Goal: Task Accomplishment & Management: Use online tool/utility

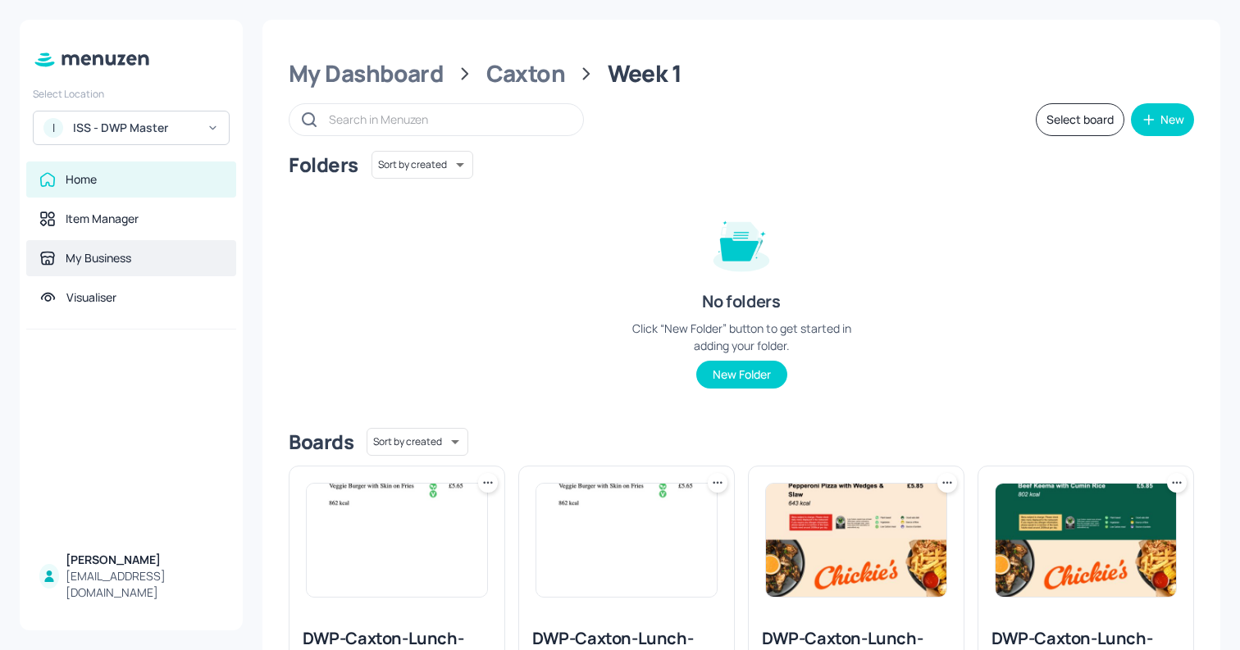
click at [85, 271] on div "My Business" at bounding box center [131, 258] width 210 height 36
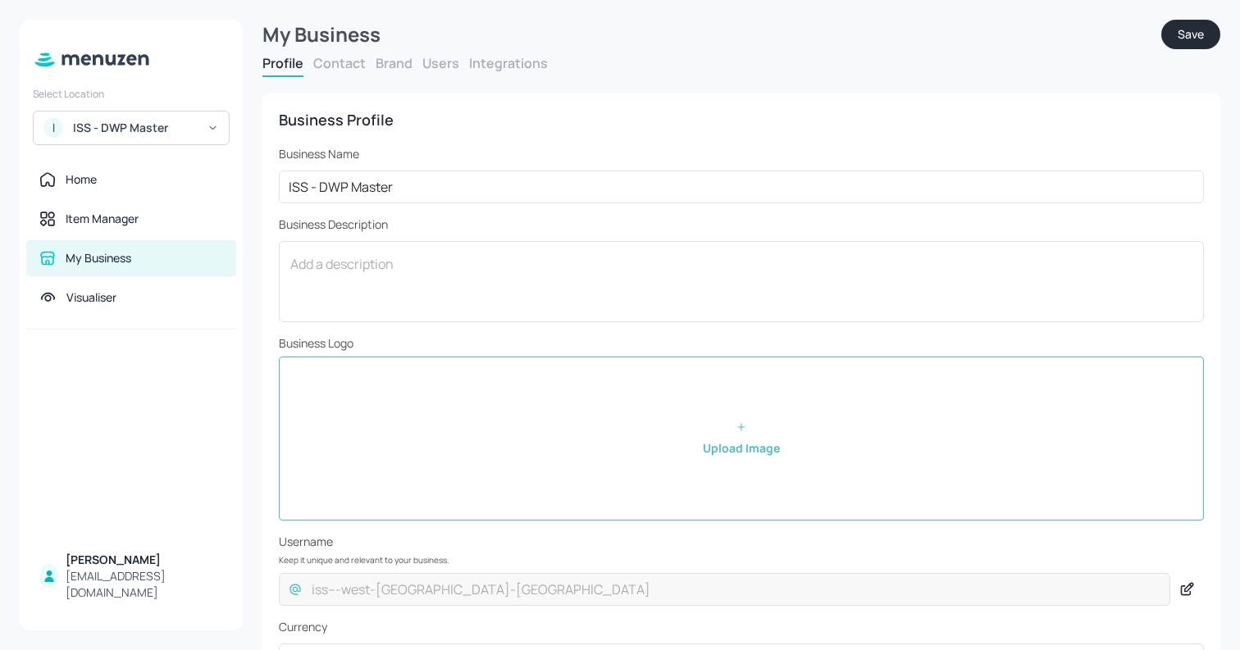
click at [156, 120] on div "ISS - DWP Master" at bounding box center [135, 128] width 124 height 16
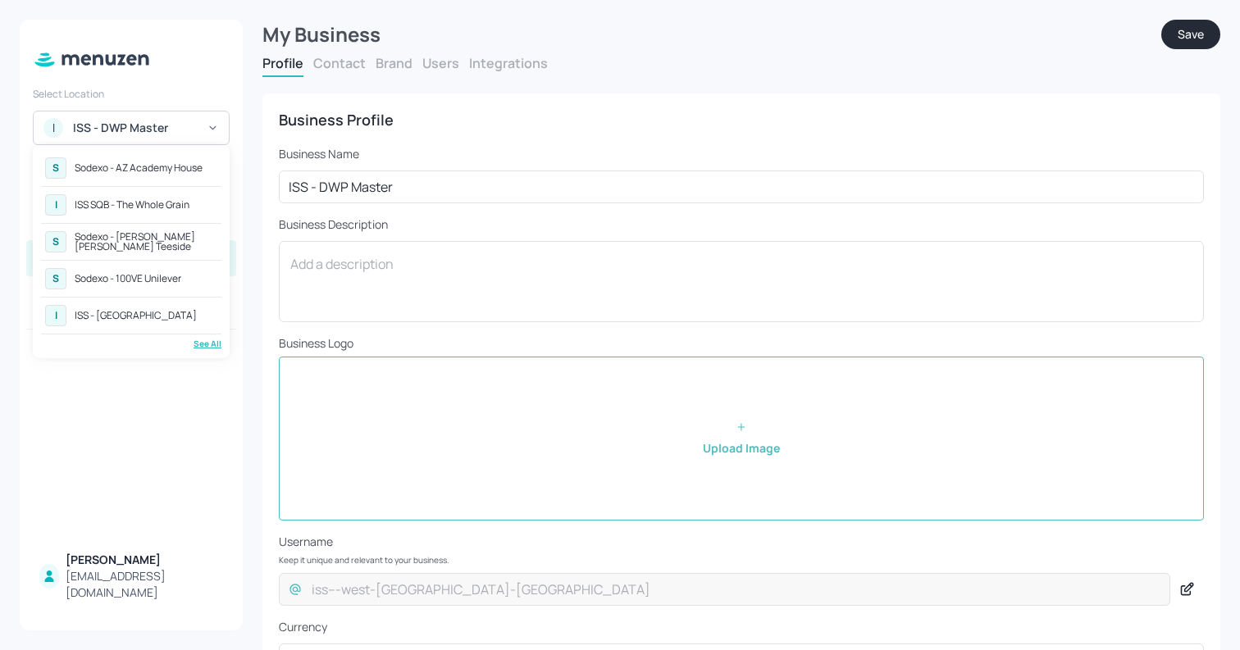
click at [195, 338] on div "See All" at bounding box center [131, 344] width 180 height 12
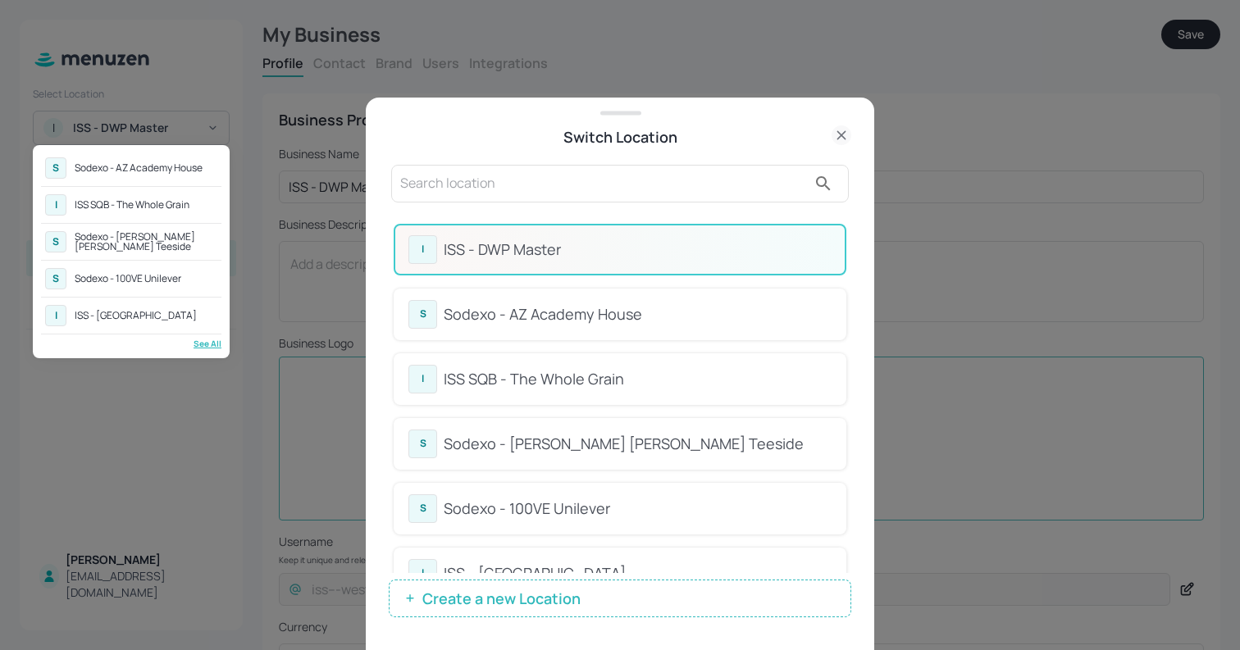
click at [478, 603] on div at bounding box center [620, 325] width 1240 height 650
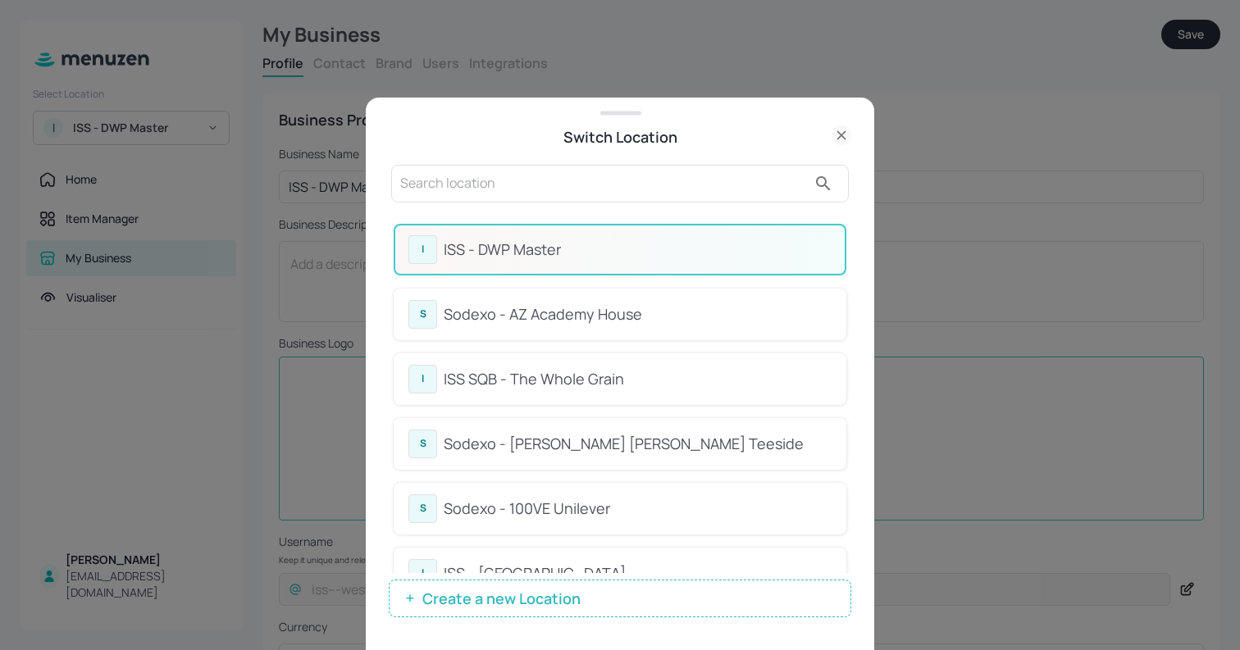
click at [444, 590] on span "Create a new Location" at bounding box center [501, 598] width 175 height 16
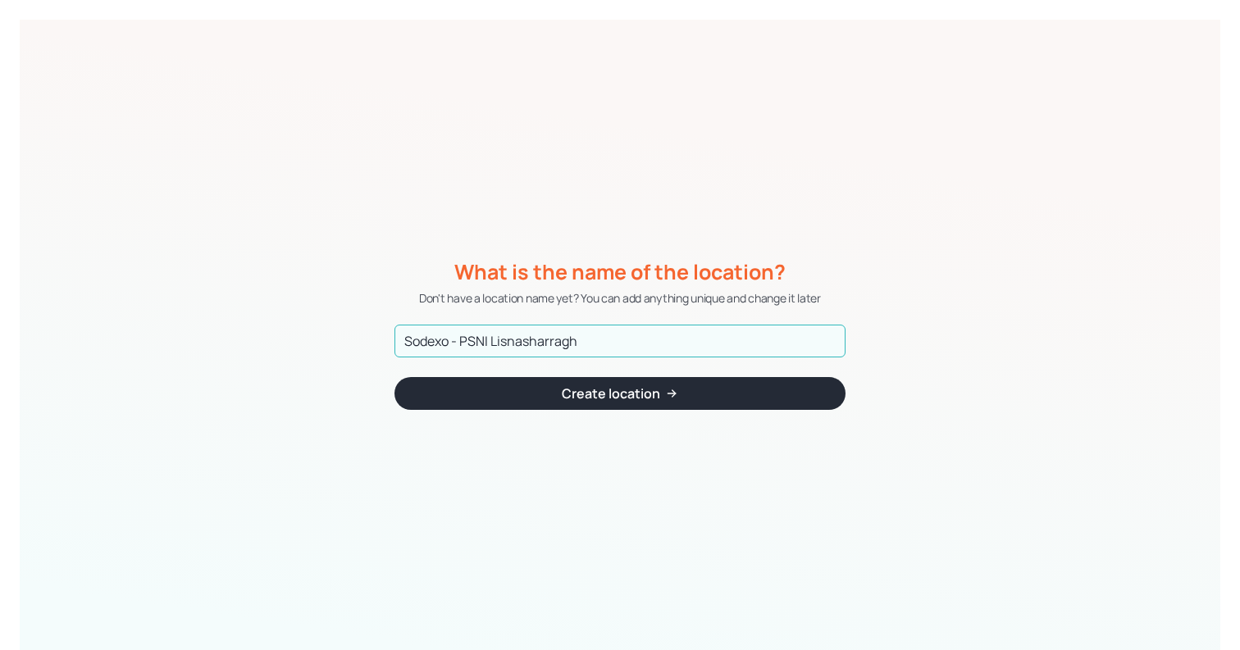
type input "Sodexo - PSNI Lisnasharragh"
click at [593, 381] on button "Create location" at bounding box center [619, 393] width 451 height 33
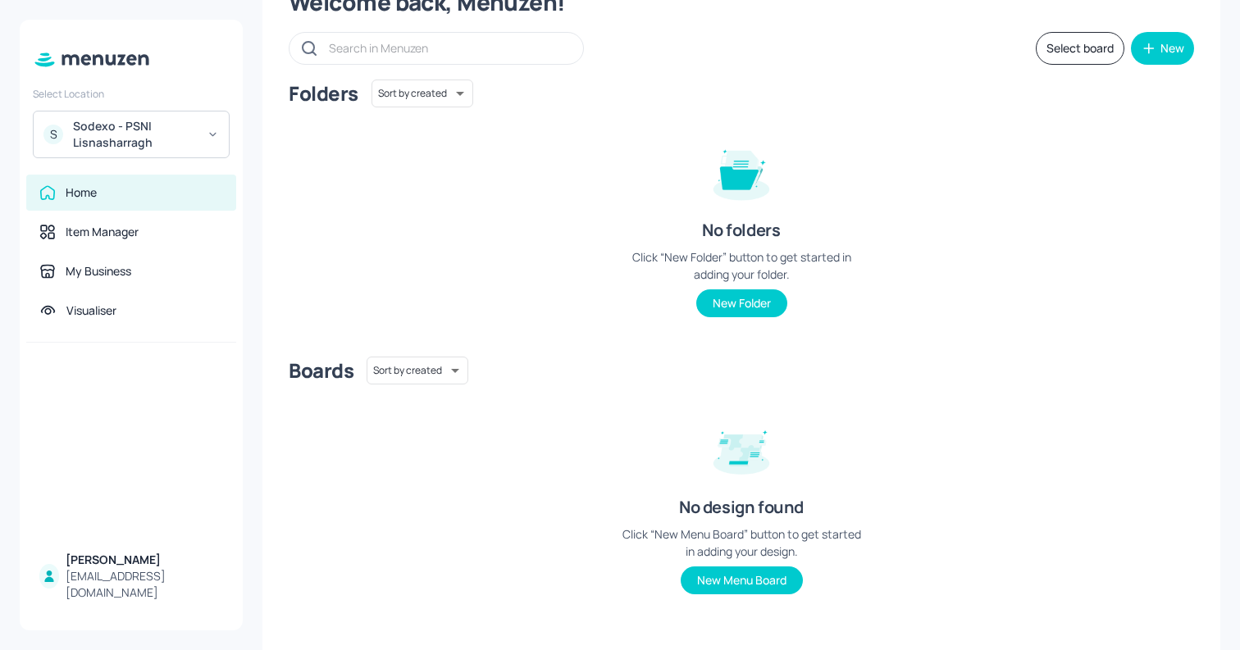
scroll to position [81, 0]
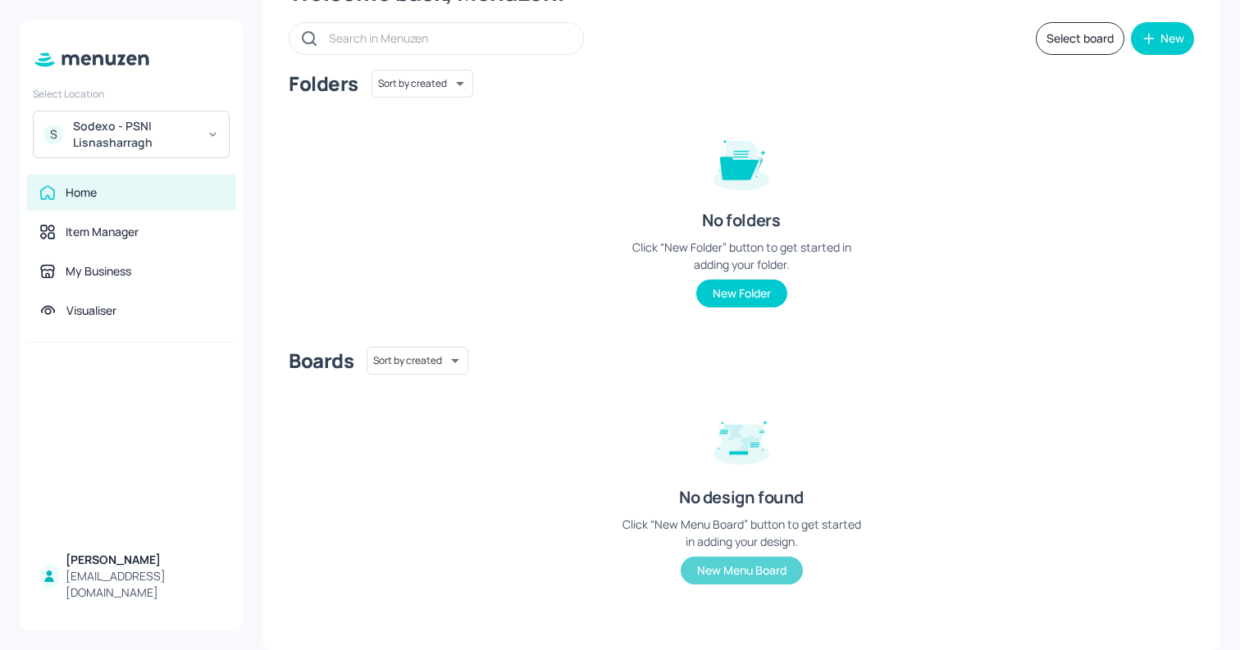
click at [736, 564] on button "New Menu Board" at bounding box center [741, 571] width 122 height 28
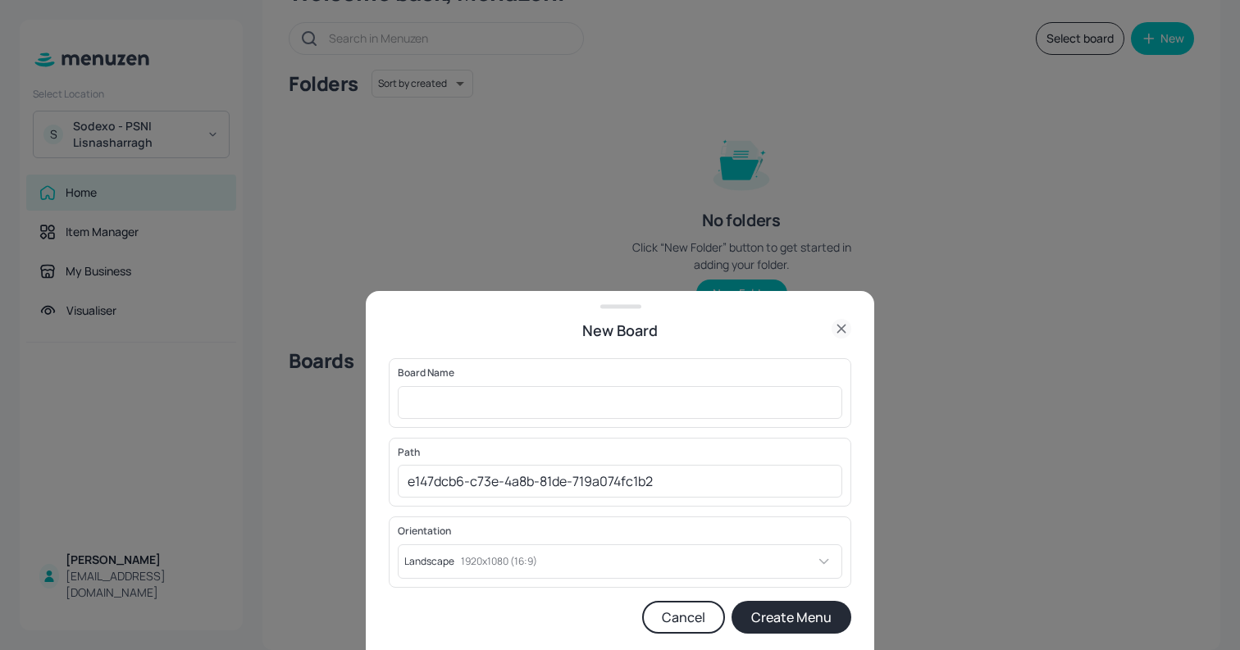
click at [837, 325] on icon at bounding box center [840, 328] width 7 height 7
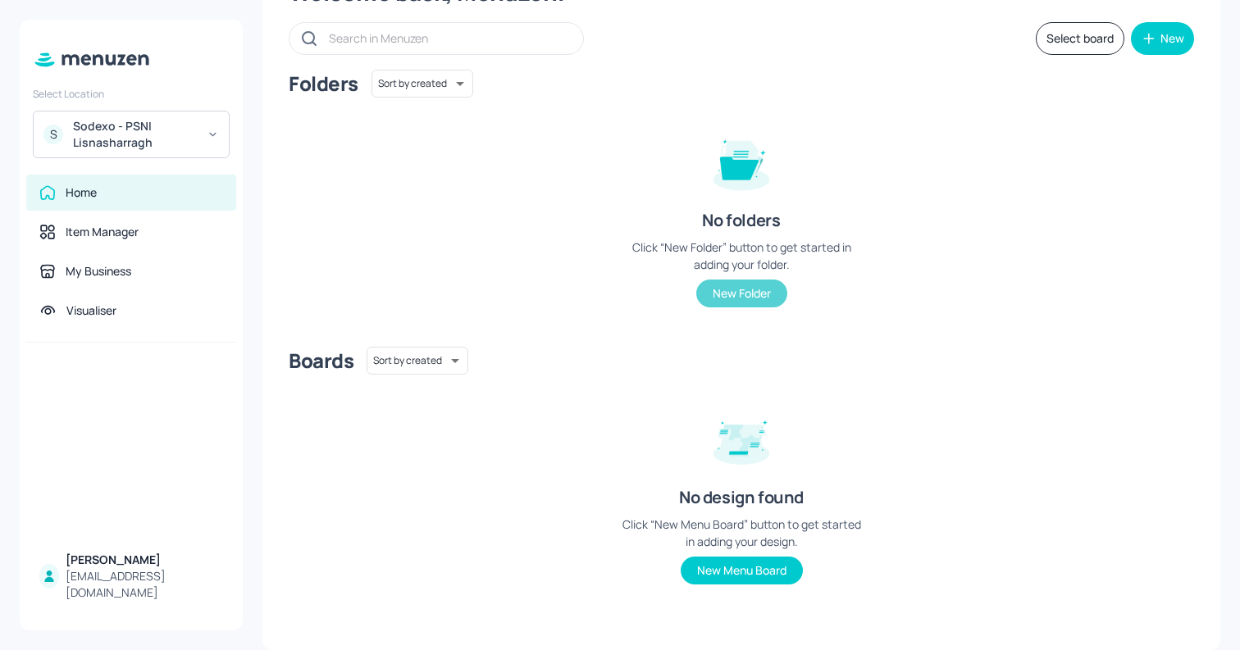
click at [712, 289] on button "New Folder" at bounding box center [741, 294] width 91 height 28
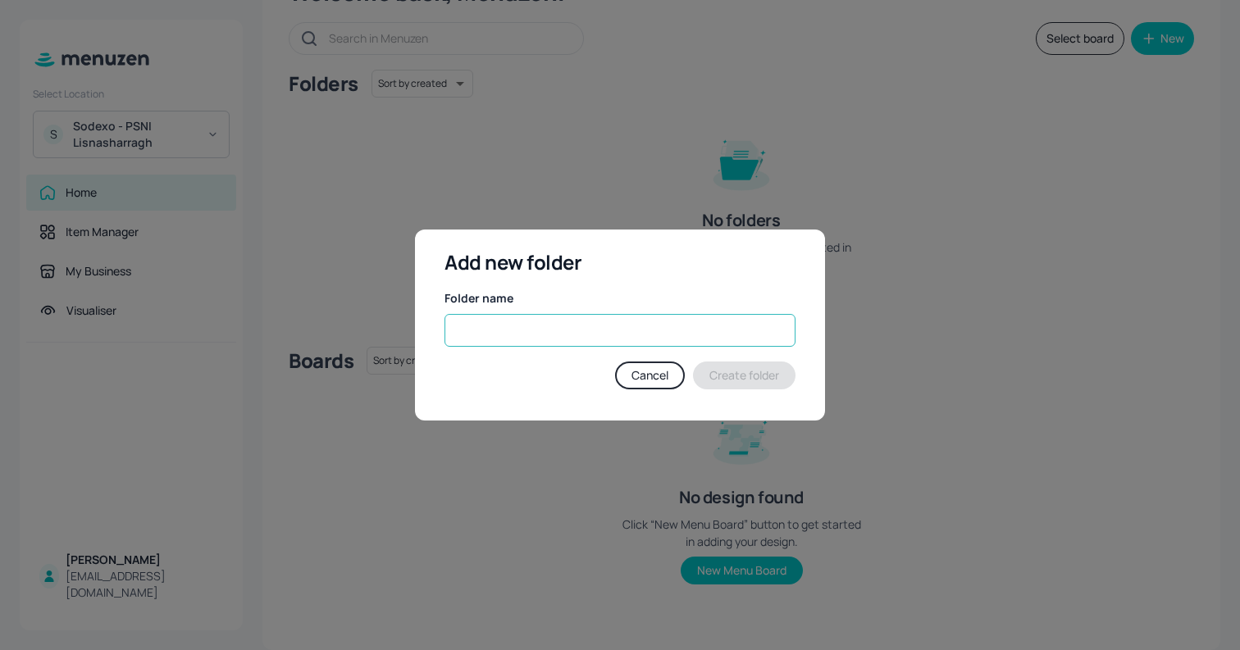
click at [514, 334] on input "text" at bounding box center [619, 330] width 351 height 33
type input "Lunch"
click at [745, 376] on button "Create folder" at bounding box center [744, 376] width 102 height 28
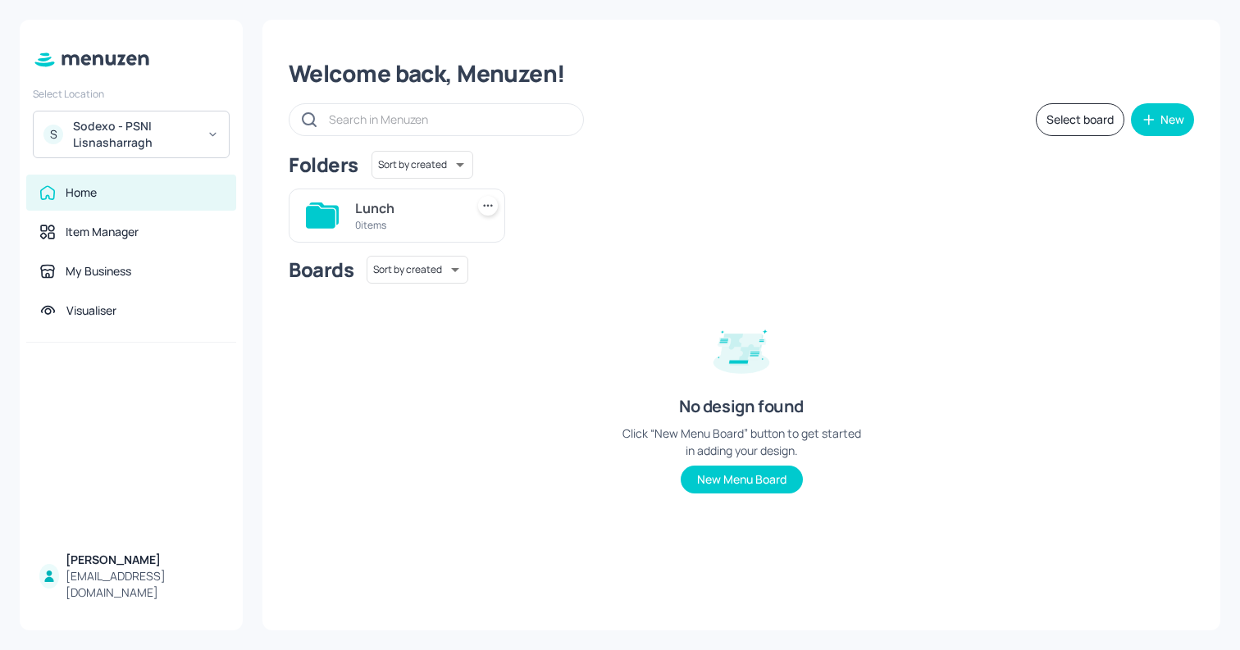
click at [488, 203] on icon at bounding box center [488, 206] width 16 height 16
click at [394, 295] on p "Delete" at bounding box center [399, 295] width 30 height 15
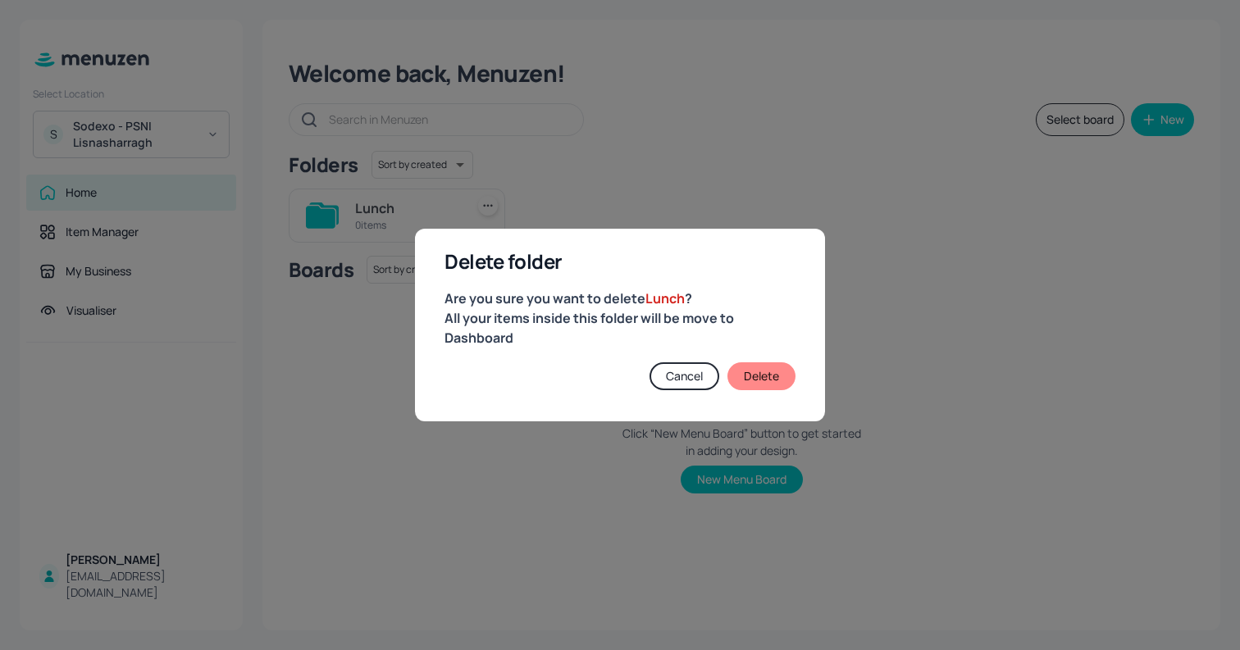
click at [736, 382] on button "Delete" at bounding box center [761, 376] width 68 height 28
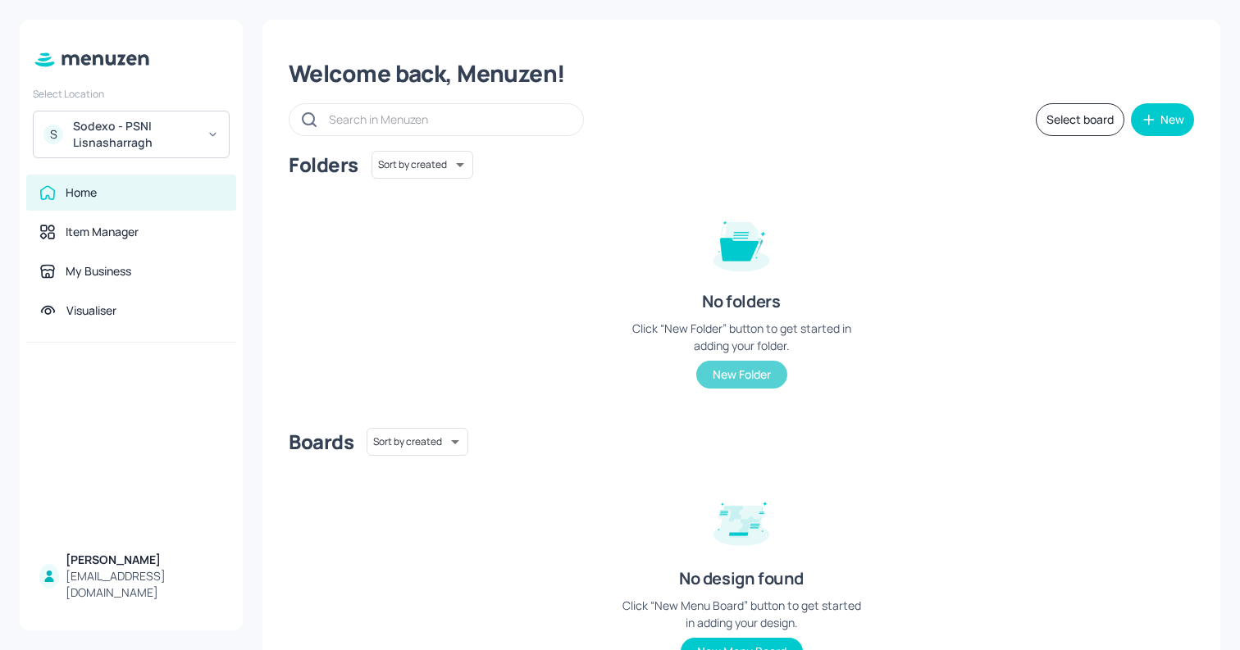
click at [724, 366] on button "New Folder" at bounding box center [741, 375] width 91 height 28
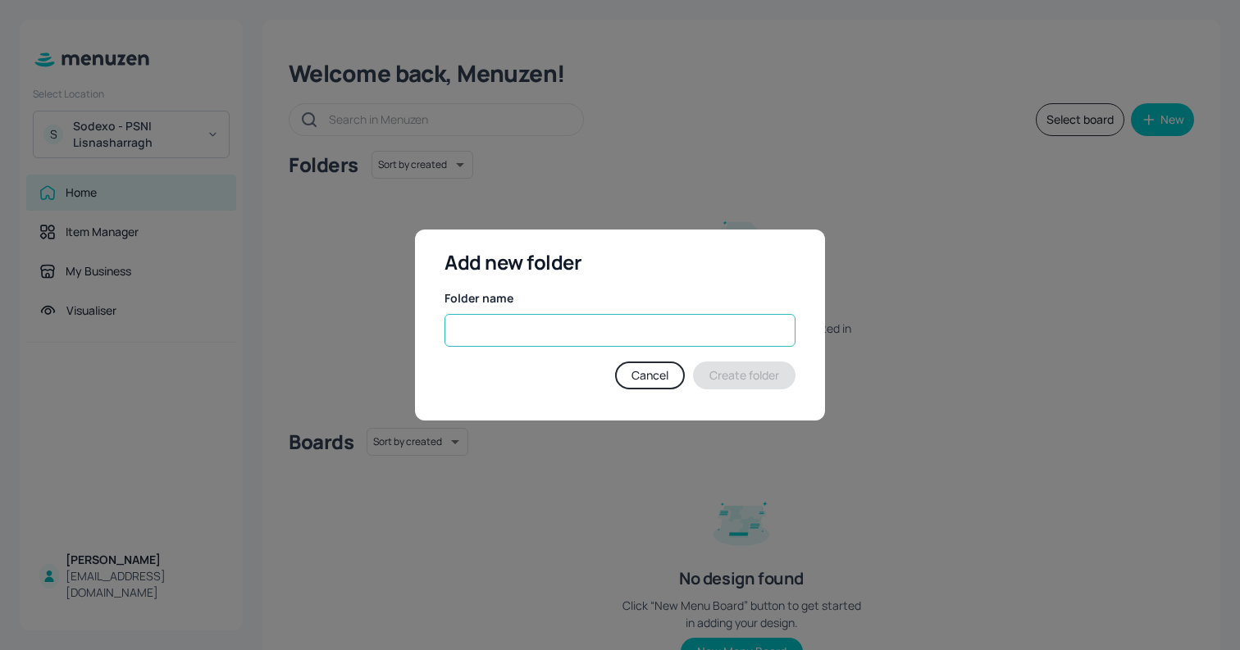
click at [562, 334] on input "text" at bounding box center [619, 330] width 351 height 33
type input "Breakfast"
click at [740, 366] on button "Create folder" at bounding box center [744, 376] width 102 height 28
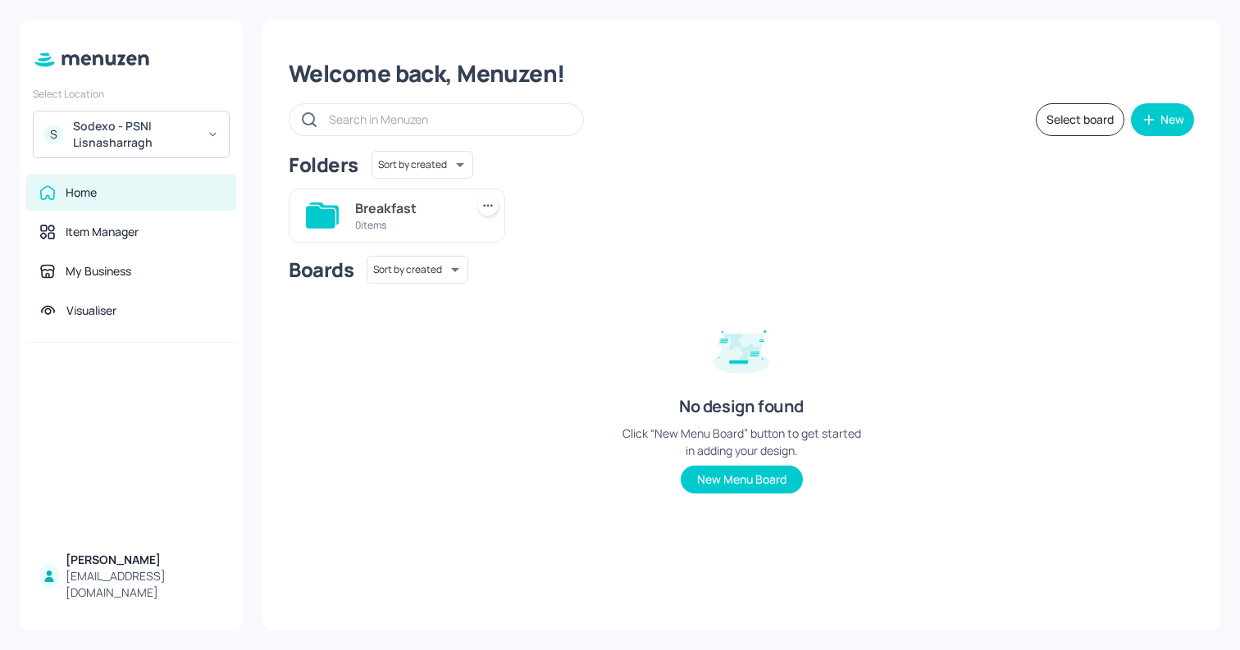
click at [1136, 133] on div "Select board New" at bounding box center [741, 119] width 905 height 33
click at [1154, 119] on icon "button" at bounding box center [1148, 119] width 16 height 16
click at [1052, 157] on div "Add new folder" at bounding box center [1112, 161] width 164 height 36
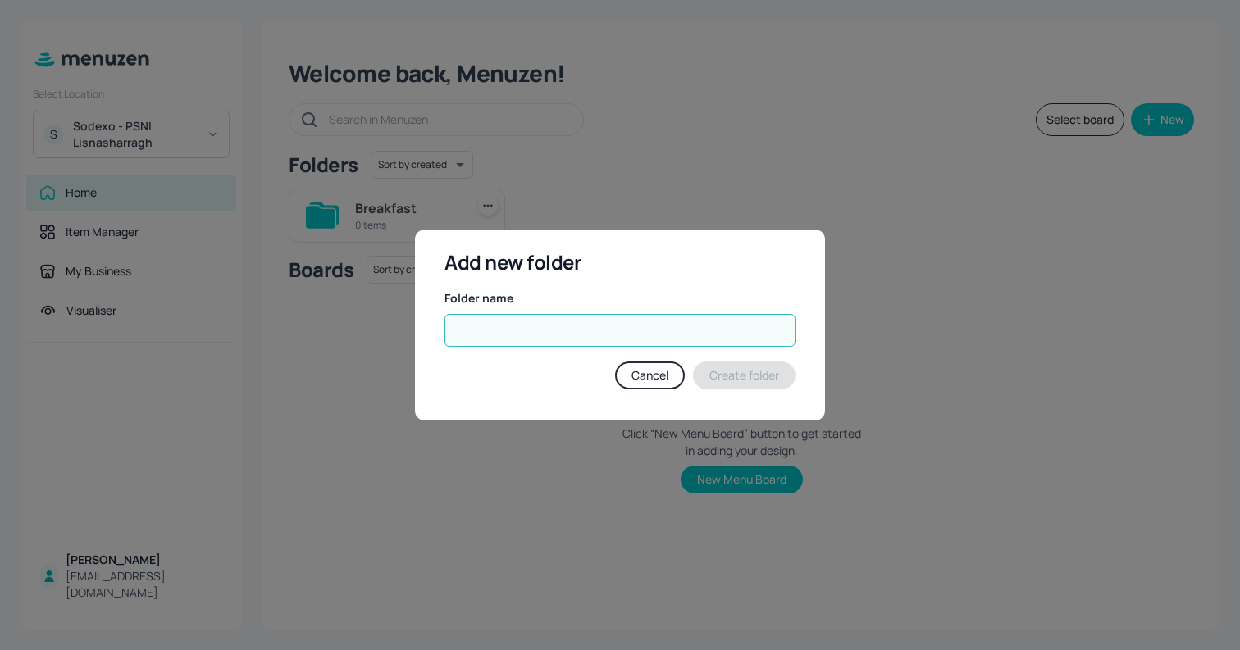
click at [636, 344] on input "text" at bounding box center [619, 330] width 351 height 33
type input "Lunch"
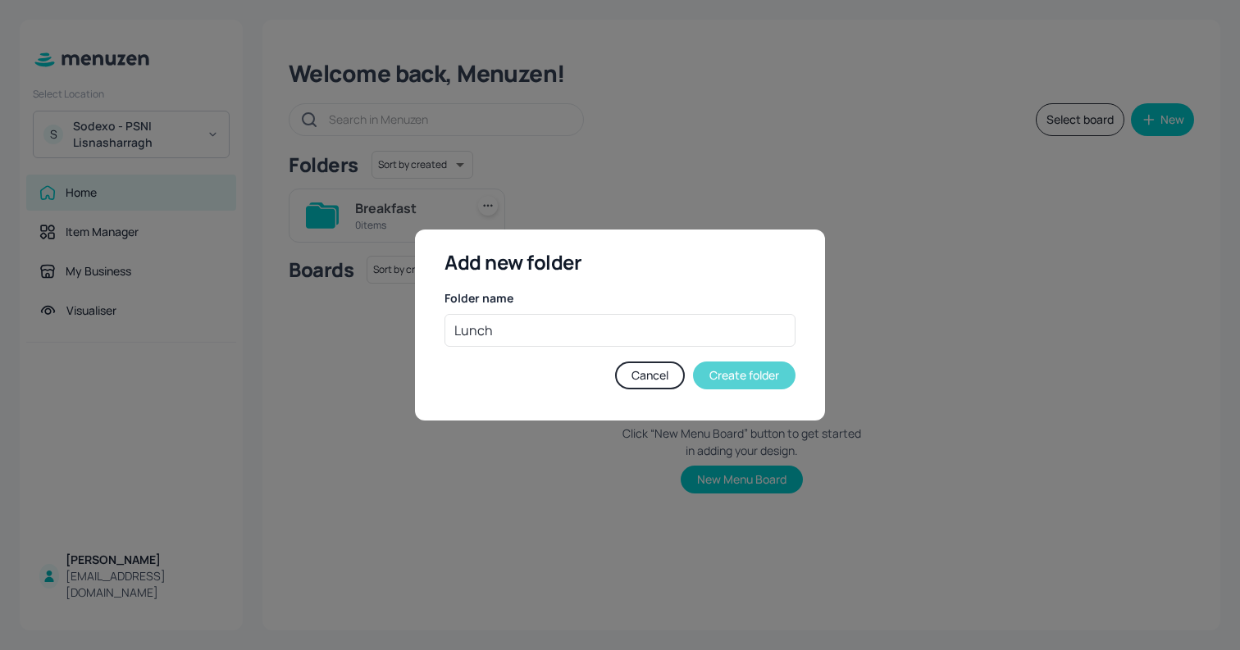
click at [744, 364] on button "Create folder" at bounding box center [744, 376] width 102 height 28
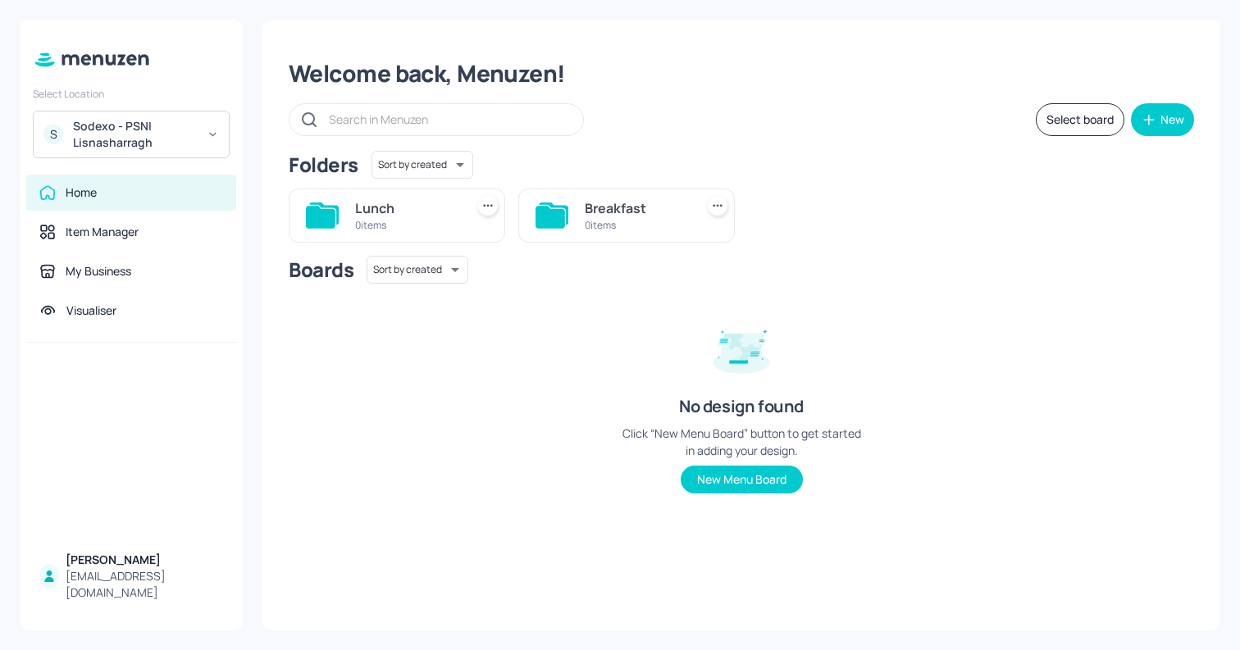
click at [444, 230] on div "0 items" at bounding box center [406, 225] width 103 height 14
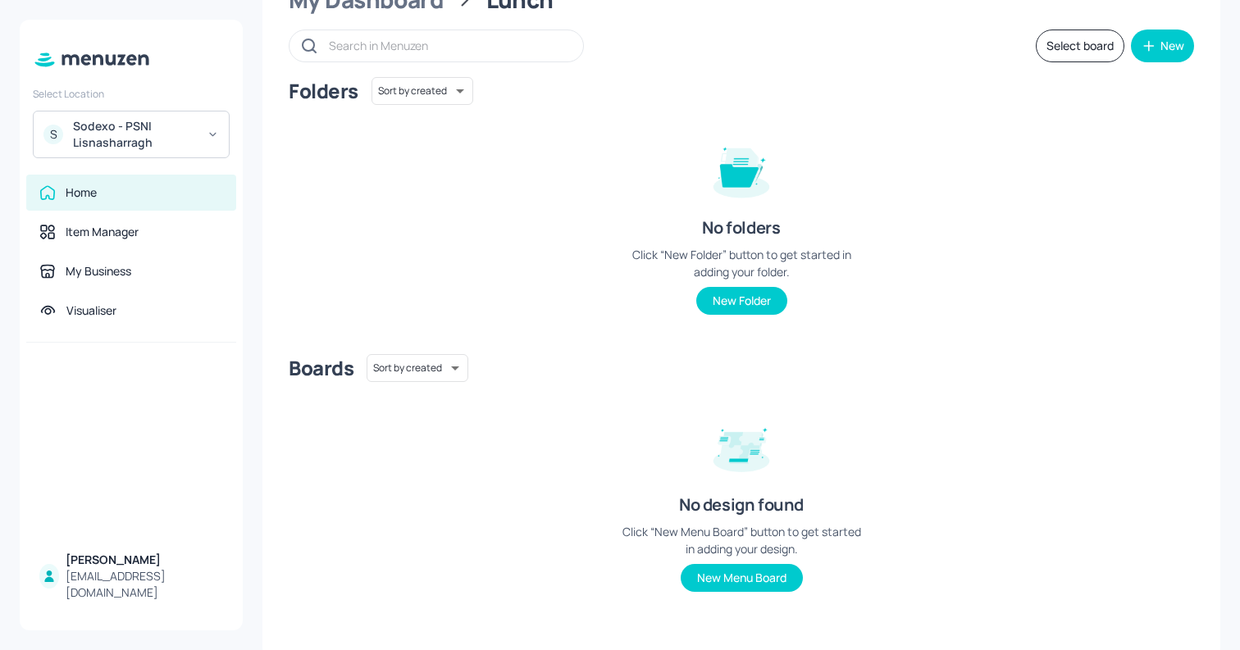
scroll to position [81, 0]
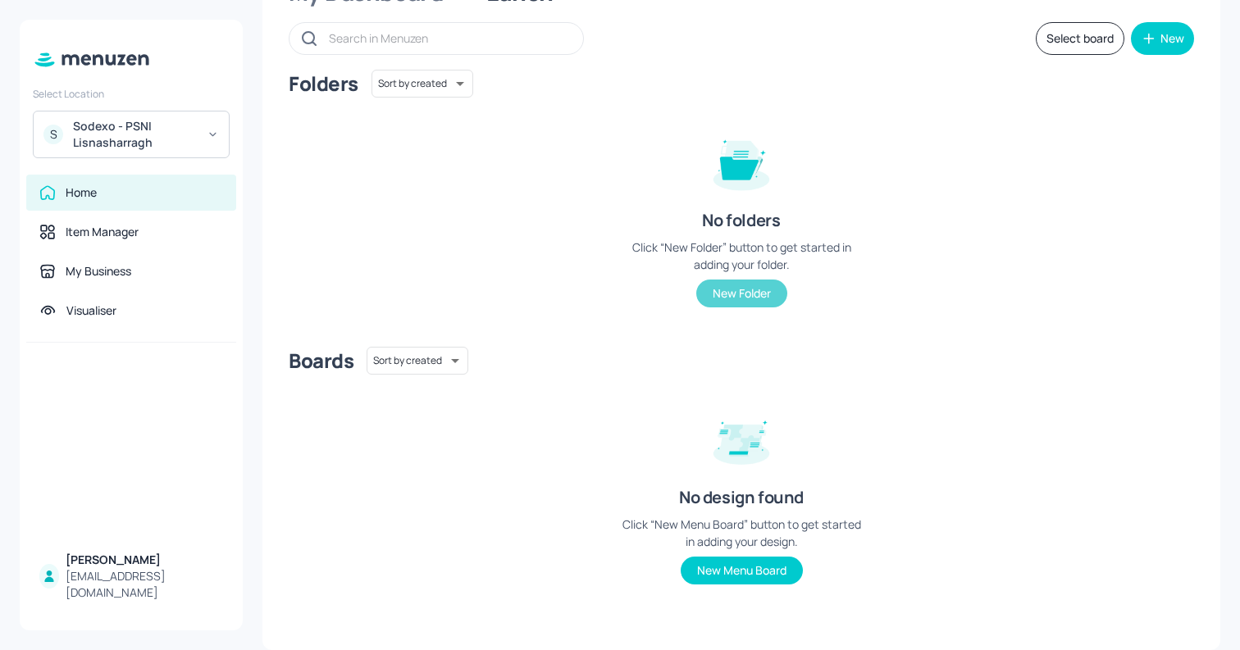
click at [748, 285] on button "New Folder" at bounding box center [741, 294] width 91 height 28
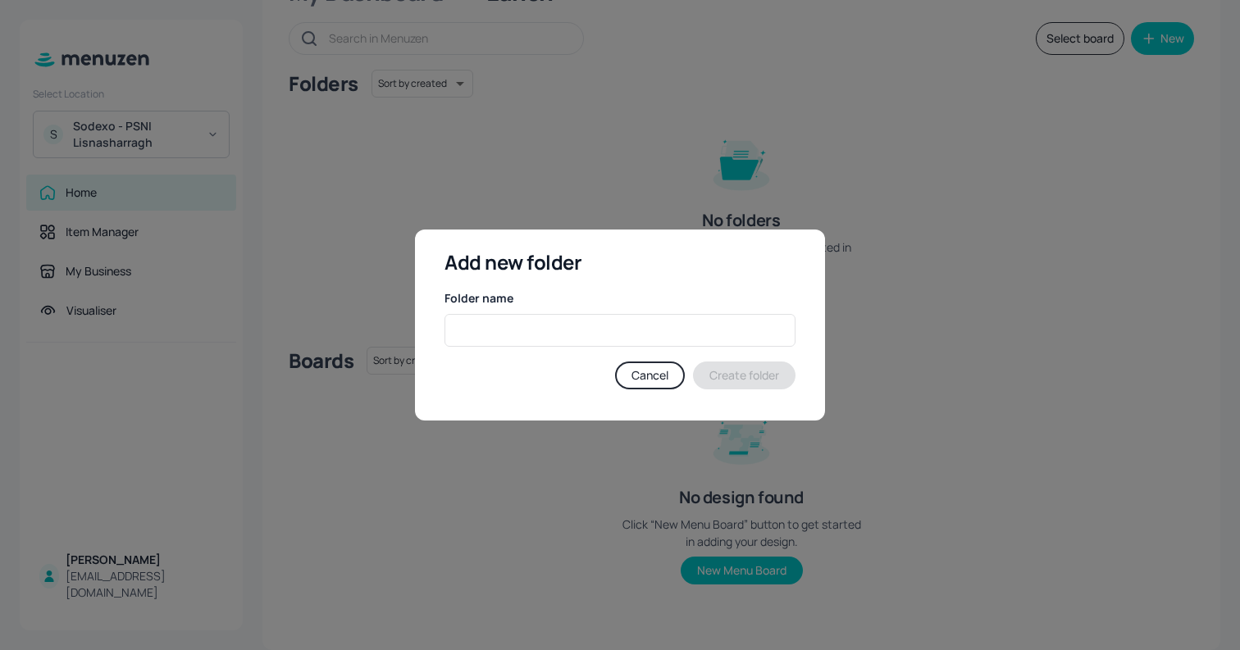
click at [453, 348] on div "Add new folder Folder name ​ Cancel Create folder" at bounding box center [620, 326] width 410 height 192
click at [466, 324] on input "text" at bounding box center [619, 330] width 351 height 33
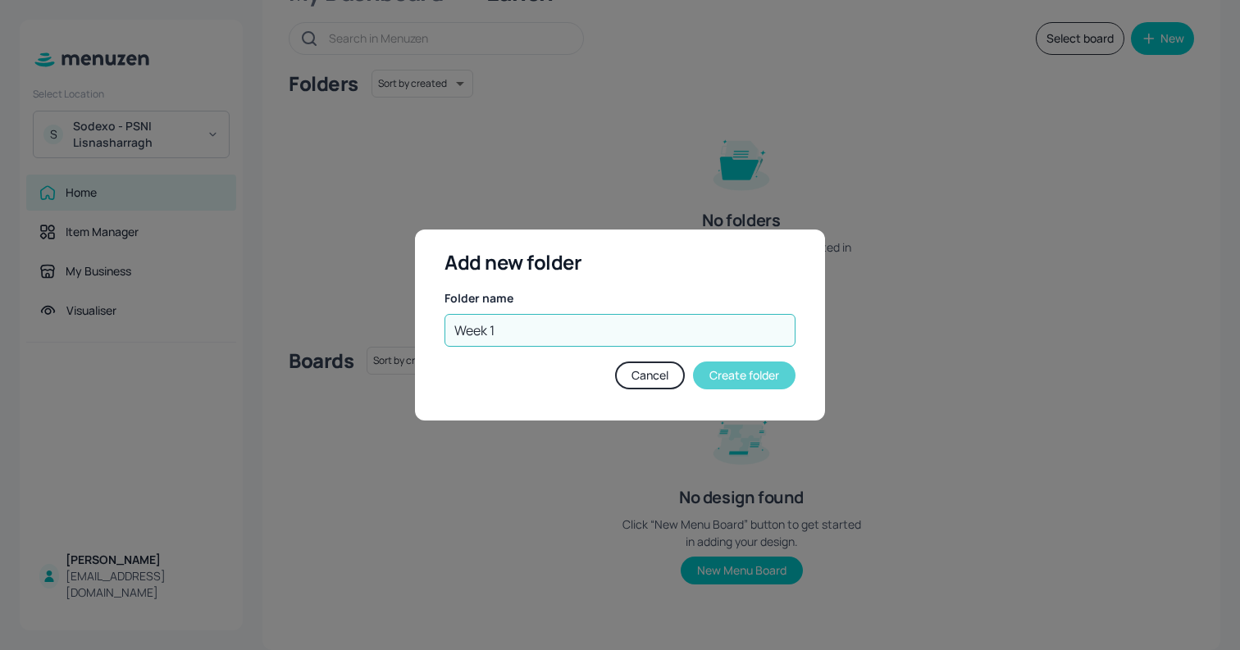
type input "Week 1"
click at [744, 380] on button "Create folder" at bounding box center [744, 376] width 102 height 28
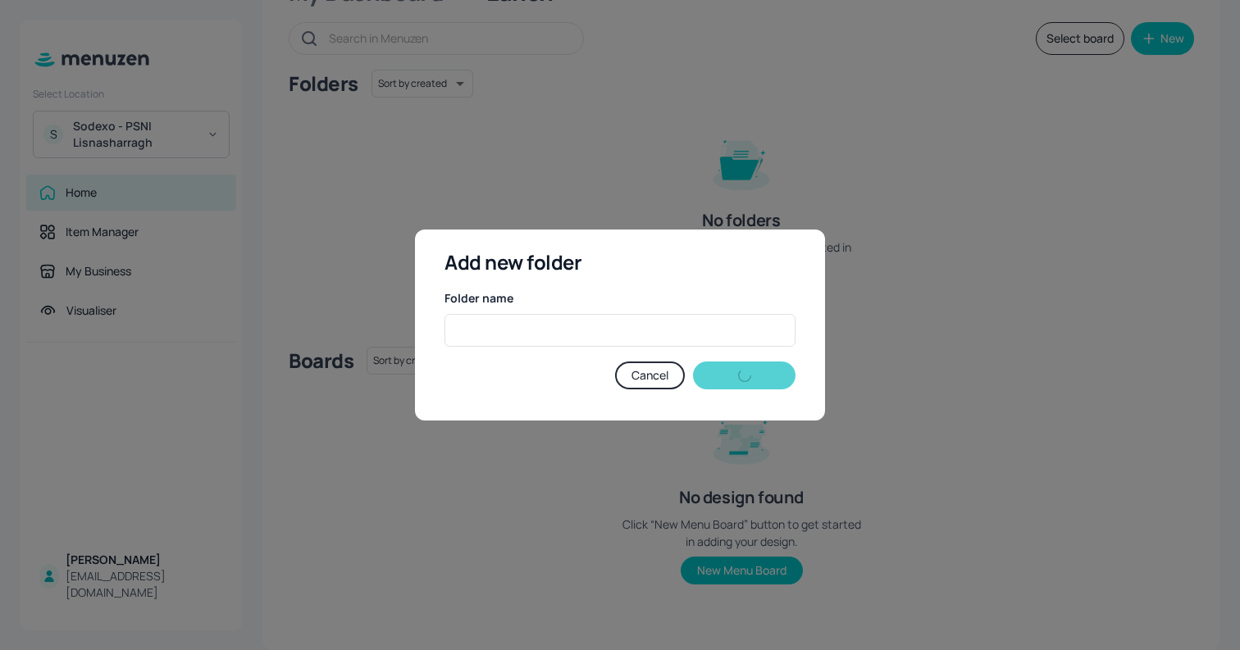
scroll to position [0, 0]
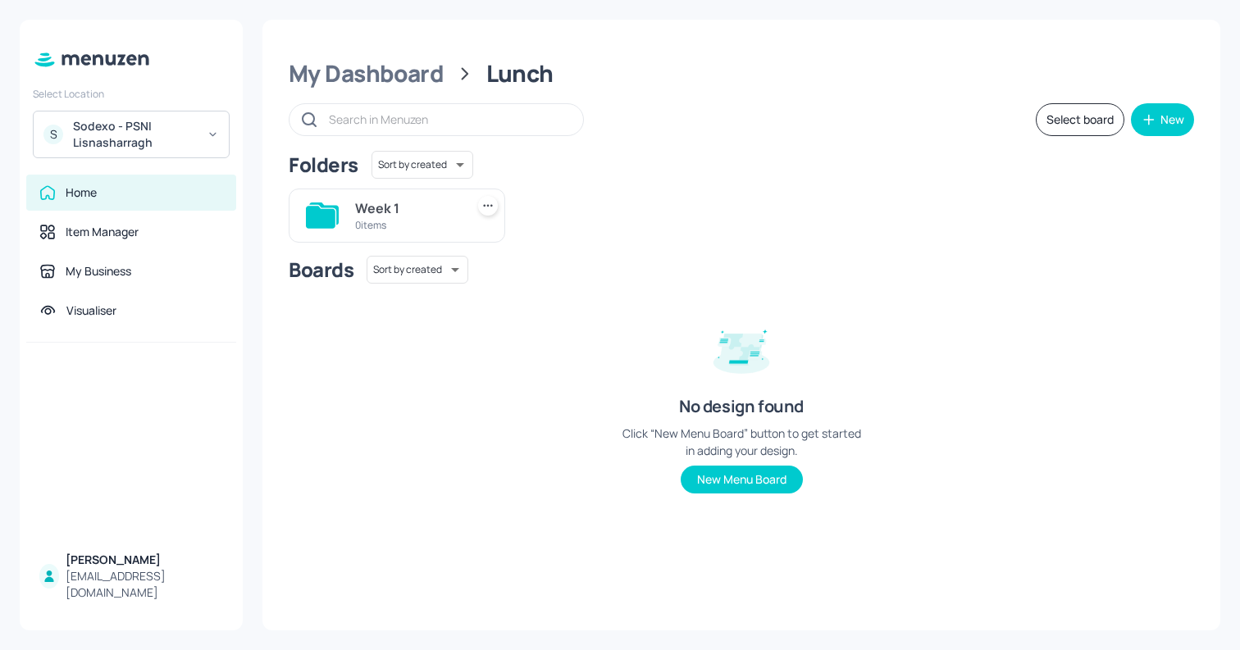
click at [433, 218] on div "0 items" at bounding box center [406, 225] width 103 height 14
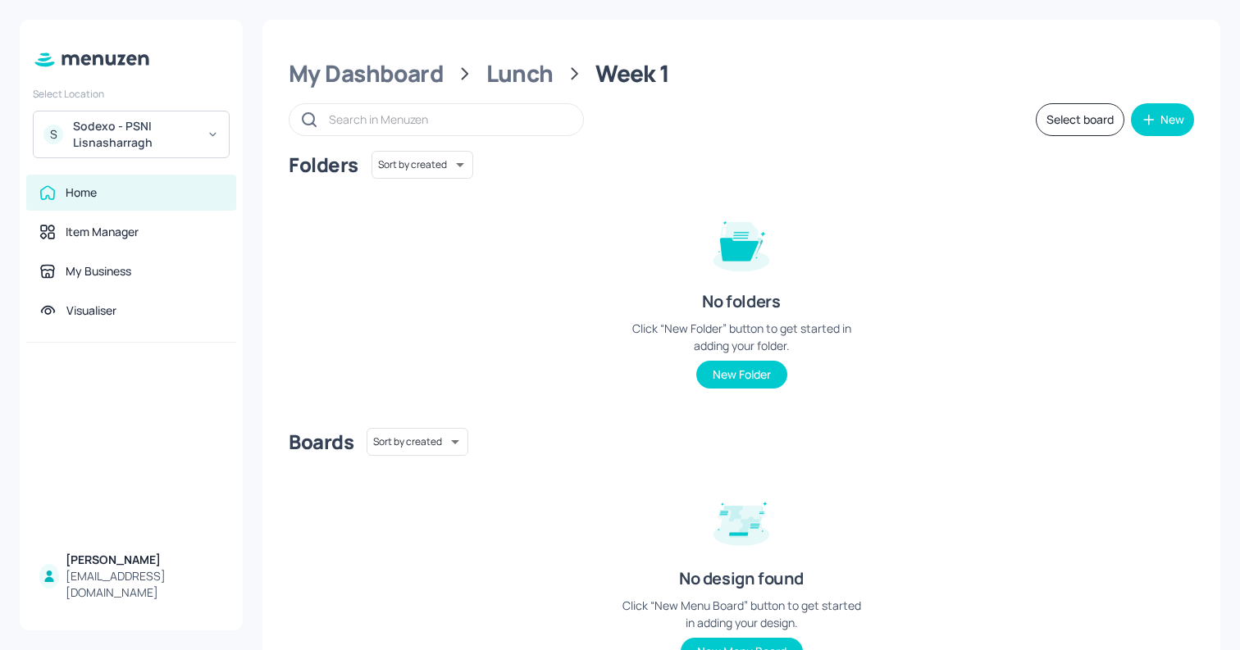
scroll to position [81, 0]
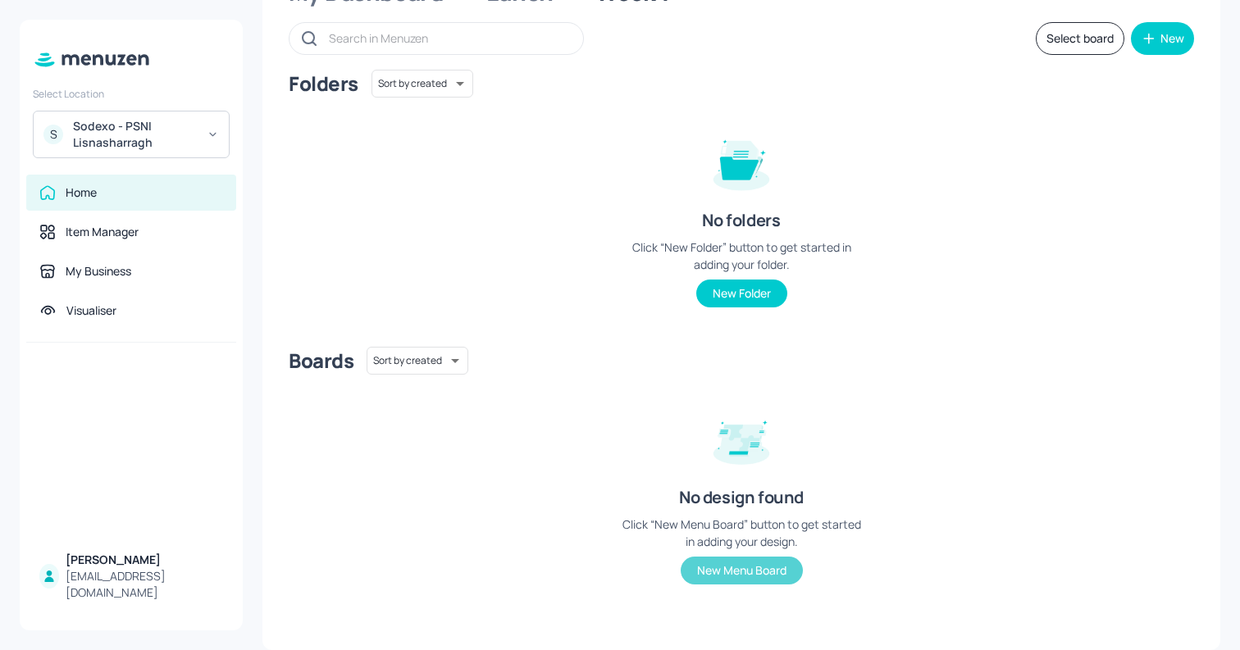
click at [710, 564] on button "New Menu Board" at bounding box center [741, 571] width 122 height 28
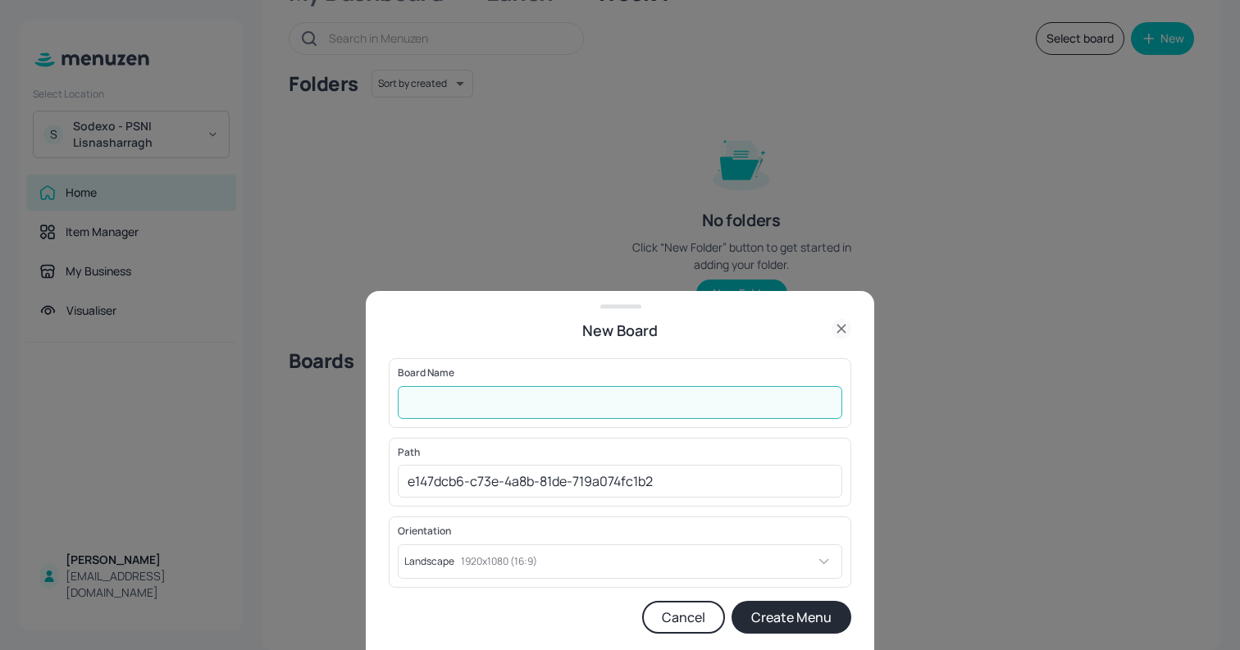
click at [439, 407] on input "text" at bounding box center [620, 402] width 444 height 33
type input "PSNI-Lisnasharragh-Lunch-WK1--01-MON"
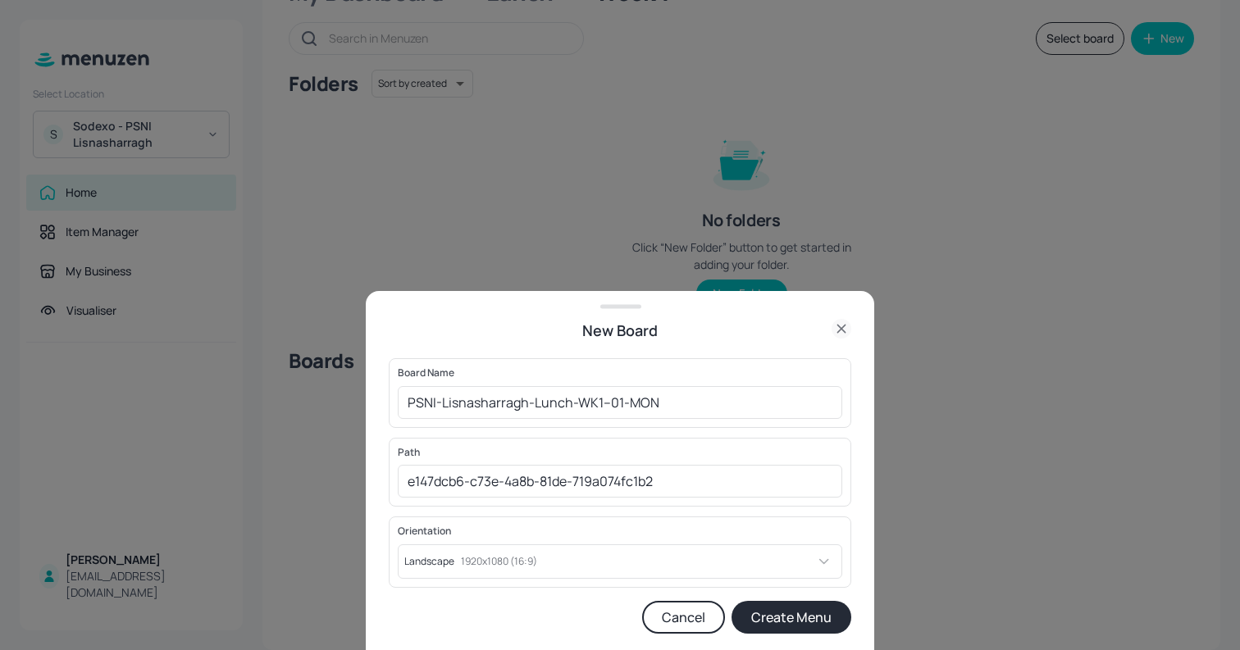
click at [762, 610] on button "Create Menu" at bounding box center [791, 617] width 120 height 33
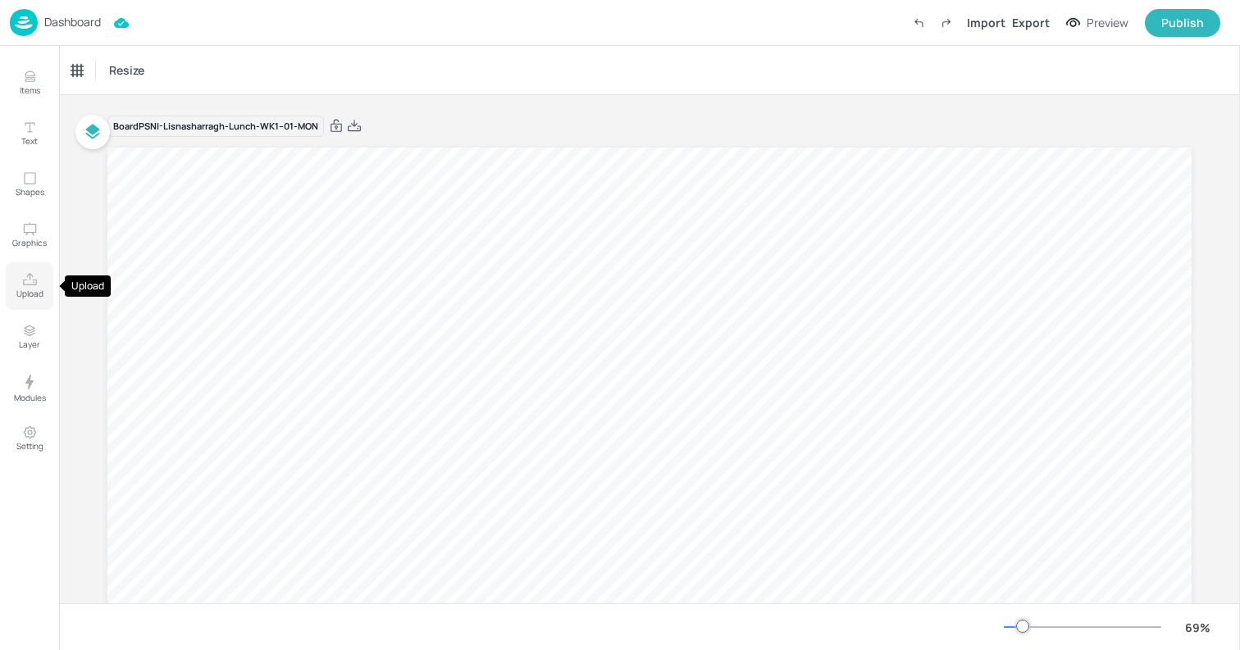
click at [28, 288] on p "Upload" at bounding box center [29, 293] width 27 height 11
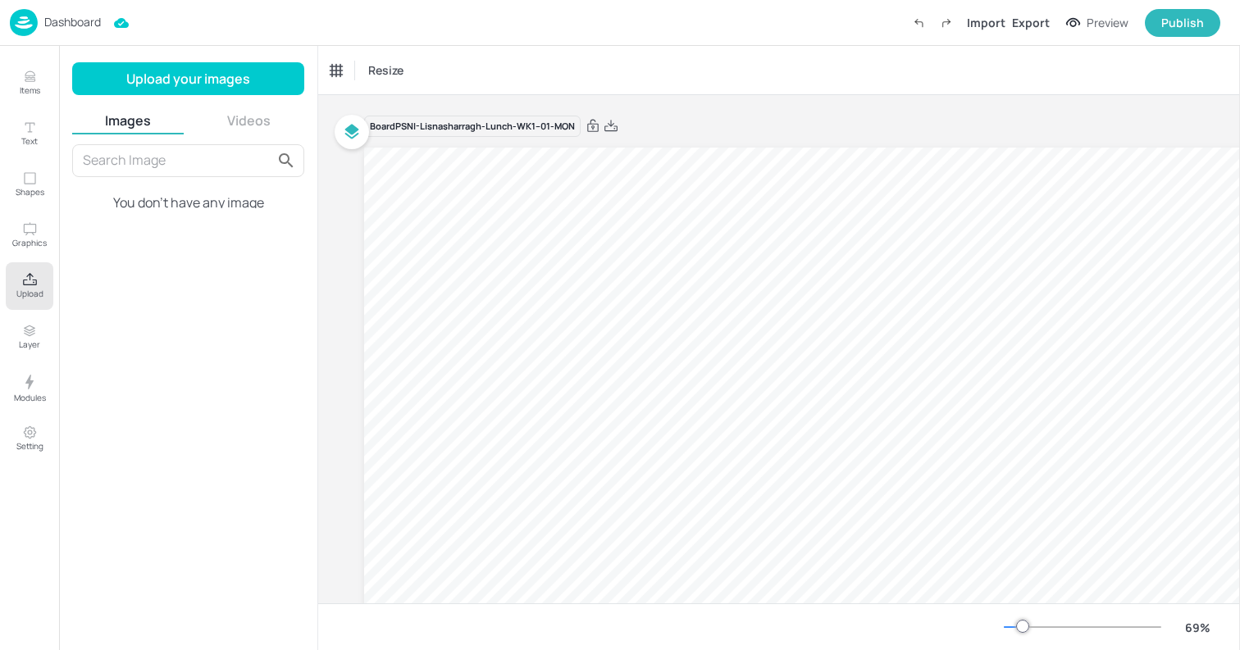
click at [367, 54] on div "Resize" at bounding box center [778, 70] width 921 height 48
click at [379, 68] on span "Resize" at bounding box center [386, 69] width 42 height 17
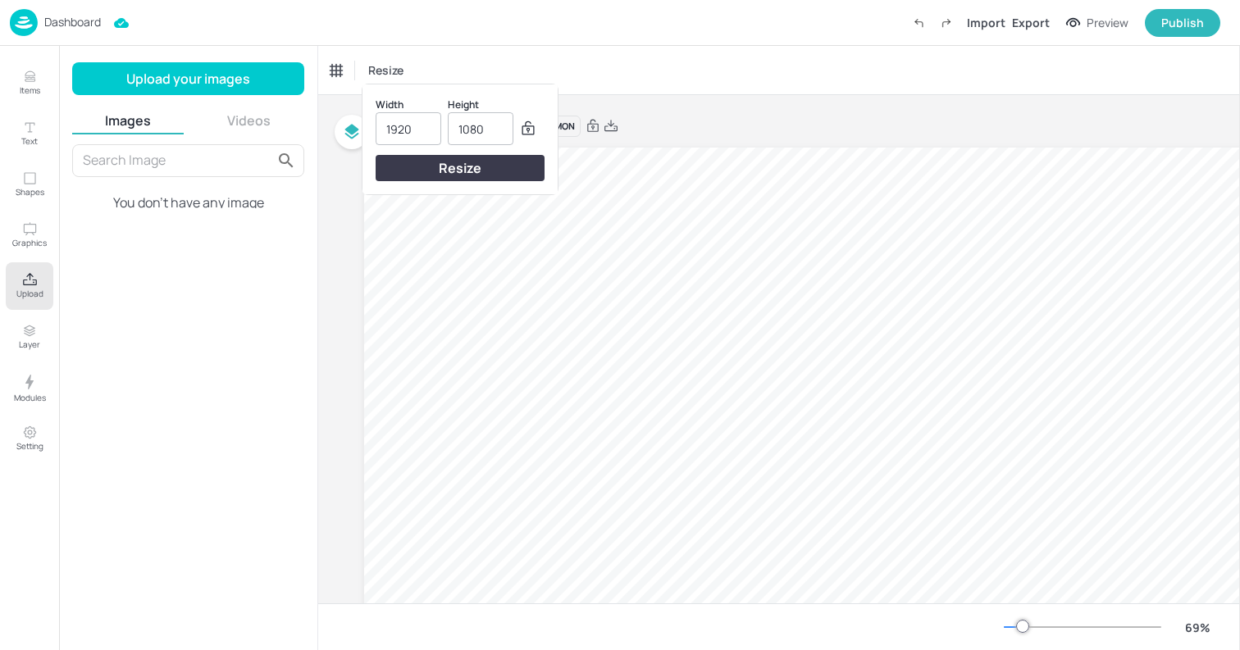
click at [410, 125] on input "1920" at bounding box center [408, 128] width 44 height 31
type input "1315"
click at [444, 174] on div "Resize" at bounding box center [459, 168] width 169 height 26
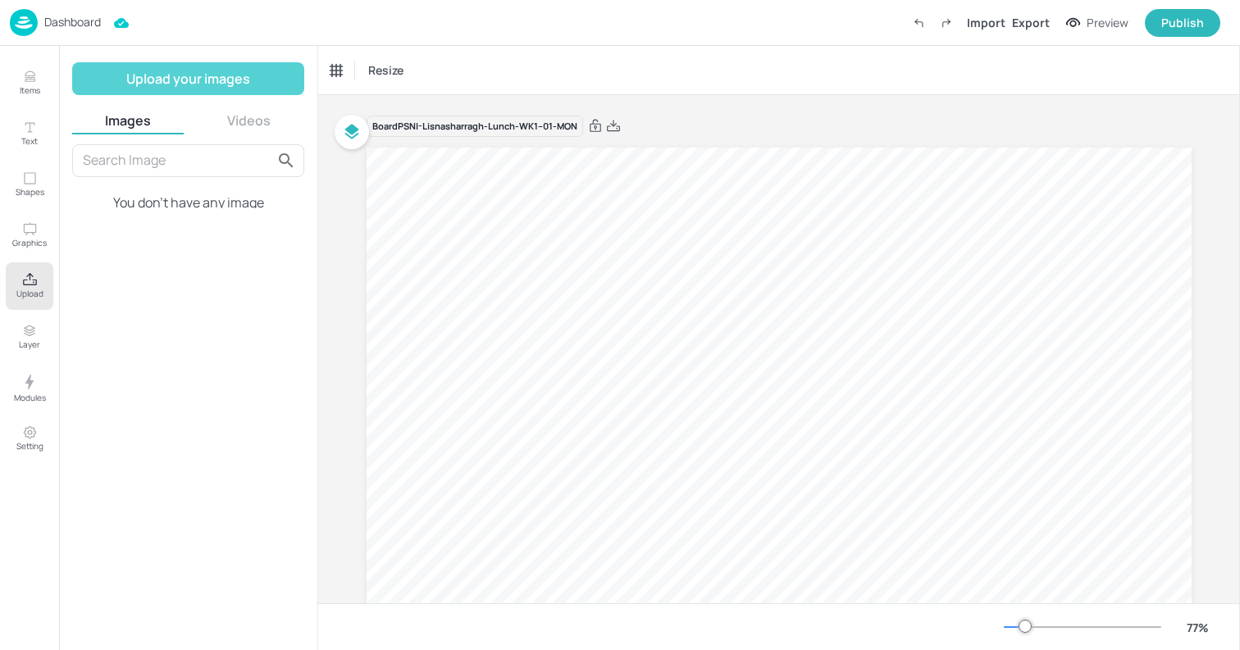
click at [161, 93] on button "Upload your images" at bounding box center [188, 78] width 232 height 33
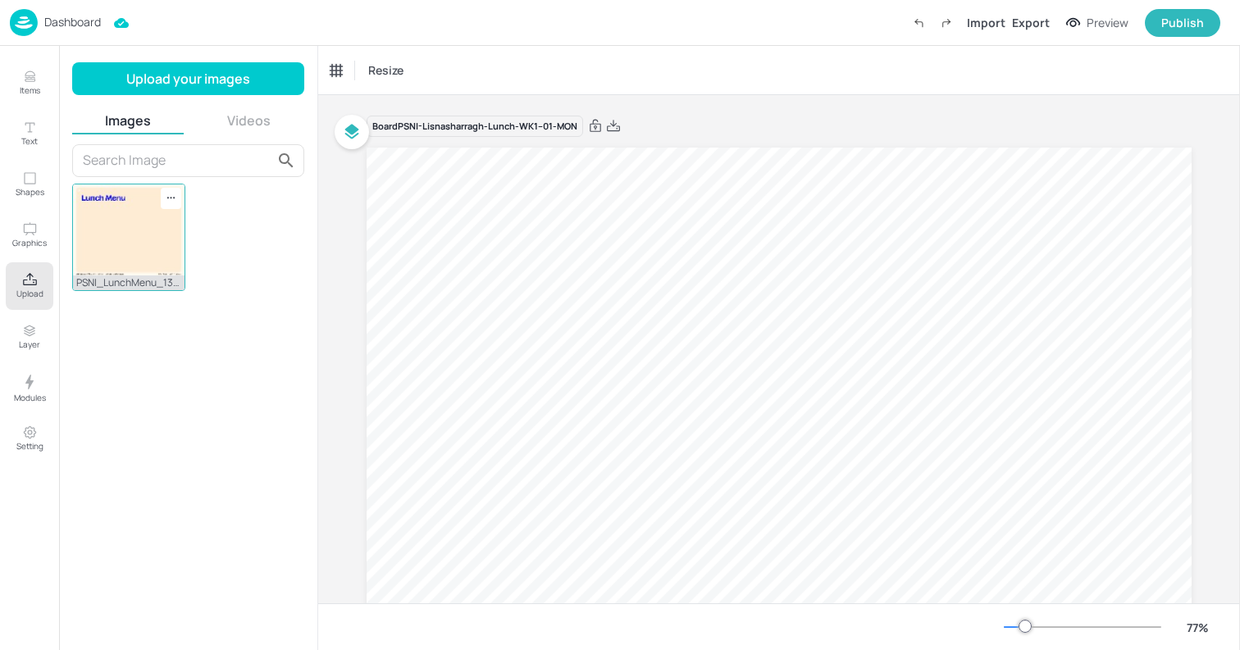
click at [139, 232] on img at bounding box center [128, 229] width 111 height 91
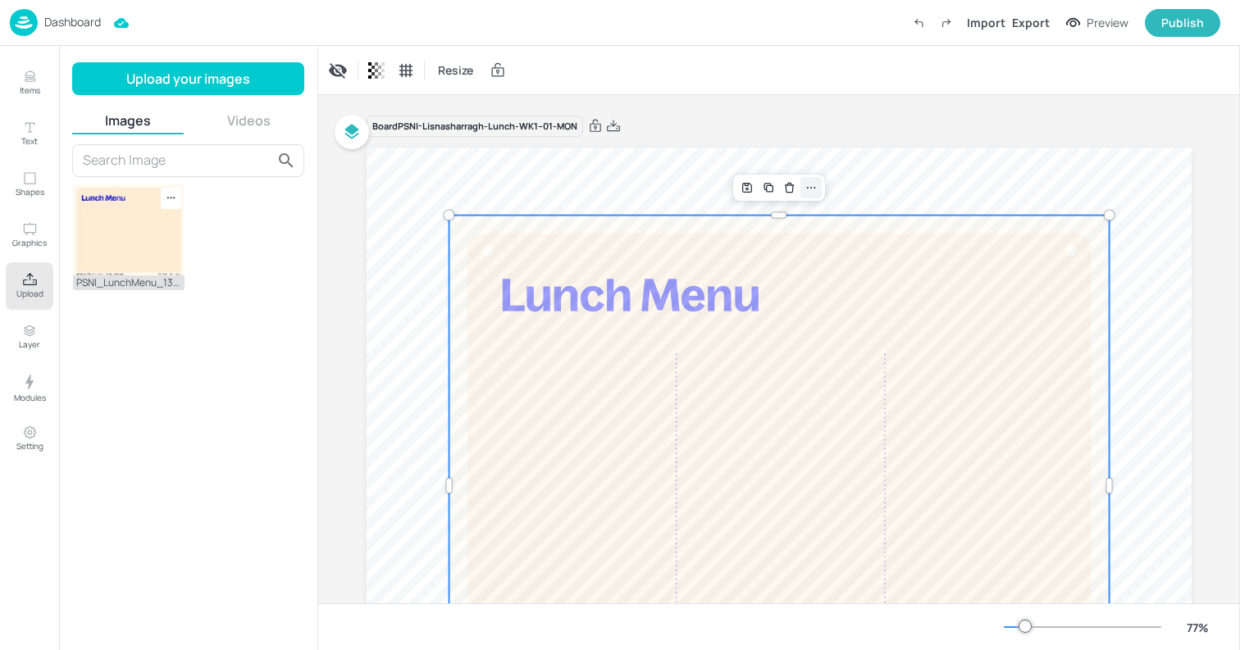
click at [809, 185] on icon at bounding box center [810, 187] width 13 height 13
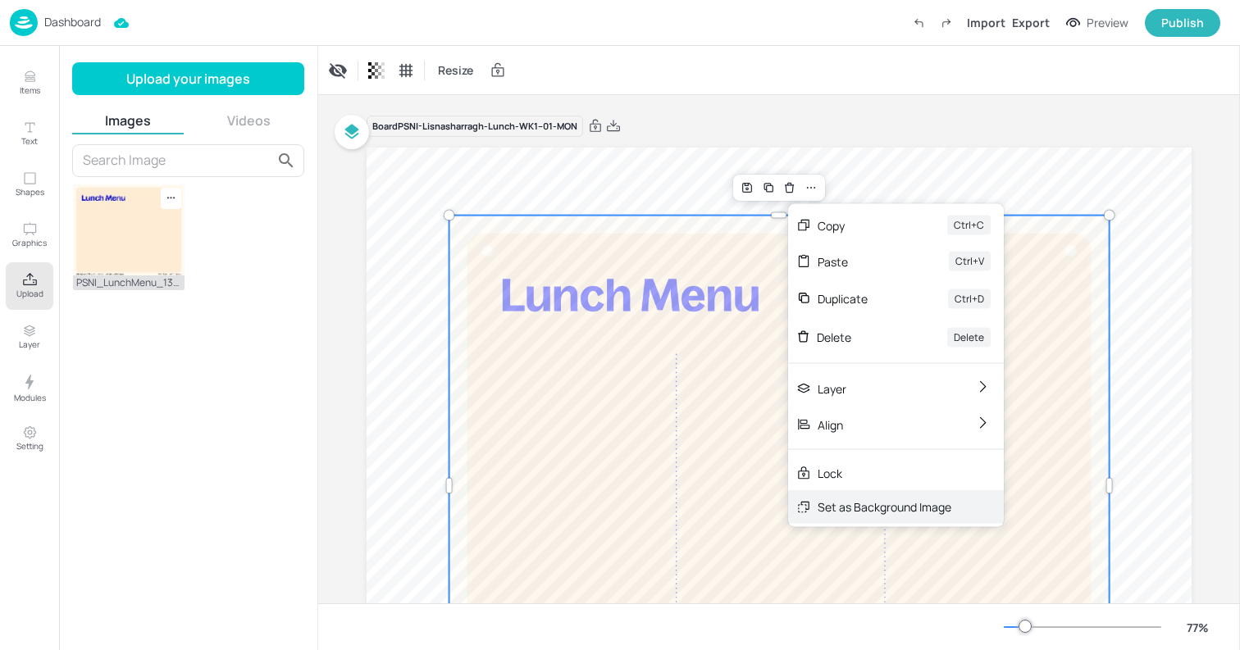
click at [864, 494] on div "Set as Background Image" at bounding box center [896, 507] width 216 height 34
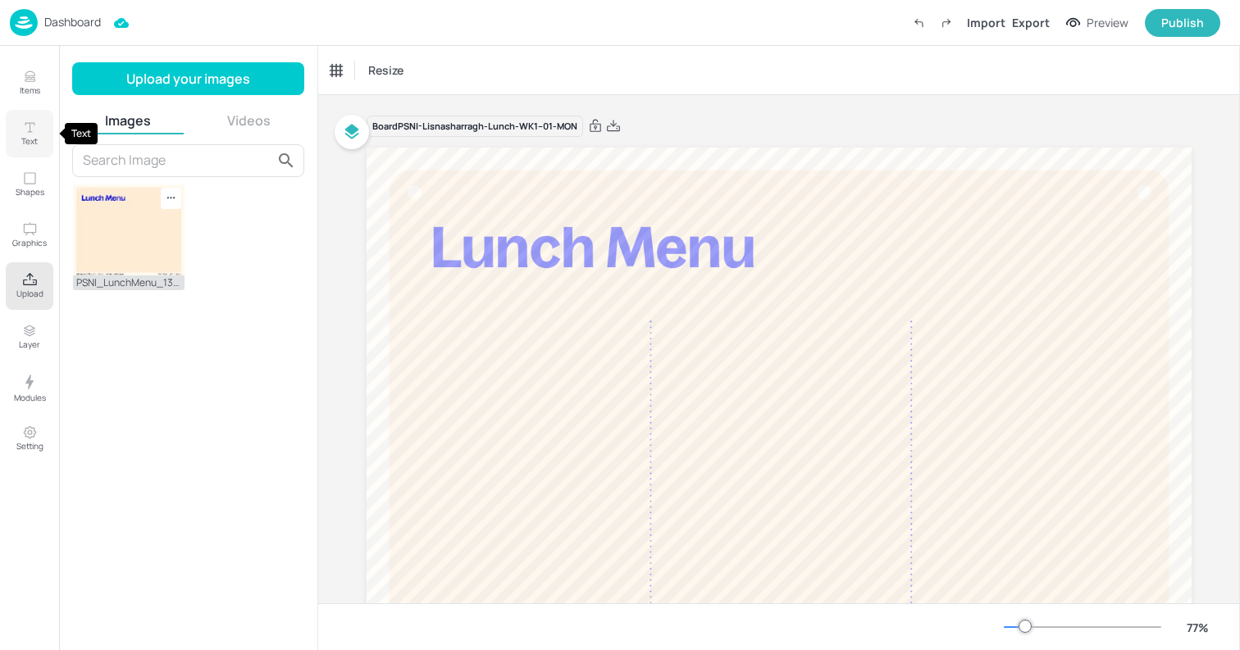
click at [25, 144] on p "Text" at bounding box center [29, 140] width 16 height 11
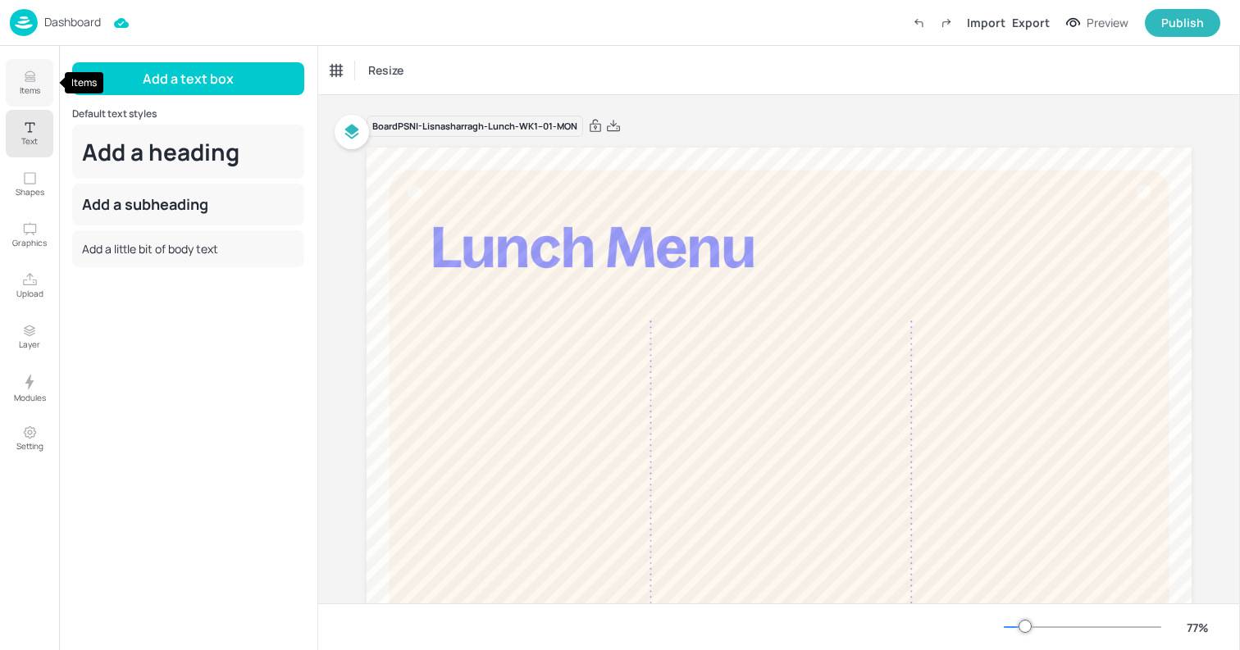
click at [28, 82] on icon "Items" at bounding box center [30, 77] width 16 height 16
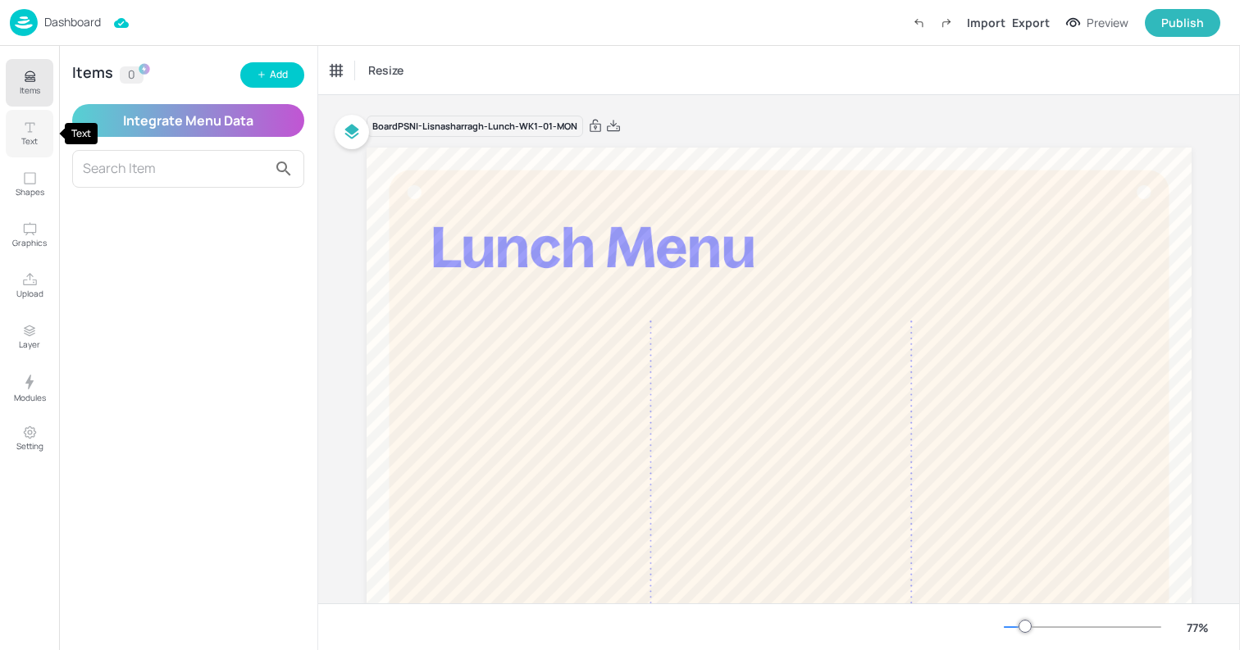
click at [34, 133] on icon "Text" at bounding box center [30, 128] width 16 height 16
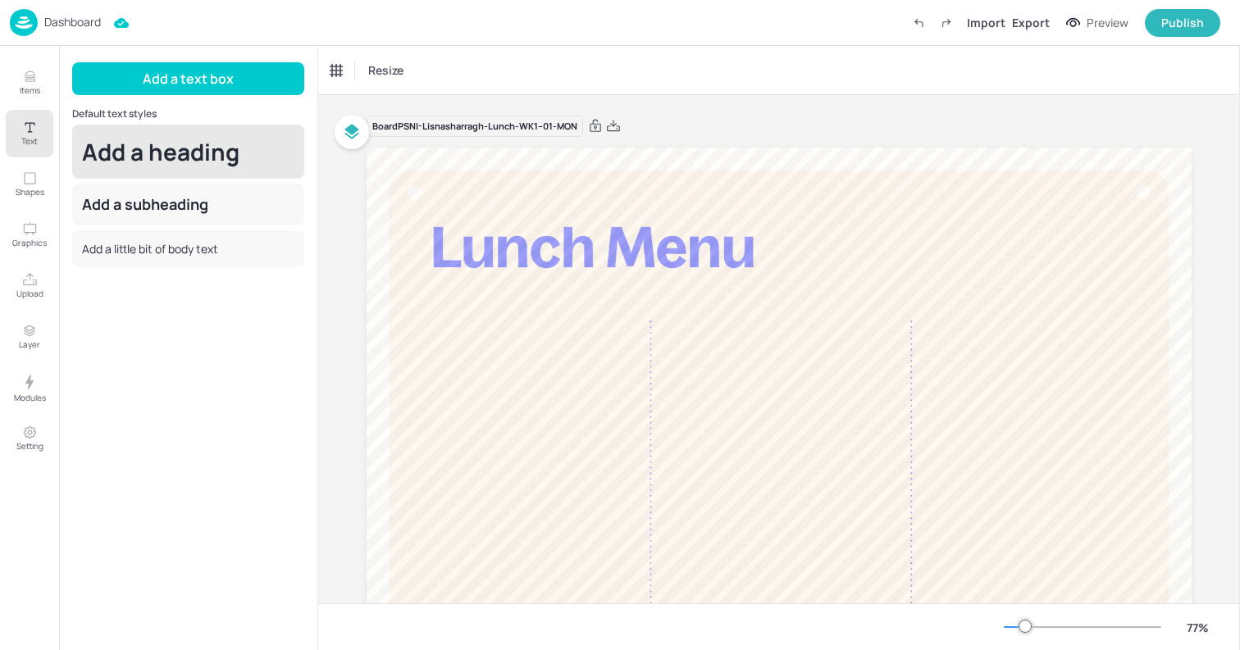
click at [165, 164] on div "Add a heading" at bounding box center [188, 152] width 232 height 54
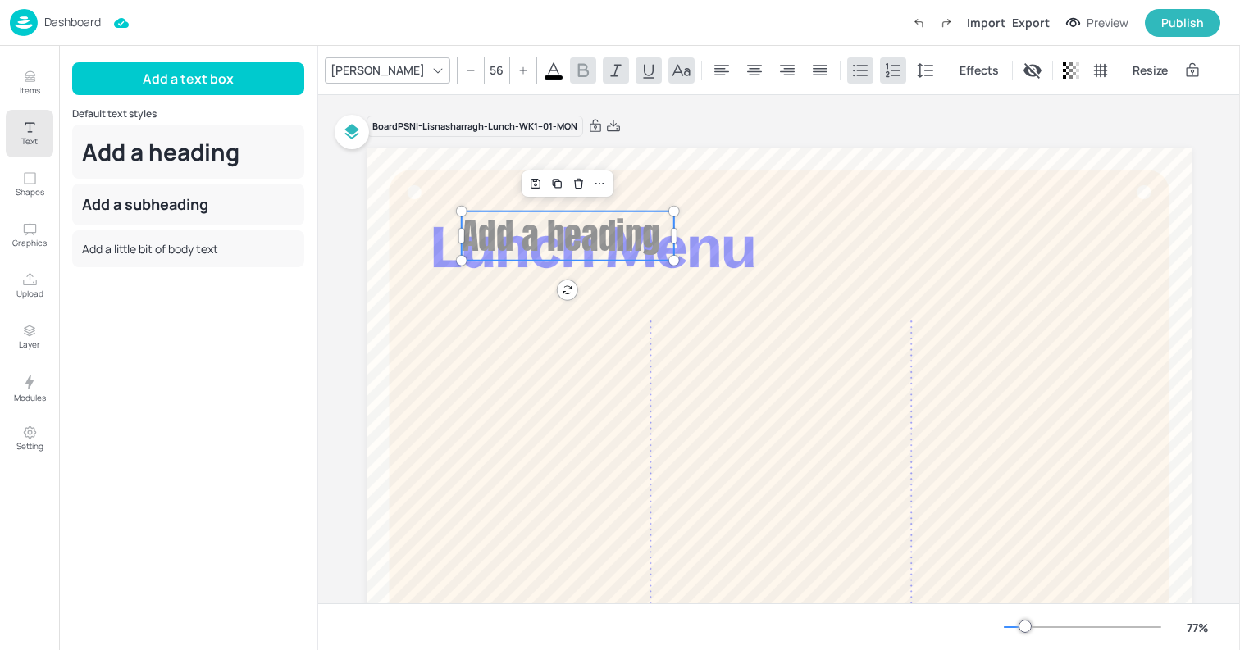
click at [523, 250] on span "Add a heading" at bounding box center [561, 235] width 198 height 52
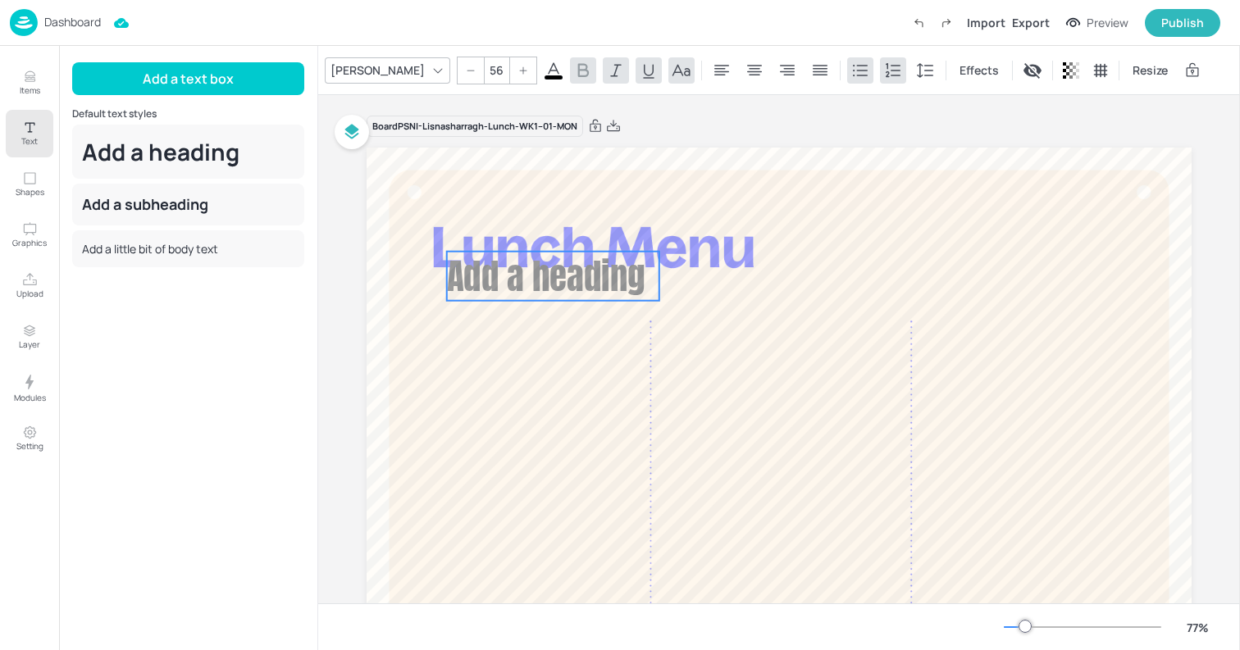
drag, startPoint x: 509, startPoint y: 234, endPoint x: 481, endPoint y: 347, distance: 116.5
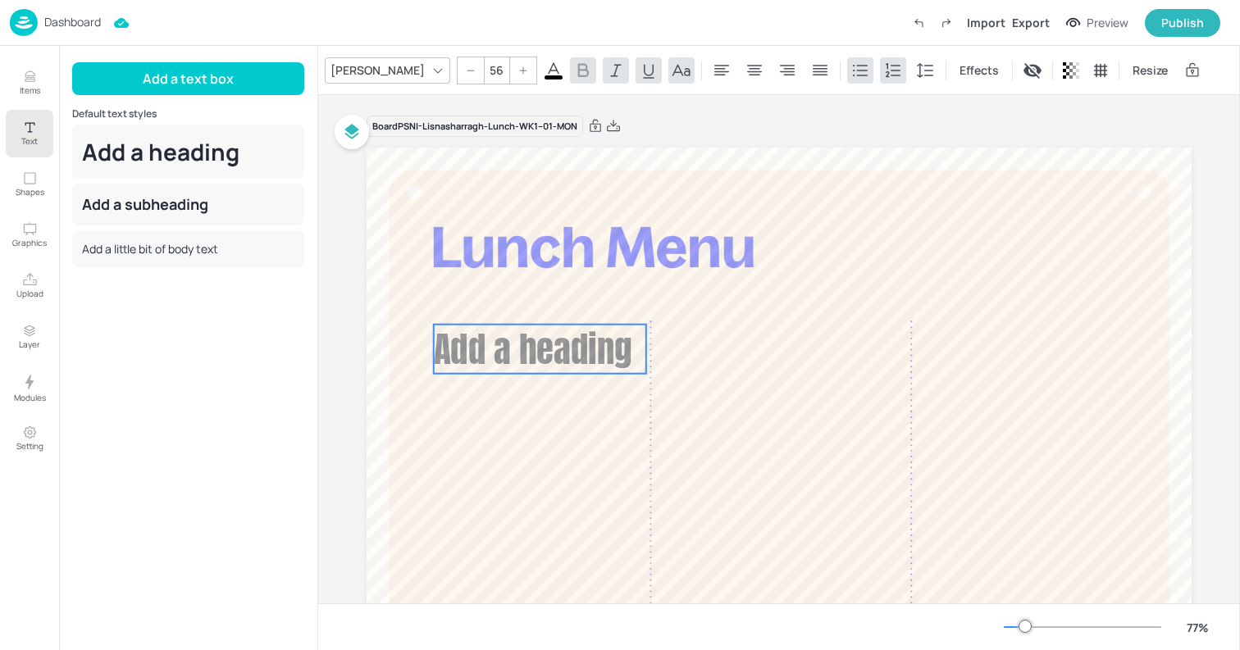
click at [481, 347] on span "Add a heading" at bounding box center [533, 348] width 198 height 52
click at [334, 75] on div "Anton" at bounding box center [377, 70] width 101 height 24
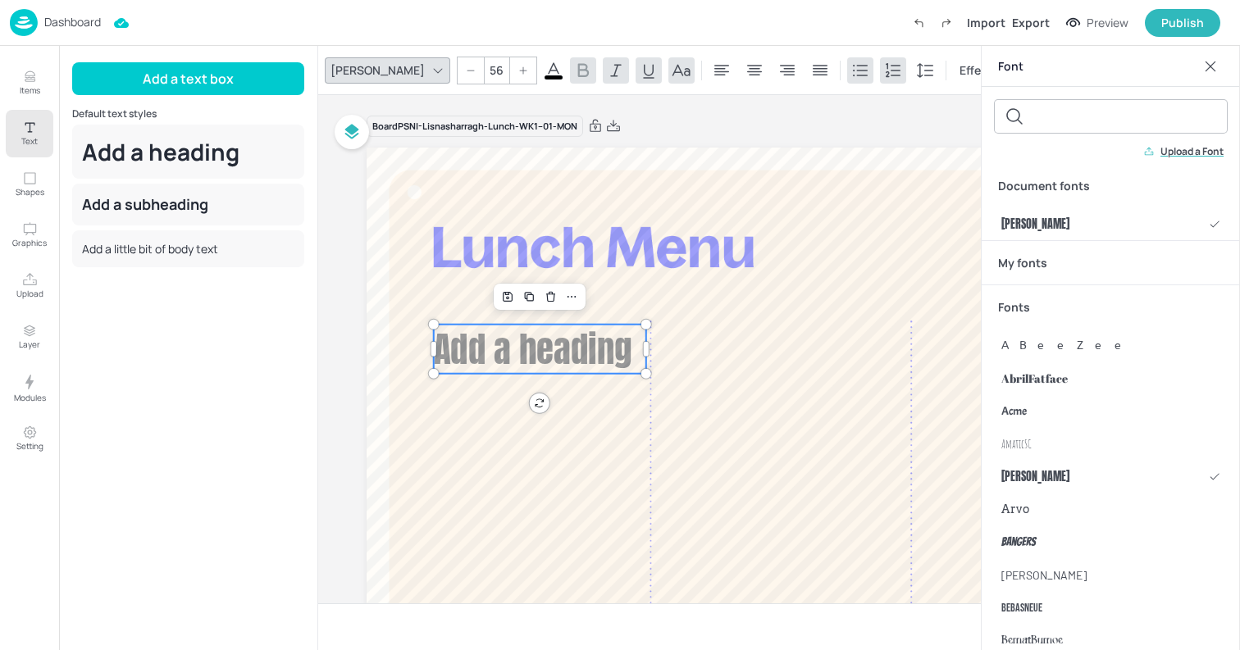
click at [1177, 149] on p "Upload a Font" at bounding box center [1191, 151] width 63 height 11
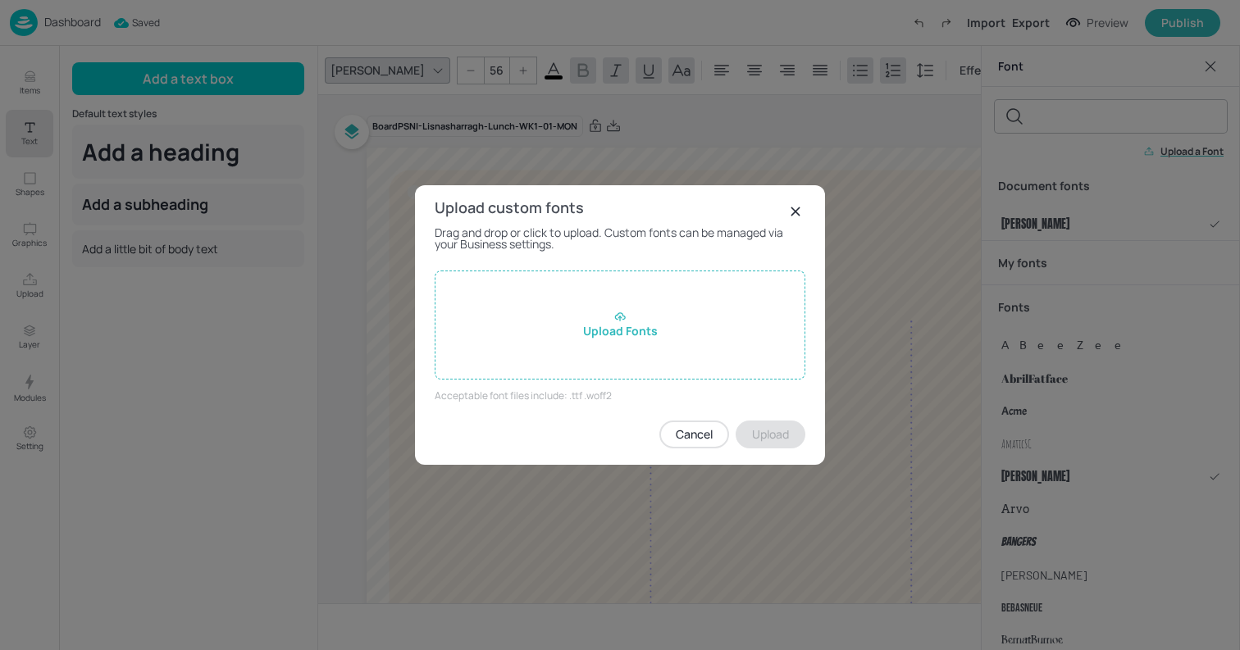
click at [653, 323] on div "Upload Fonts" at bounding box center [619, 325] width 371 height 109
click at [0, 0] on input "Upload Fonts" at bounding box center [0, 0] width 0 height 0
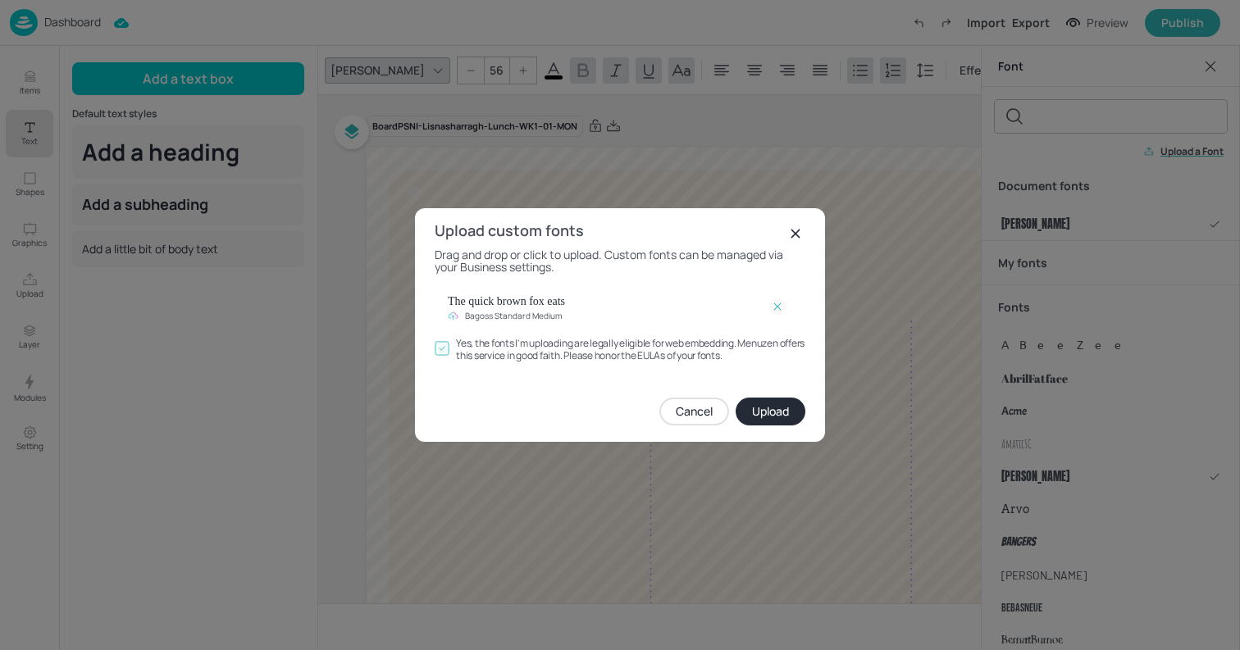
click at [762, 403] on button "Upload" at bounding box center [770, 412] width 70 height 28
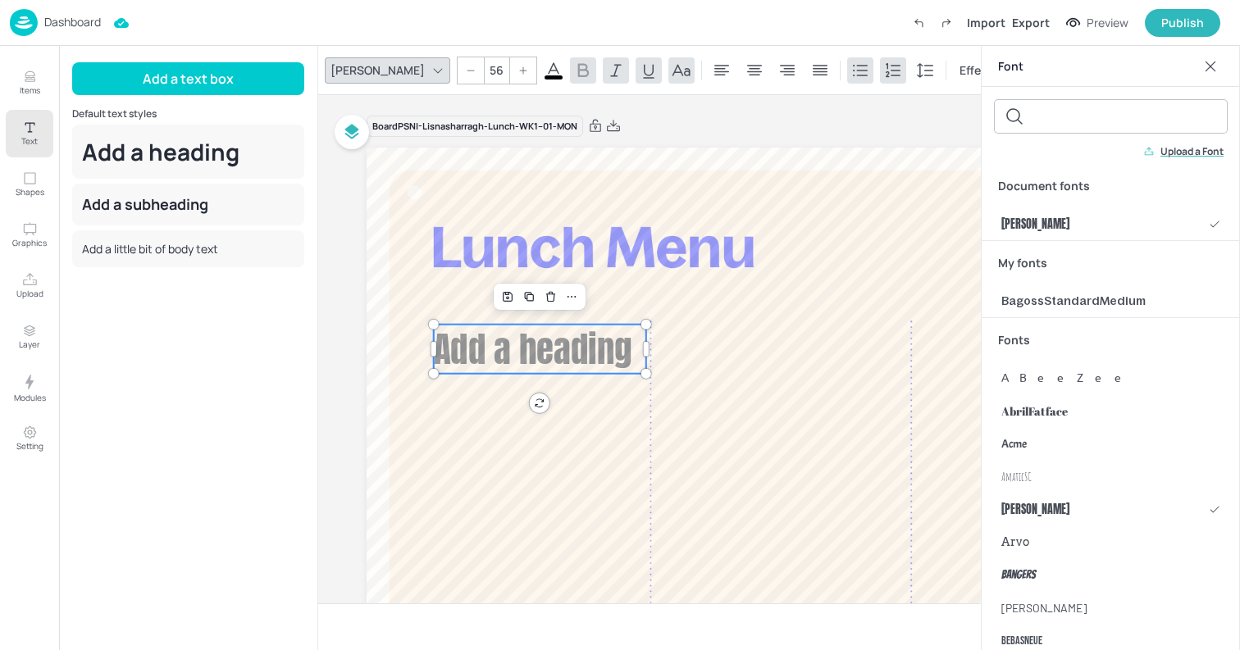
click at [1201, 156] on p "Upload a Font" at bounding box center [1191, 151] width 63 height 11
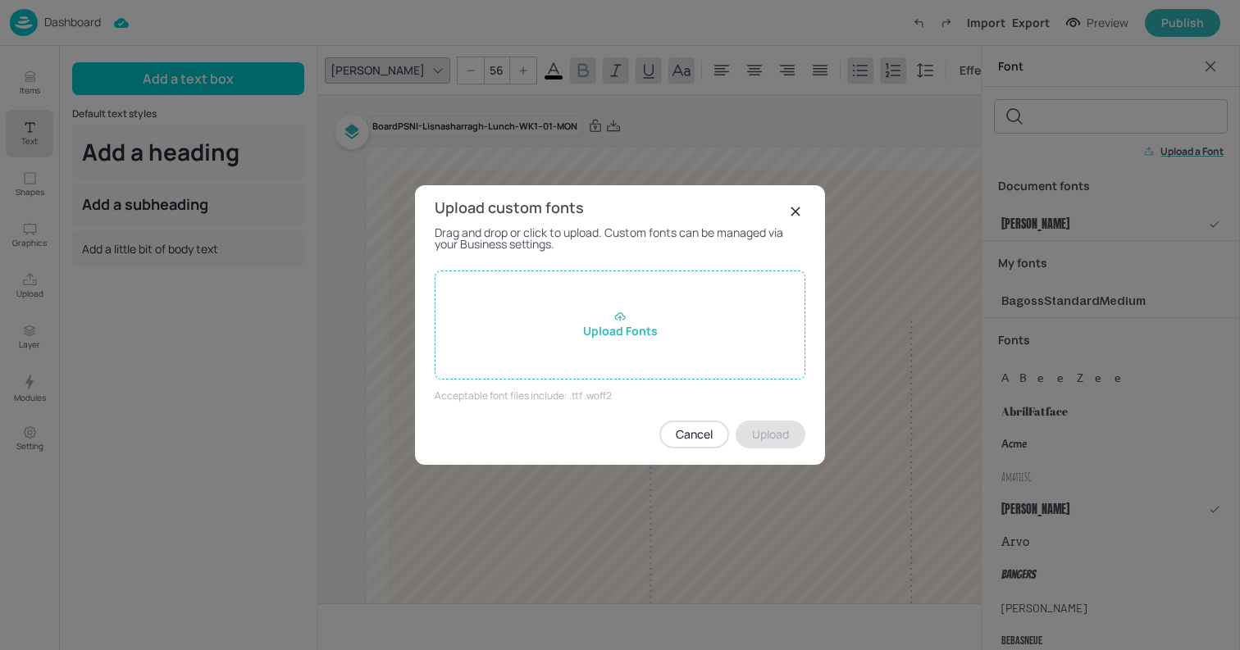
click at [625, 337] on div "Upload Fonts" at bounding box center [619, 325] width 371 height 109
click at [0, 0] on input "Upload Fonts" at bounding box center [0, 0] width 0 height 0
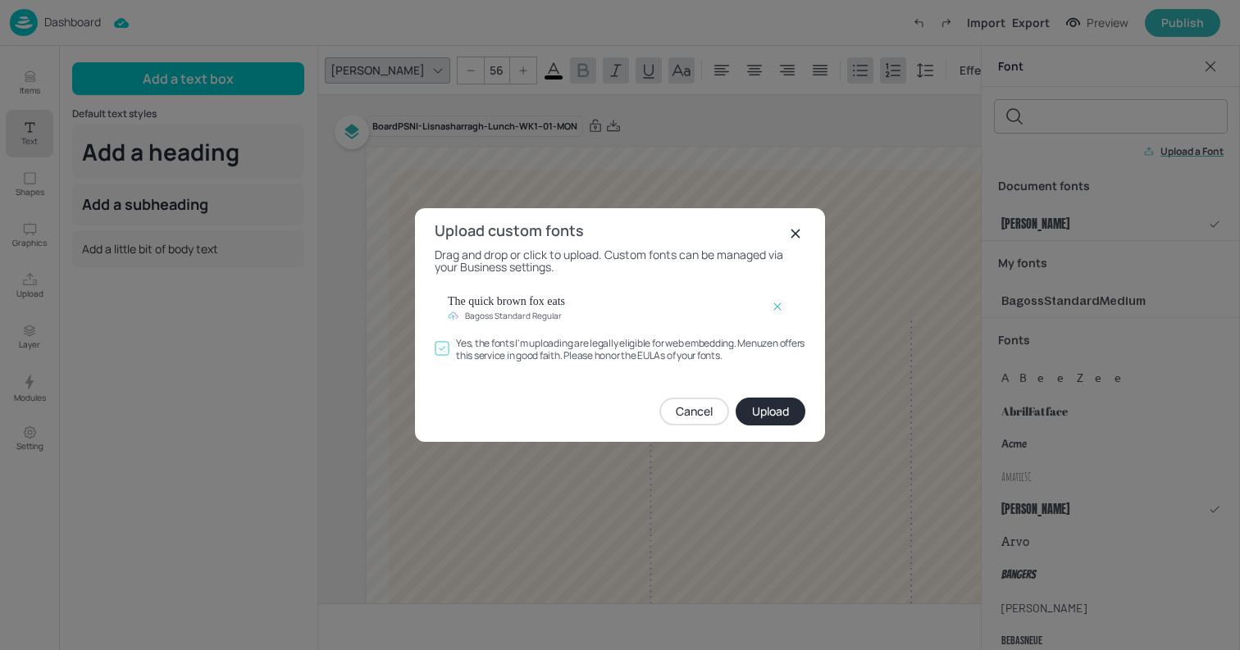
click at [770, 411] on button "Upload" at bounding box center [770, 412] width 70 height 28
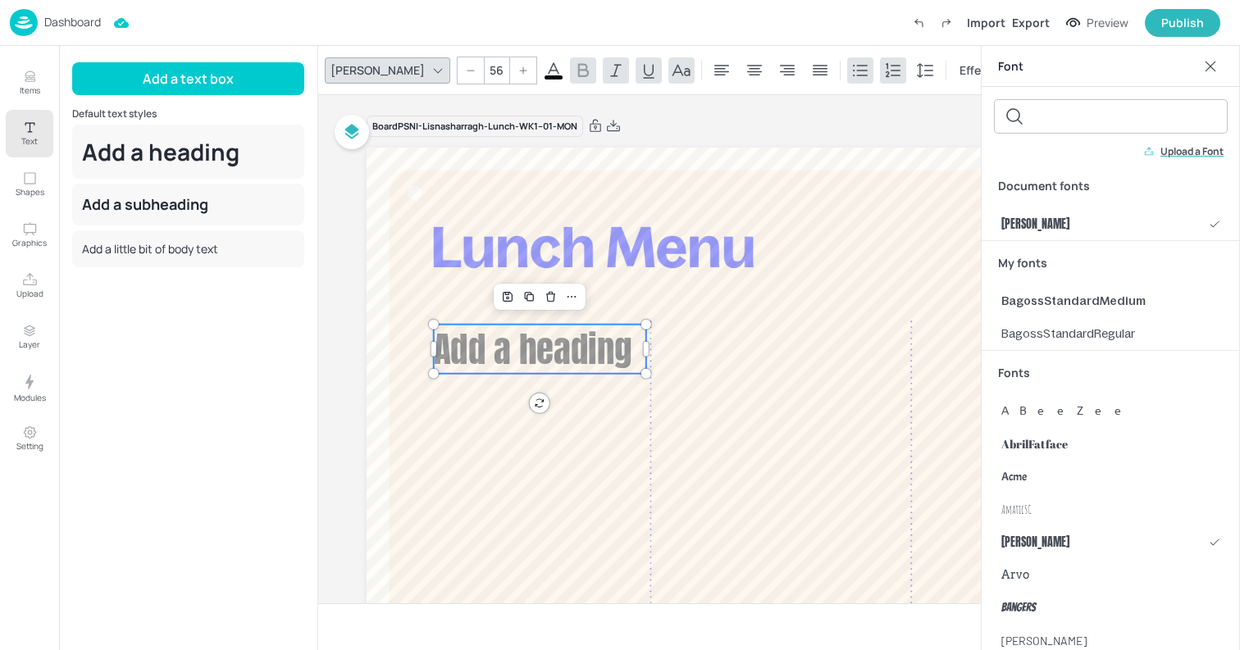
click at [1205, 151] on p "Upload a Font" at bounding box center [1191, 151] width 63 height 11
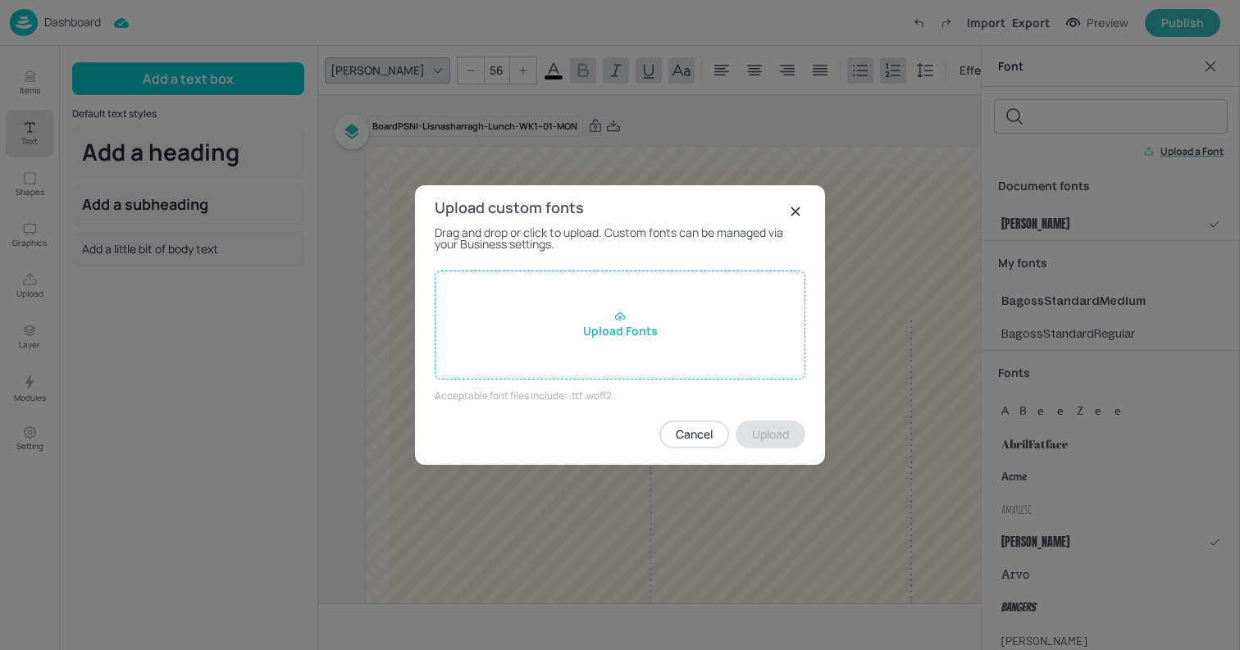
click at [618, 325] on div "Upload Fonts" at bounding box center [619, 325] width 371 height 109
click at [0, 0] on input "Upload Fonts" at bounding box center [0, 0] width 0 height 0
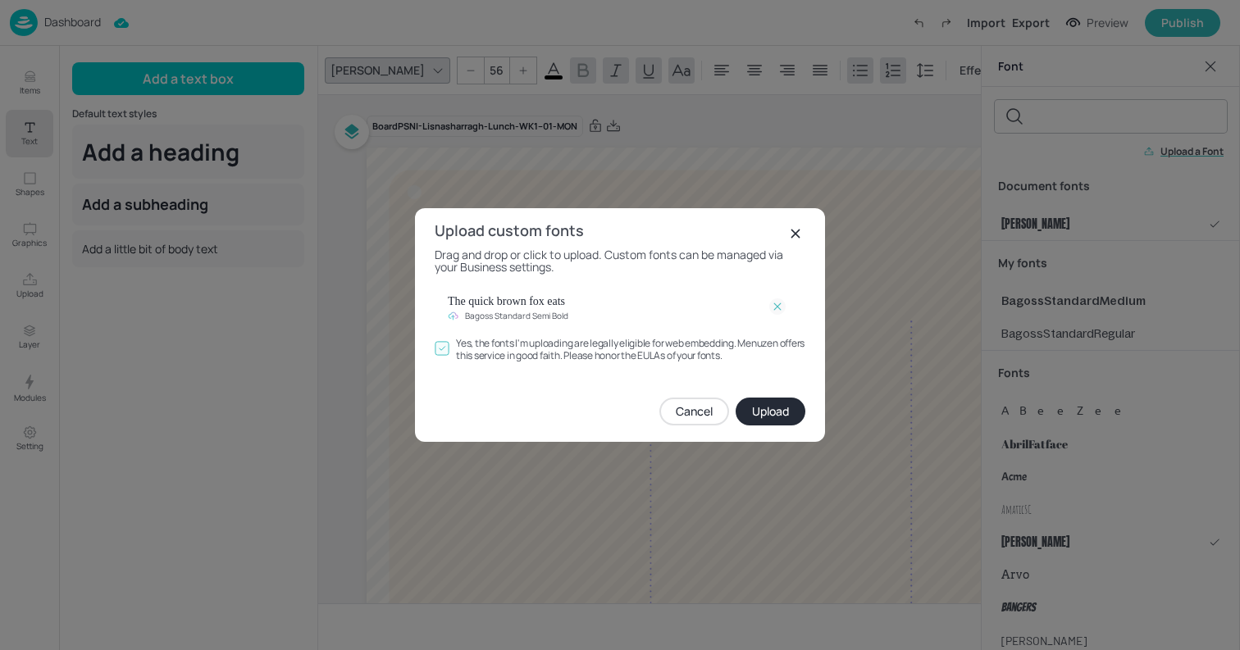
click at [759, 413] on button "Upload" at bounding box center [770, 412] width 70 height 28
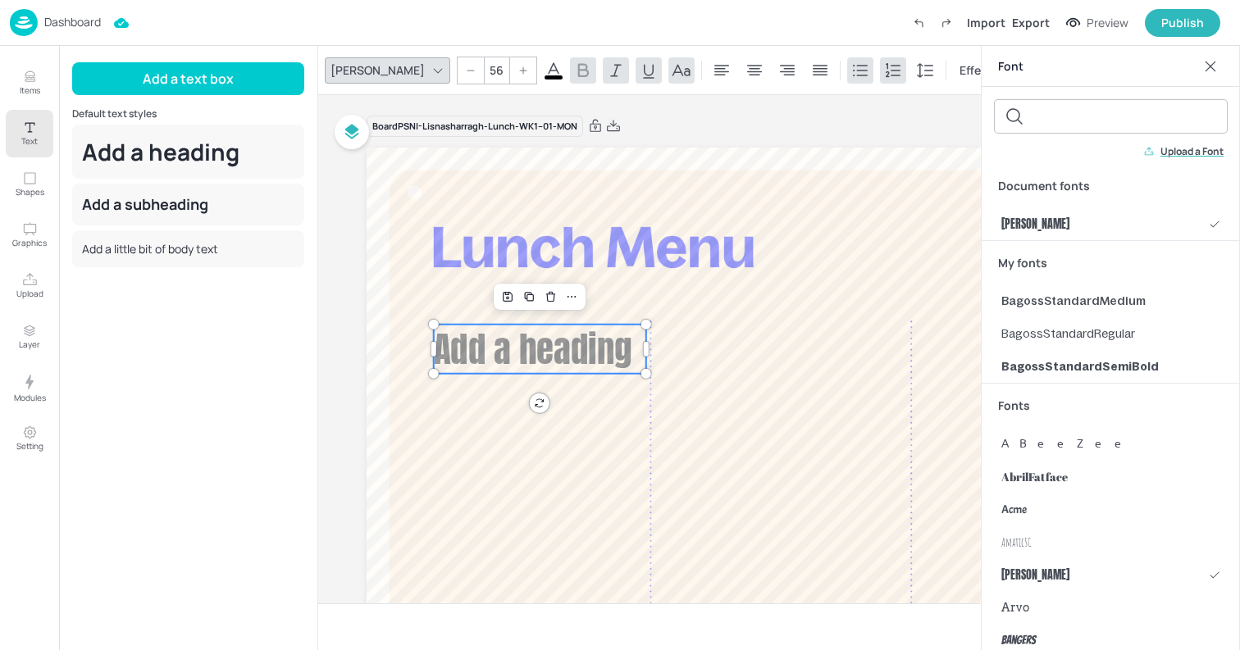
click at [1180, 155] on p "Upload a Font" at bounding box center [1191, 151] width 63 height 11
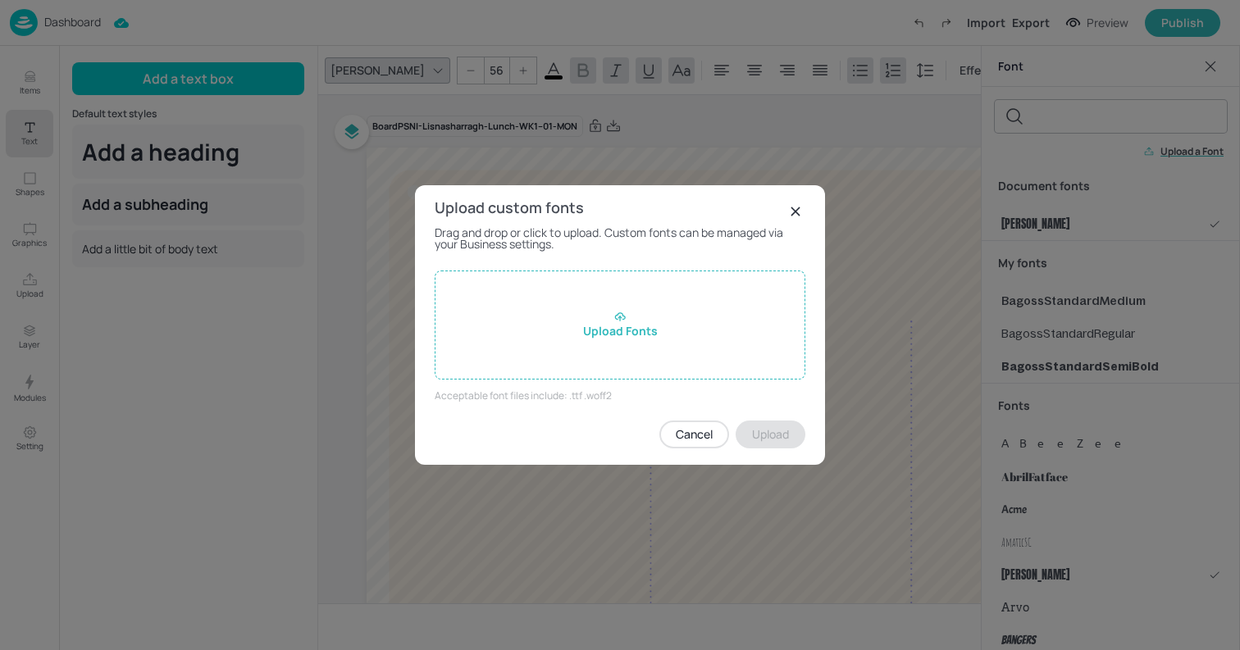
click at [531, 345] on div "Upload Fonts" at bounding box center [619, 325] width 371 height 109
click at [0, 0] on input "Upload Fonts" at bounding box center [0, 0] width 0 height 0
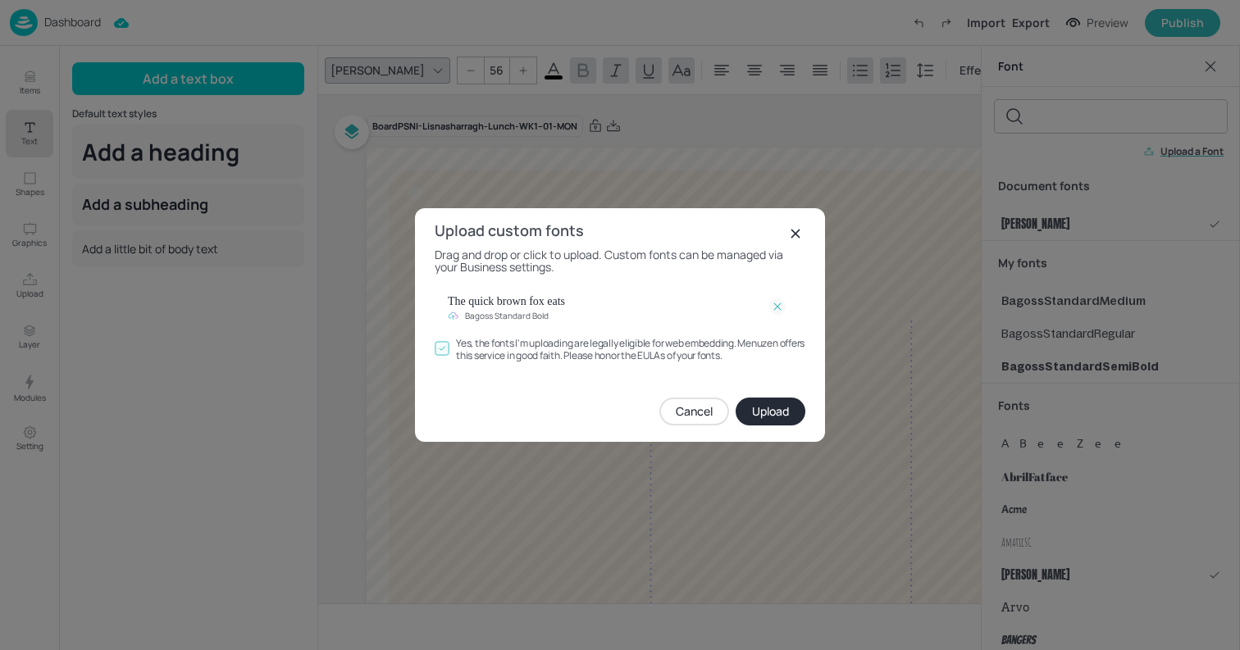
click at [776, 415] on button "Upload" at bounding box center [770, 412] width 70 height 28
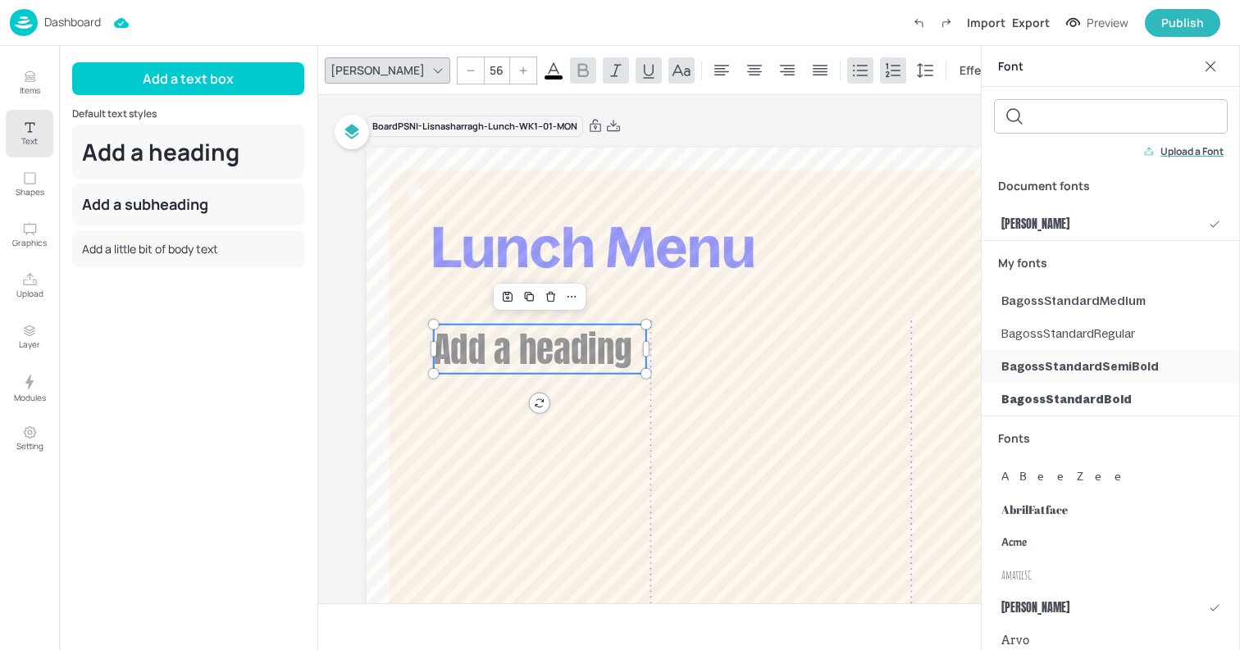
click at [1053, 367] on span "BagossStandardSemiBold" at bounding box center [1079, 366] width 157 height 17
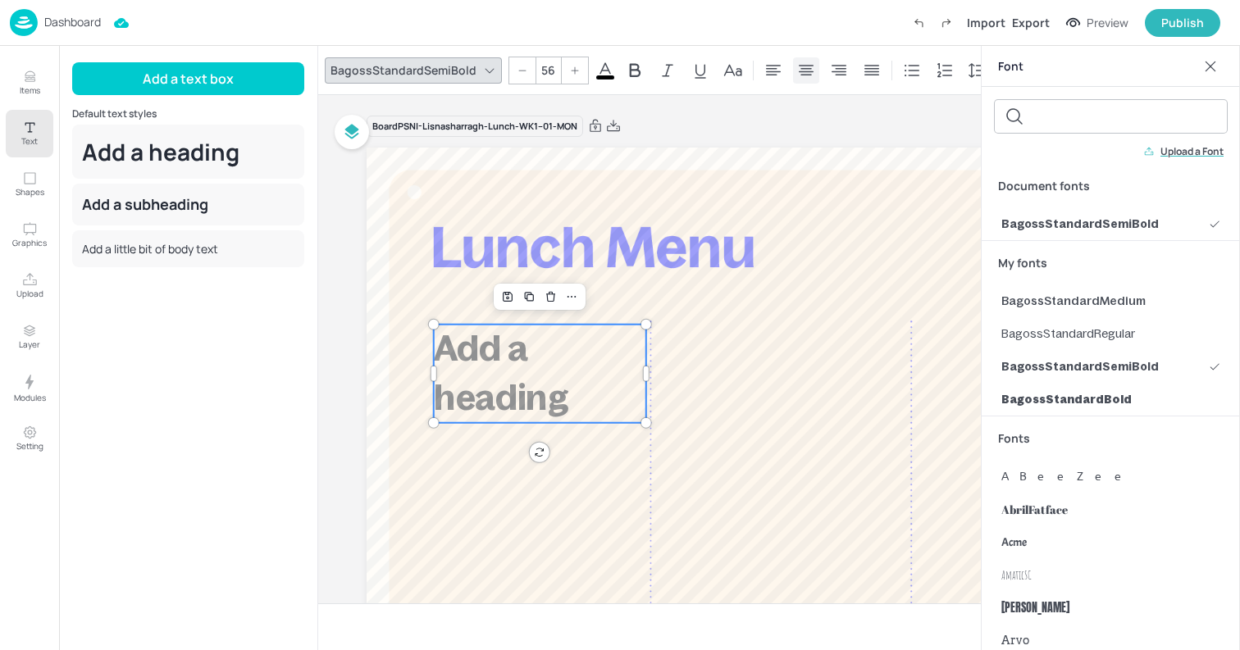
click at [796, 67] on icon at bounding box center [806, 71] width 20 height 20
click at [536, 73] on input "56" at bounding box center [547, 70] width 23 height 26
click at [520, 72] on div at bounding box center [522, 70] width 26 height 26
type input "55"
click at [28, 135] on p "Text" at bounding box center [29, 140] width 16 height 11
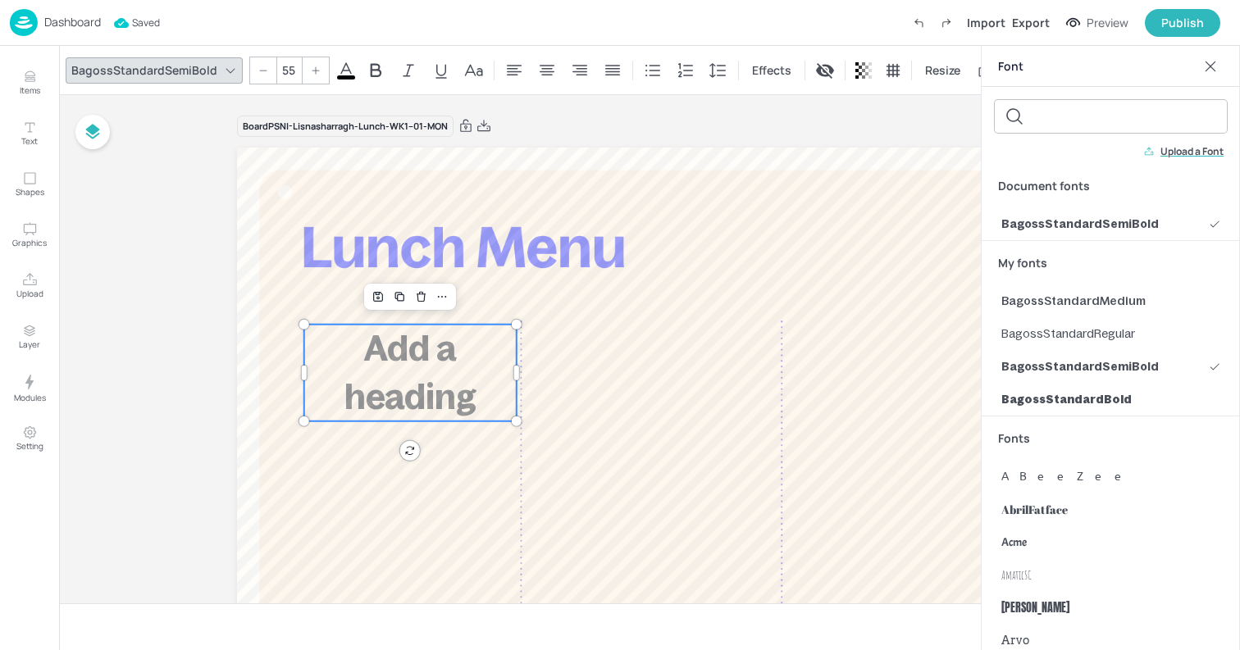
click at [343, 66] on icon at bounding box center [346, 70] width 15 height 16
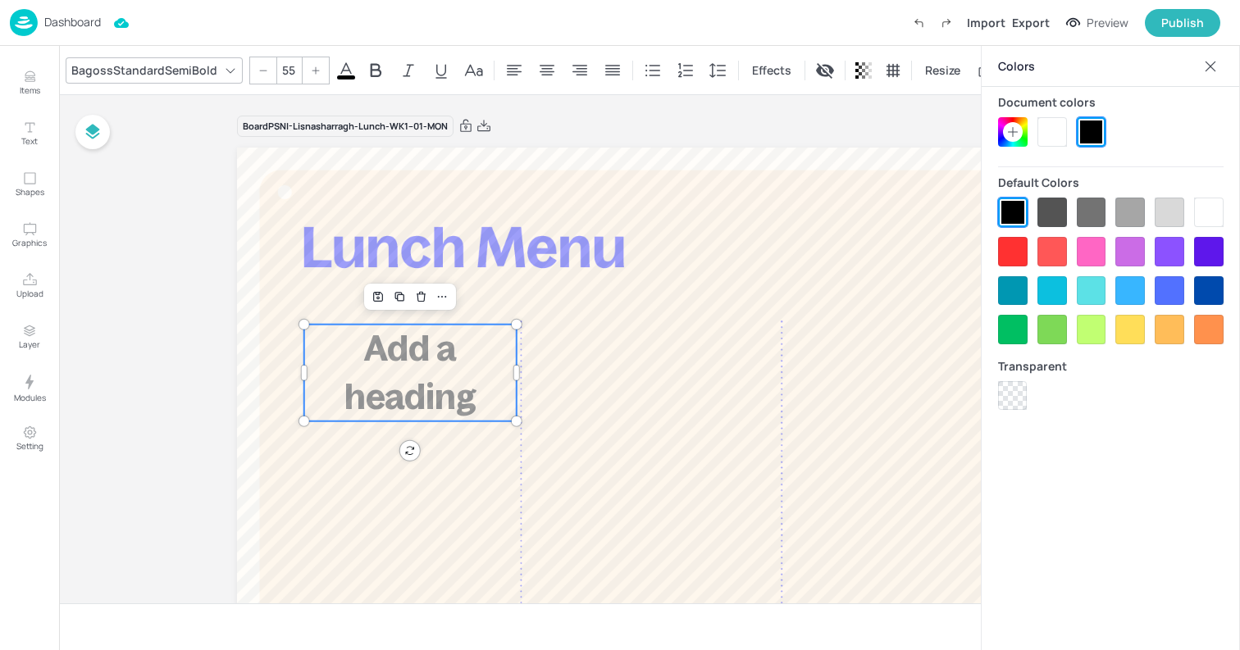
click at [1007, 128] on icon at bounding box center [1012, 131] width 13 height 13
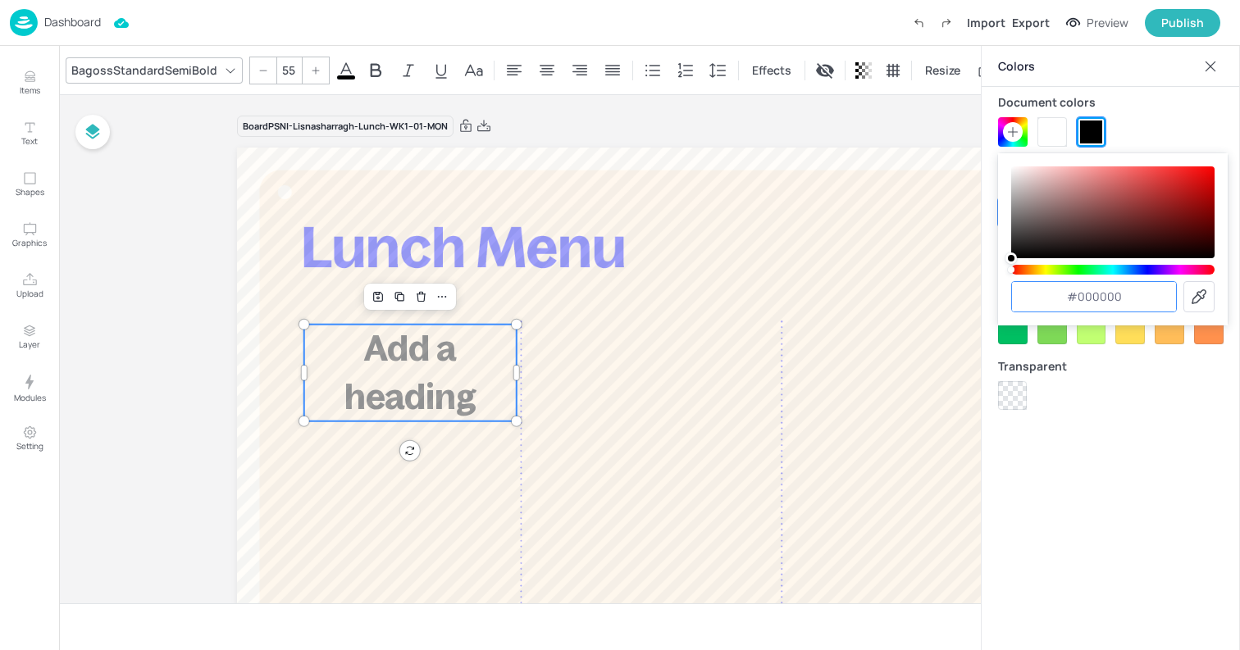
drag, startPoint x: 1078, startPoint y: 297, endPoint x: 1139, endPoint y: 297, distance: 60.7
click at [1139, 297] on input "#000000" at bounding box center [1094, 297] width 164 height 30
paste input "b0ef1"
type input "#0b0ef1"
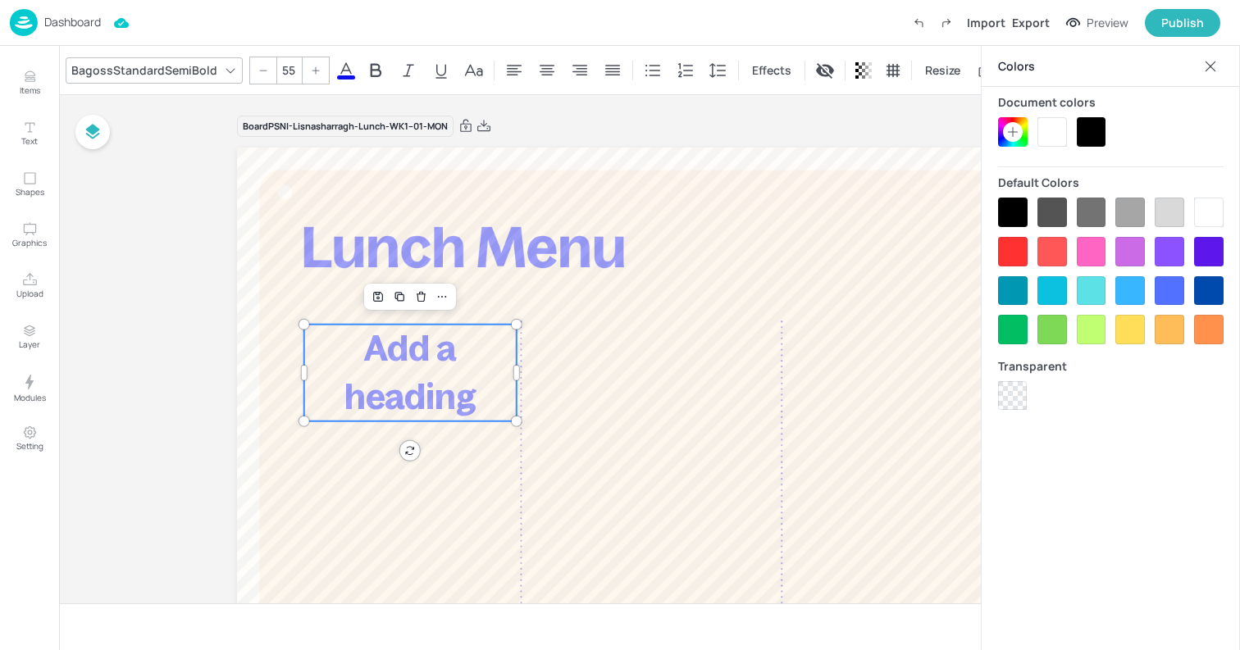
click at [721, 117] on div "Board PSNI-Lisnasharragh-Lunch-WK1--01-MON" at bounding box center [649, 126] width 825 height 23
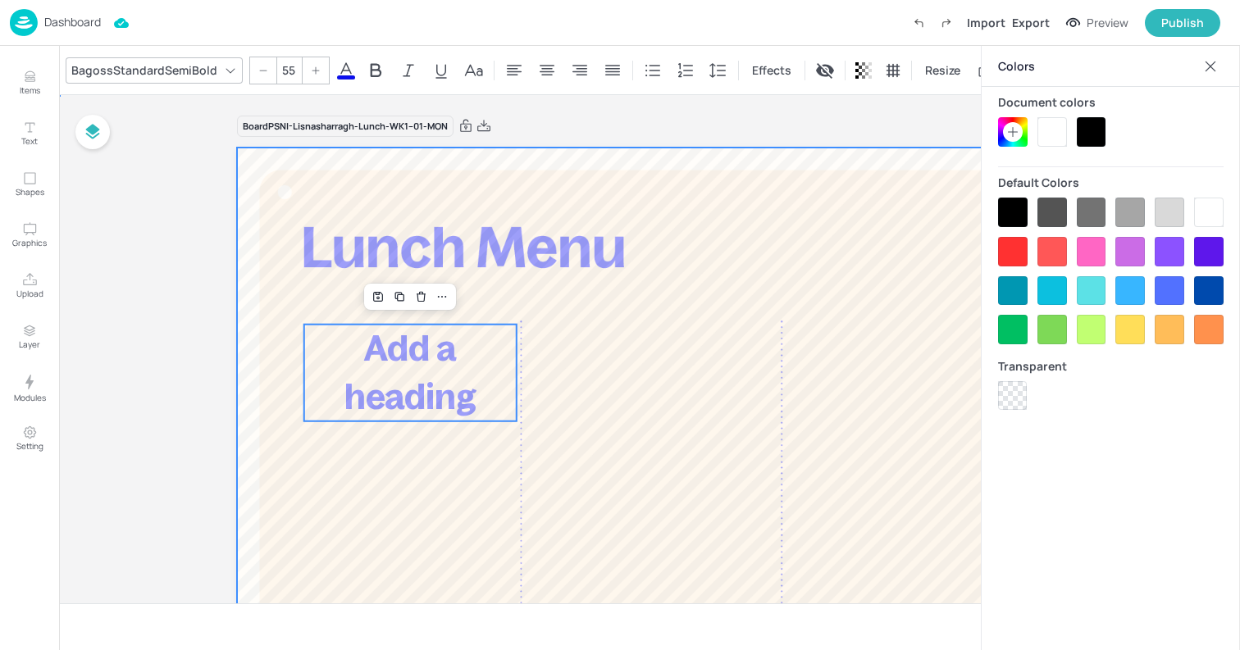
click at [584, 334] on div at bounding box center [649, 486] width 825 height 677
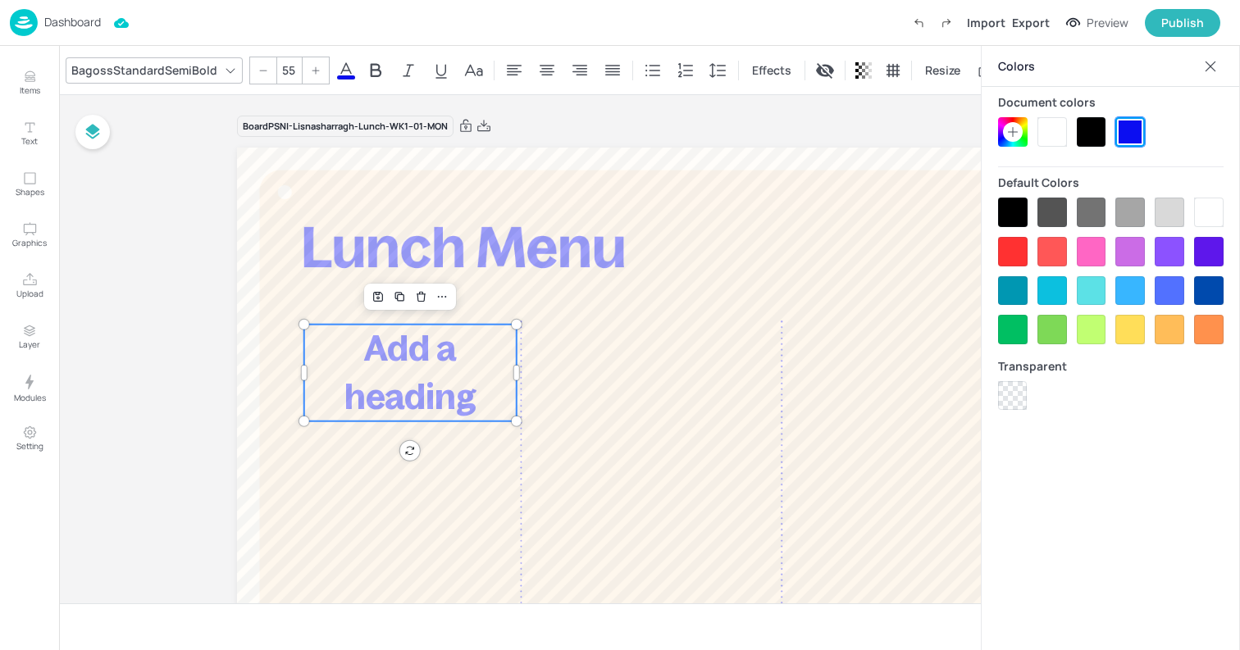
click at [393, 372] on p "Add a heading" at bounding box center [410, 373] width 212 height 97
click at [407, 365] on span "Add a heading" at bounding box center [410, 373] width 132 height 87
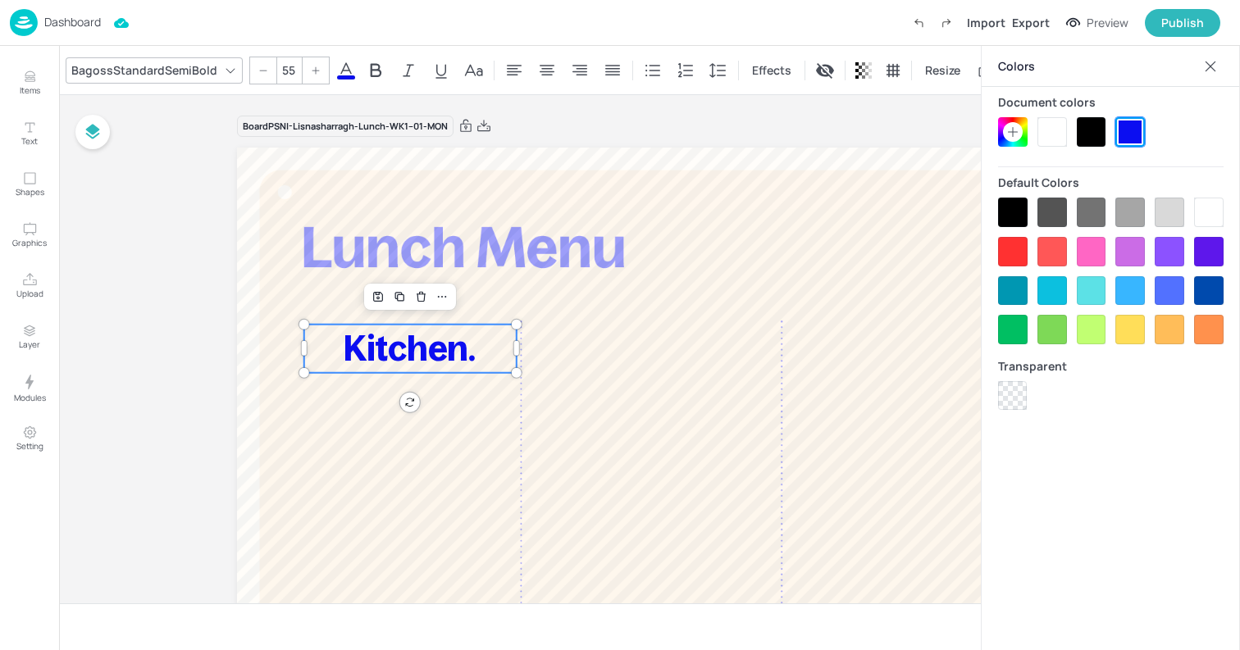
click at [1214, 57] on div at bounding box center [1210, 66] width 26 height 26
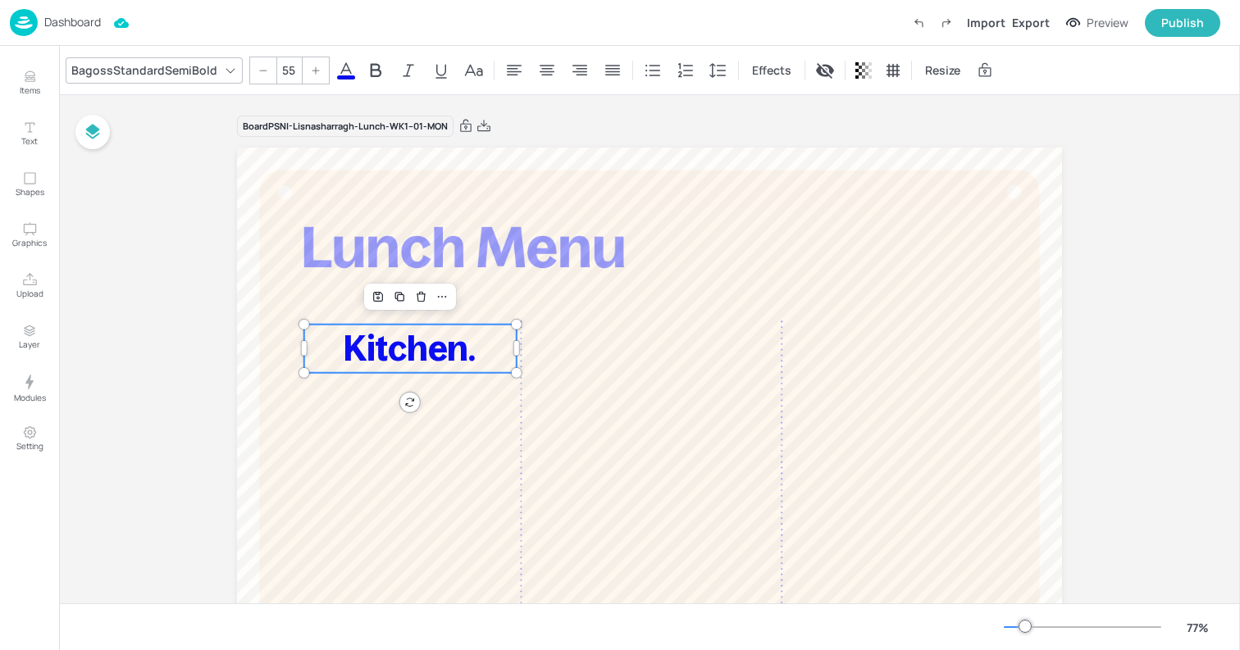
click at [395, 356] on span "Kitchen." at bounding box center [409, 349] width 133 height 39
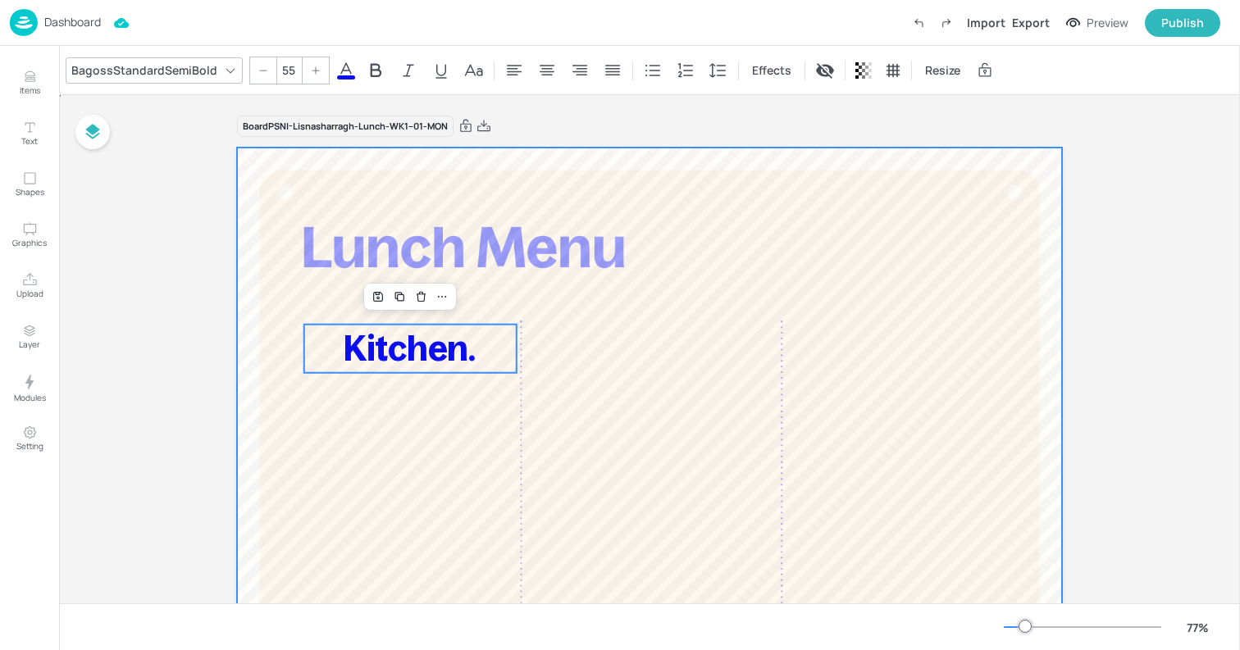
click at [503, 280] on div at bounding box center [649, 486] width 825 height 677
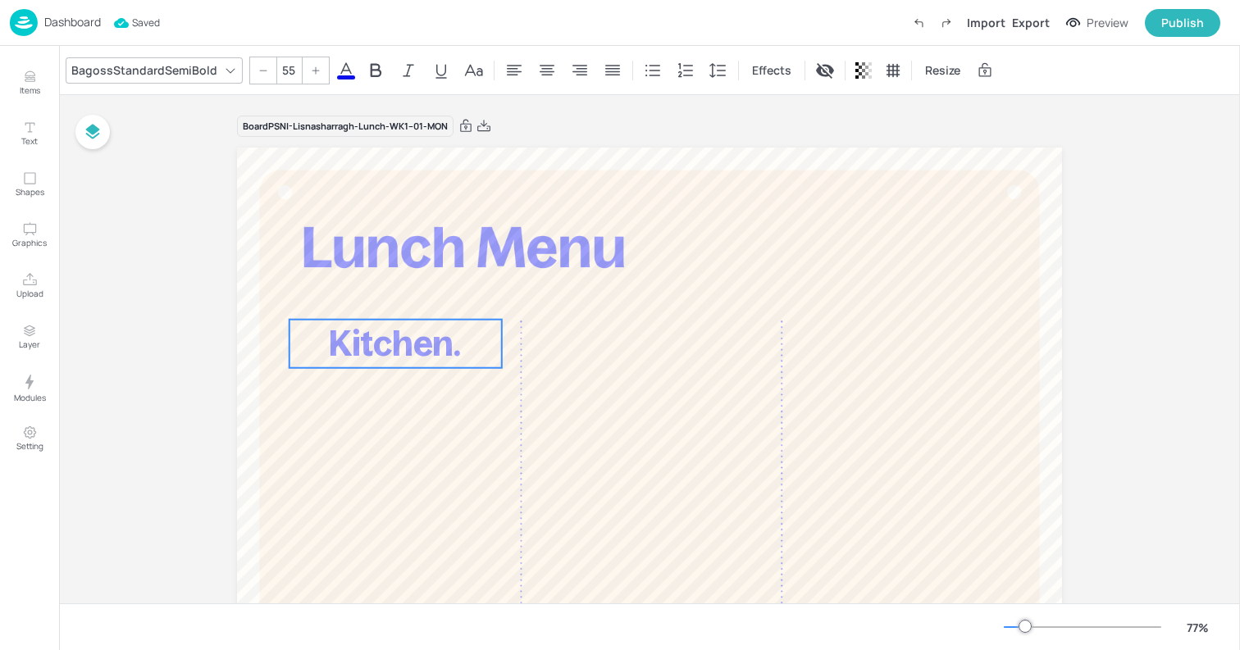
drag, startPoint x: 393, startPoint y: 358, endPoint x: 379, endPoint y: 353, distance: 15.6
click at [379, 353] on span "Kitchen." at bounding box center [395, 344] width 133 height 39
click at [383, 293] on icon "Duplicate" at bounding box center [384, 291] width 13 height 13
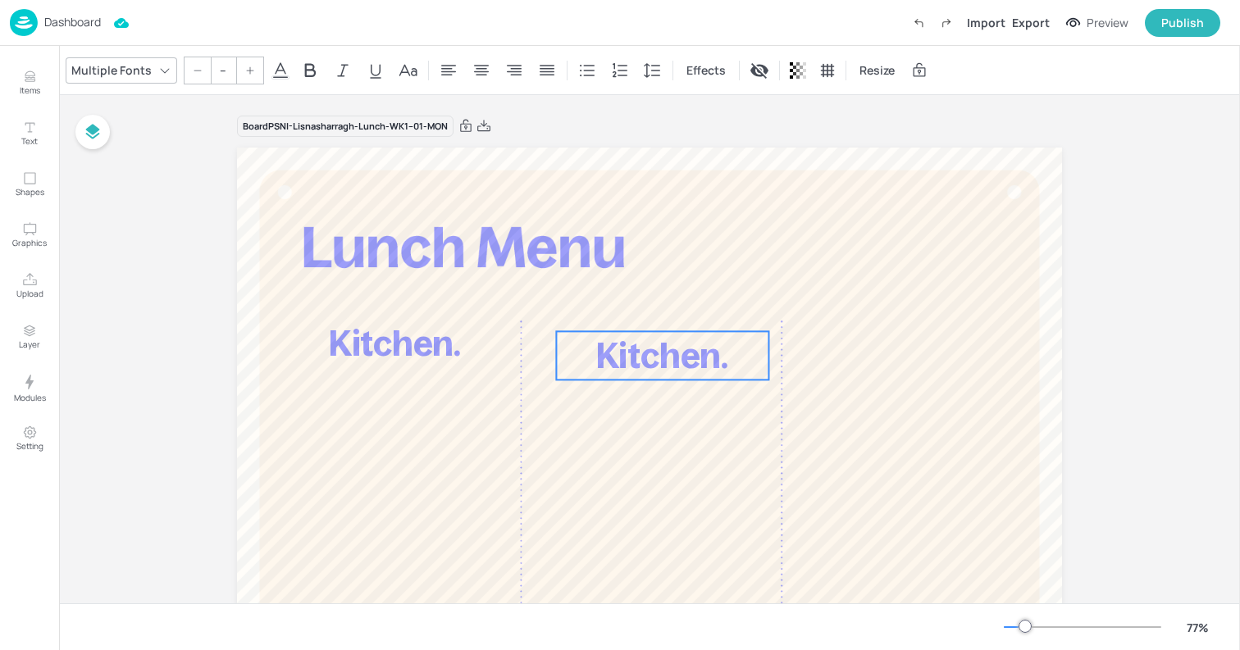
drag, startPoint x: 380, startPoint y: 343, endPoint x: 639, endPoint y: 343, distance: 258.2
click at [639, 343] on span "Kitchen." at bounding box center [662, 355] width 133 height 39
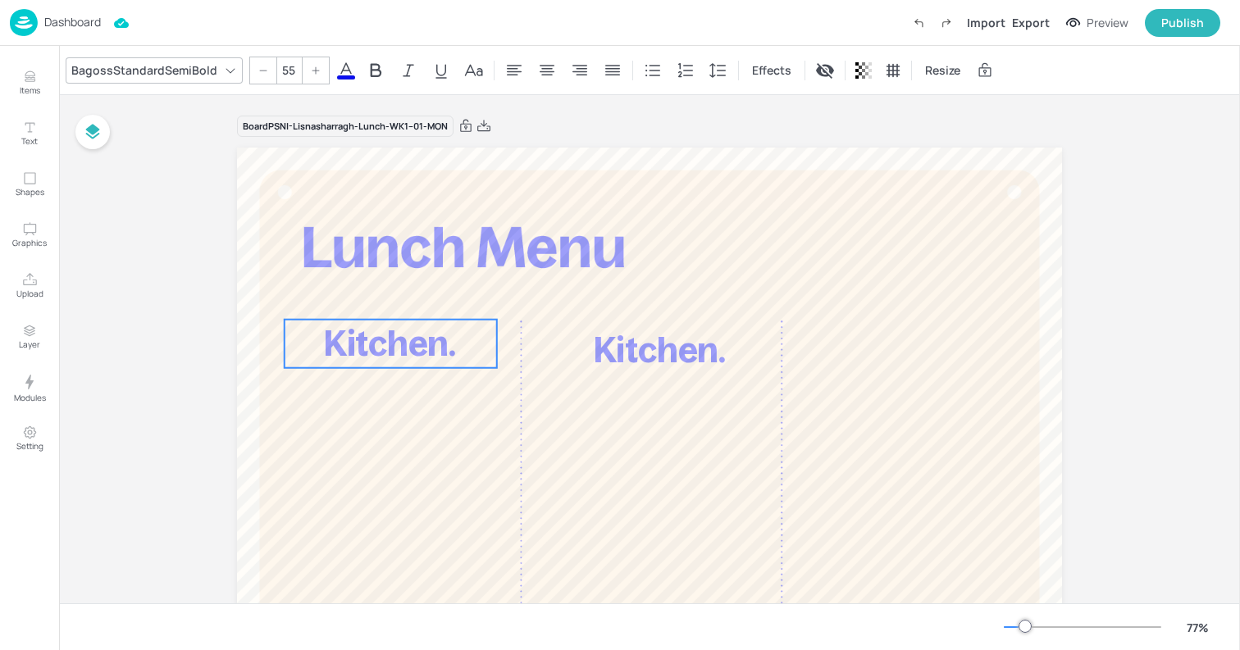
click at [379, 341] on span "Kitchen." at bounding box center [390, 344] width 133 height 39
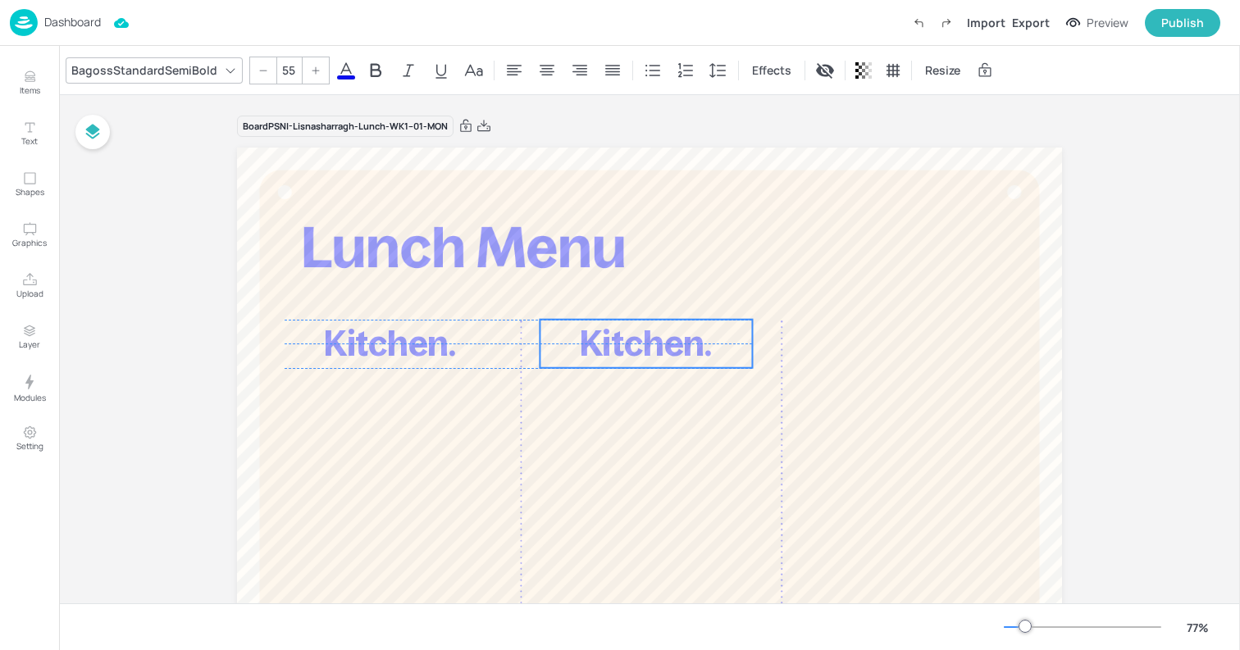
drag, startPoint x: 603, startPoint y: 354, endPoint x: 589, endPoint y: 351, distance: 14.3
click at [589, 351] on span "Kitchen." at bounding box center [646, 344] width 133 height 39
click at [635, 288] on icon "Duplicate" at bounding box center [635, 291] width 13 height 13
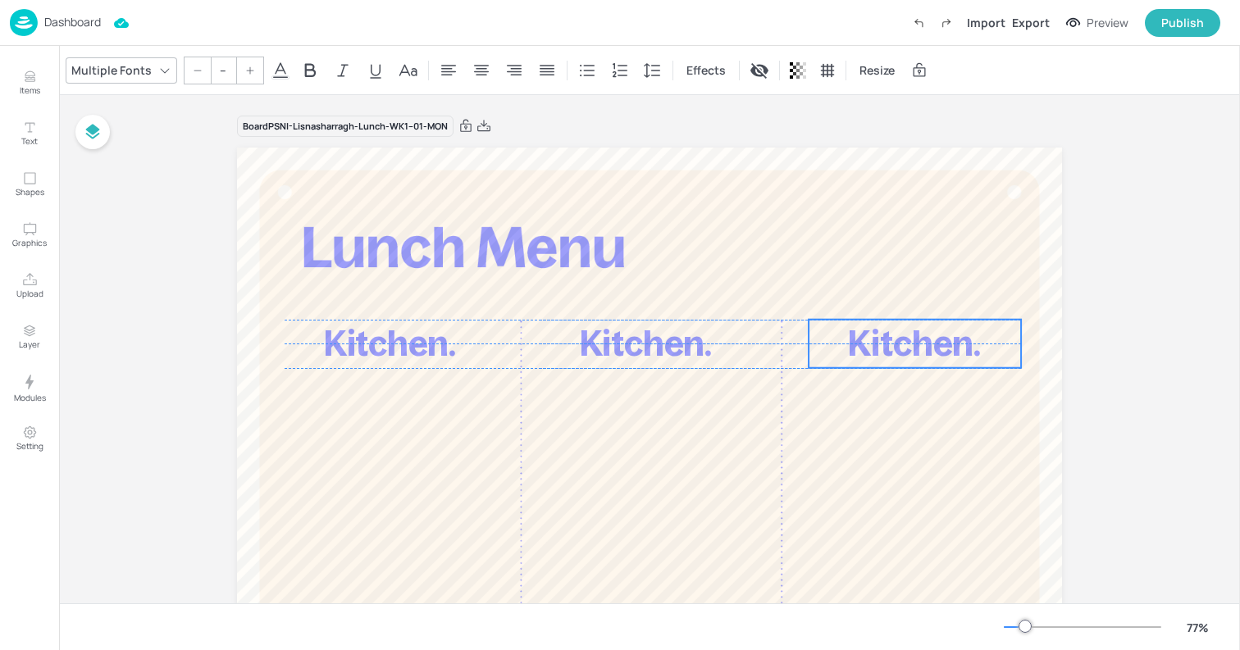
drag, startPoint x: 630, startPoint y: 337, endPoint x: 892, endPoint y: 330, distance: 262.4
click at [892, 330] on span "Kitchen." at bounding box center [914, 344] width 133 height 39
type input "55"
click at [595, 339] on span "Kitchen." at bounding box center [646, 344] width 133 height 39
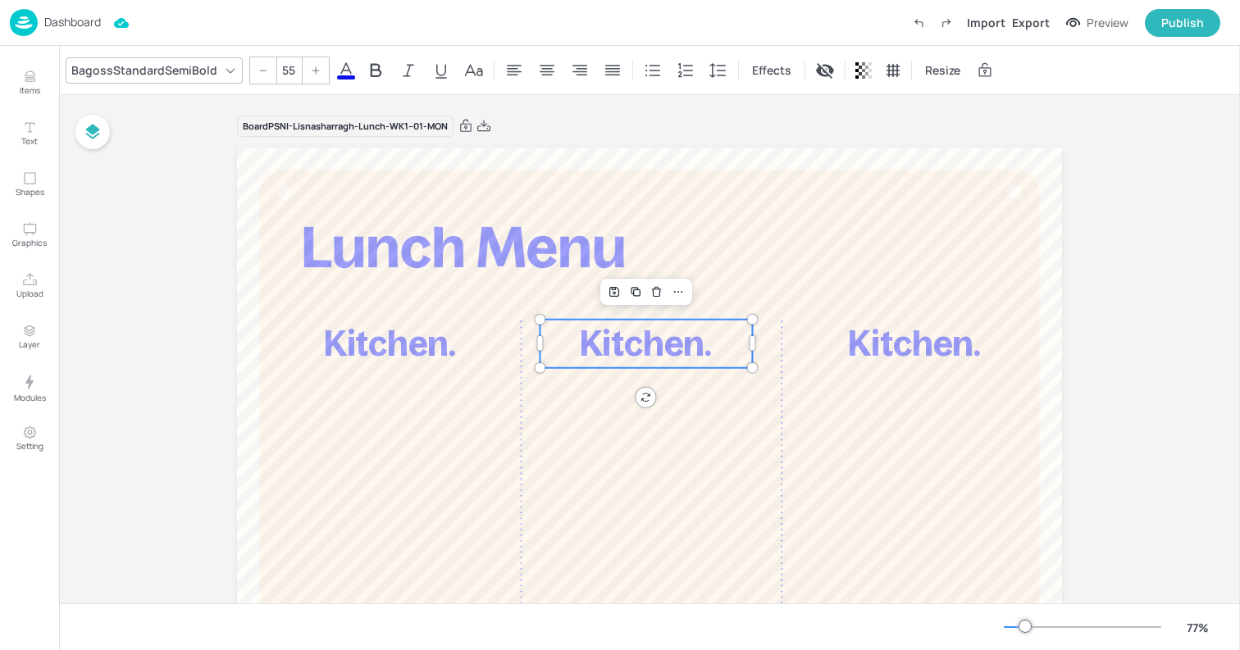
click at [595, 339] on span "Kitchen." at bounding box center [646, 344] width 133 height 39
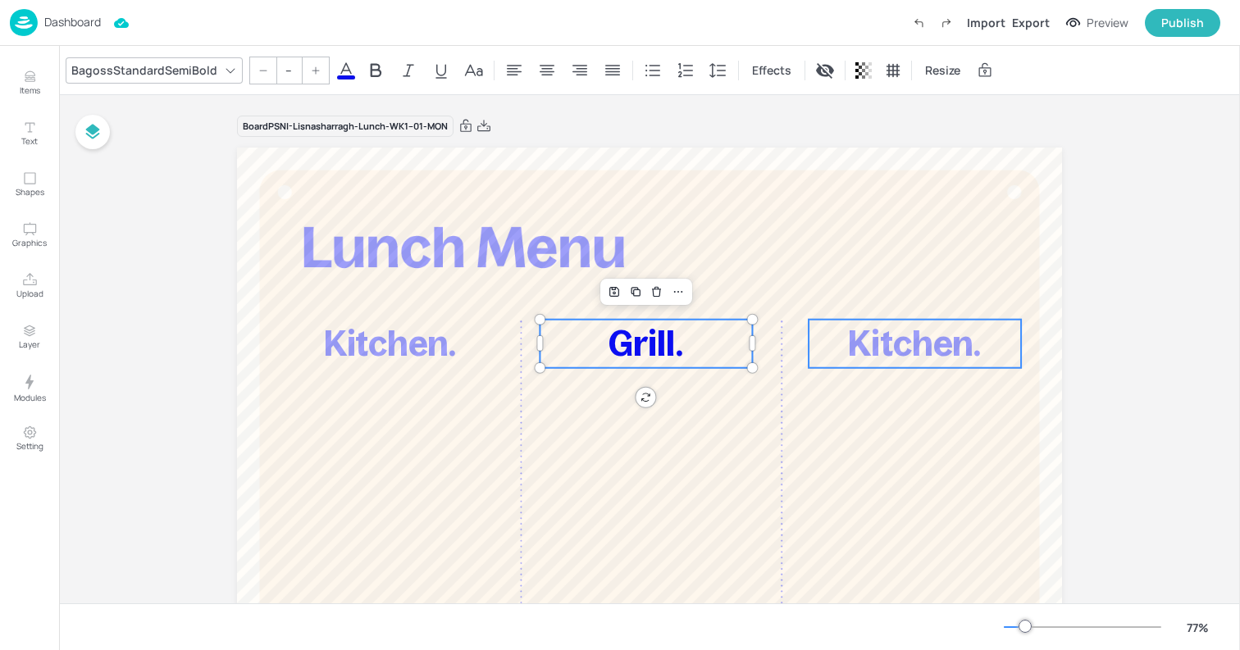
type input "55"
click at [864, 333] on span "Kitchen." at bounding box center [914, 344] width 133 height 39
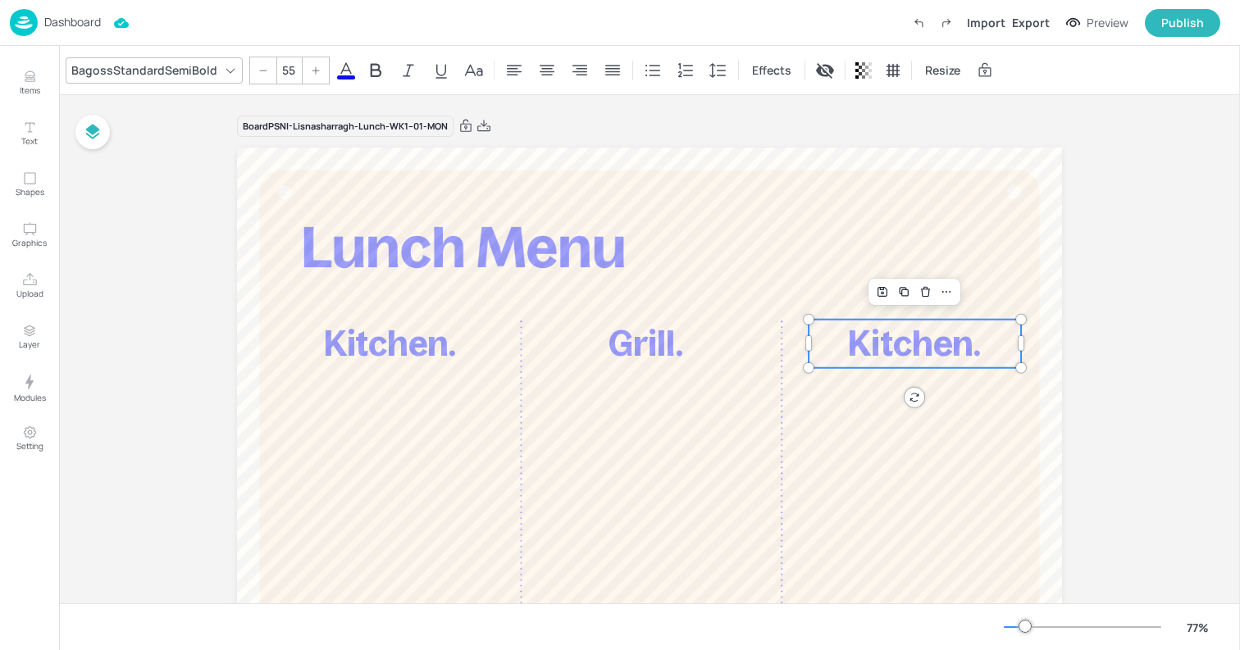
click at [864, 333] on span "Kitchen." at bounding box center [914, 344] width 133 height 39
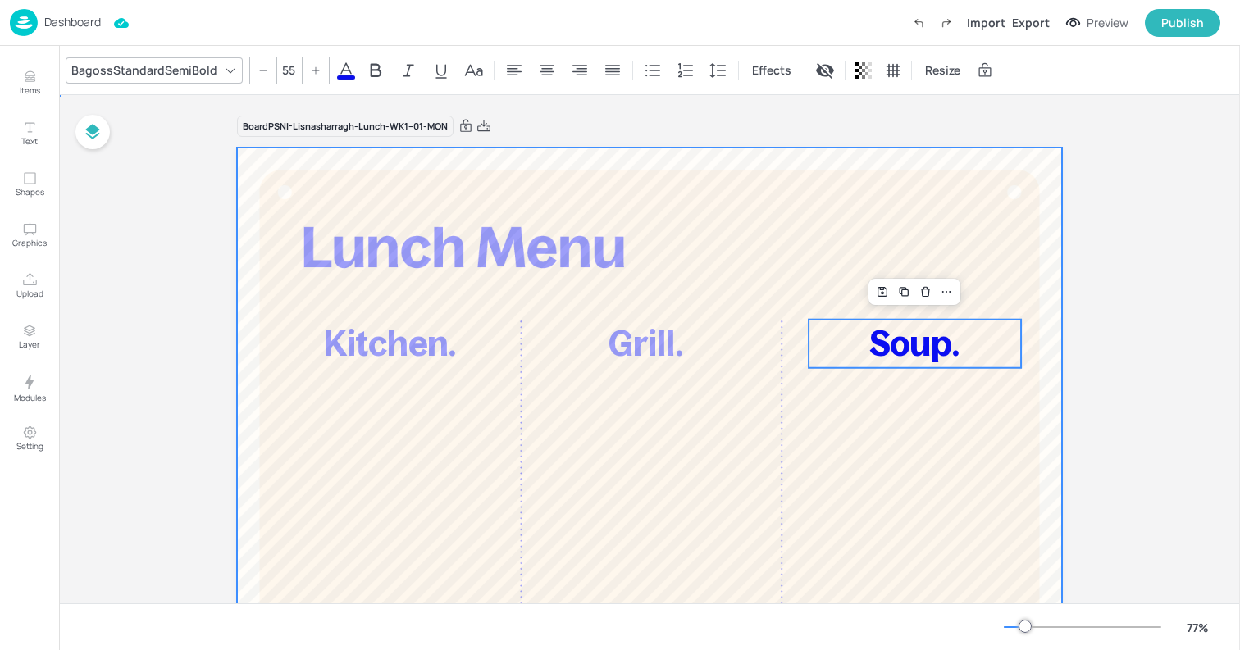
click at [810, 187] on div at bounding box center [649, 486] width 825 height 677
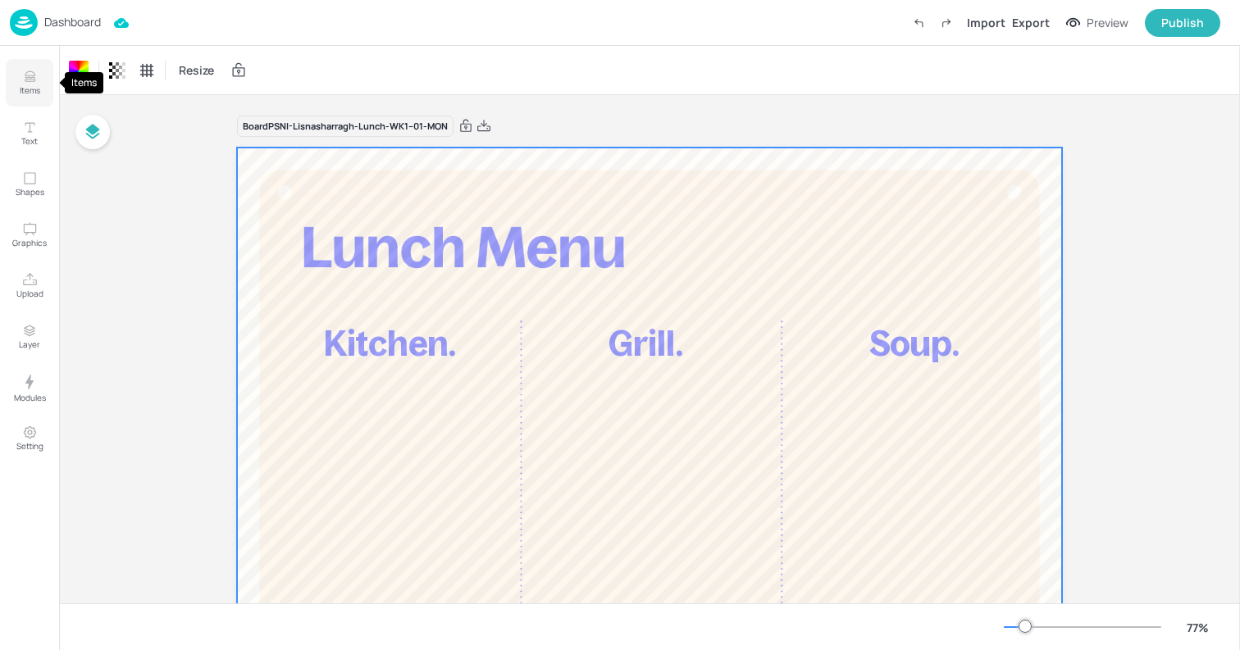
click at [16, 66] on button "Items" at bounding box center [30, 83] width 48 height 48
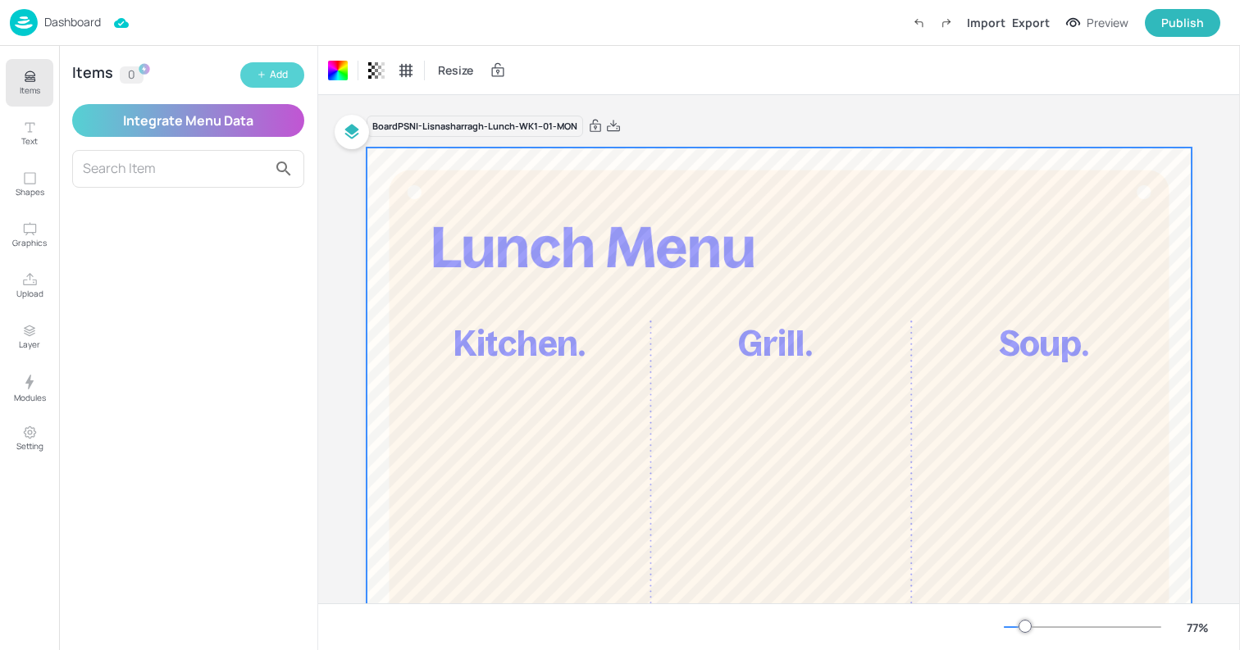
click at [273, 75] on div "Add" at bounding box center [279, 75] width 18 height 16
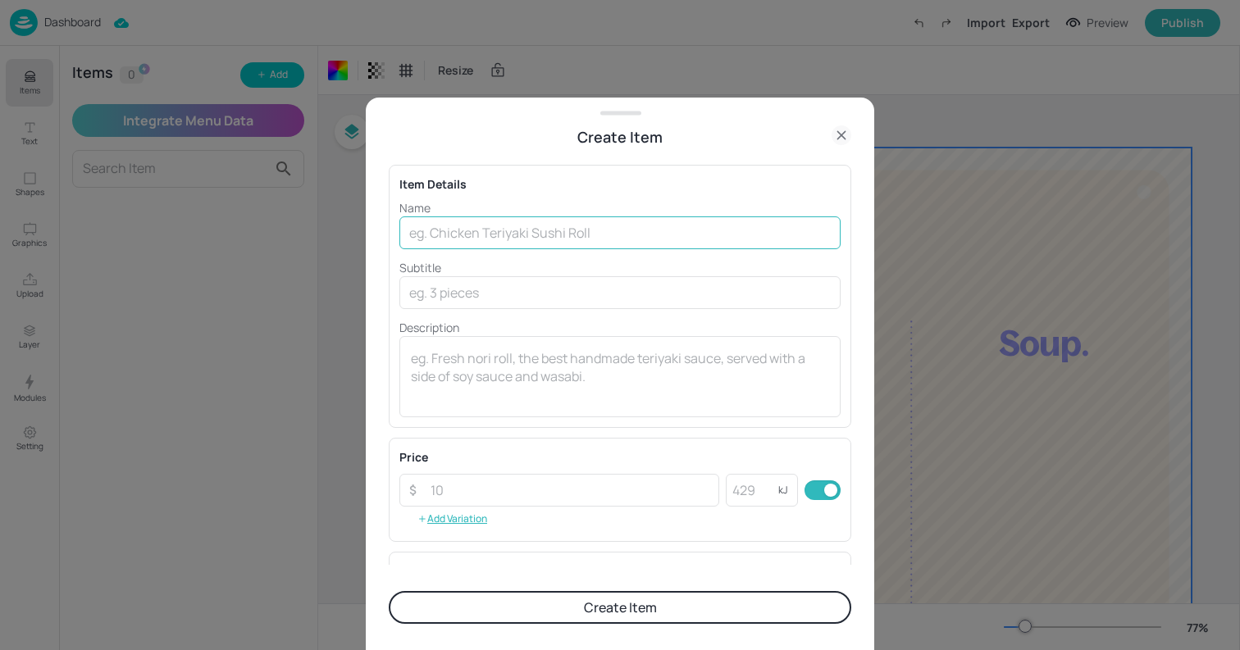
click at [487, 234] on input "text" at bounding box center [619, 232] width 441 height 33
paste input "Hunter’s Chicken Bacon wrapped chicken breast with mature cheddar cheese and BB…"
drag, startPoint x: 779, startPoint y: 232, endPoint x: 949, endPoint y: 259, distance: 172.6
click at [949, 259] on div "Create Item Item Details Name Hunter’s Chicken Bacon wrapped chicken breast wit…" at bounding box center [620, 325] width 1240 height 650
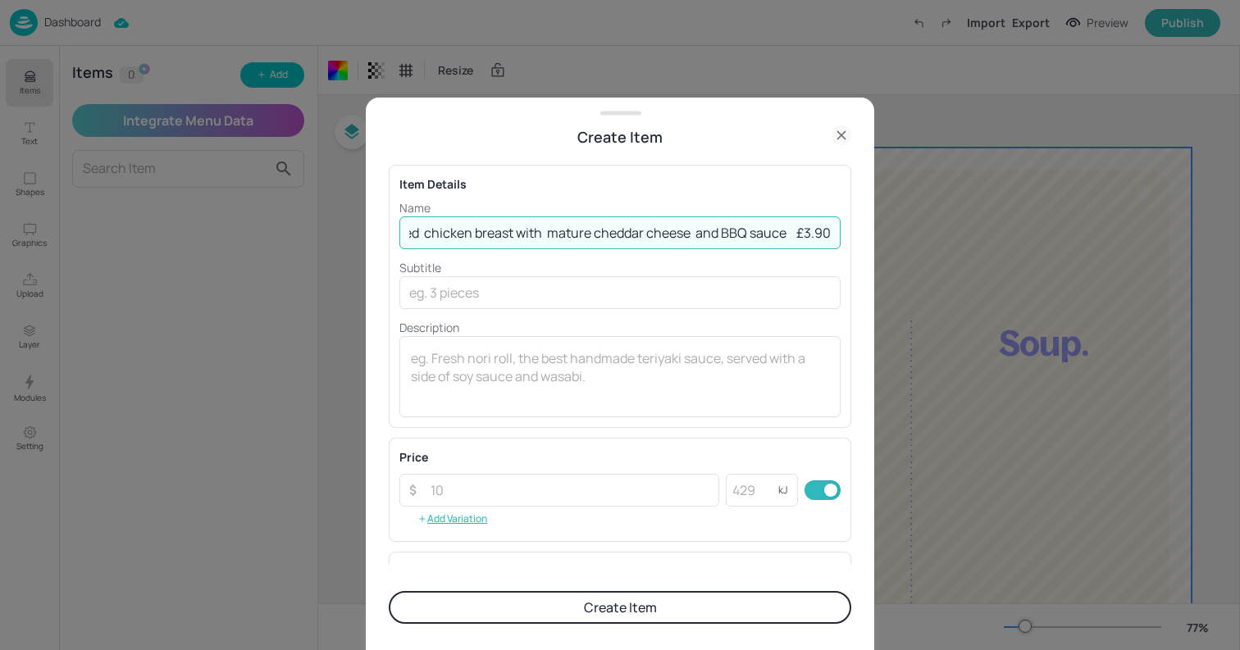
scroll to position [0, 202]
click at [789, 232] on input "Hunter’s Chicken Bacon wrapped chicken breast with mature cheddar cheese and BB…" at bounding box center [619, 232] width 441 height 33
type input "Hunter’s Chicken Bacon wrapped chicken breast with mature cheddar cheese and BB…"
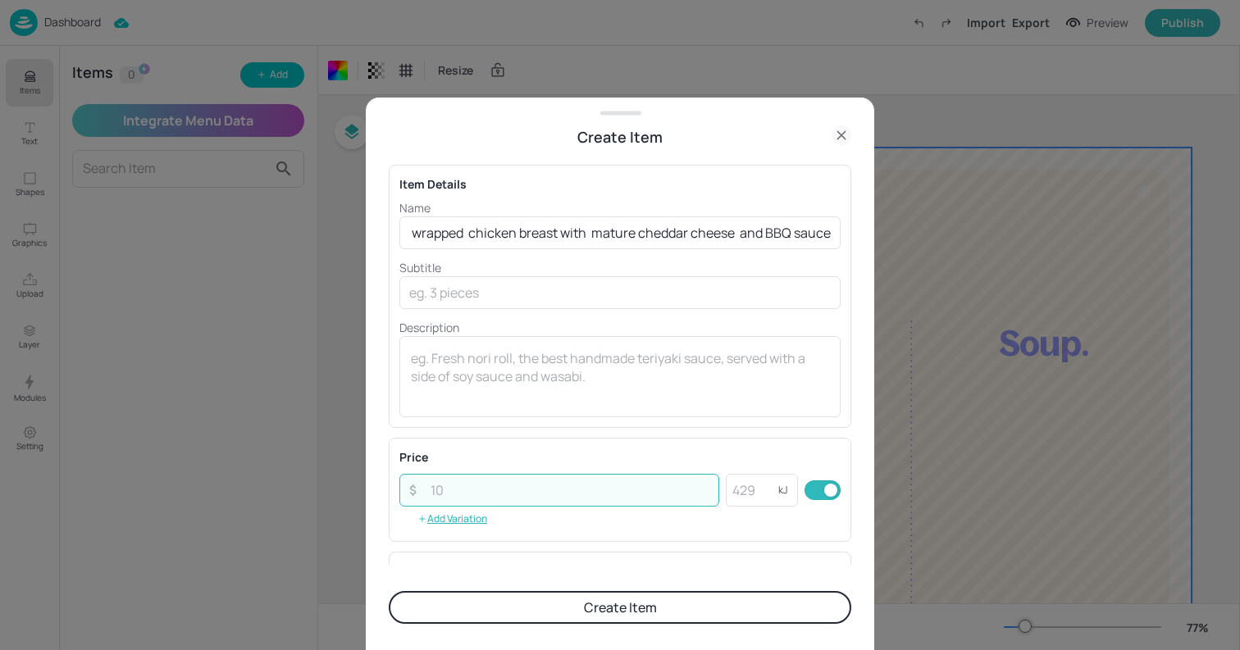
scroll to position [0, 0]
click at [502, 500] on input "number" at bounding box center [570, 490] width 298 height 33
paste input "3.90"
type input "3.90"
click at [514, 237] on input "Hunter’s Chicken Bacon wrapped chicken breast with mature cheddar cheese and BB…" at bounding box center [619, 232] width 441 height 33
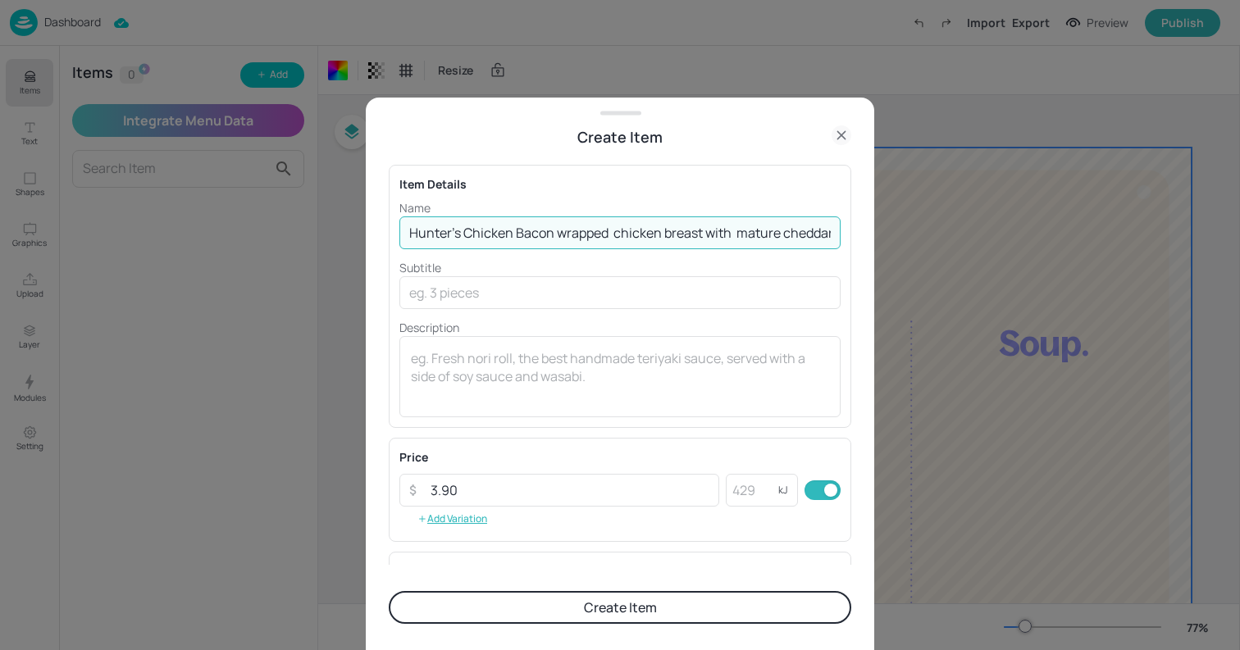
scroll to position [0, 160]
drag, startPoint x: 516, startPoint y: 233, endPoint x: 907, endPoint y: 240, distance: 391.9
click at [907, 240] on div "Create Item Item Details Name Hunter’s Chicken Bacon wrapped chicken breast wit…" at bounding box center [620, 325] width 1240 height 650
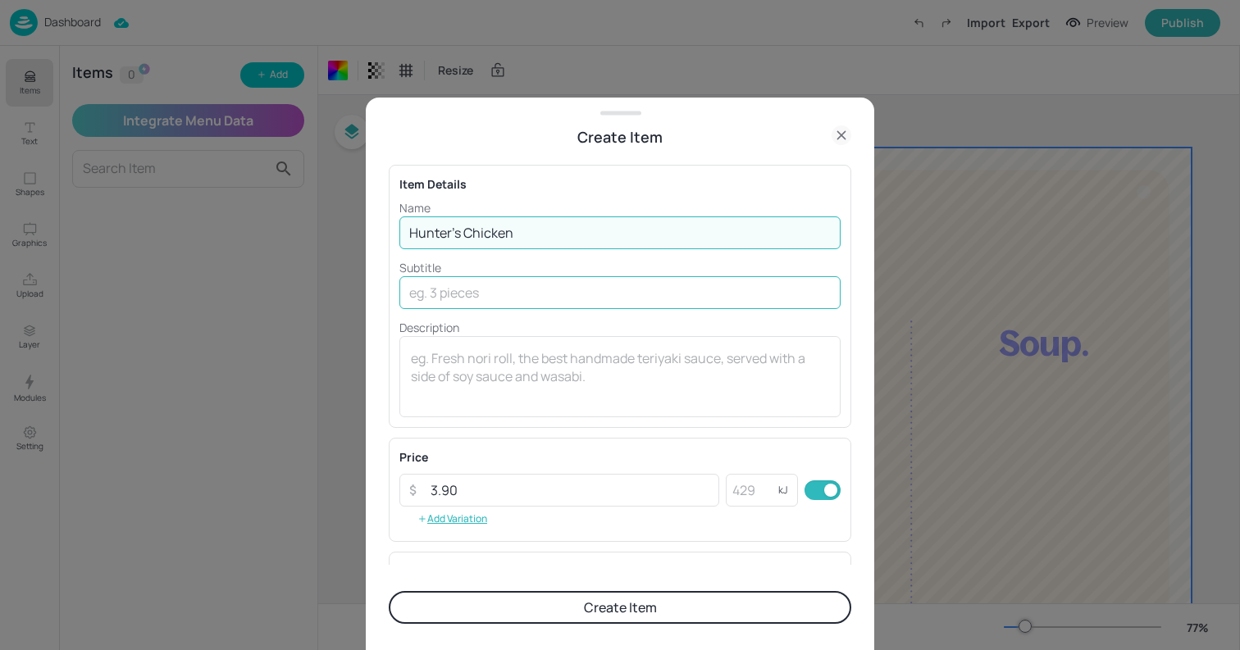
type input "Hunter’s Chicken"
click at [462, 297] on input "text" at bounding box center [619, 292] width 441 height 33
paste input "Bacon wrapped chicken breast with mature cheddar cheese and BBQ sauce"
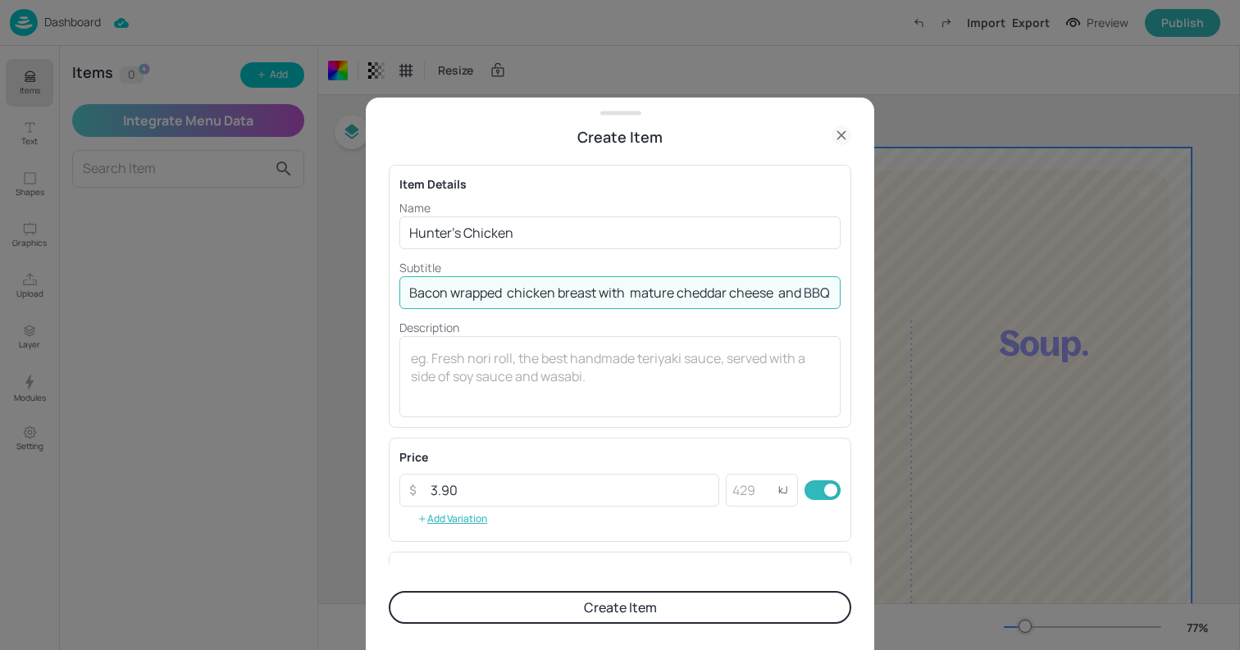
scroll to position [0, 55]
click at [453, 297] on input "Bacon wrapped chicken breast with mature cheddar cheese and BBQ sauce" at bounding box center [619, 292] width 441 height 33
click at [577, 292] on input "Bacon wrapped chicken breast with mature cheddar cheese and BBQ sauce" at bounding box center [619, 292] width 441 height 33
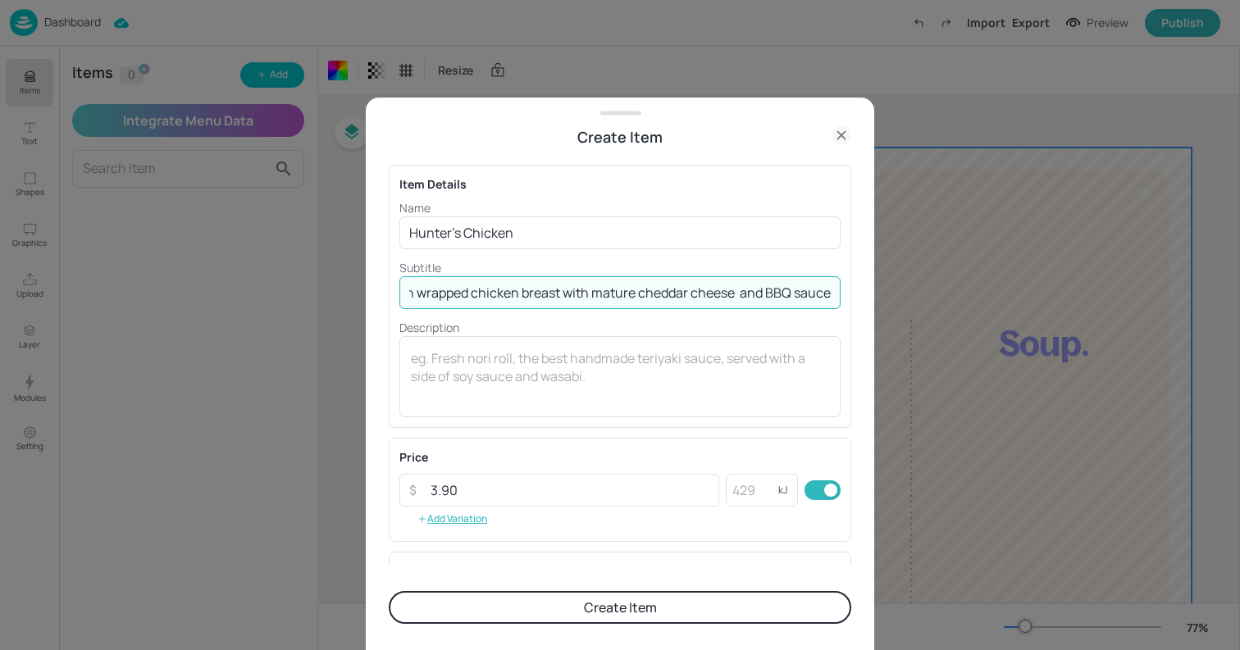
click at [747, 295] on input "Bacon wrapped chicken breast with mature cheddar cheese and BBQ sauce" at bounding box center [619, 292] width 441 height 33
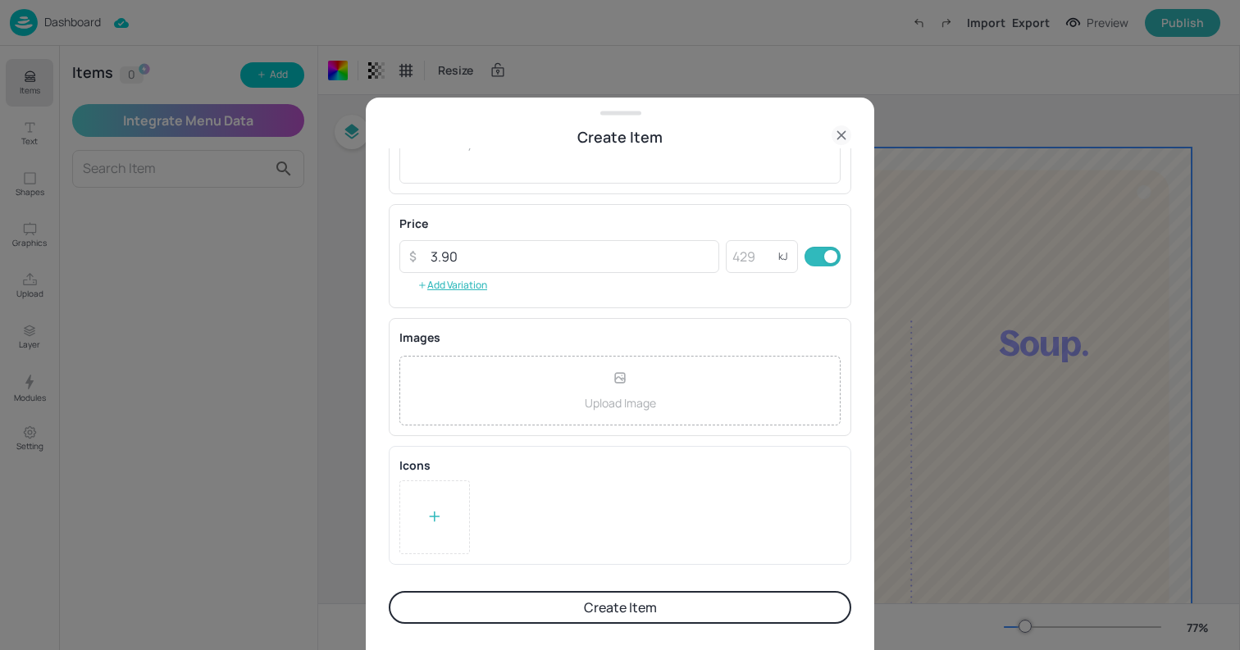
type input "Bacon wrapped chicken breast with mature cheddar cheese & BBQ sauce"
click at [426, 550] on div at bounding box center [434, 517] width 71 height 74
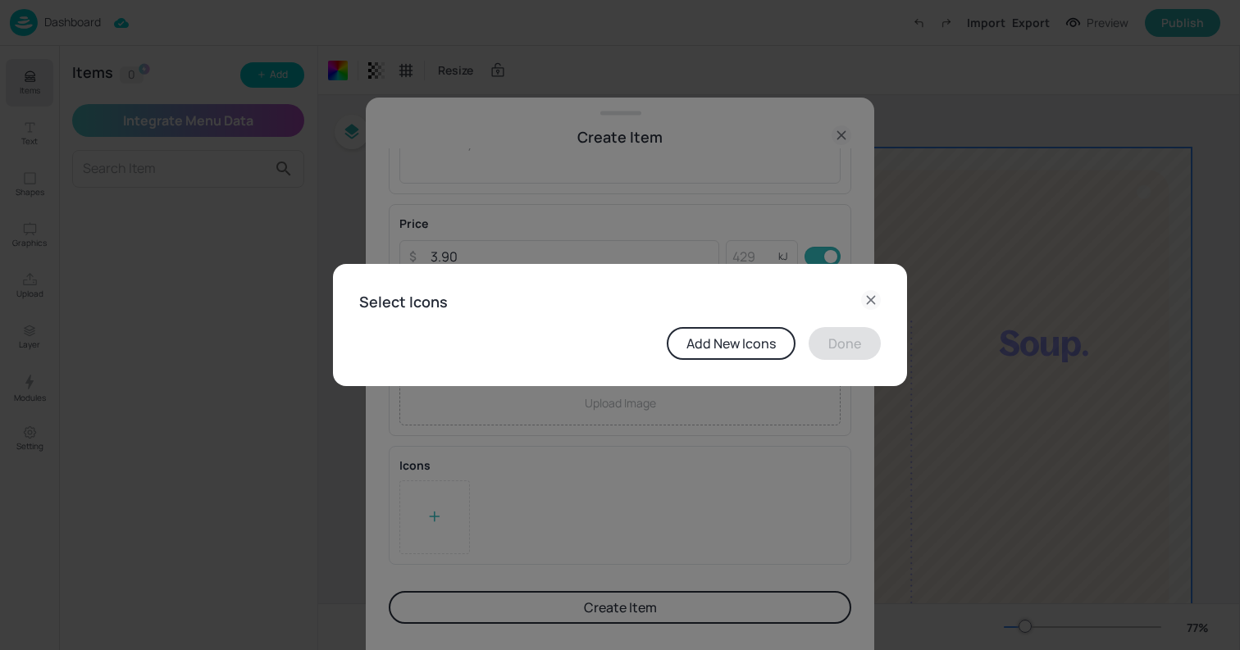
click at [708, 336] on button "Add New Icons" at bounding box center [730, 343] width 129 height 33
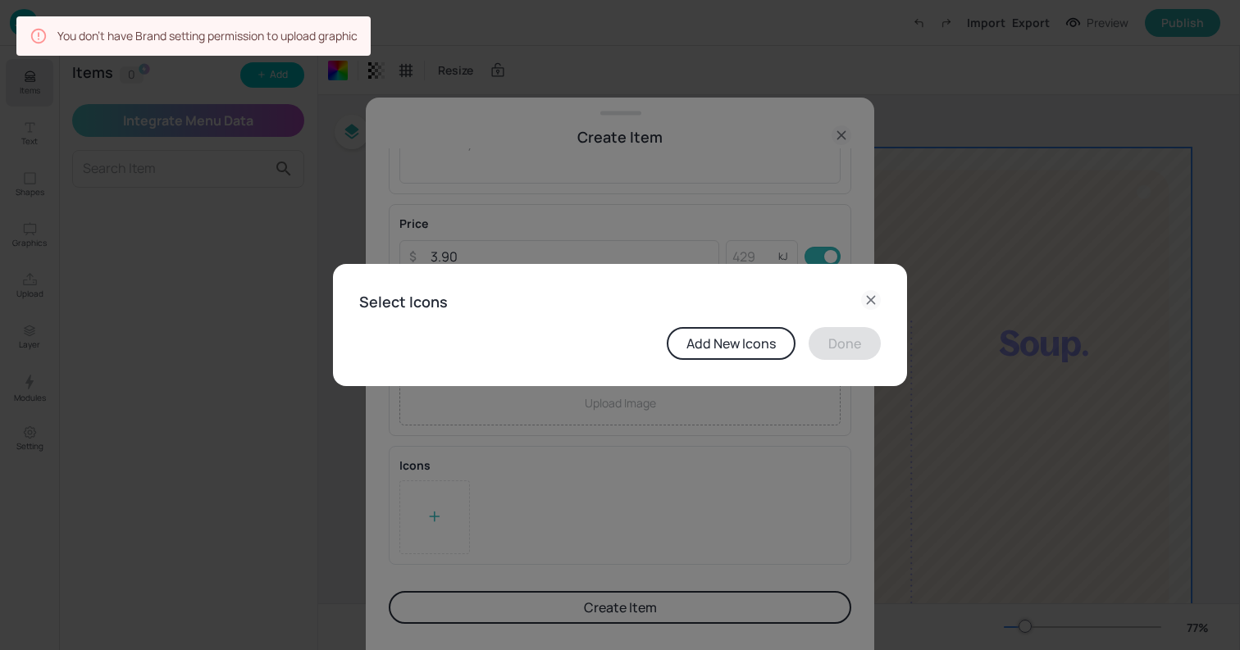
click at [871, 298] on icon at bounding box center [870, 299] width 7 height 7
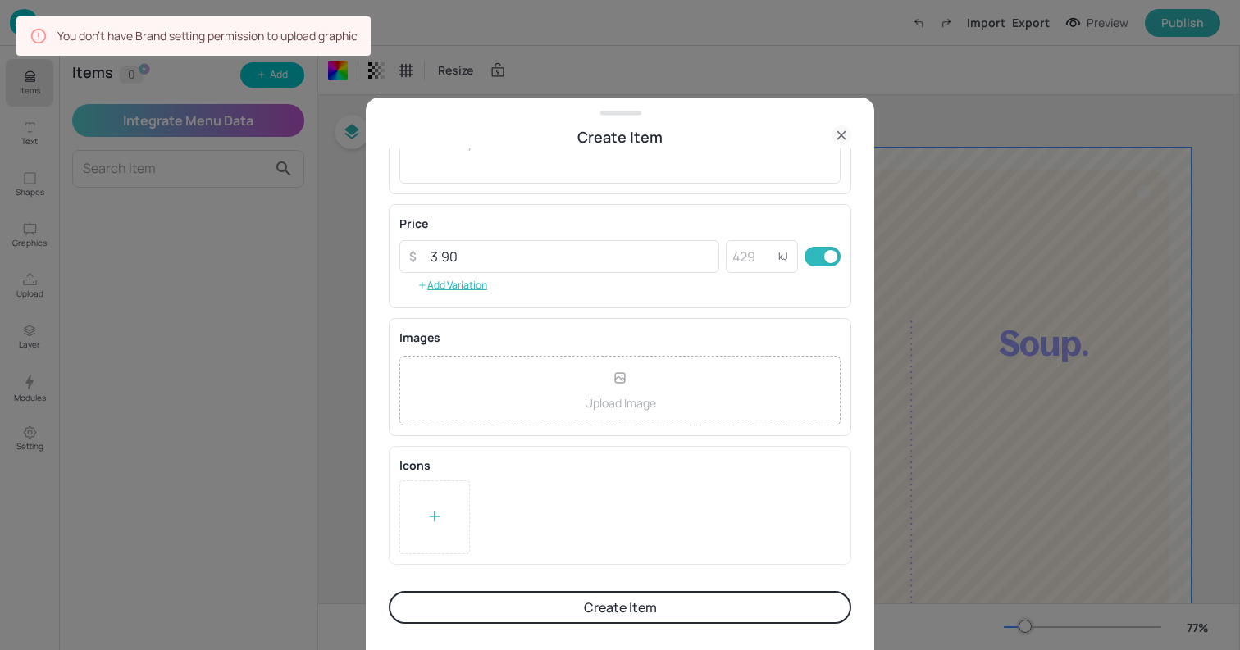
click at [603, 604] on button "Create Item" at bounding box center [620, 607] width 462 height 33
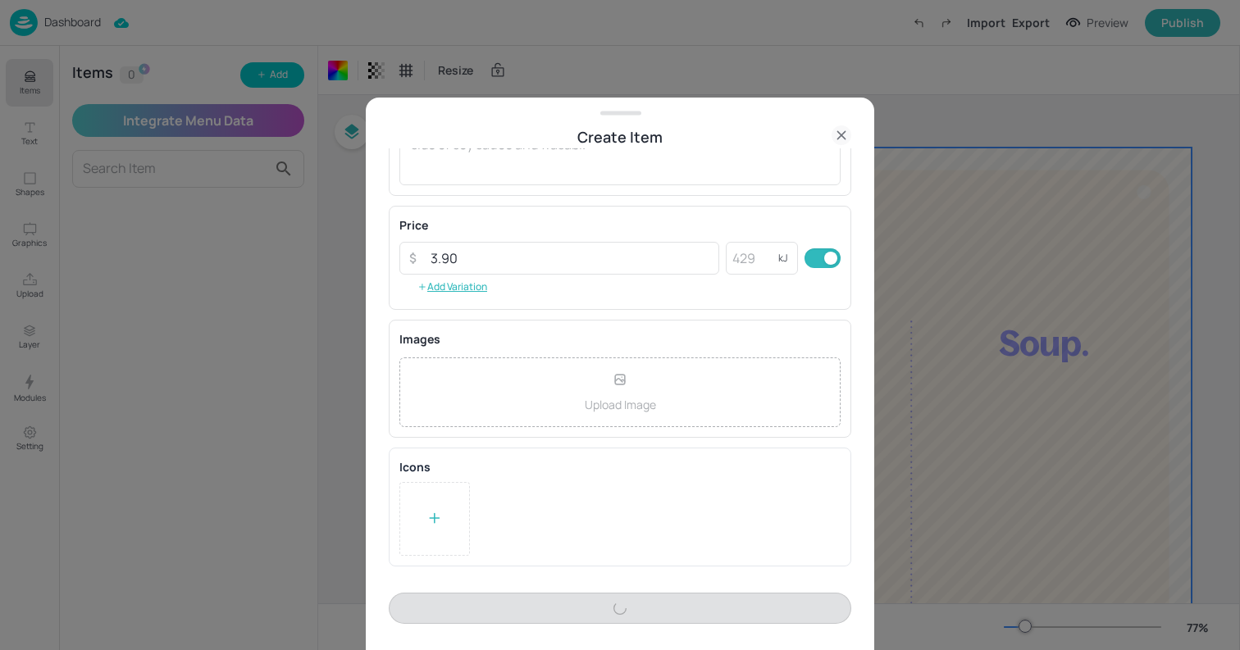
scroll to position [234, 0]
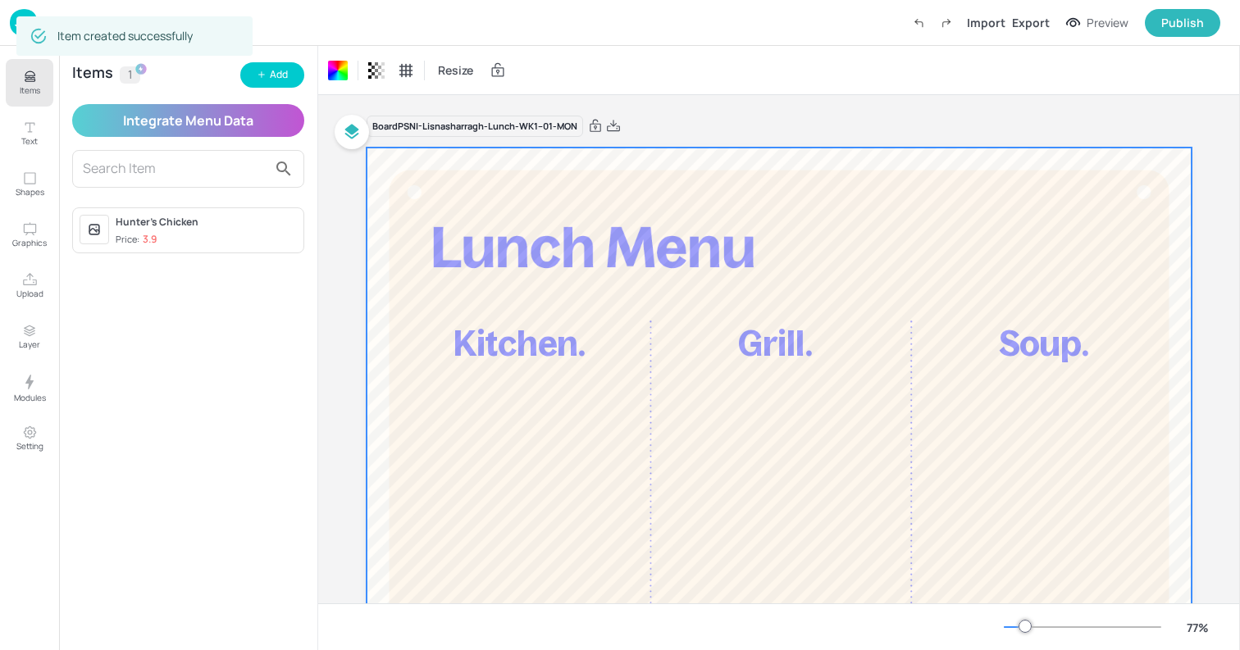
click at [147, 220] on div "Hunter’s Chicken" at bounding box center [206, 222] width 181 height 15
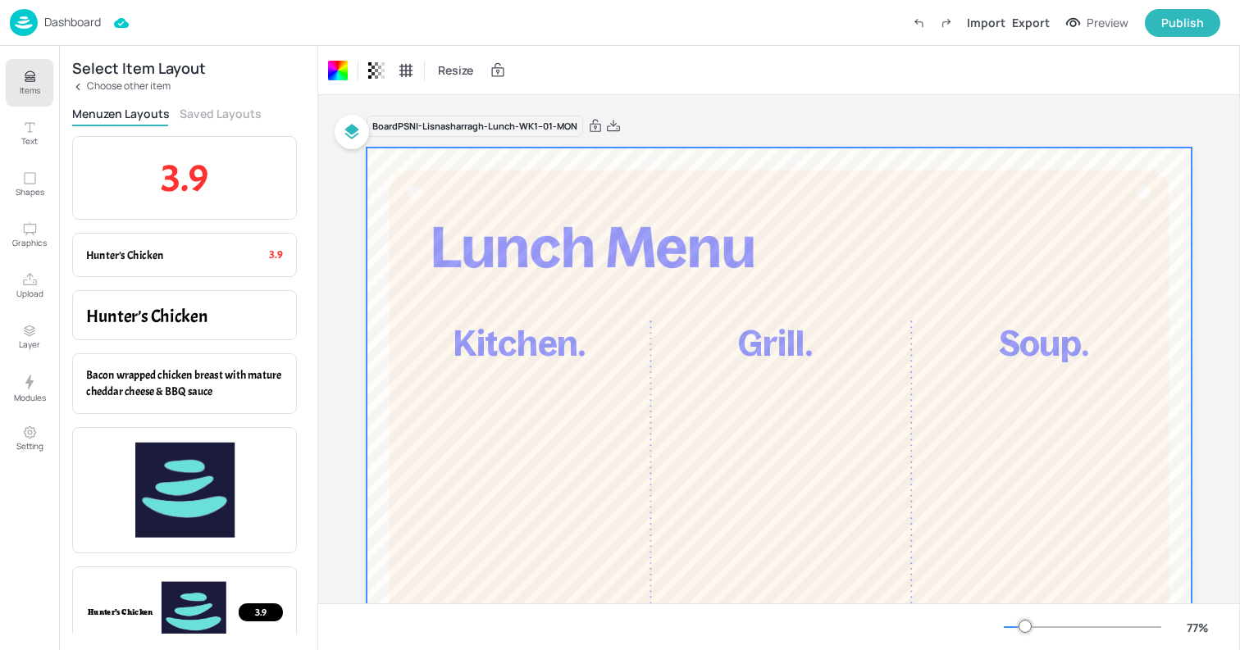
click at [20, 22] on img at bounding box center [24, 22] width 28 height 27
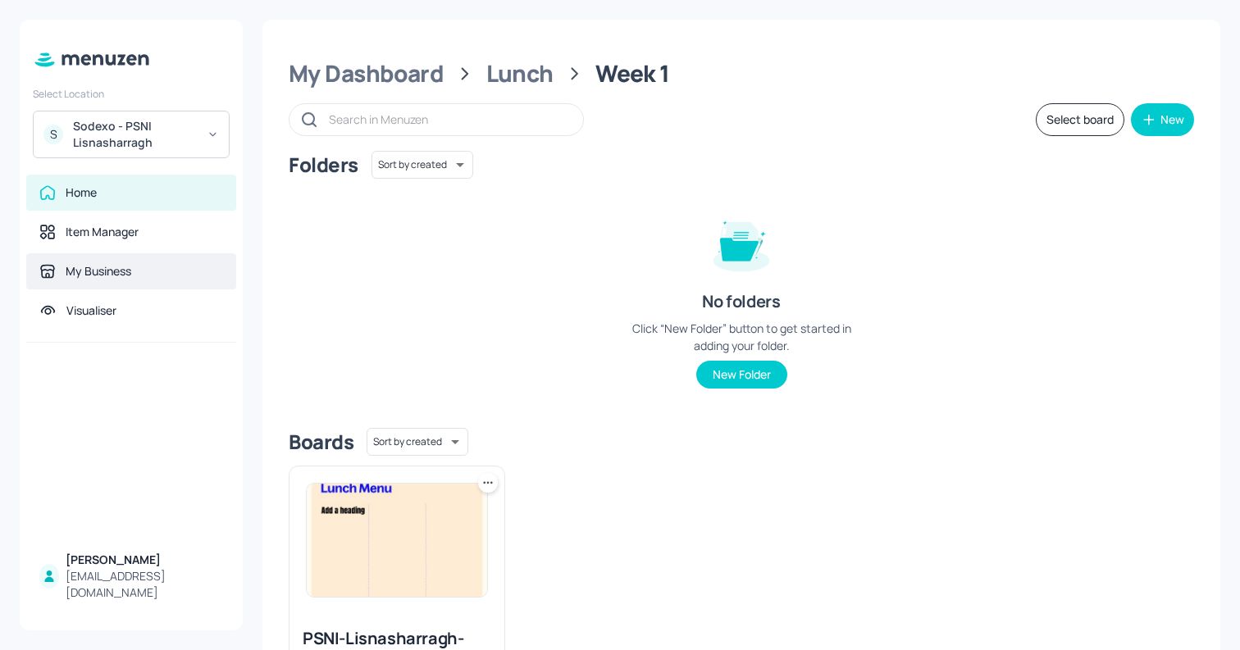
click at [151, 275] on div "My Business" at bounding box center [131, 271] width 184 height 16
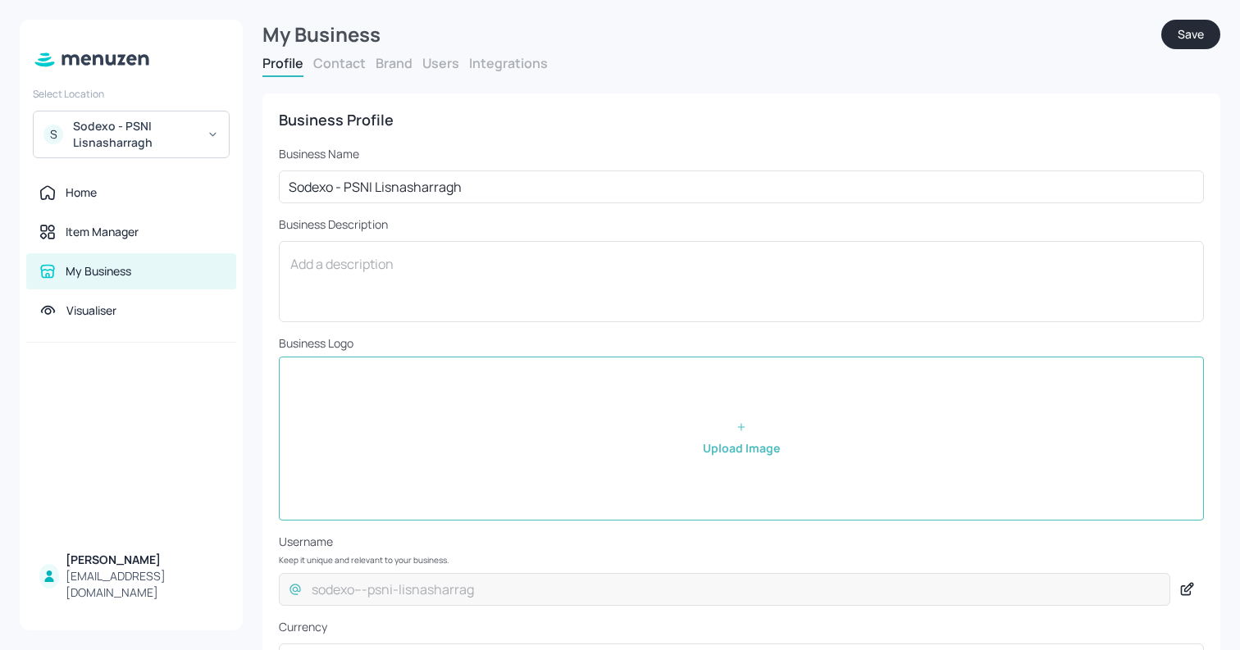
click at [436, 68] on button "Users" at bounding box center [440, 63] width 37 height 18
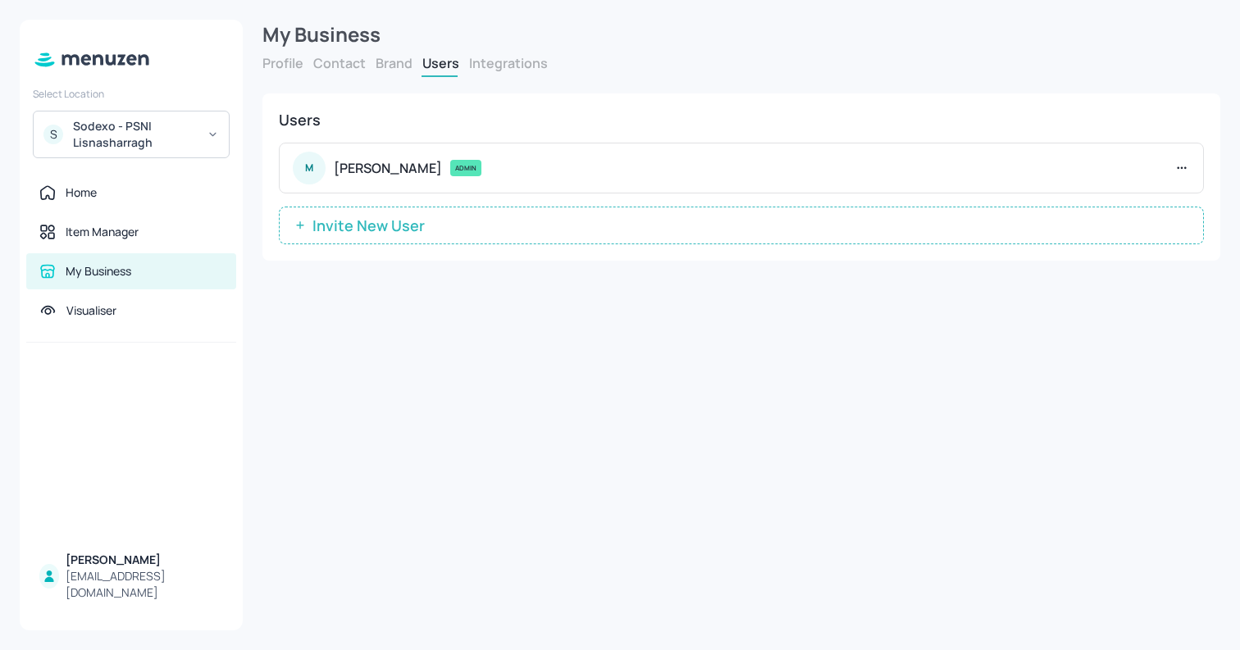
click at [390, 71] on button "Brand" at bounding box center [393, 63] width 37 height 18
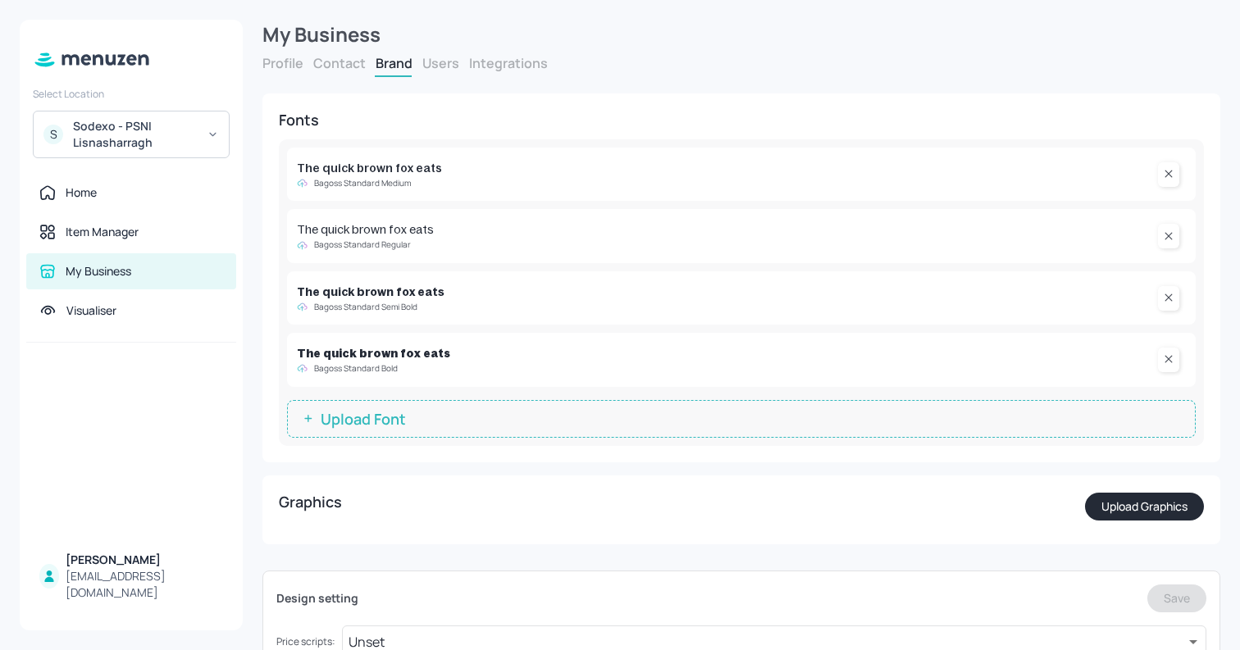
scroll to position [187, 0]
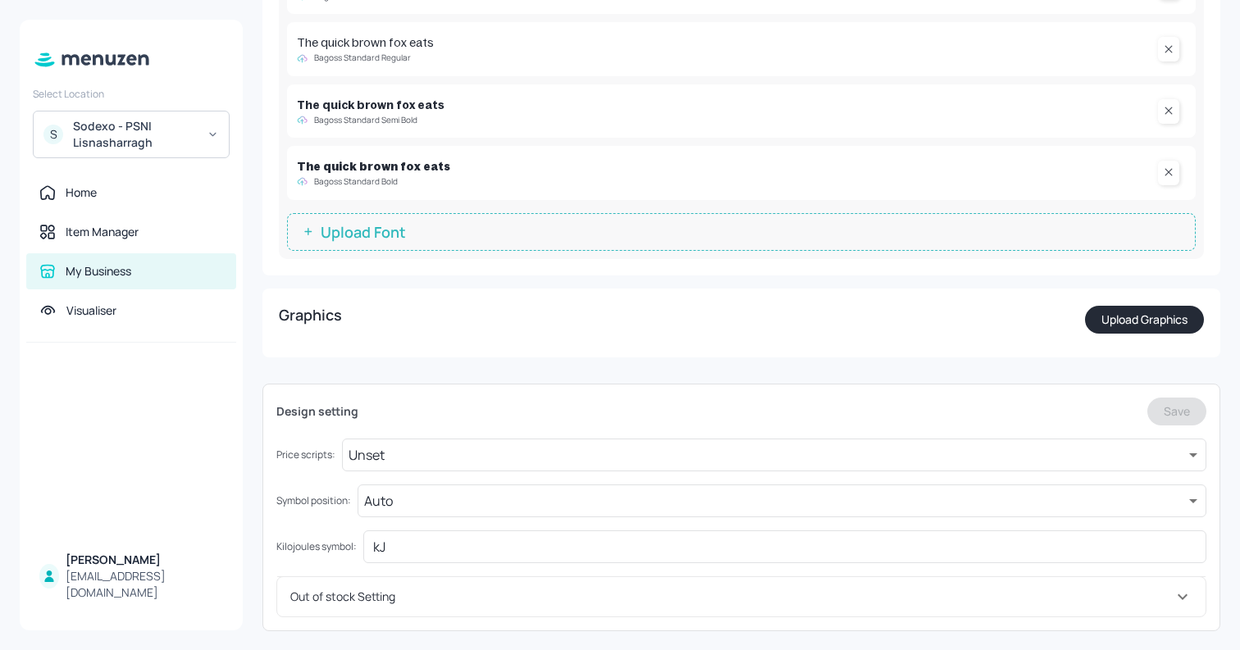
click at [1144, 320] on button "Upload Graphics" at bounding box center [1144, 320] width 119 height 28
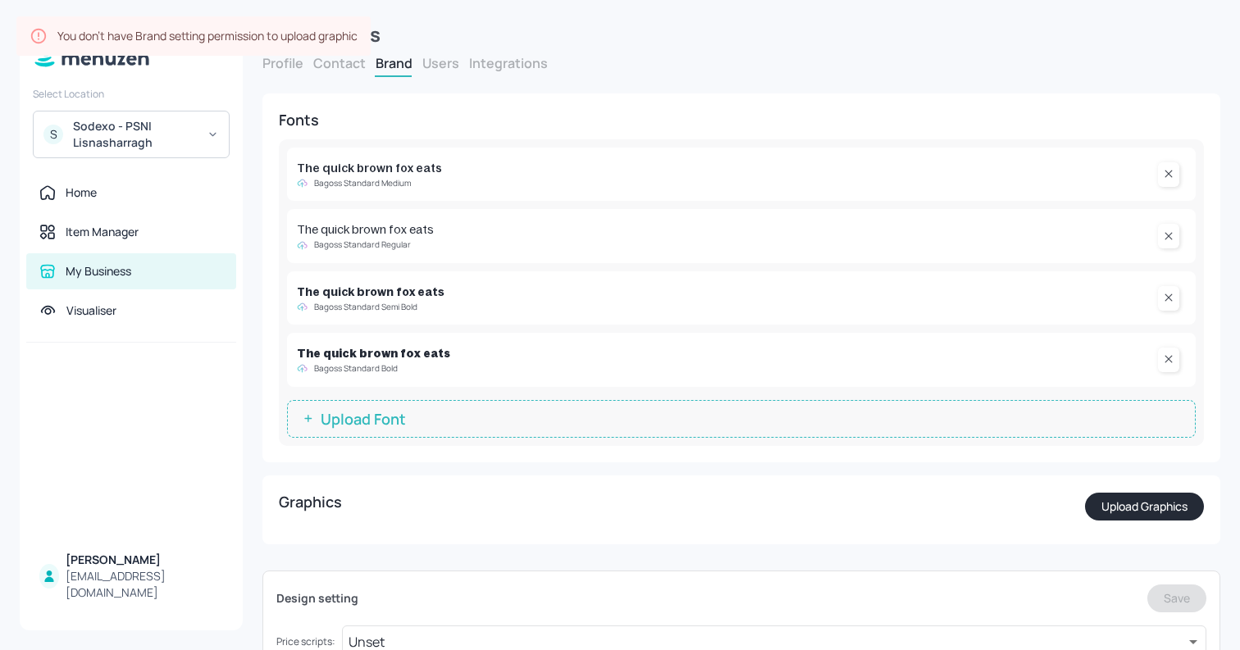
click at [427, 71] on button "Users" at bounding box center [440, 63] width 37 height 18
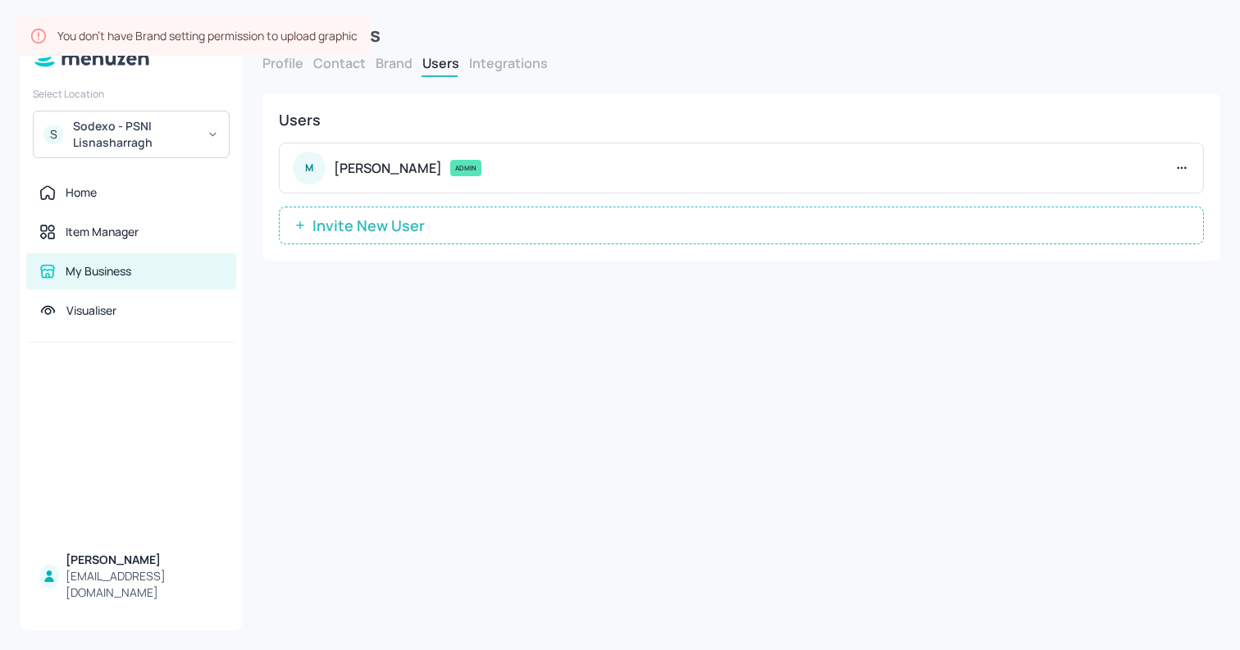
click at [403, 232] on span "Invite New User" at bounding box center [368, 225] width 129 height 16
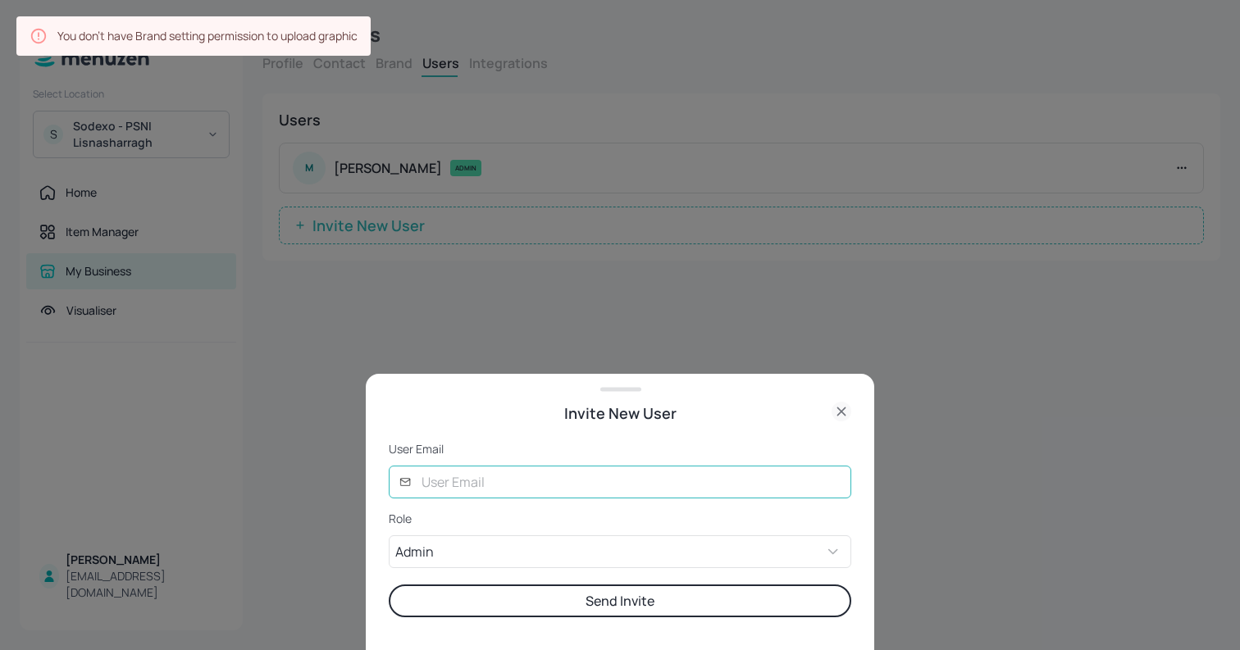
click at [442, 479] on input "text" at bounding box center [631, 482] width 439 height 33
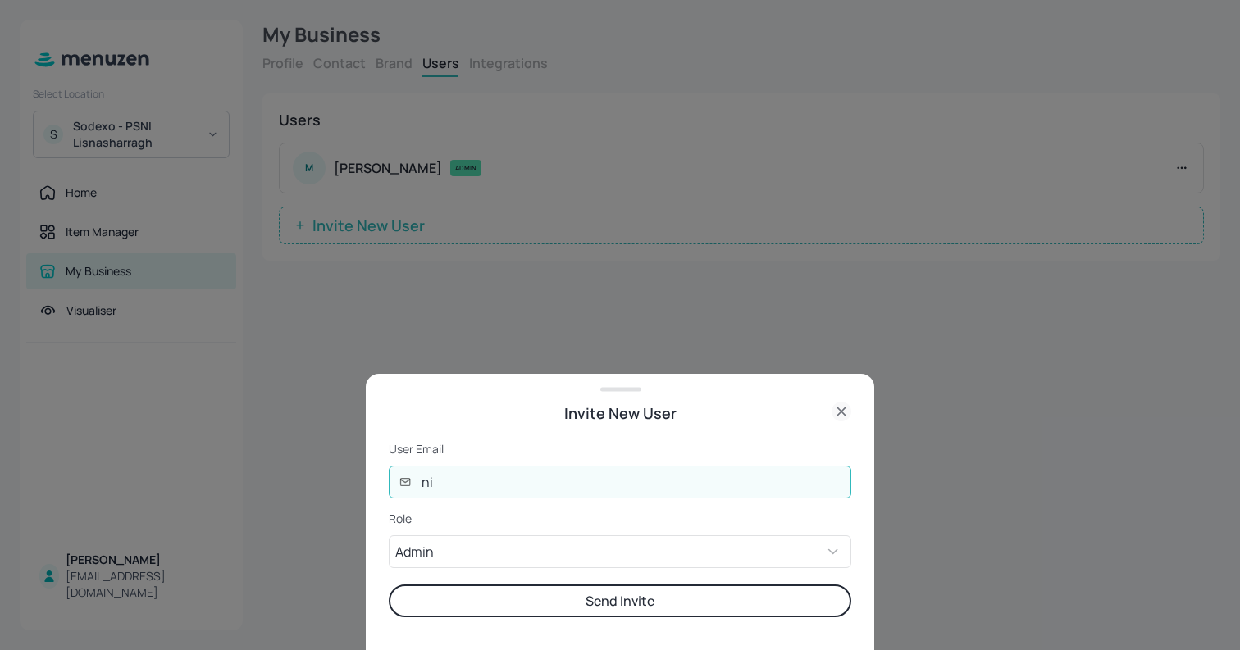
type input "nishita@digital-messaging.com"
click at [389, 585] on button "Send Invite" at bounding box center [620, 601] width 462 height 33
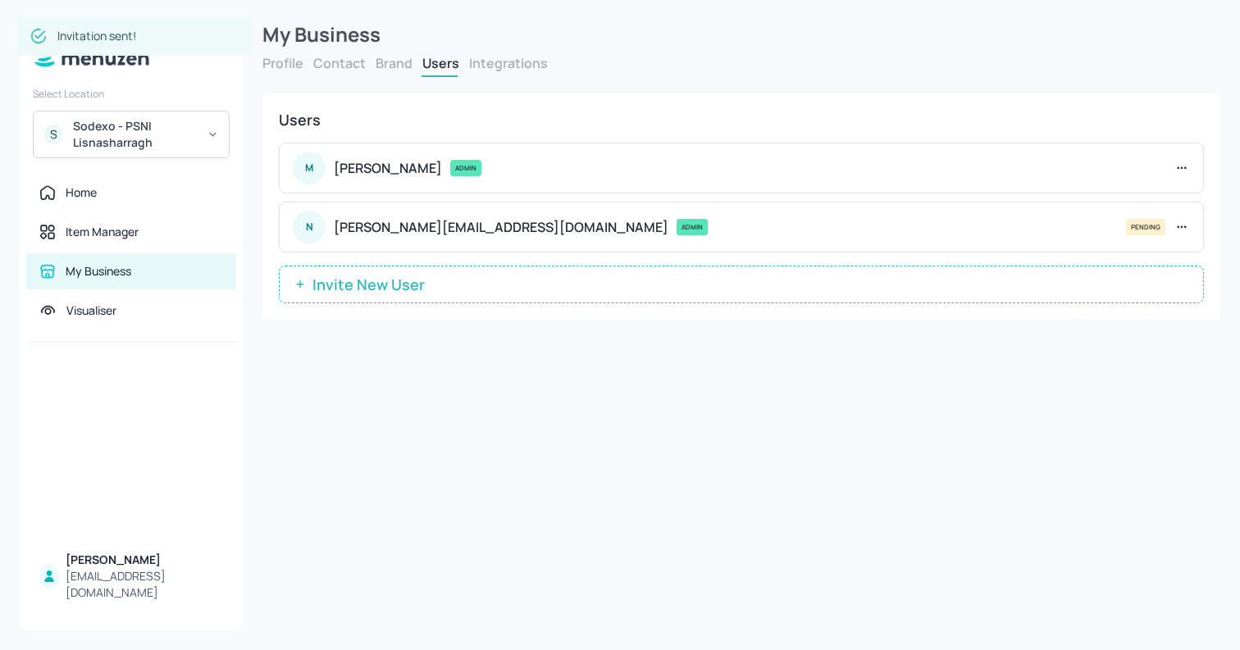
click at [398, 219] on p "nishita@digital-messaging.com" at bounding box center [501, 227] width 334 height 16
click at [370, 281] on span "Invite New User" at bounding box center [368, 284] width 129 height 16
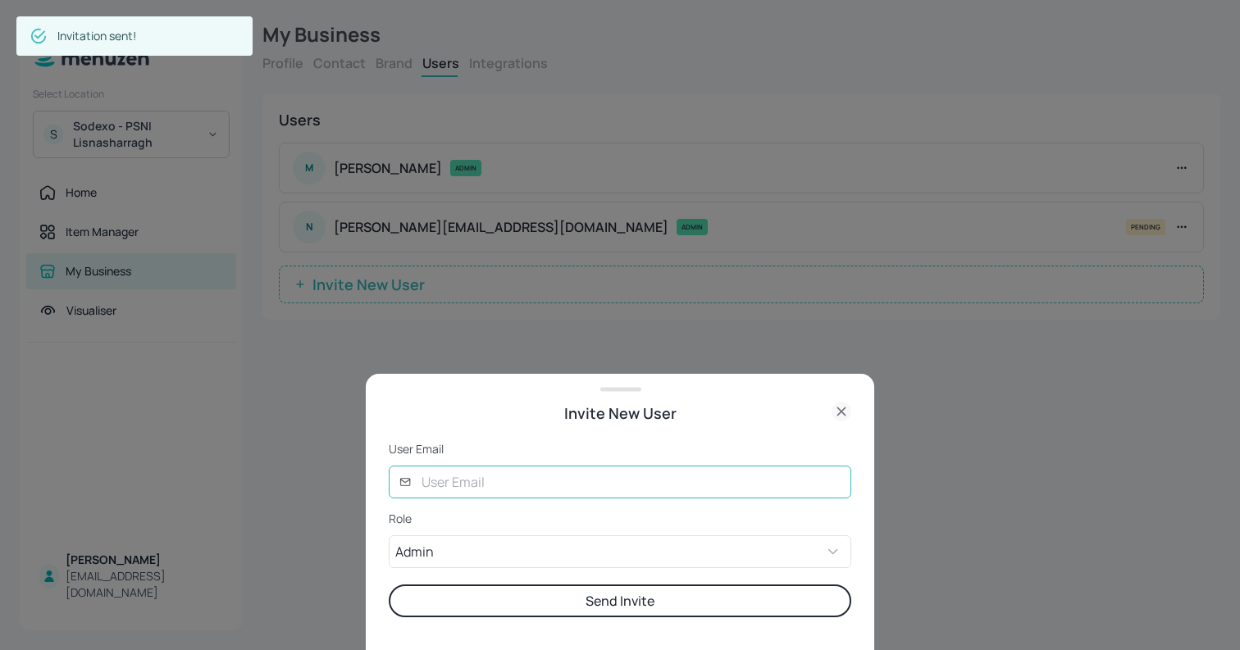
click at [443, 490] on input "text" at bounding box center [631, 482] width 439 height 33
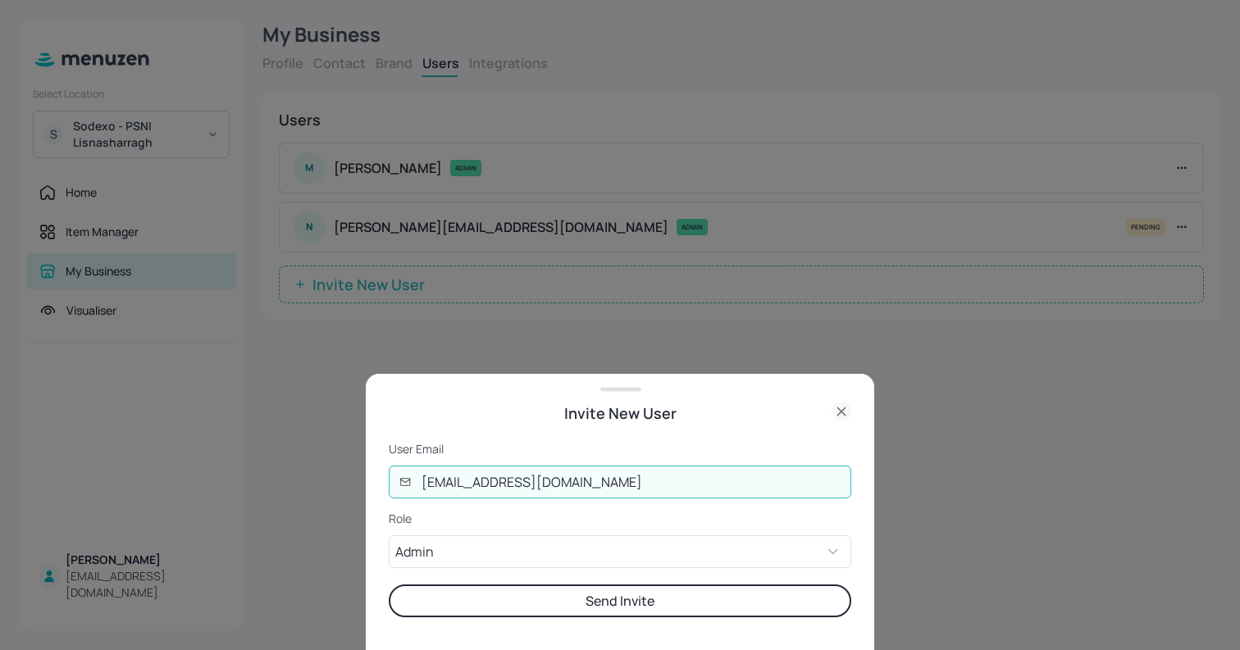
type input "ela@digital-messaging.com"
click at [389, 585] on button "Send Invite" at bounding box center [620, 601] width 462 height 33
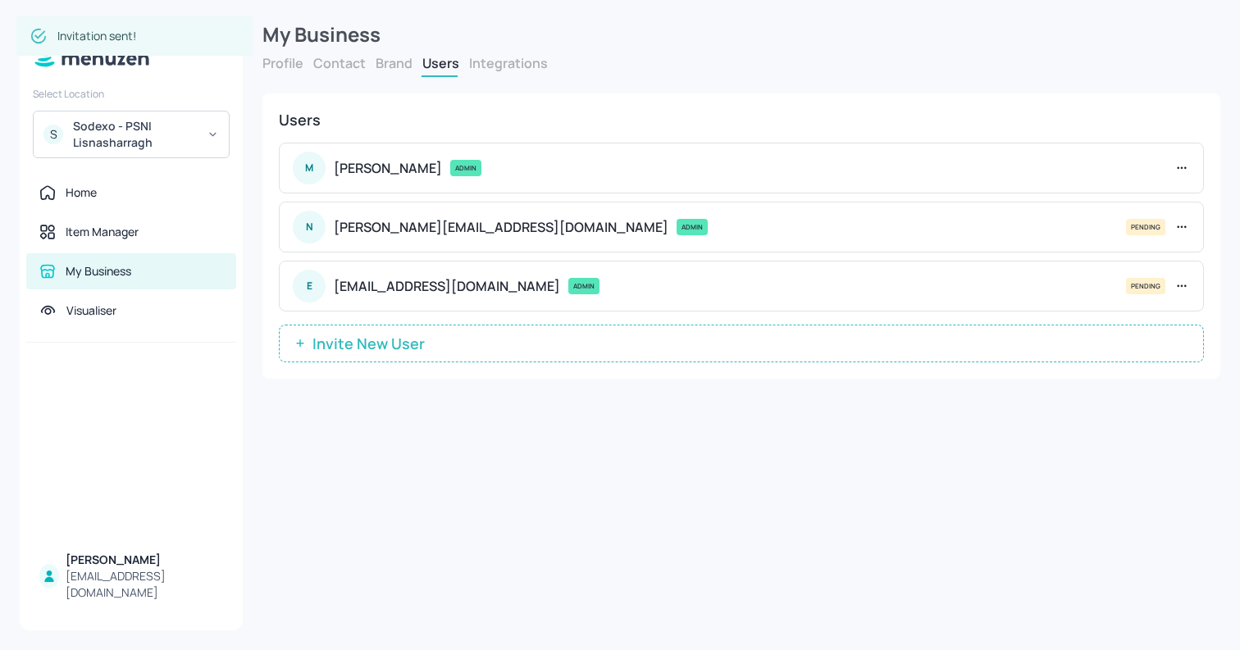
click at [386, 345] on span "Invite New User" at bounding box center [368, 343] width 129 height 16
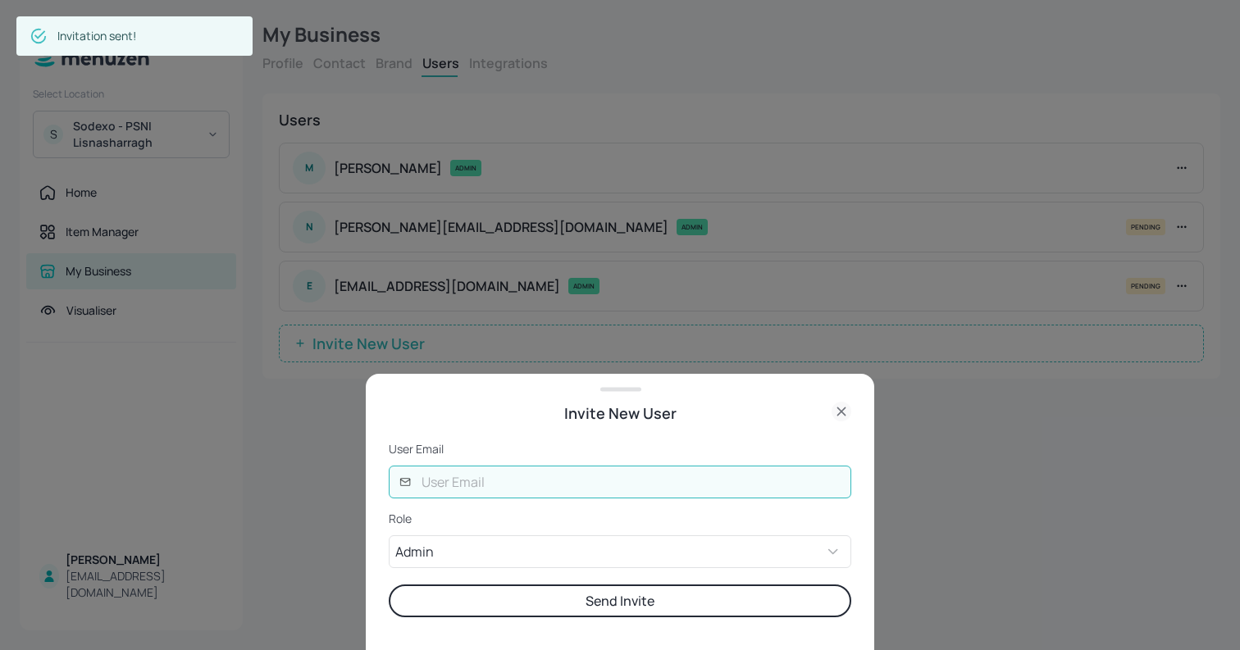
click at [506, 482] on input "text" at bounding box center [631, 482] width 439 height 33
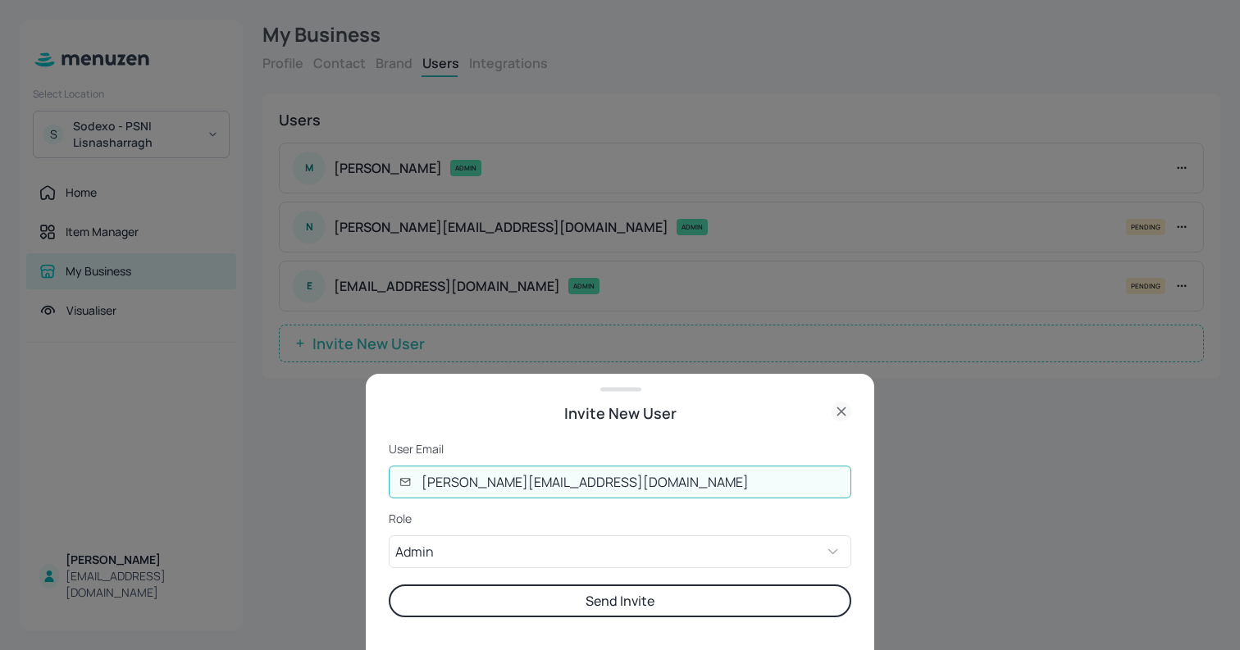
drag, startPoint x: 453, startPoint y: 481, endPoint x: 615, endPoint y: 484, distance: 161.5
click at [615, 484] on input "joe@digital-messaging.com" at bounding box center [631, 482] width 439 height 33
click at [444, 481] on input "joe@digital-messaging.com" at bounding box center [631, 482] width 439 height 33
type input "joe@digital-messaging.com"
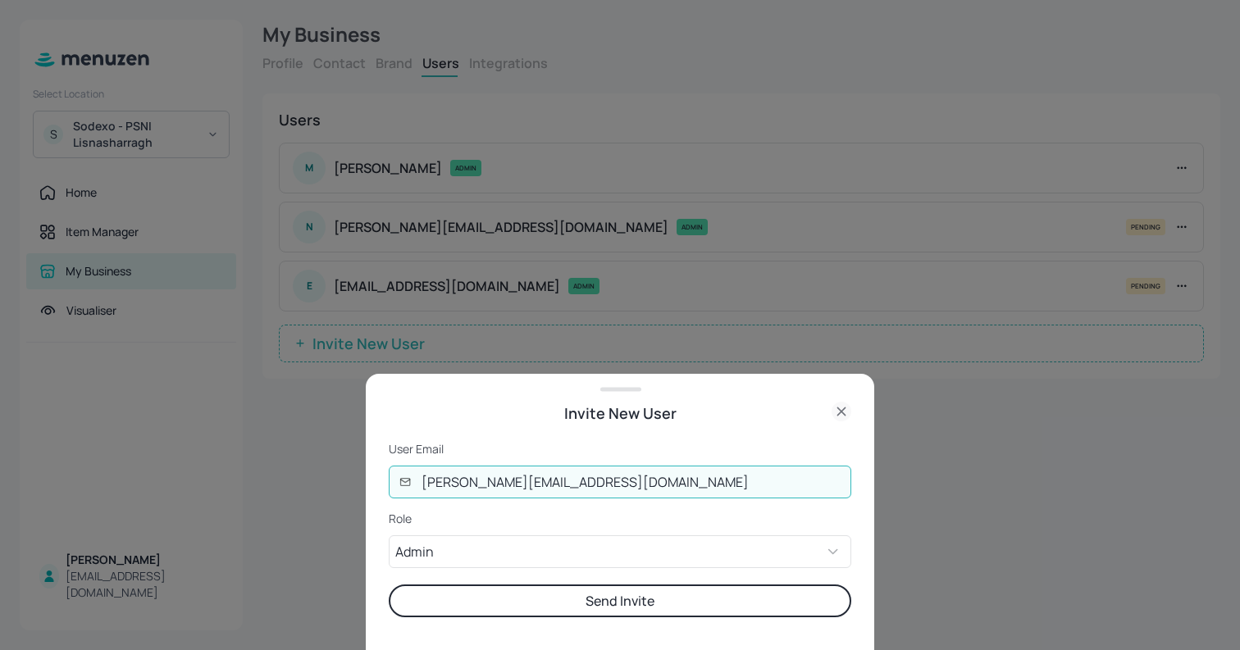
click at [389, 585] on button "Send Invite" at bounding box center [620, 601] width 462 height 33
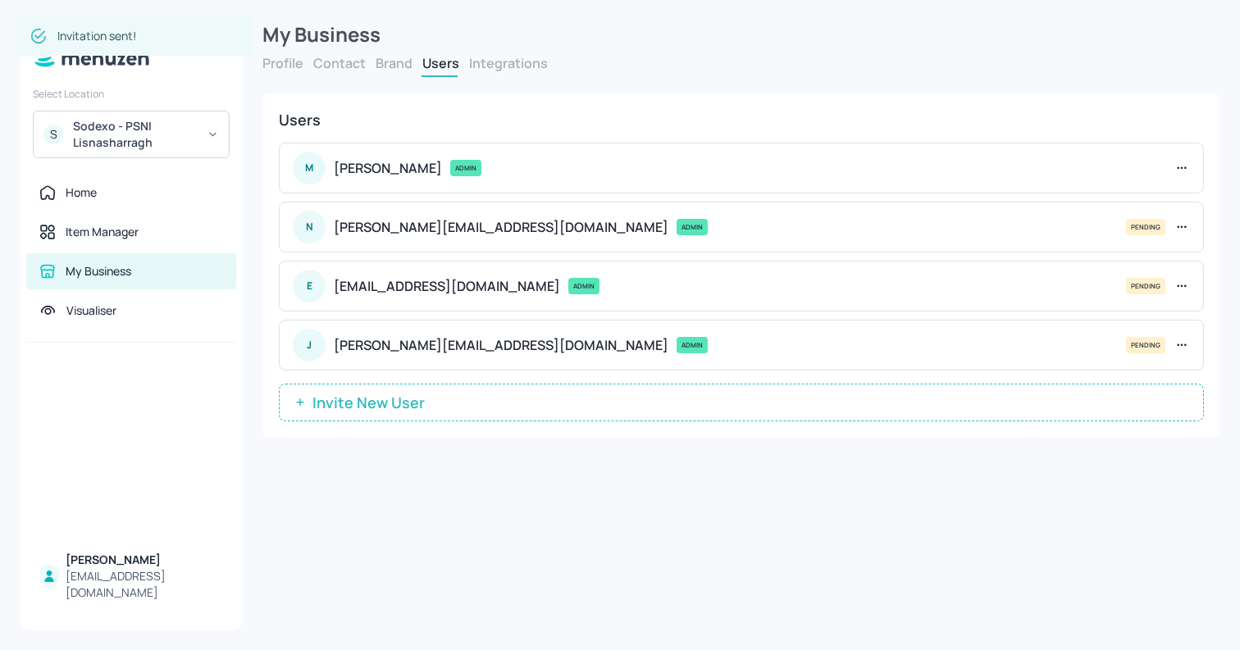
click at [363, 394] on span "Invite New User" at bounding box center [368, 402] width 129 height 16
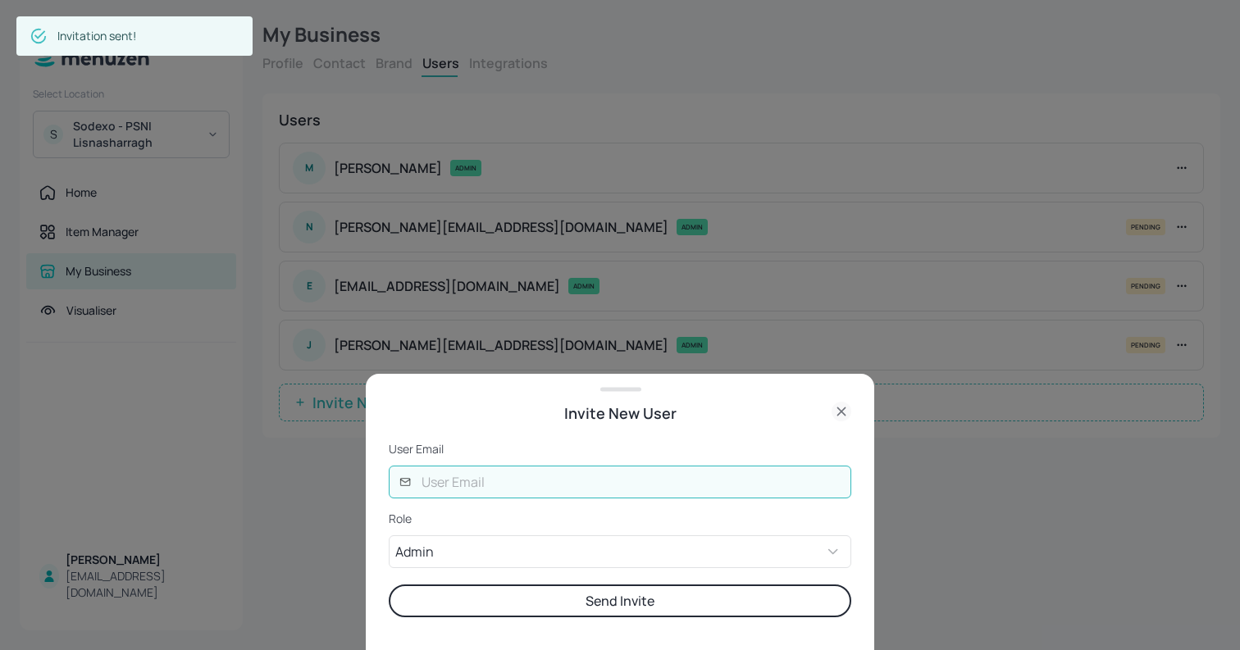
click at [531, 497] on input "text" at bounding box center [631, 482] width 439 height 33
paste input "@digital-messaging.com"
type input "glory@digital-messaging.com"
click at [389, 585] on button "Send Invite" at bounding box center [620, 601] width 462 height 33
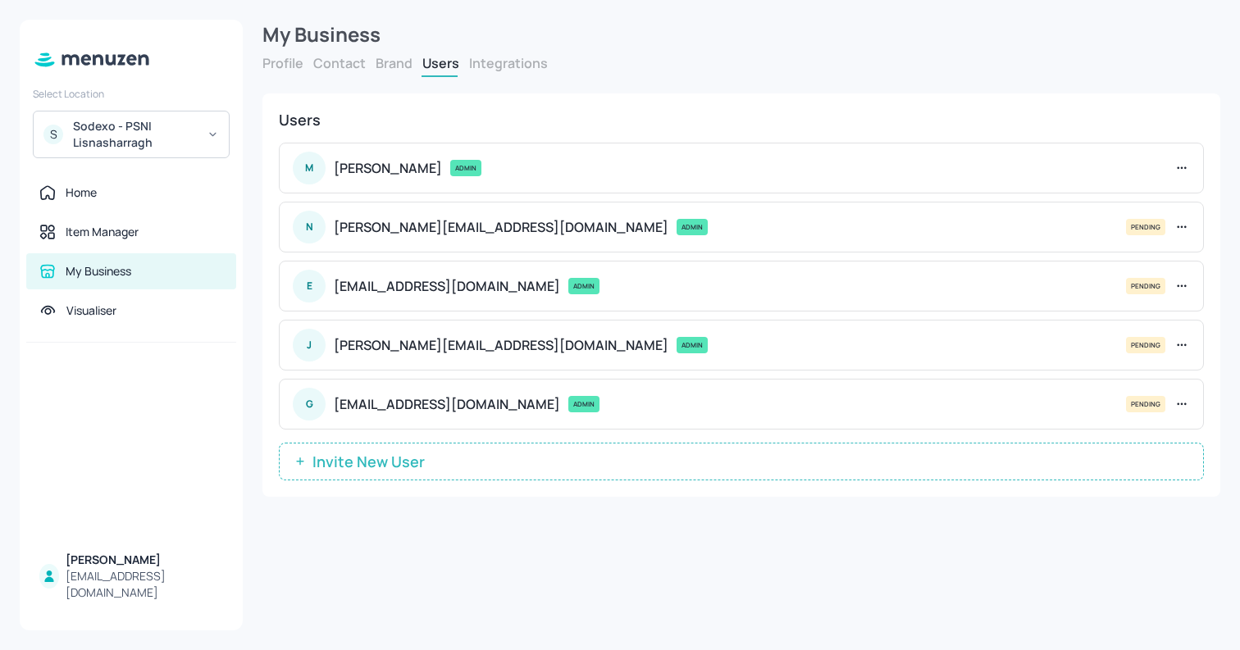
click at [369, 475] on button "Invite New User" at bounding box center [741, 462] width 925 height 38
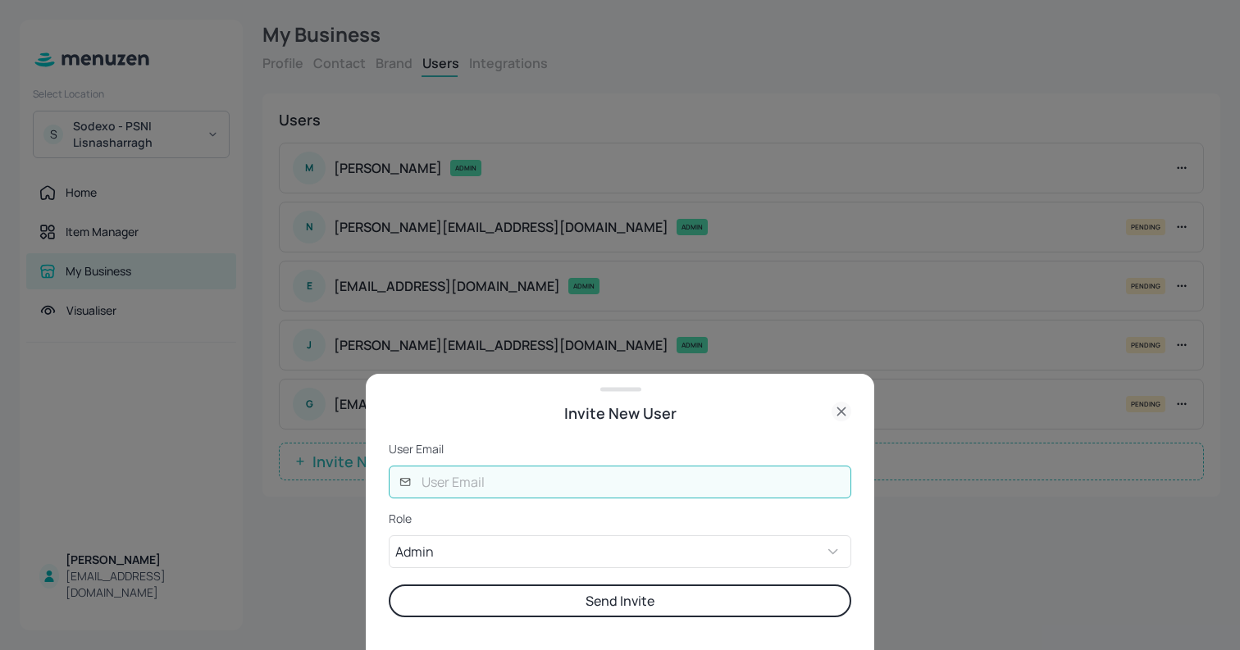
click at [457, 487] on input "text" at bounding box center [631, 482] width 439 height 33
paste input "@digital-messaging.com"
click at [416, 483] on input "@digital-messaging.com" at bounding box center [631, 482] width 439 height 33
click at [623, 483] on input "sharob@digital-messaging.com" at bounding box center [631, 482] width 439 height 33
click at [627, 477] on input "sharob@digital-messaging.co.uk" at bounding box center [631, 482] width 439 height 33
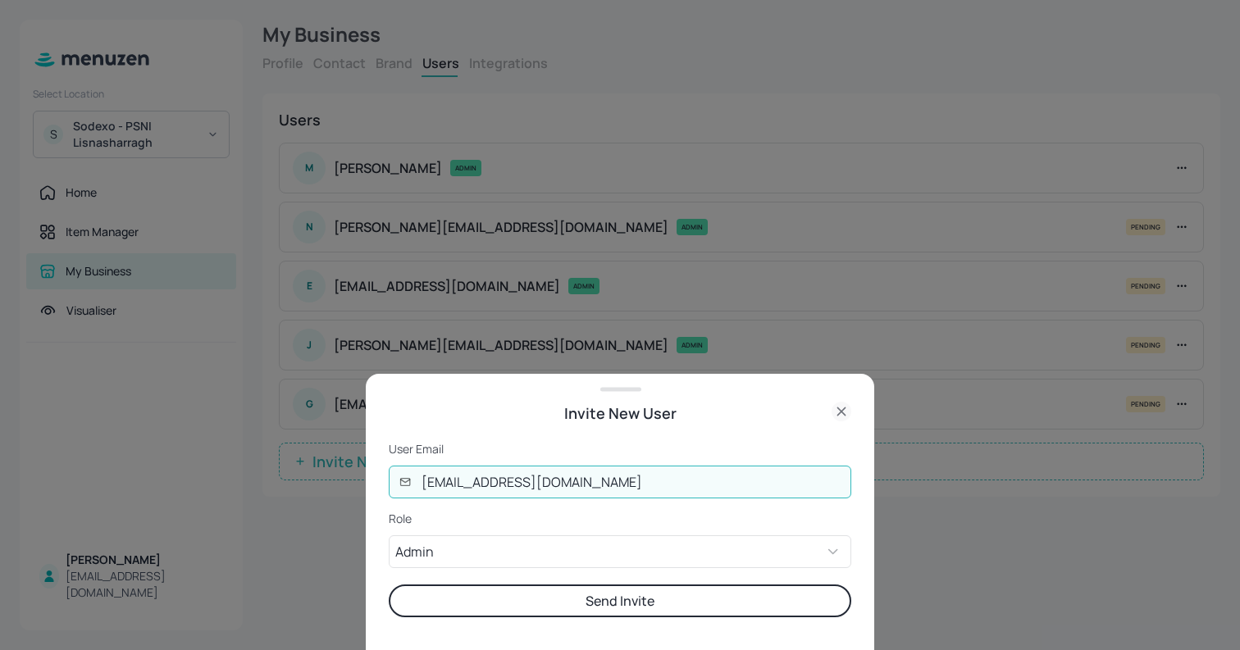
click at [627, 477] on input "sharob@digital-messaging.co.uk" at bounding box center [631, 482] width 439 height 33
click at [458, 484] on input "sharob@digital-messaging.co.uk" at bounding box center [631, 482] width 439 height 33
type input "sharon@digital-messaging.co.uk"
click at [389, 585] on button "Send Invite" at bounding box center [620, 601] width 462 height 33
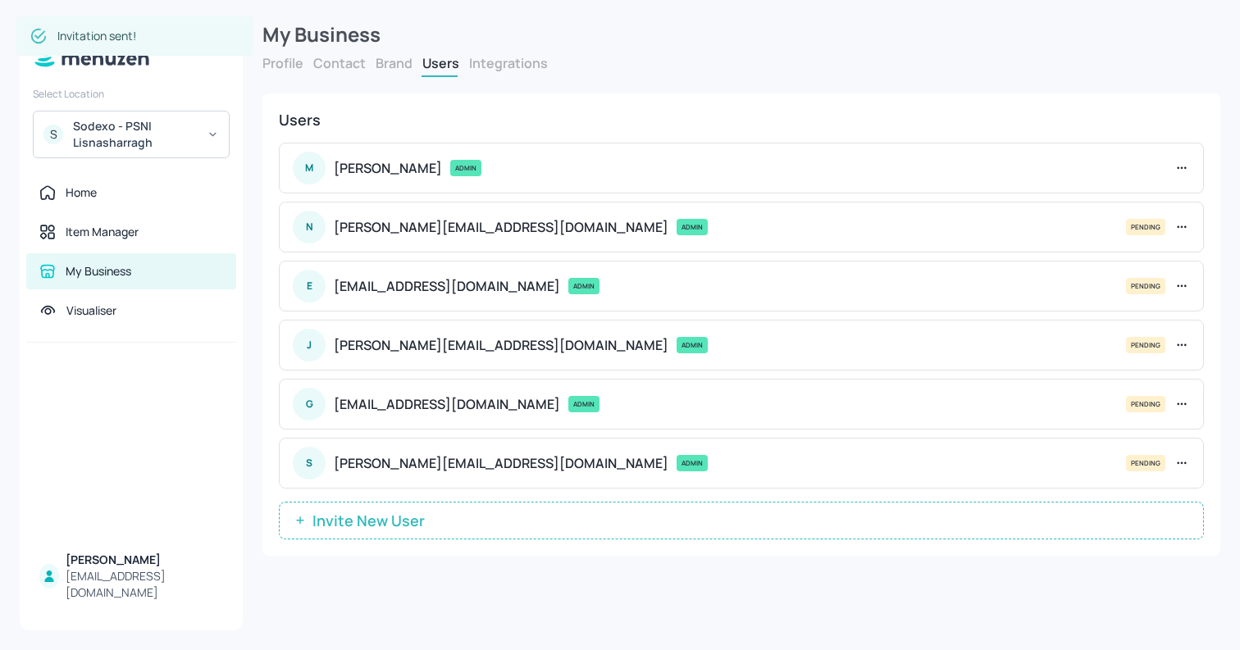
click at [359, 521] on span "Invite New User" at bounding box center [368, 520] width 129 height 16
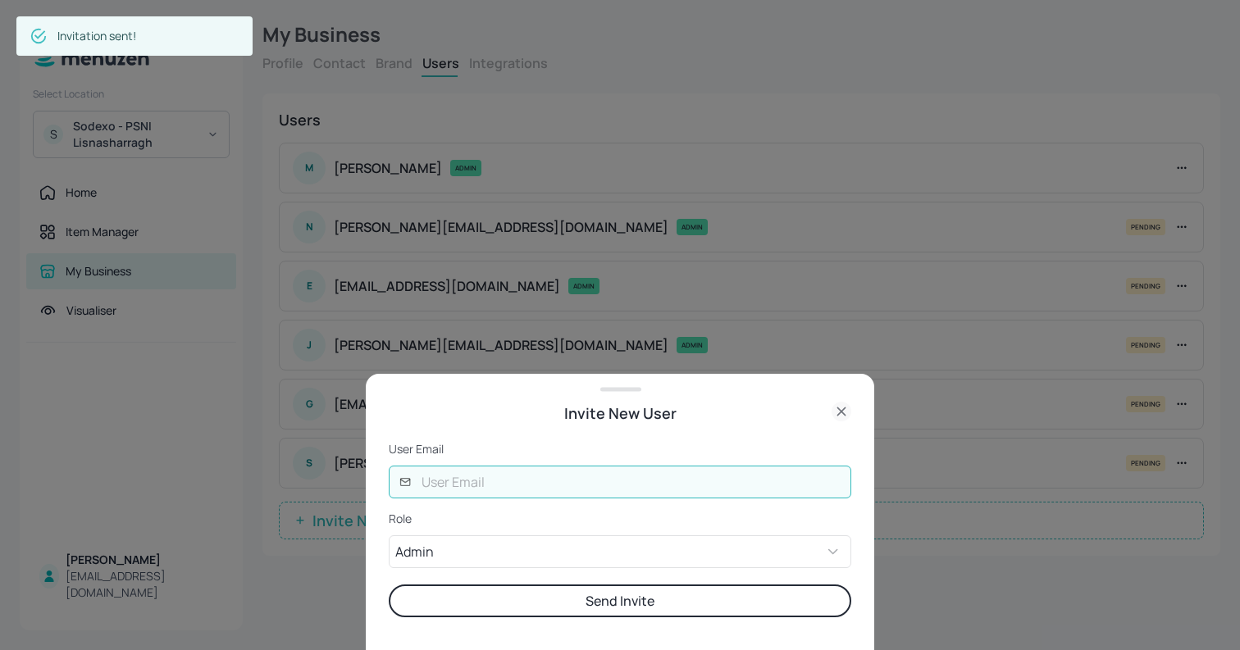
click at [507, 487] on input "text" at bounding box center [631, 482] width 439 height 33
paste input "sharob@digital-messaging.co.uk"
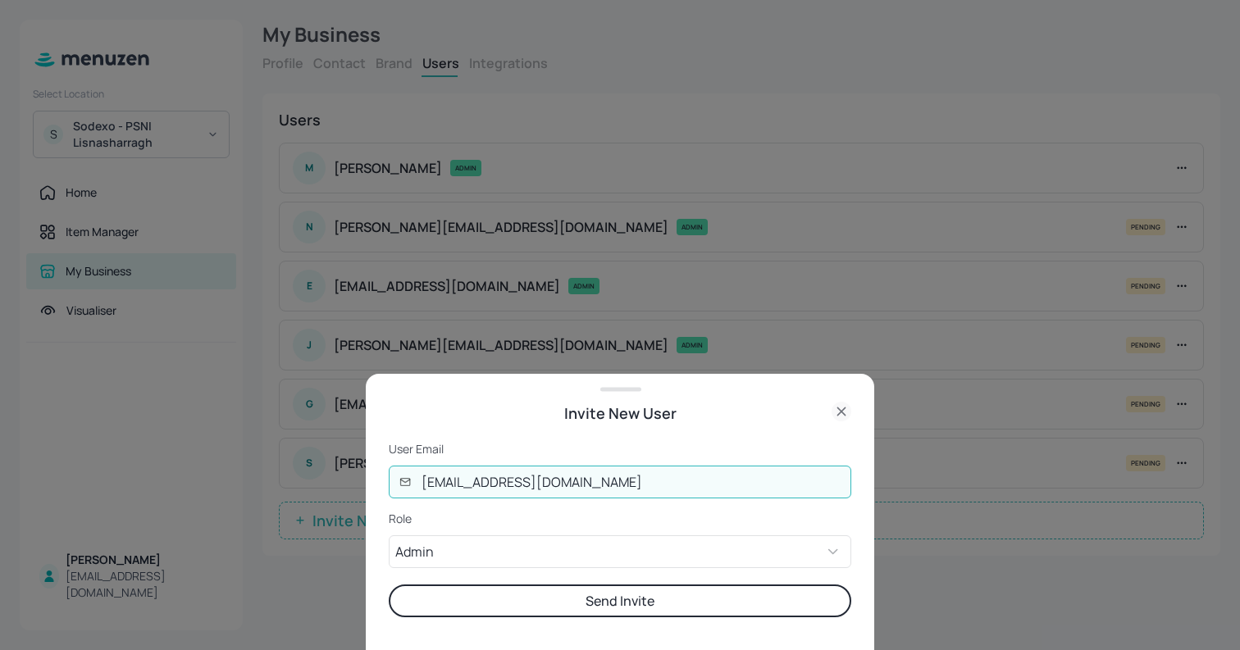
drag, startPoint x: 459, startPoint y: 482, endPoint x: 798, endPoint y: 494, distance: 339.6
click at [798, 494] on input "andresharob@digital-messaging.co.uk" at bounding box center [631, 482] width 439 height 33
paste input "sharob@digital-messaging.co.uk"
click at [469, 484] on input "andre@sharob@digital-messaging.co.uk" at bounding box center [631, 482] width 439 height 33
click at [521, 483] on input "andre@sharob@digital-messaging.co.uk" at bounding box center [631, 482] width 439 height 33
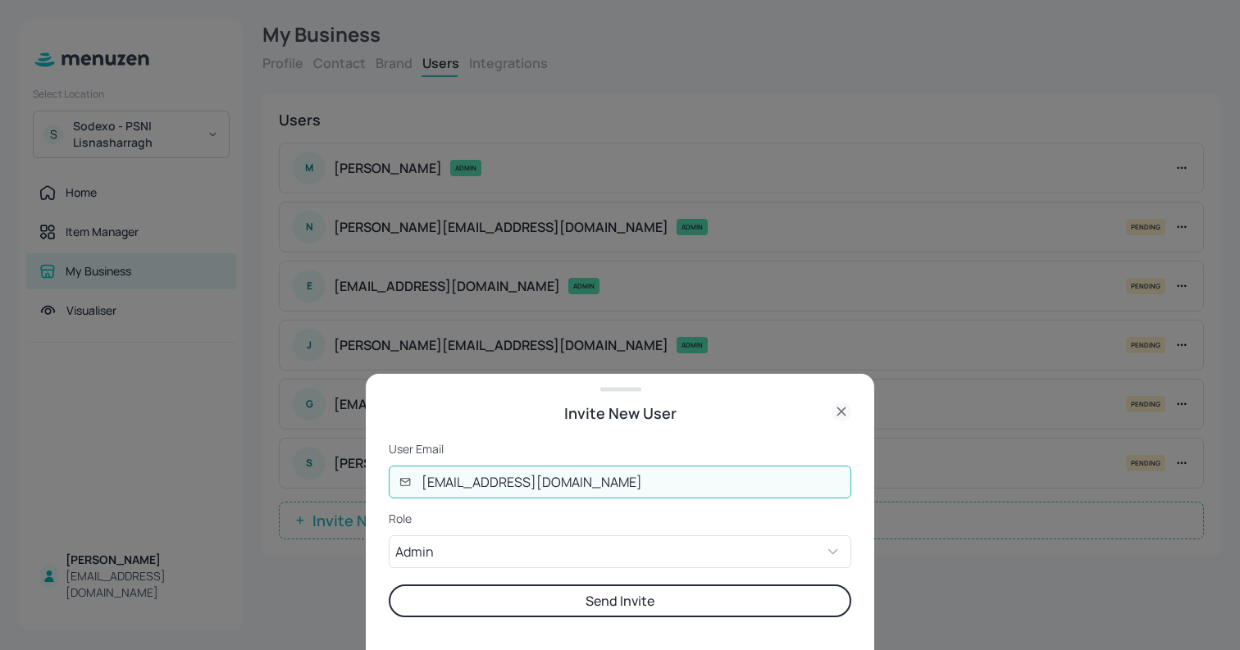
drag, startPoint x: 459, startPoint y: 485, endPoint x: 699, endPoint y: 501, distance: 240.7
click at [699, 501] on form "User Email ​ andre@digital-messaging.co.uk ​ Role Admin ADMIN ​ Send Invite" at bounding box center [620, 529] width 462 height 176
type input "andre@digital-messaging.co.uk"
click at [389, 585] on button "Send Invite" at bounding box center [620, 601] width 462 height 33
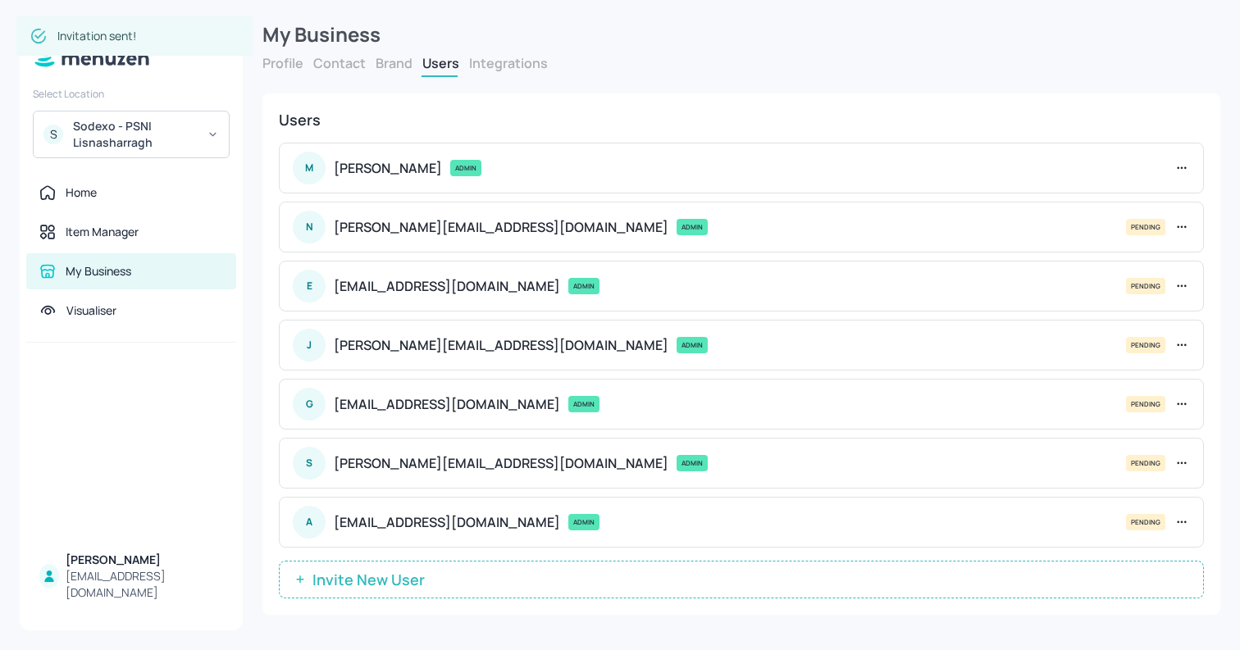
click at [393, 553] on div "M MATTY Hall-Thomas ADMIN N nishita@digital-messaging.com ADMIN PENDING E ela@d…" at bounding box center [741, 345] width 925 height 431
click at [384, 567] on button "Invite New User" at bounding box center [741, 580] width 925 height 38
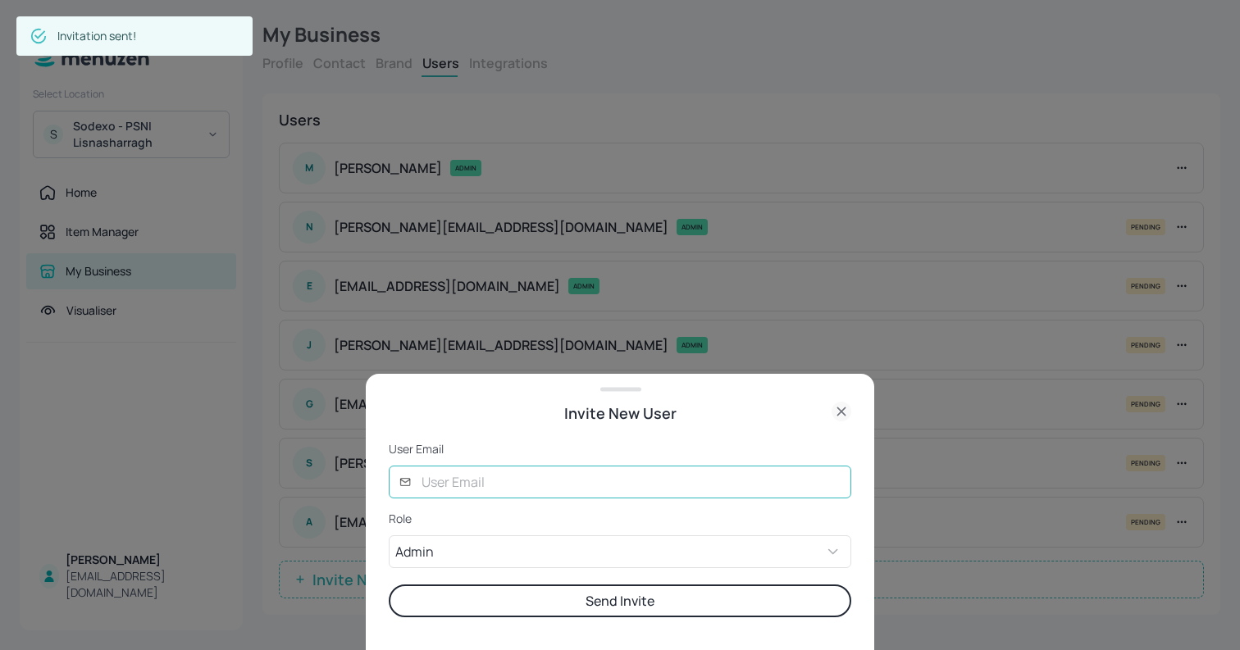
click at [445, 487] on input "text" at bounding box center [631, 482] width 439 height 33
type input "u"
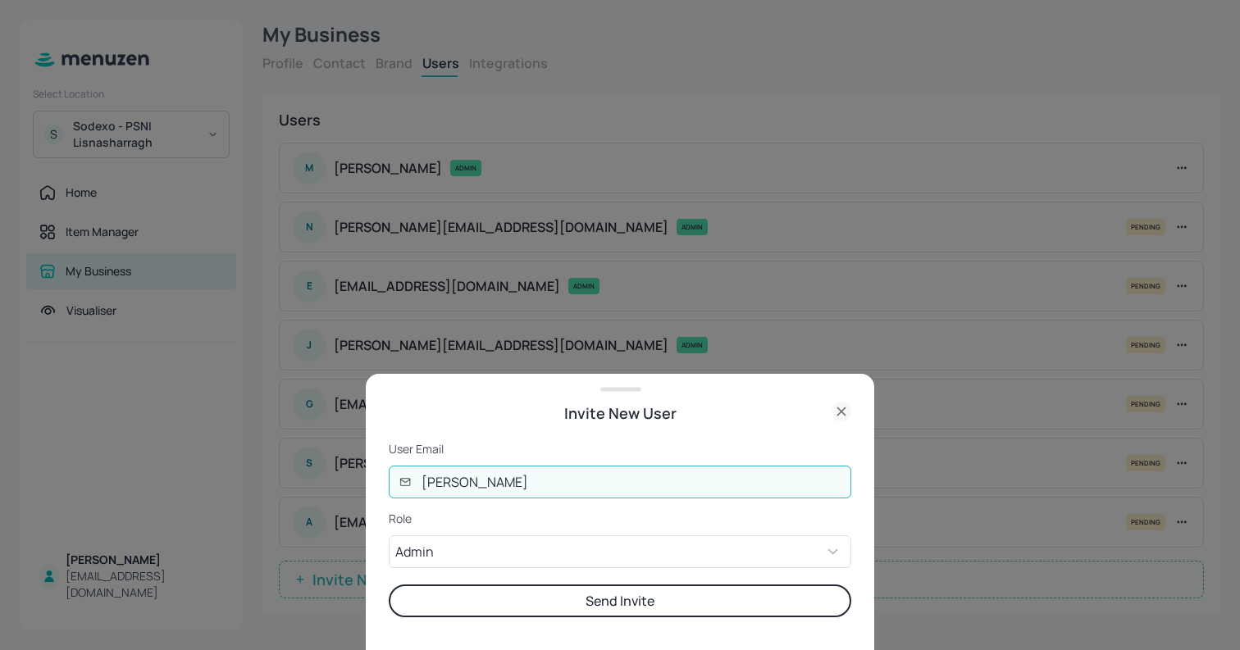
paste input "@digital-messaging.co.uk"
type input "lucy@digital-messaging.co.uk"
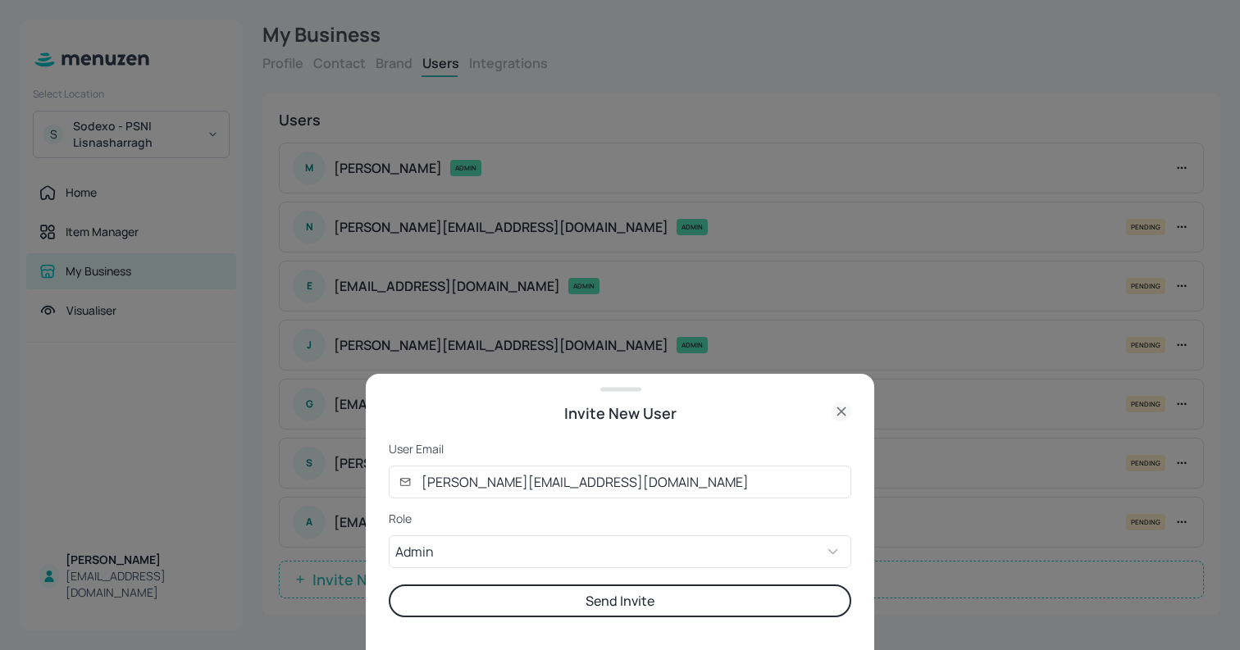
click at [483, 603] on button "Send Invite" at bounding box center [620, 601] width 462 height 33
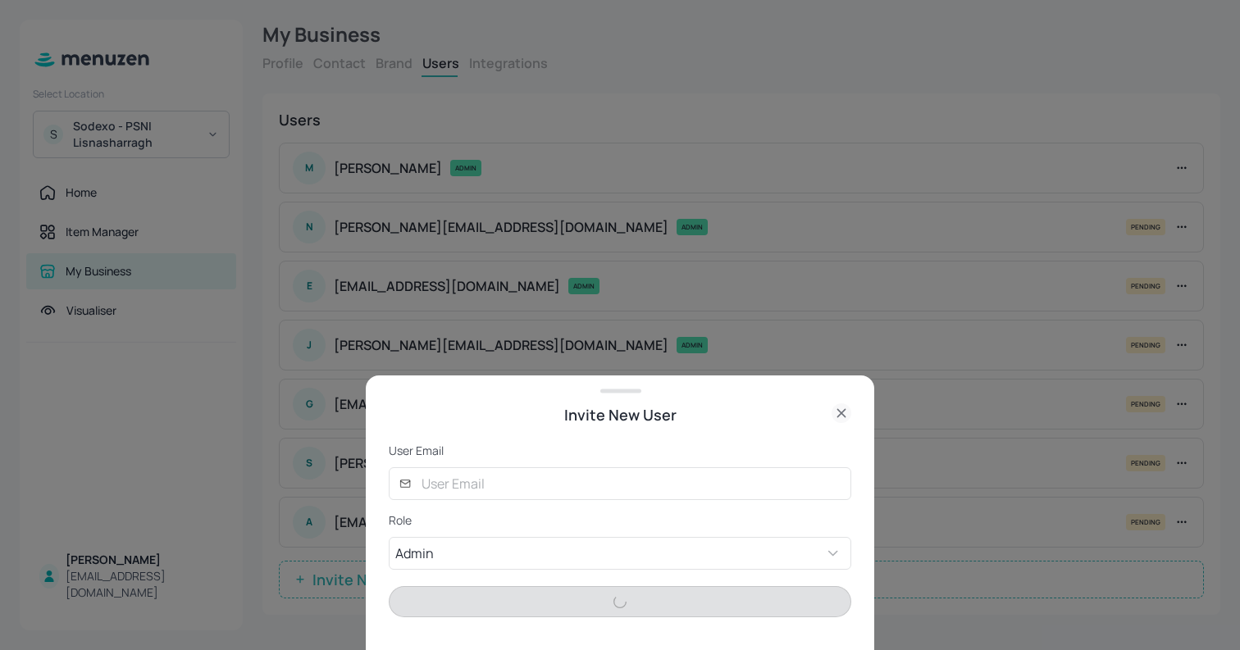
scroll to position [7, 0]
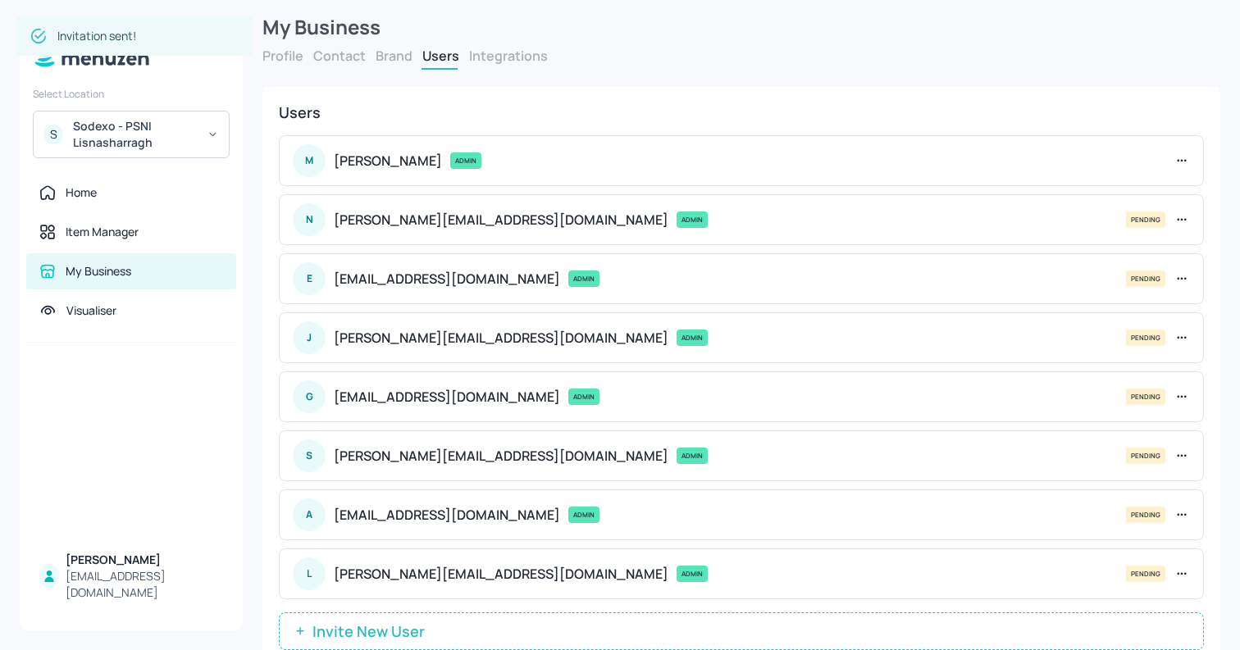
click at [443, 638] on button "Invite New User" at bounding box center [741, 631] width 925 height 38
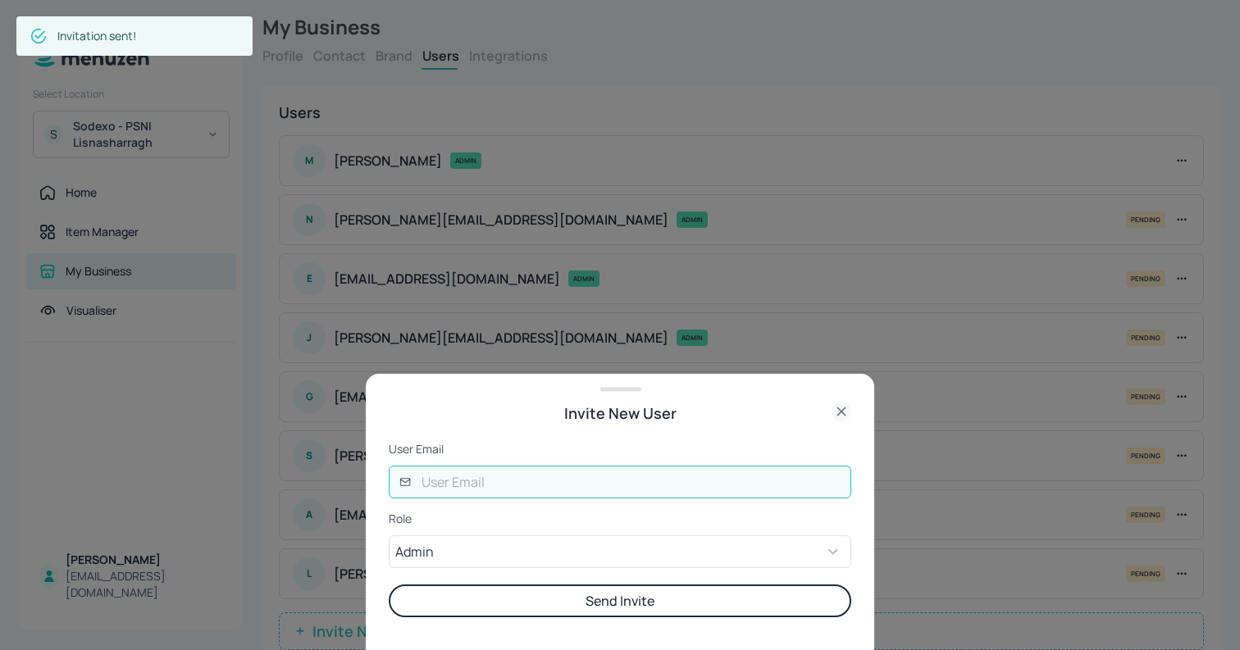
click at [492, 480] on input "text" at bounding box center [631, 482] width 439 height 33
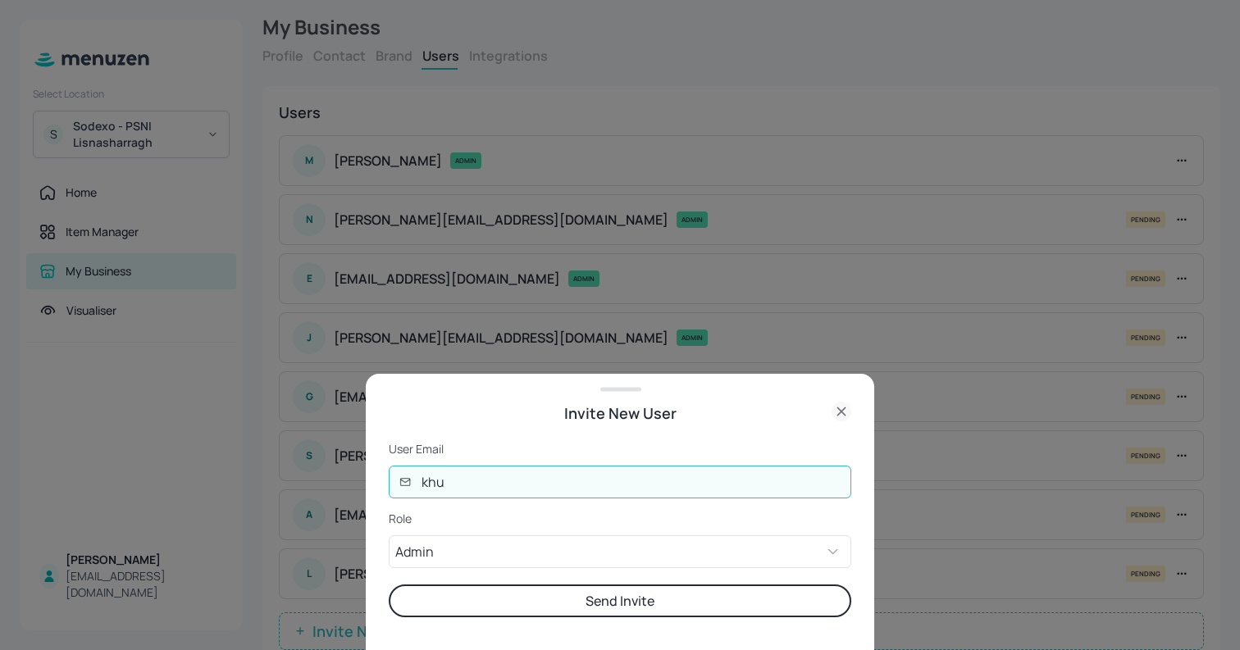
type input "khushmalde26@gmail.com"
click at [389, 585] on button "Send Invite" at bounding box center [620, 601] width 462 height 33
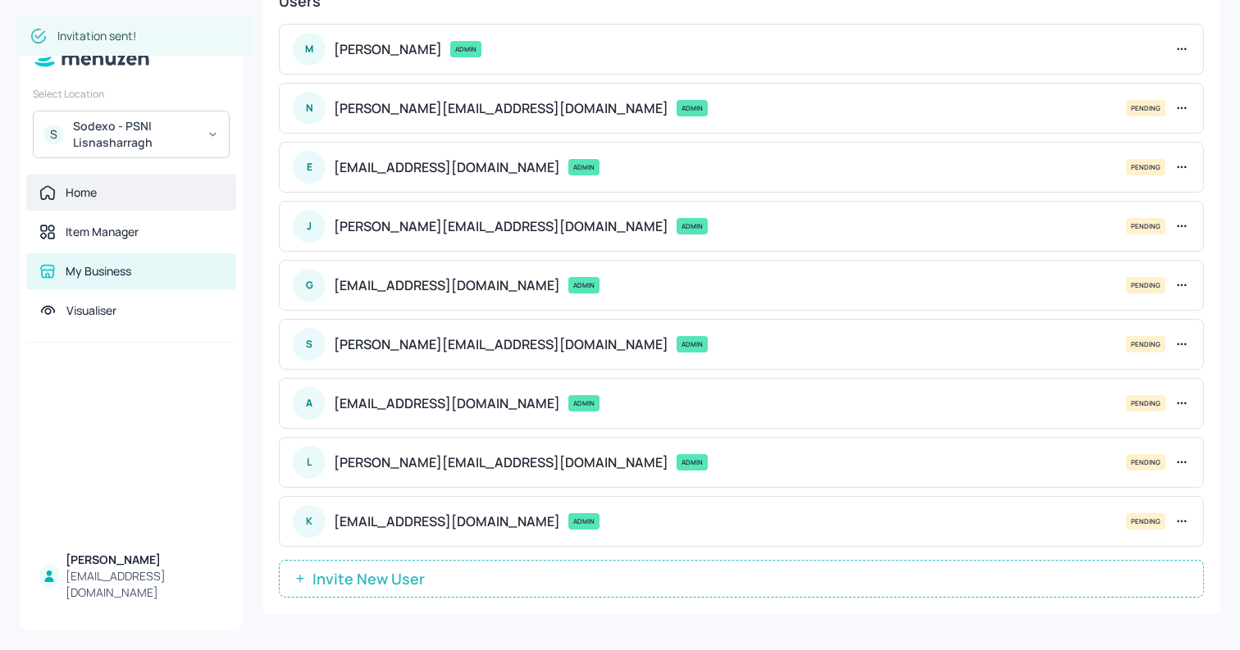
click at [75, 181] on div "Home" at bounding box center [131, 193] width 210 height 36
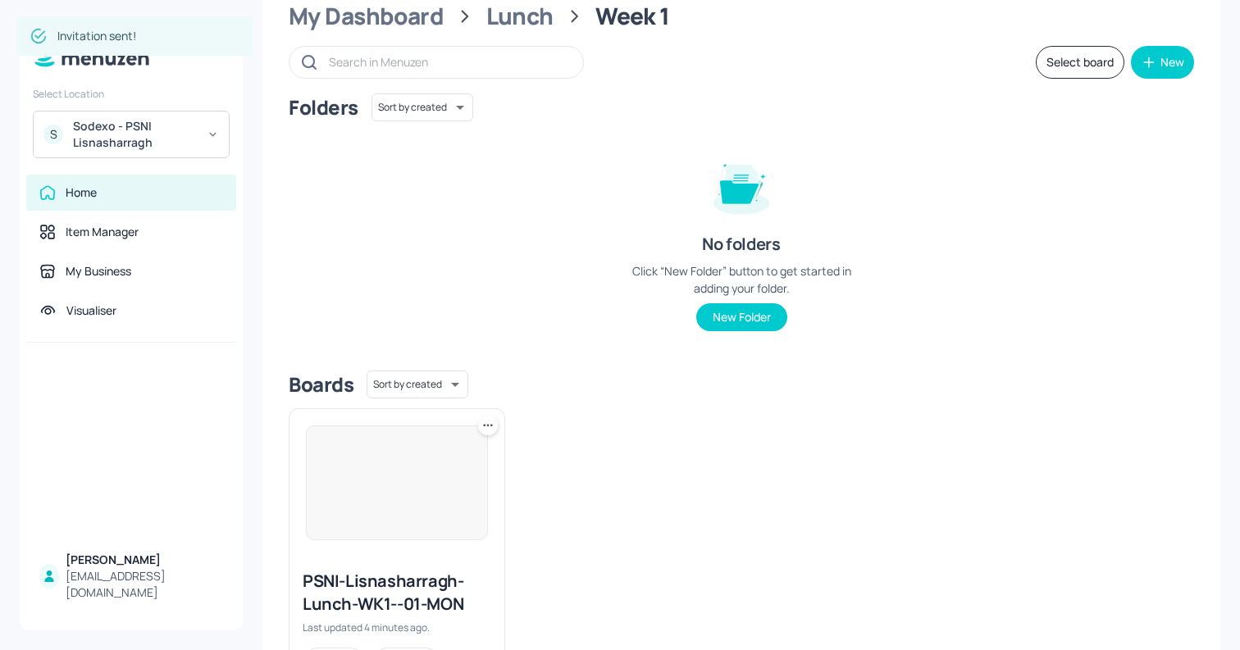
click at [383, 474] on img at bounding box center [397, 482] width 180 height 113
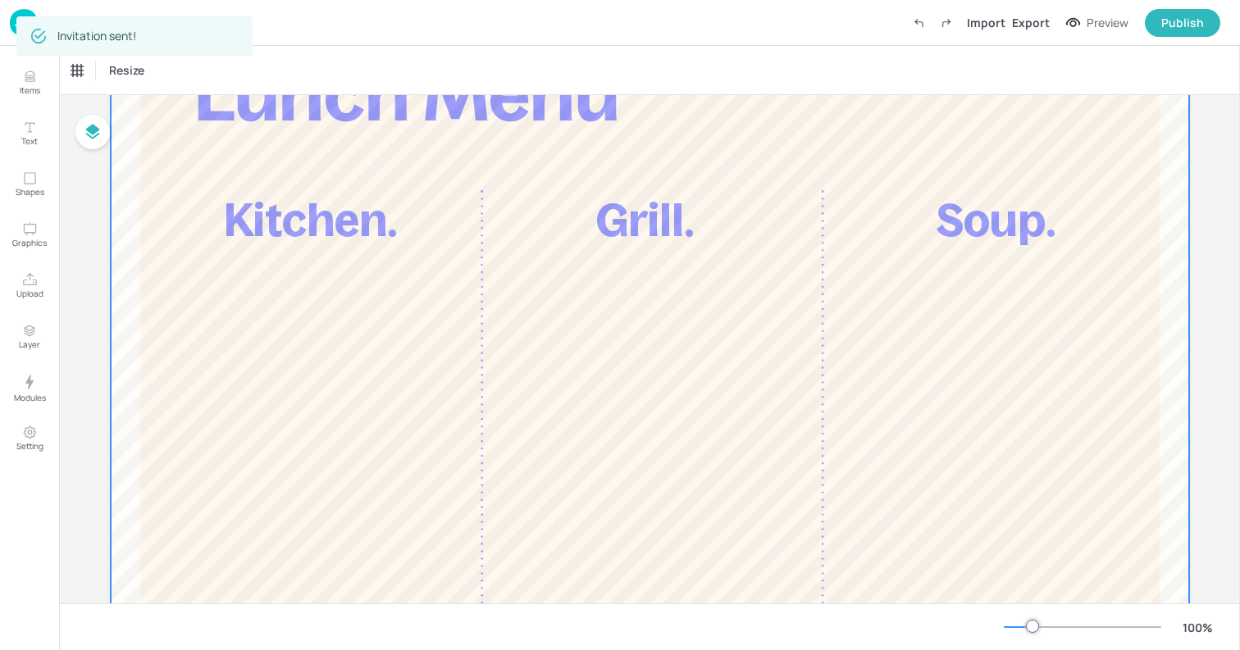
scroll to position [214, 0]
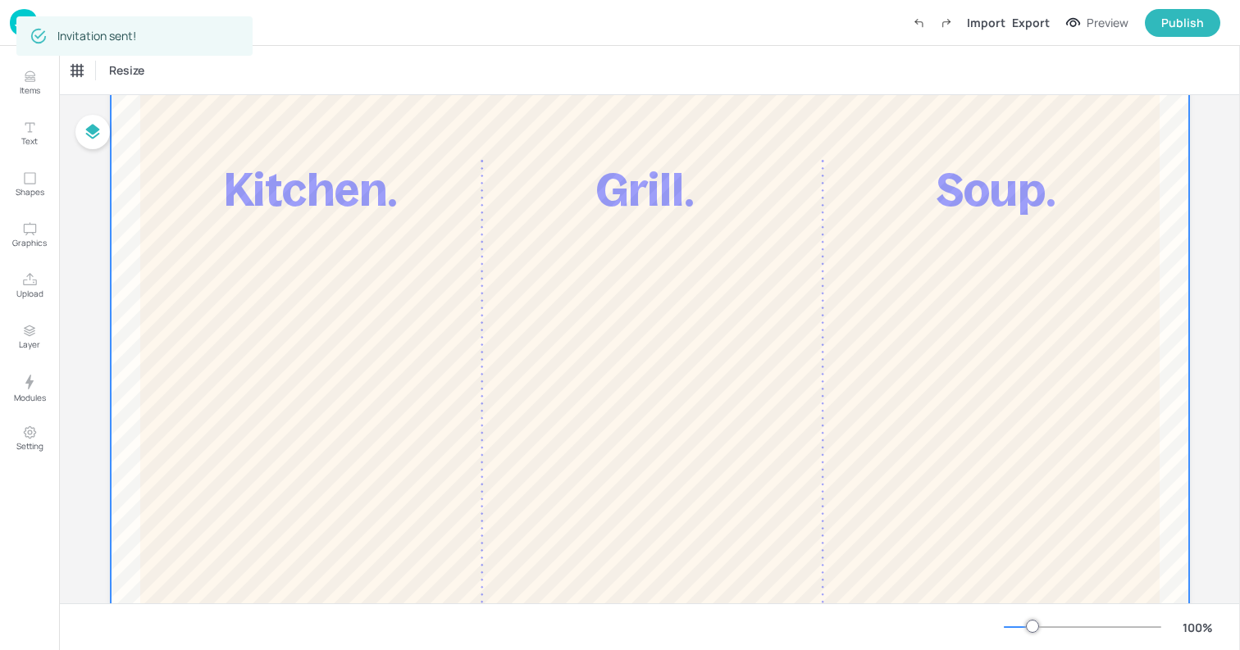
click at [355, 344] on div at bounding box center [650, 376] width 1078 height 885
click at [27, 80] on icon "Items" at bounding box center [30, 77] width 16 height 16
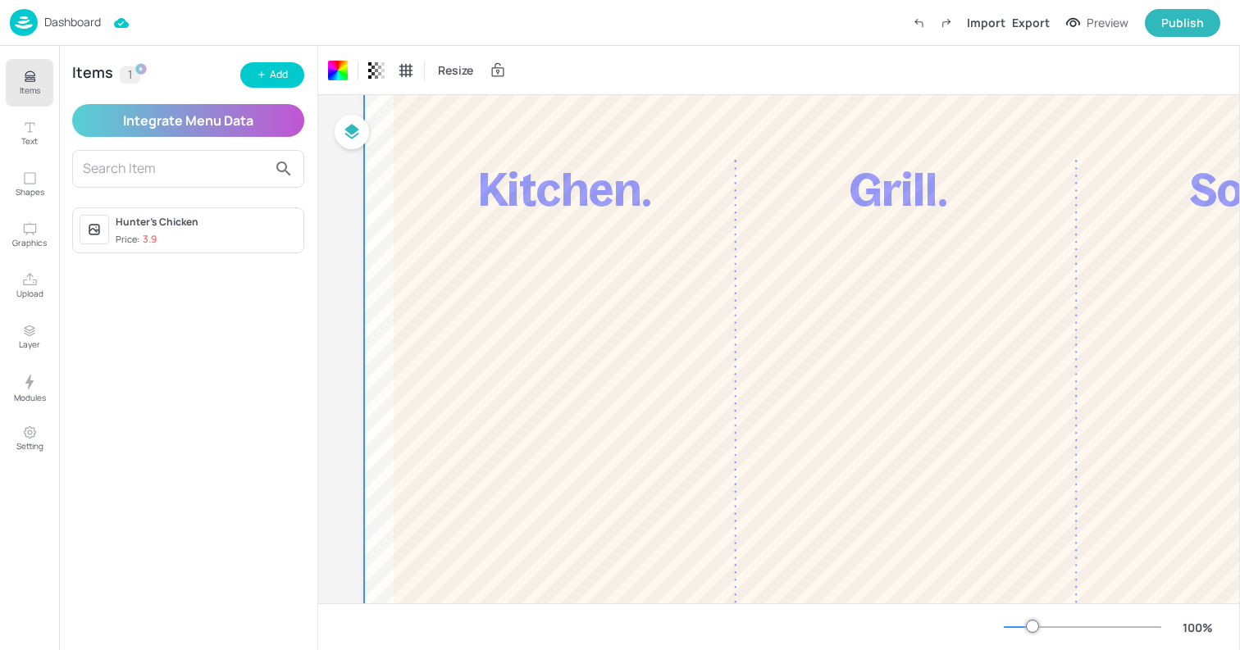
click at [26, 31] on img at bounding box center [24, 22] width 28 height 27
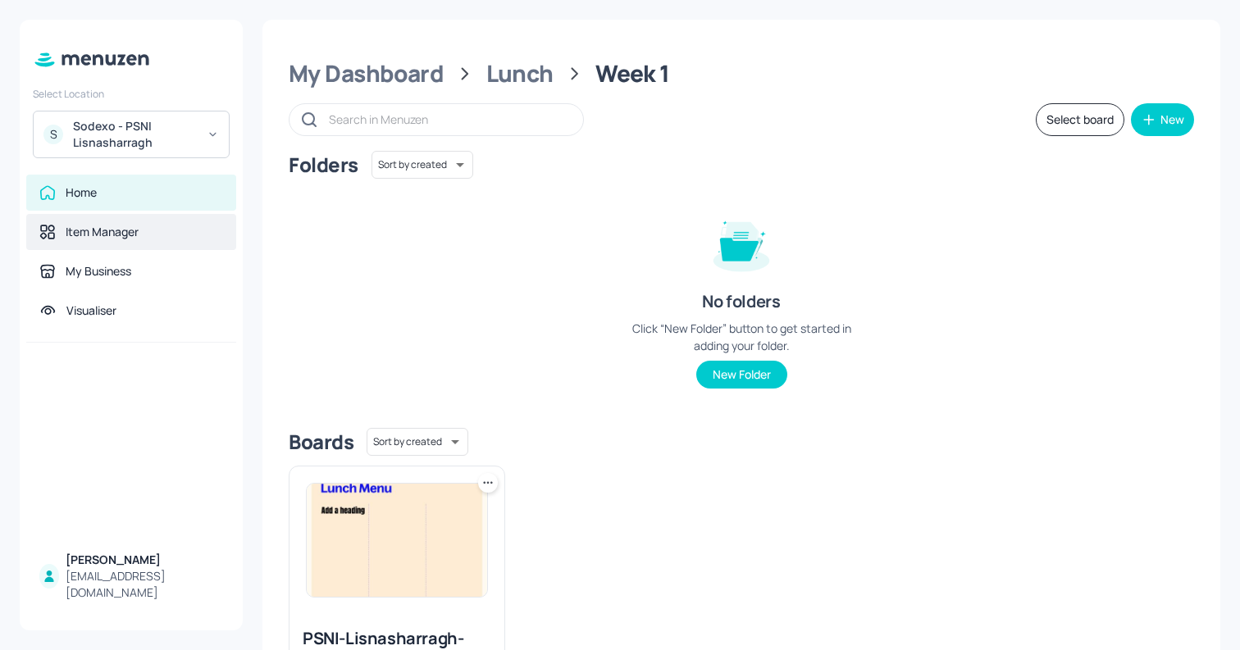
click at [115, 239] on div "Item Manager" at bounding box center [102, 232] width 73 height 16
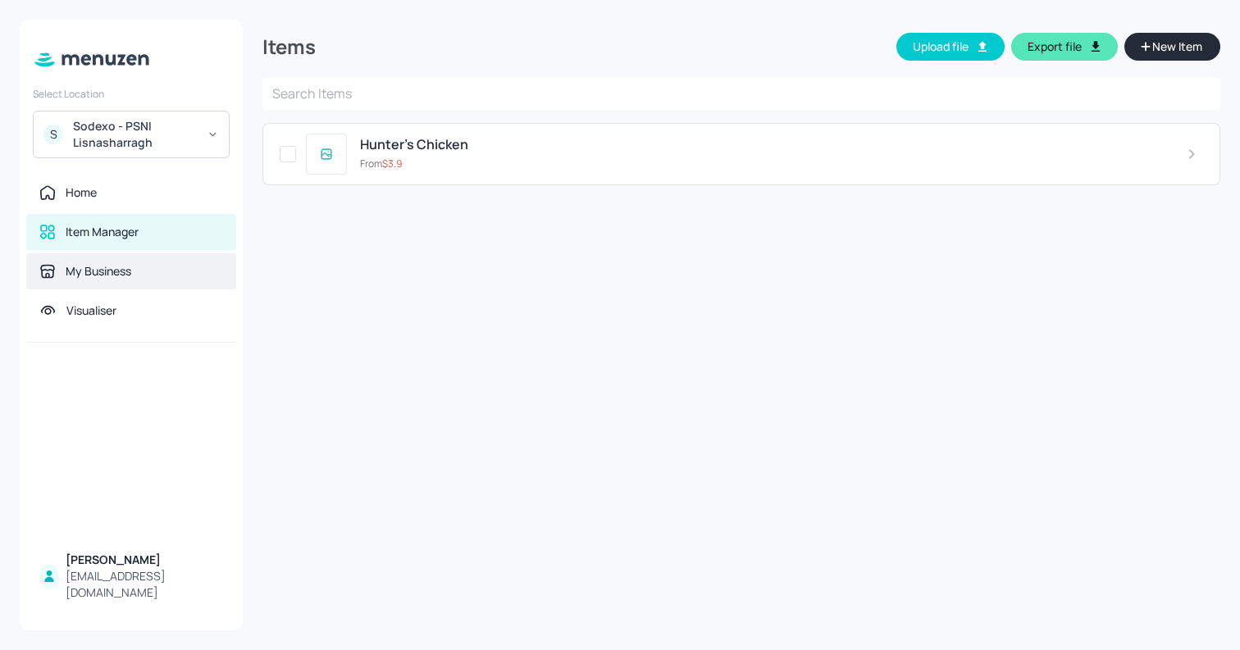
click at [135, 280] on div "My Business" at bounding box center [131, 271] width 210 height 36
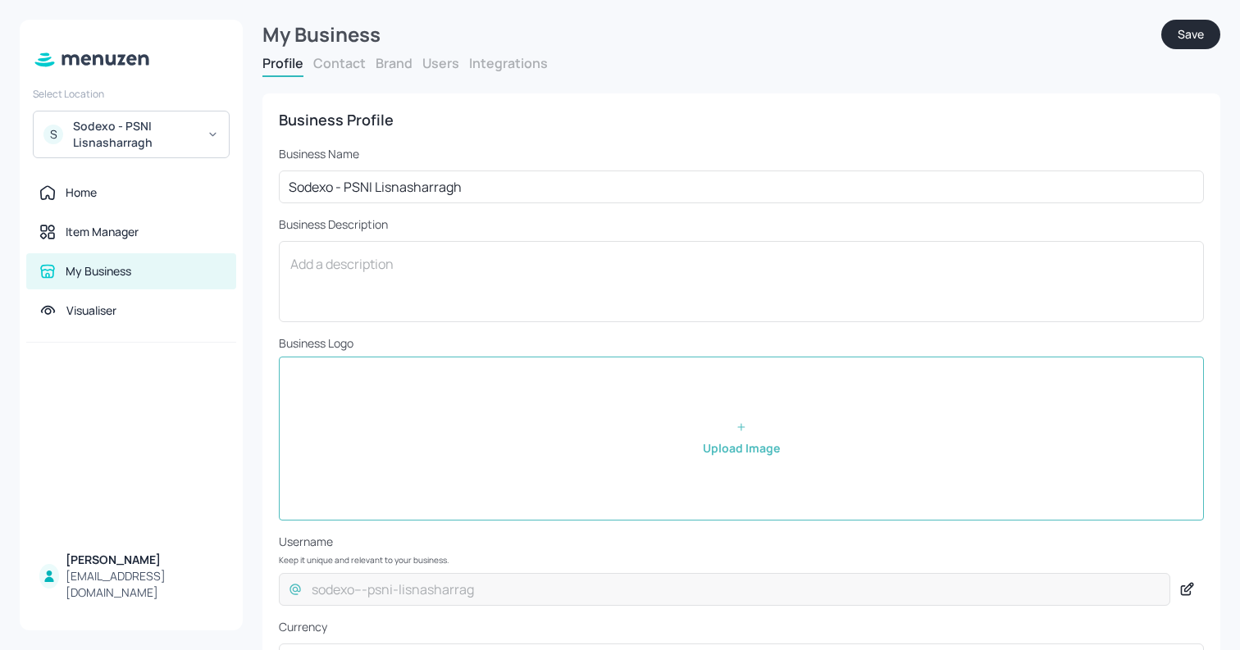
click at [445, 75] on div "Profile Contact Brand Users Integrations" at bounding box center [741, 65] width 958 height 23
click at [439, 66] on button "Users" at bounding box center [440, 63] width 37 height 18
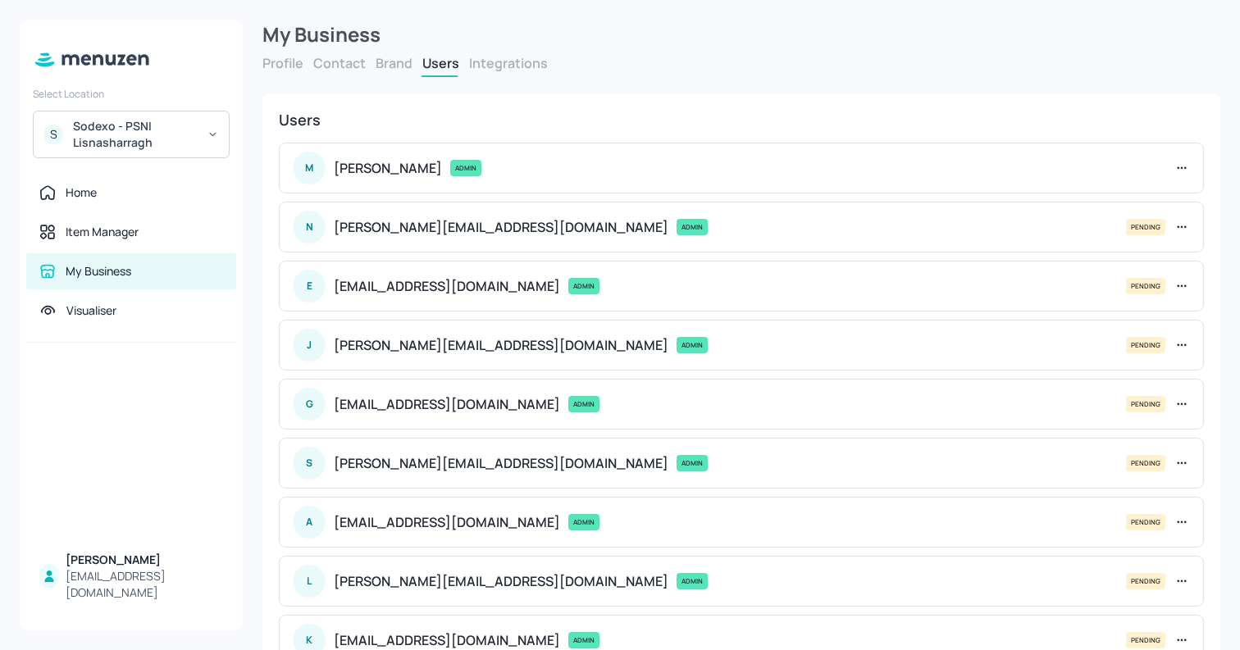
click at [373, 60] on div "Profile Contact Brand Users Integrations" at bounding box center [741, 65] width 958 height 23
click at [379, 61] on button "Brand" at bounding box center [393, 63] width 37 height 18
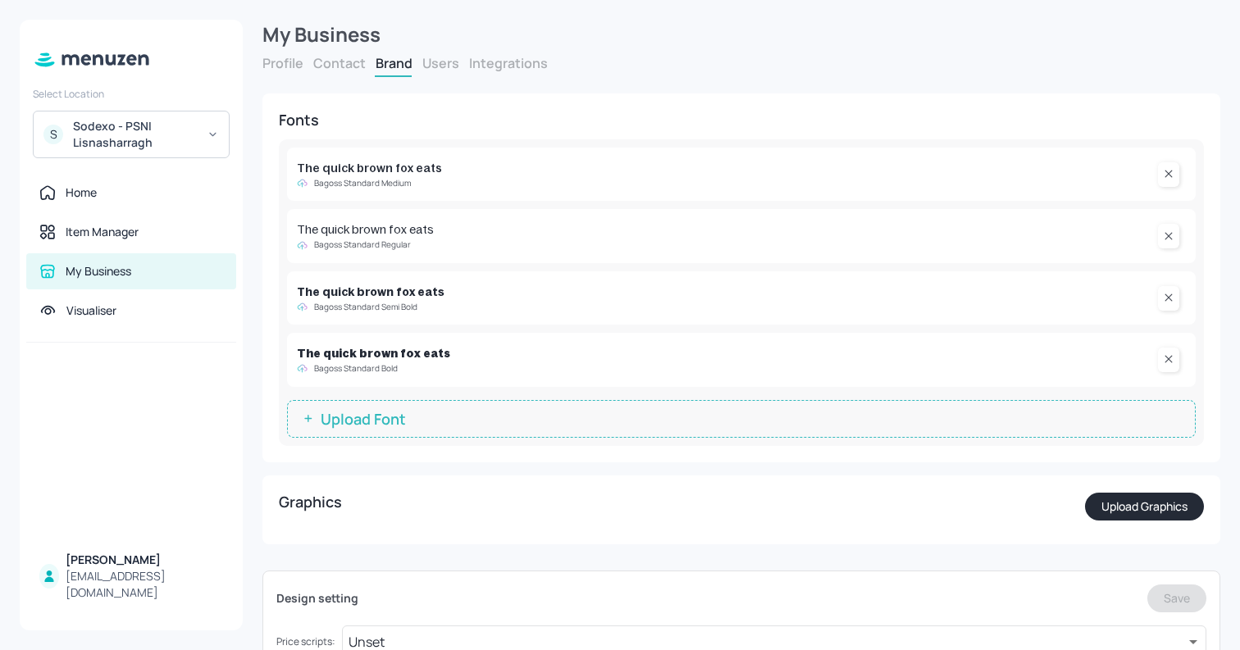
scroll to position [187, 0]
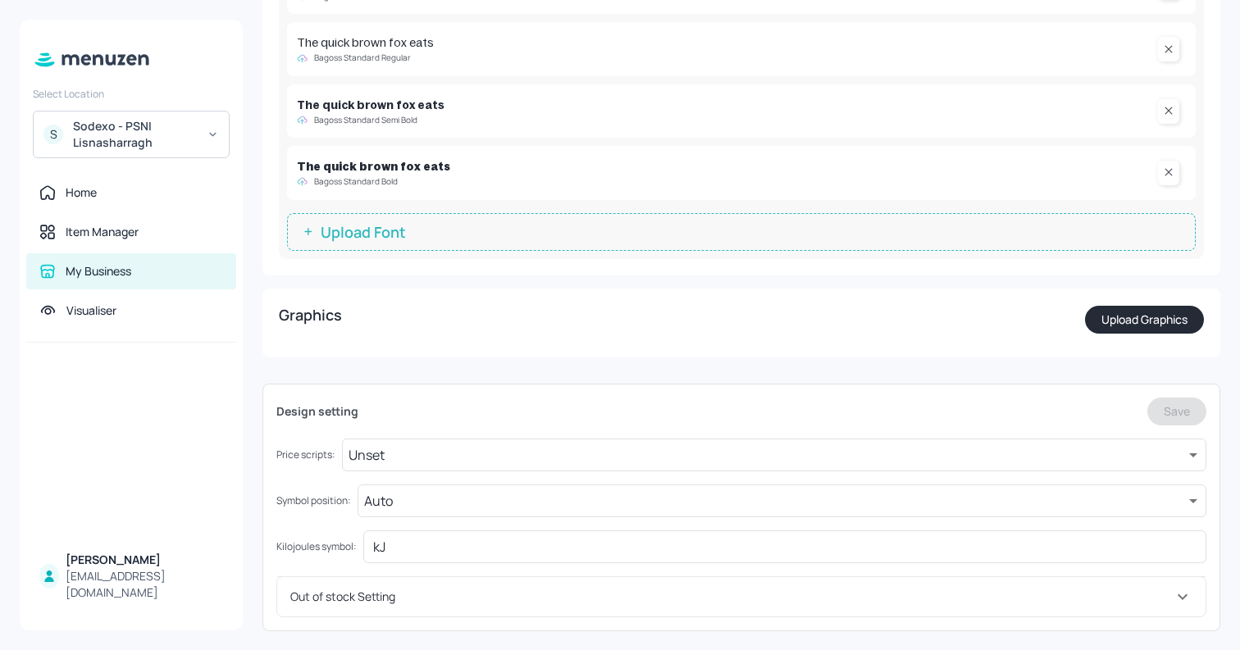
click at [1130, 320] on button "Upload Graphics" at bounding box center [1144, 320] width 119 height 28
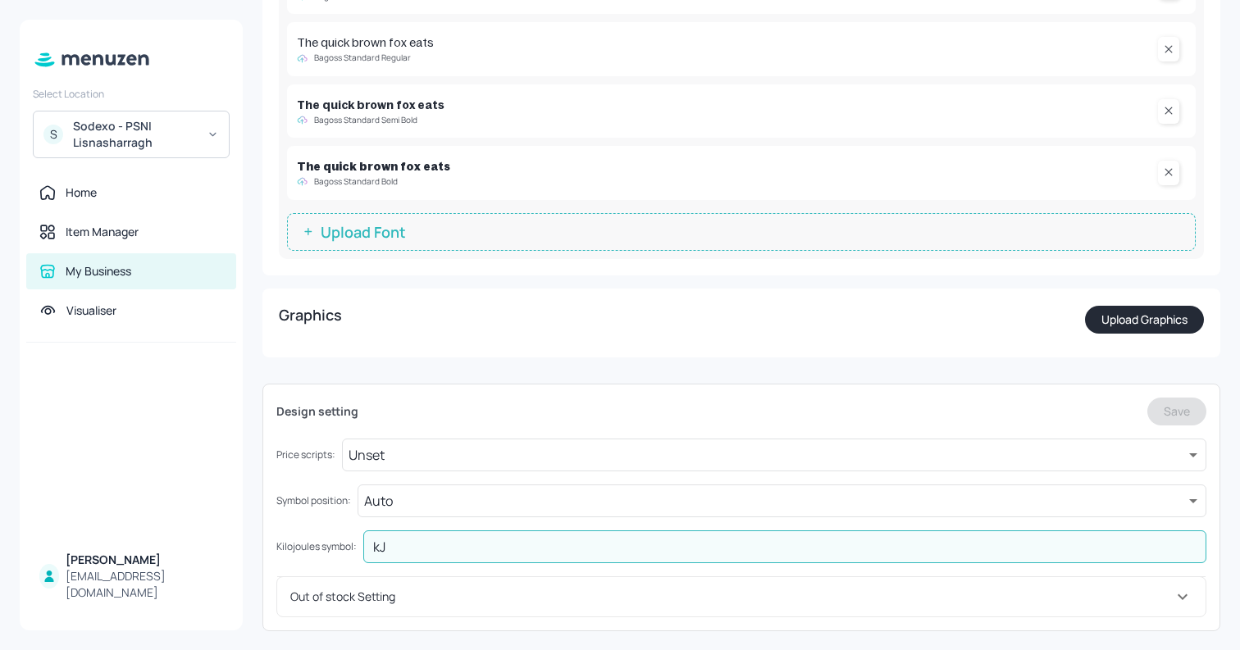
click at [398, 548] on input "kJ" at bounding box center [784, 546] width 843 height 33
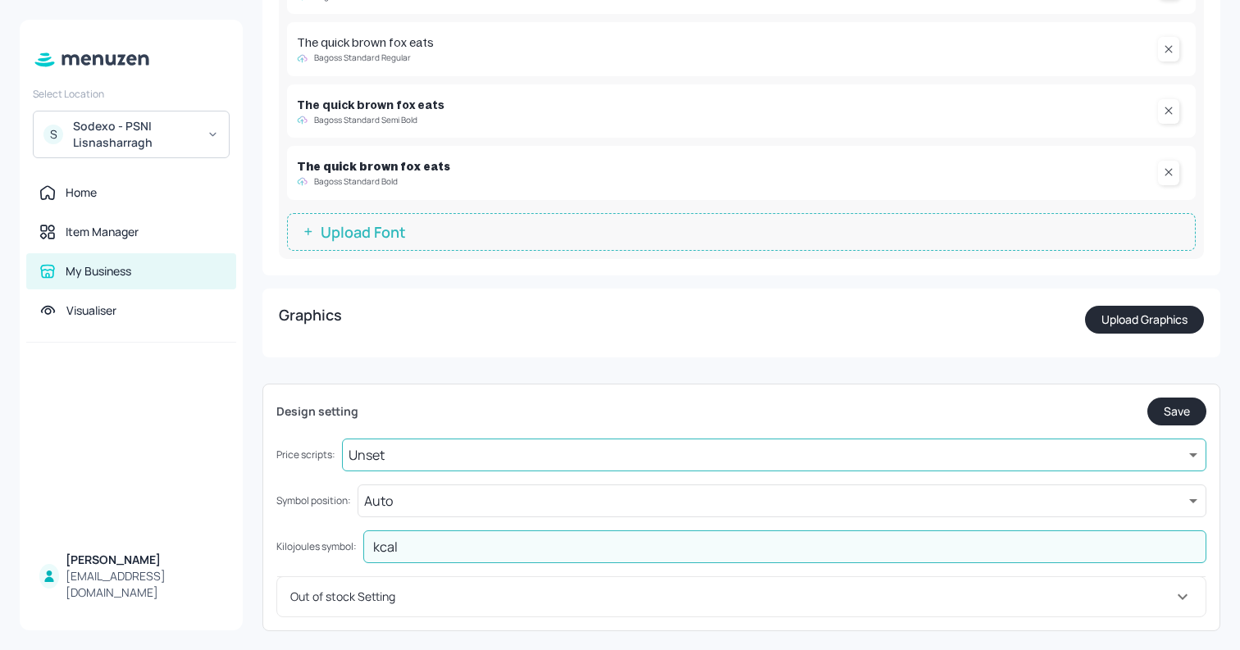
type input "kcal"
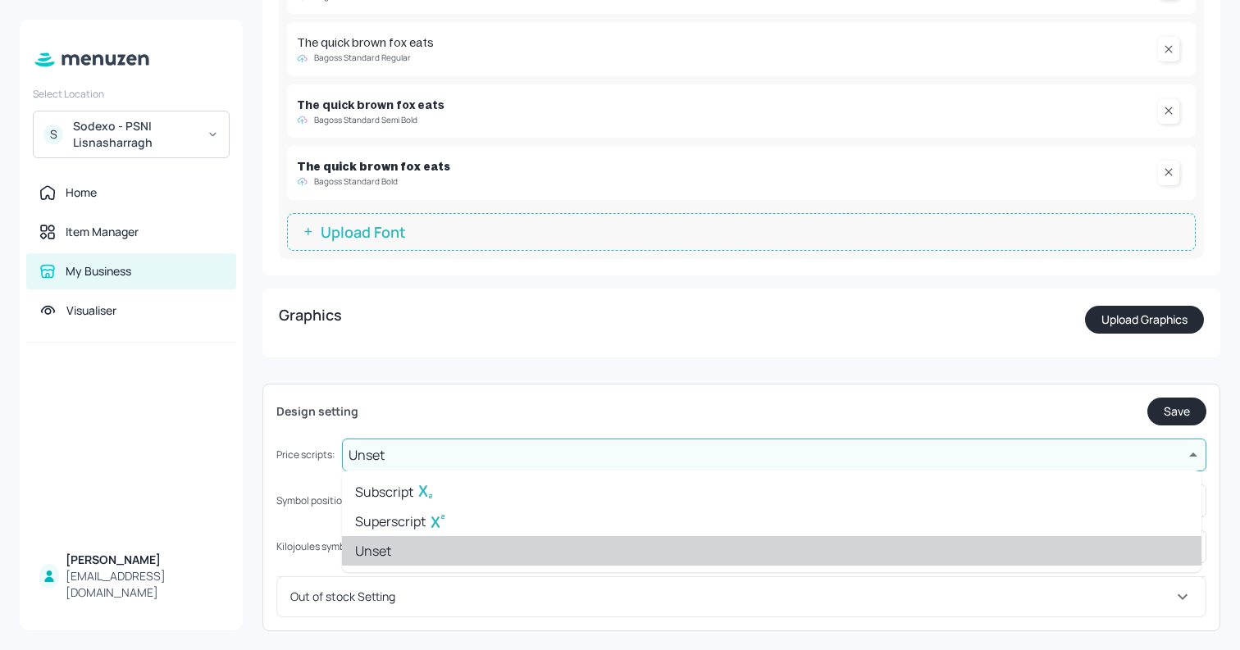
click at [619, 458] on body "Select Location S Sodexo - PSNI Lisnasharragh Home Item Manager My Business Vis…" at bounding box center [620, 325] width 1240 height 650
click at [619, 458] on div at bounding box center [620, 325] width 1240 height 650
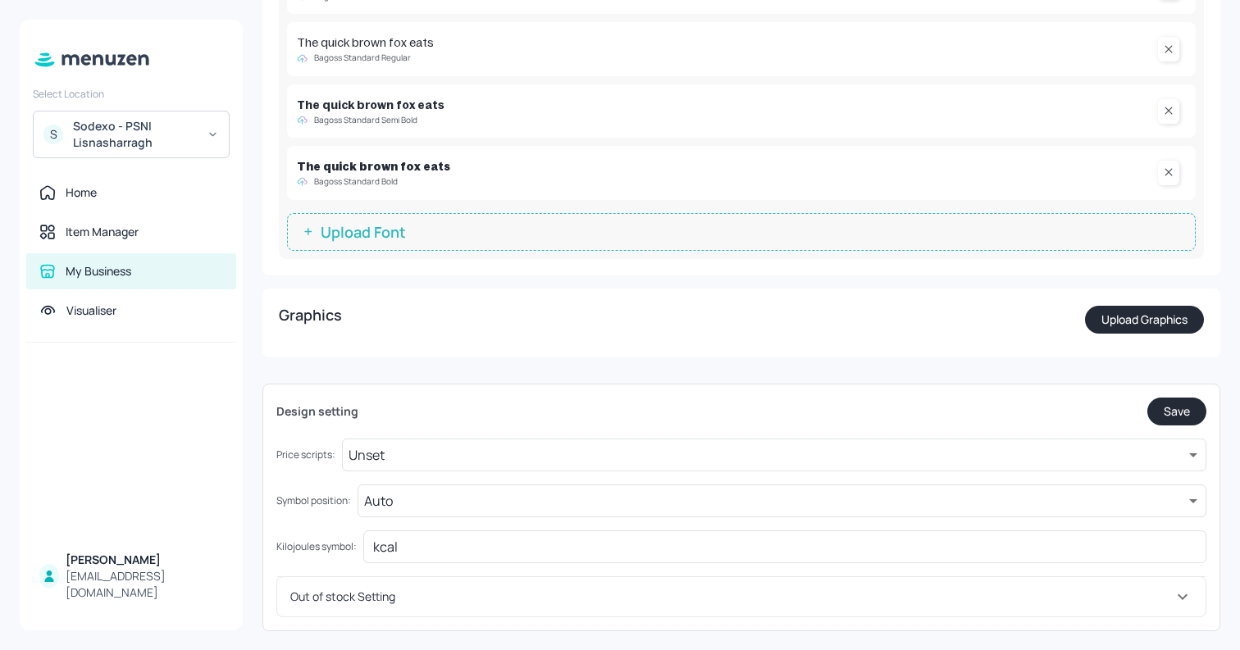
click at [857, 368] on div "Fonts The quick brown fox eats Bagoss Standard Medium The quick brown fox eats …" at bounding box center [741, 260] width 958 height 741
click at [1168, 400] on button "Save" at bounding box center [1176, 412] width 59 height 28
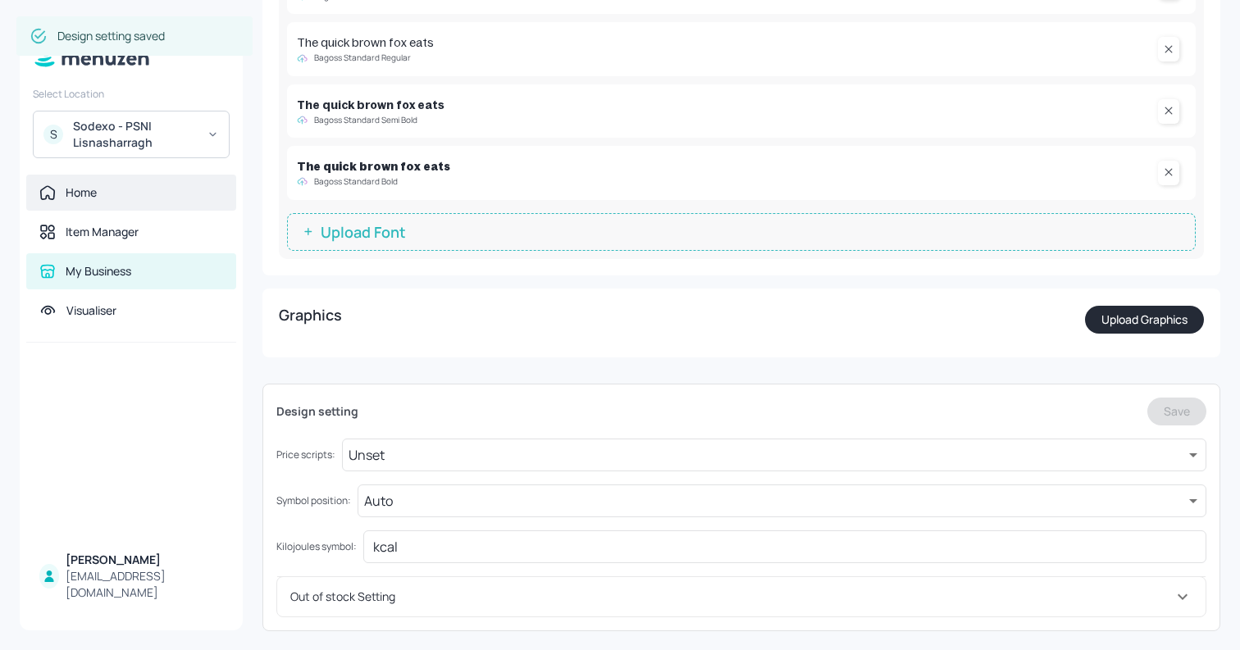
click at [128, 189] on div "Home" at bounding box center [131, 192] width 184 height 16
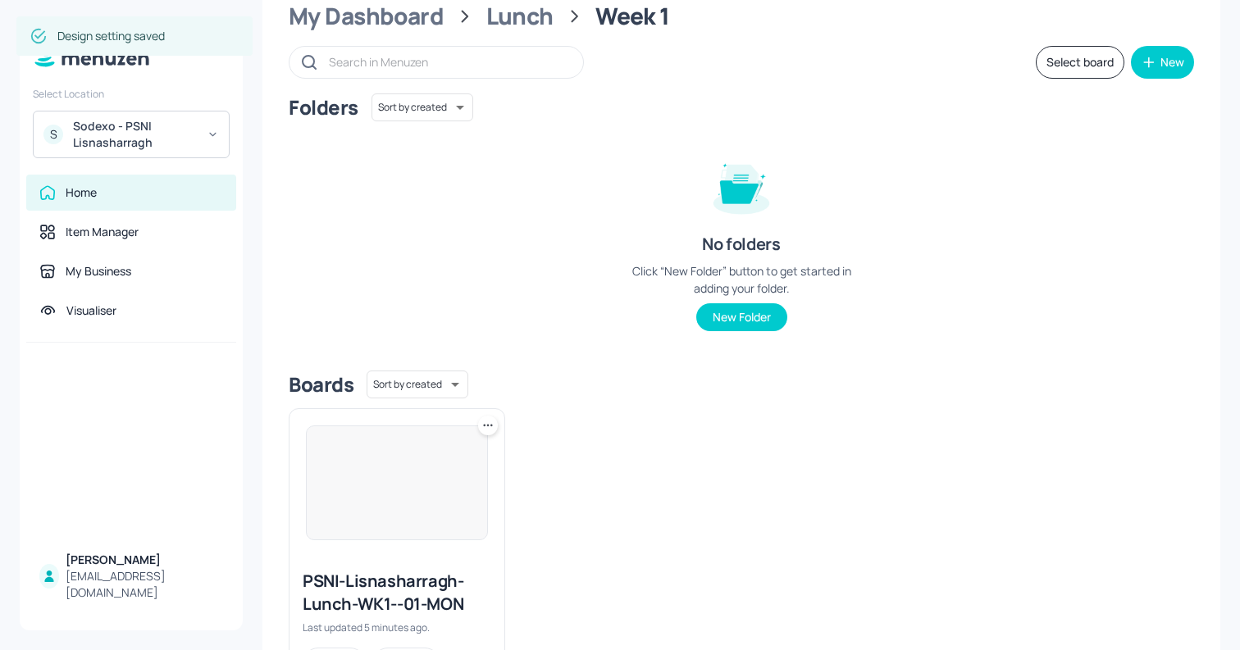
click at [374, 471] on img at bounding box center [397, 482] width 180 height 113
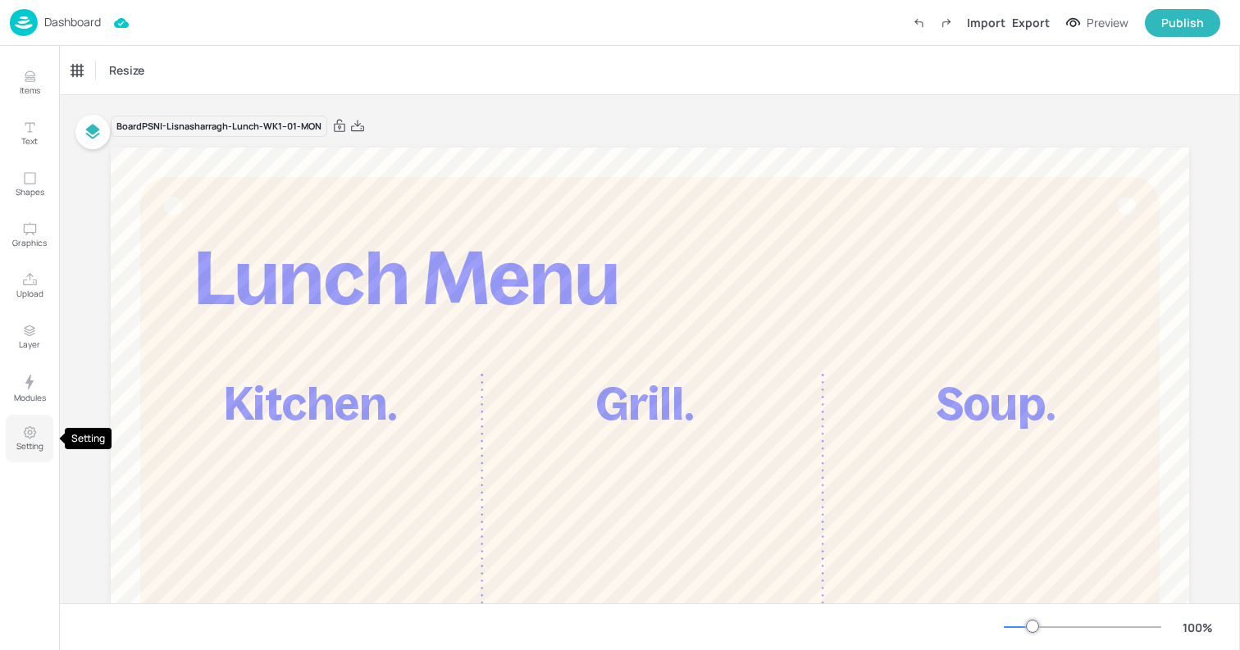
click at [24, 415] on button "Setting" at bounding box center [30, 439] width 48 height 48
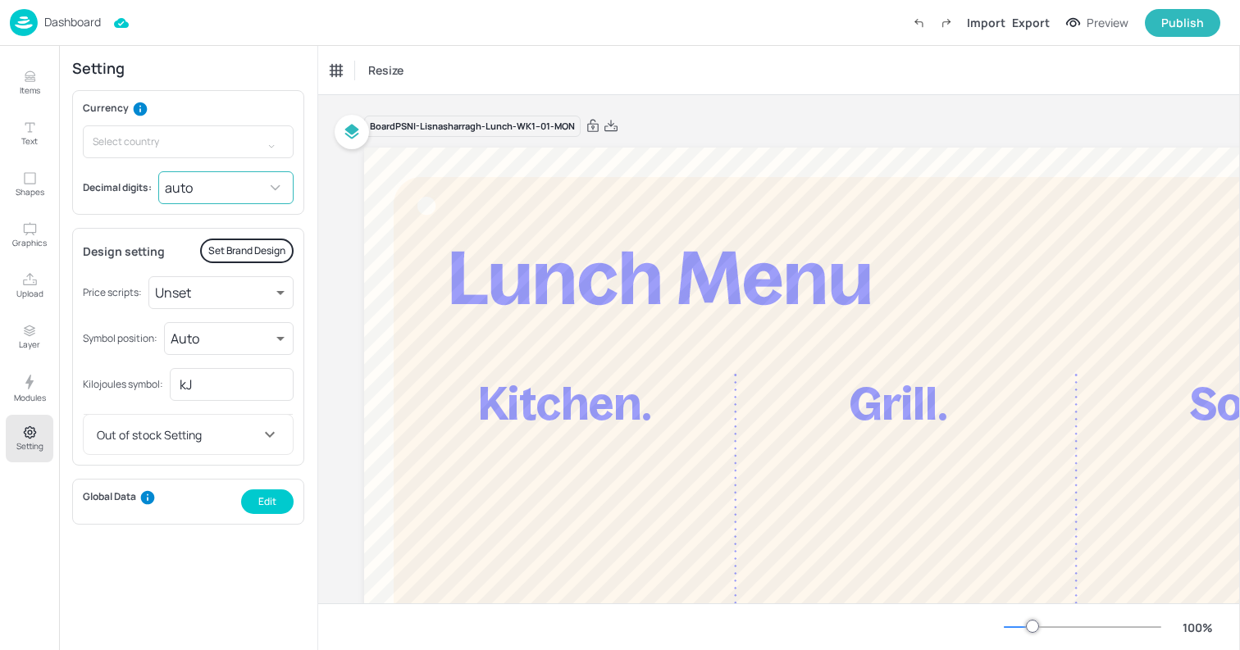
click at [202, 189] on body "Dashboard Import Export Preview Publish Items Text Shapes Graphics Upload Layer…" at bounding box center [620, 325] width 1240 height 650
click at [204, 289] on li "0.00" at bounding box center [227, 286] width 133 height 30
type input "2"
click at [206, 384] on input "kJ" at bounding box center [232, 384] width 124 height 33
type input "kcal"
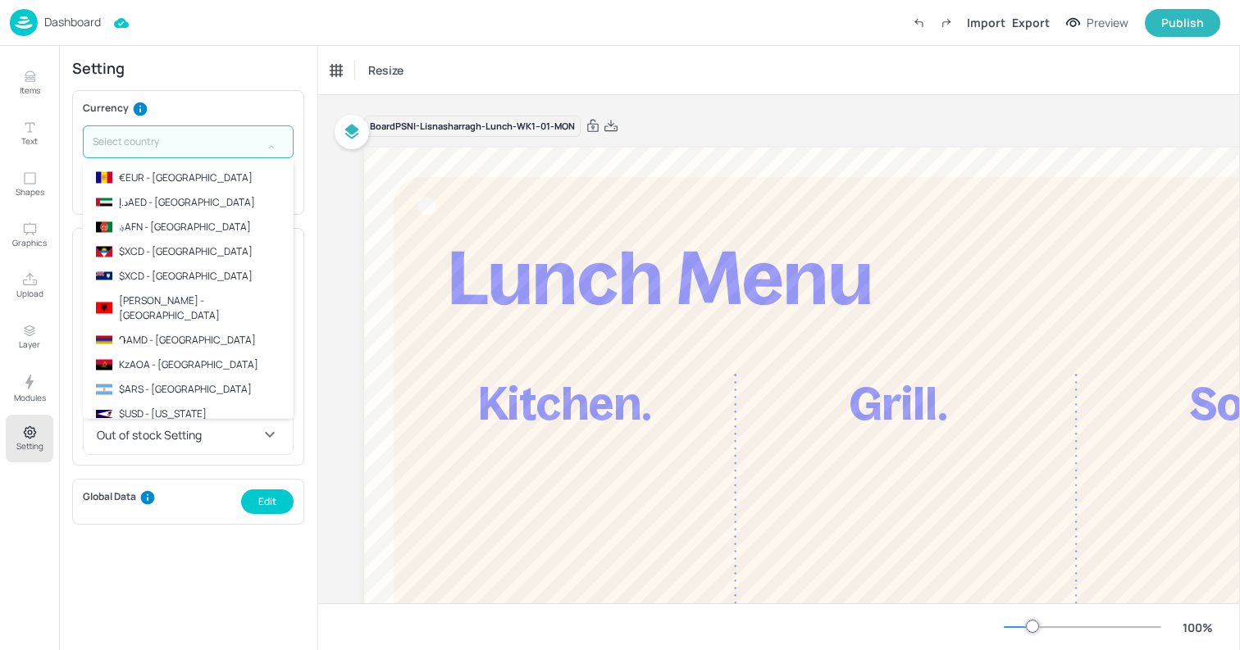
click at [164, 131] on input "text" at bounding box center [172, 141] width 179 height 33
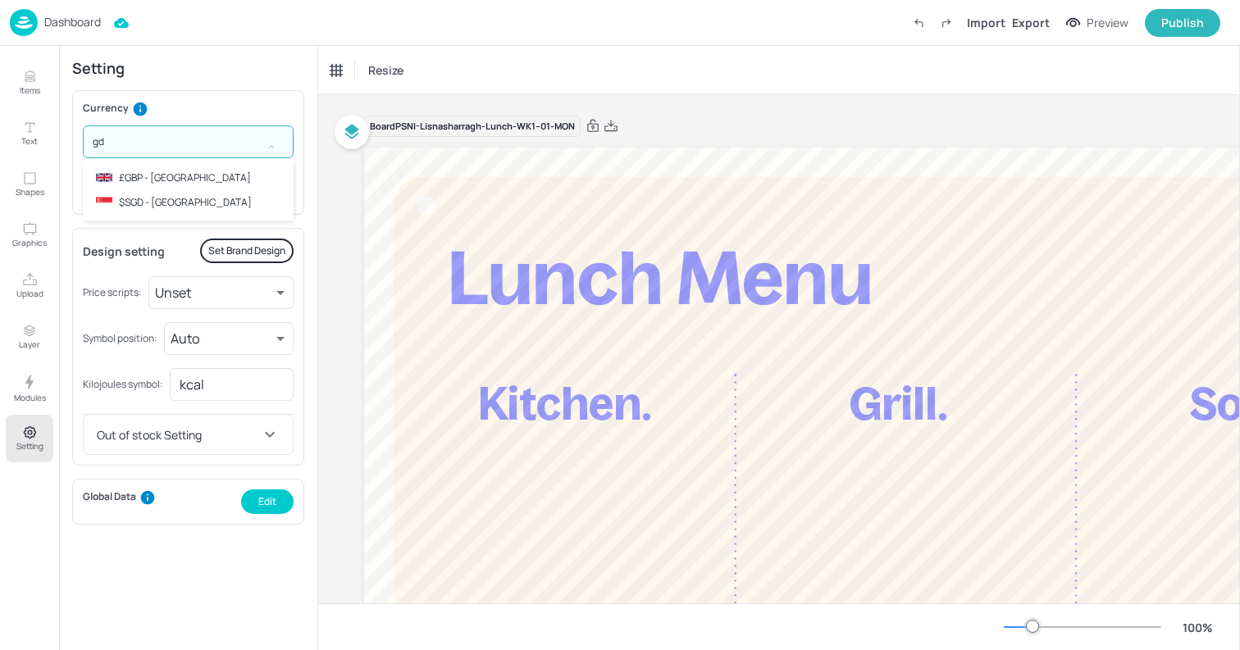
click at [184, 181] on p "£GBP - [GEOGRAPHIC_DATA]" at bounding box center [185, 178] width 132 height 15
type input "£GBP - [GEOGRAPHIC_DATA]"
click at [243, 557] on div "Currency £GBP - United Kingdom ​ Decimal digits: 0.00 2 ​ Design setting Set Br…" at bounding box center [188, 362] width 232 height 544
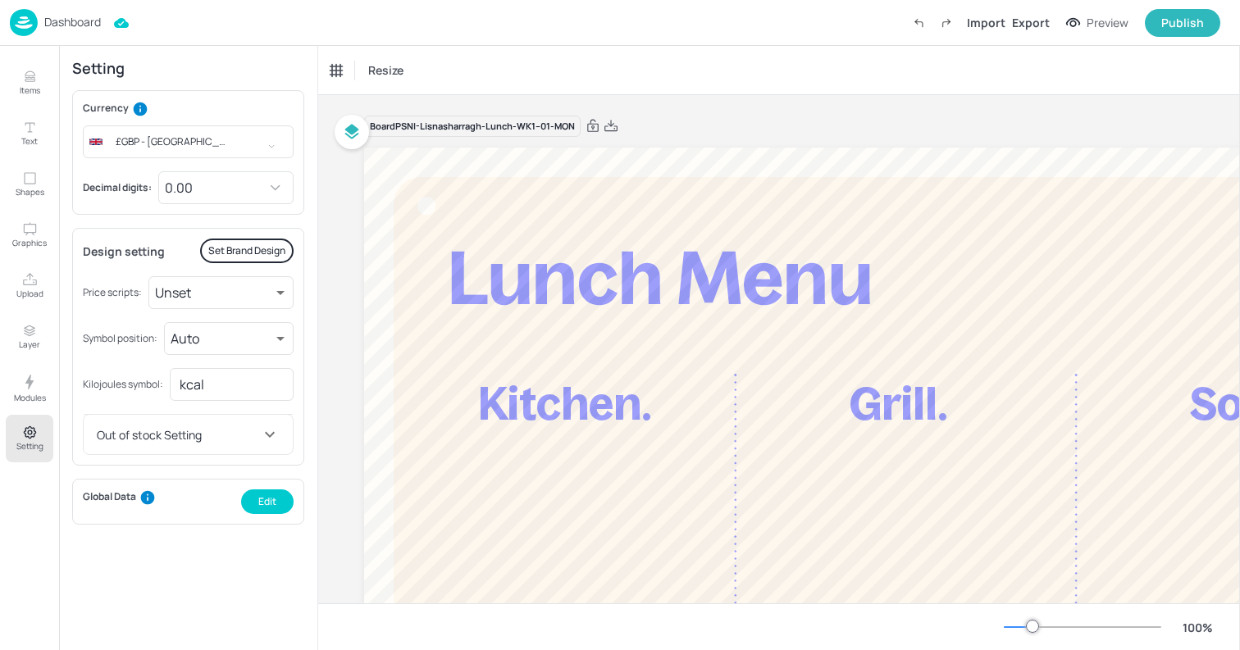
click at [26, 17] on img at bounding box center [24, 22] width 28 height 27
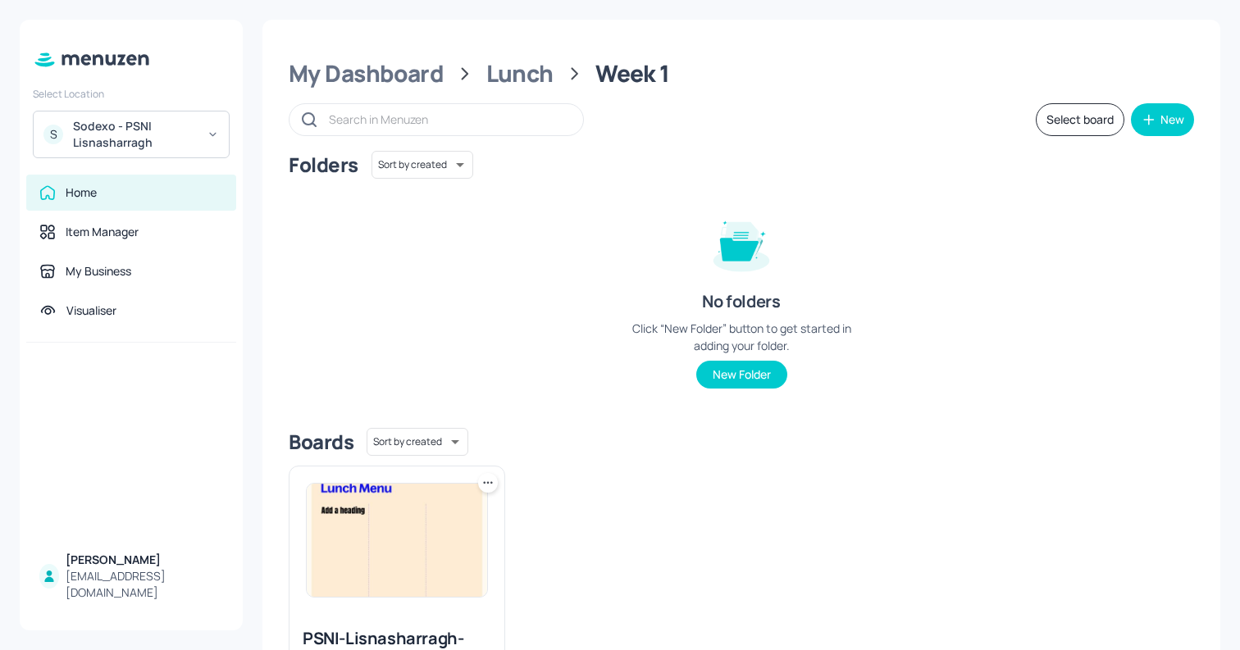
click at [345, 504] on img at bounding box center [397, 540] width 180 height 113
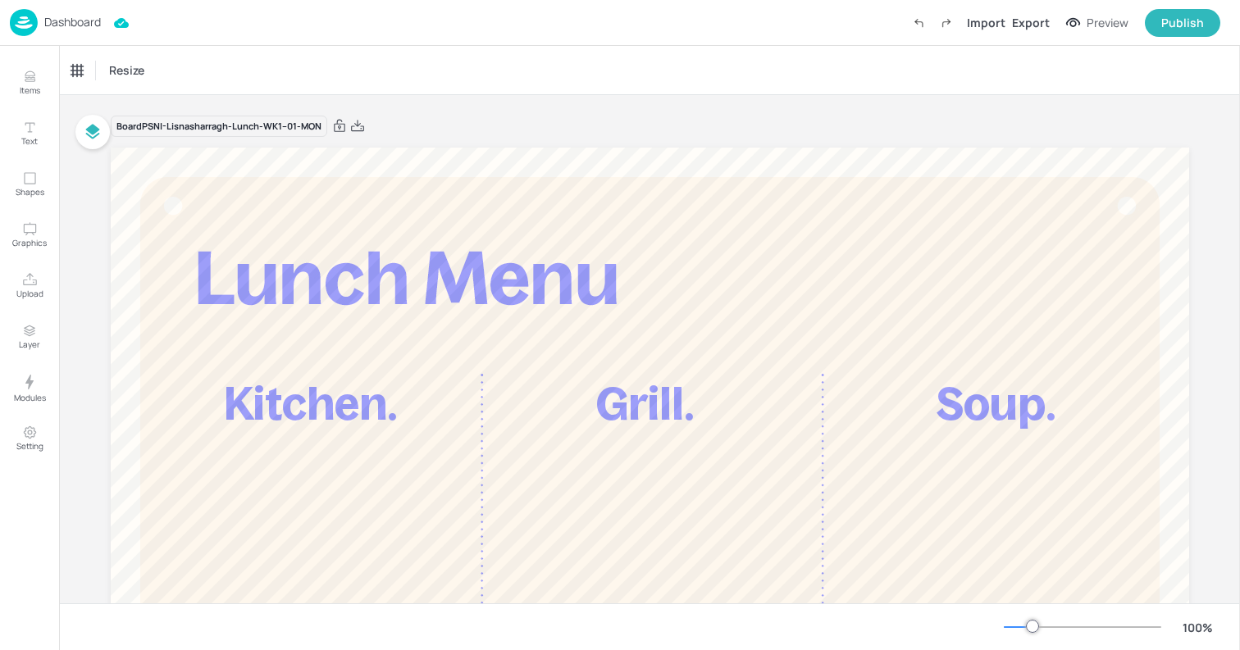
click at [41, 24] on div "Dashboard" at bounding box center [55, 22] width 91 height 27
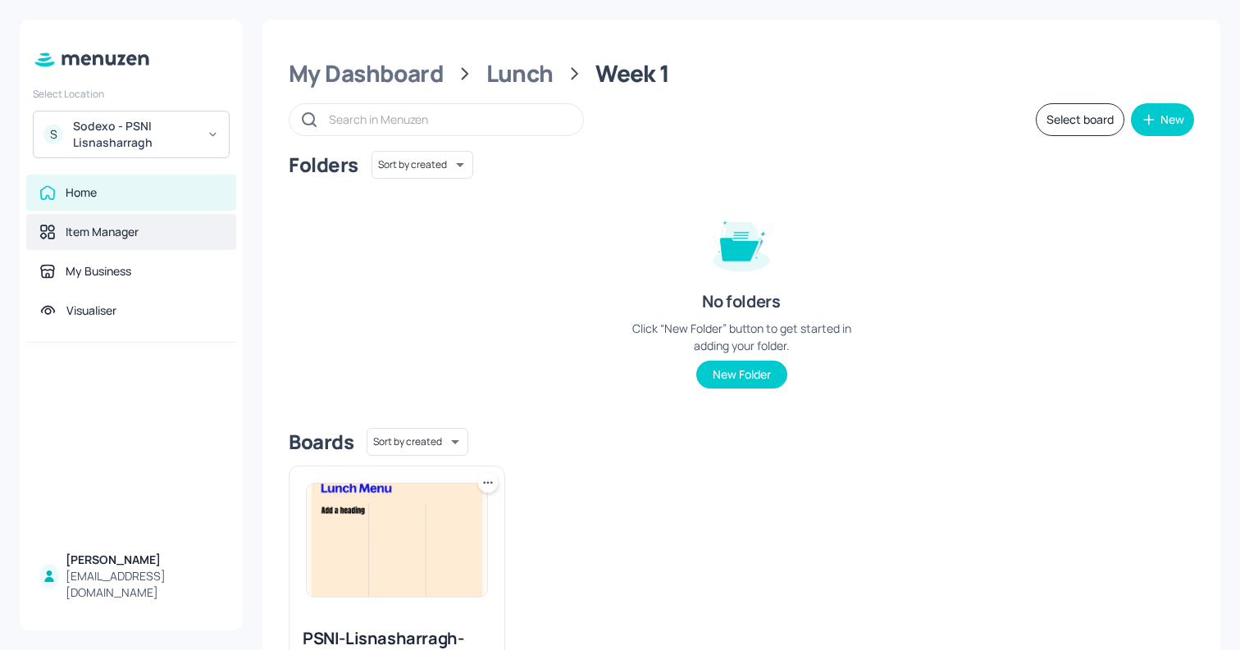
click at [87, 231] on div "Item Manager" at bounding box center [102, 232] width 73 height 16
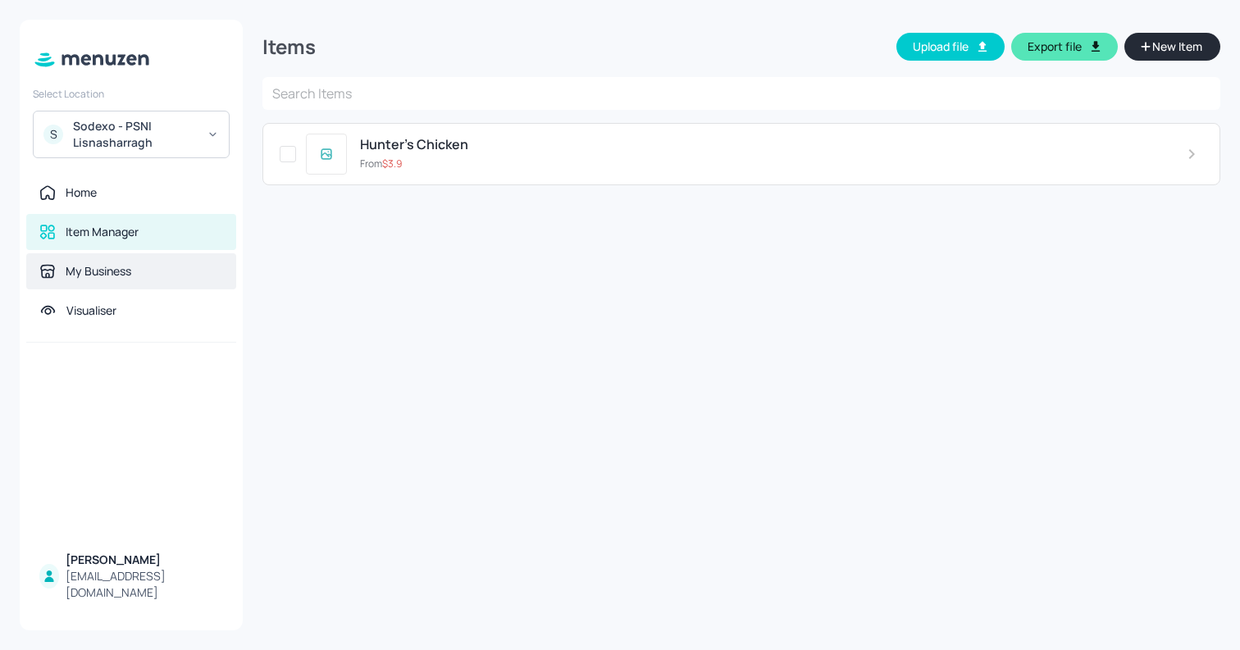
click at [80, 263] on div "My Business" at bounding box center [99, 271] width 66 height 16
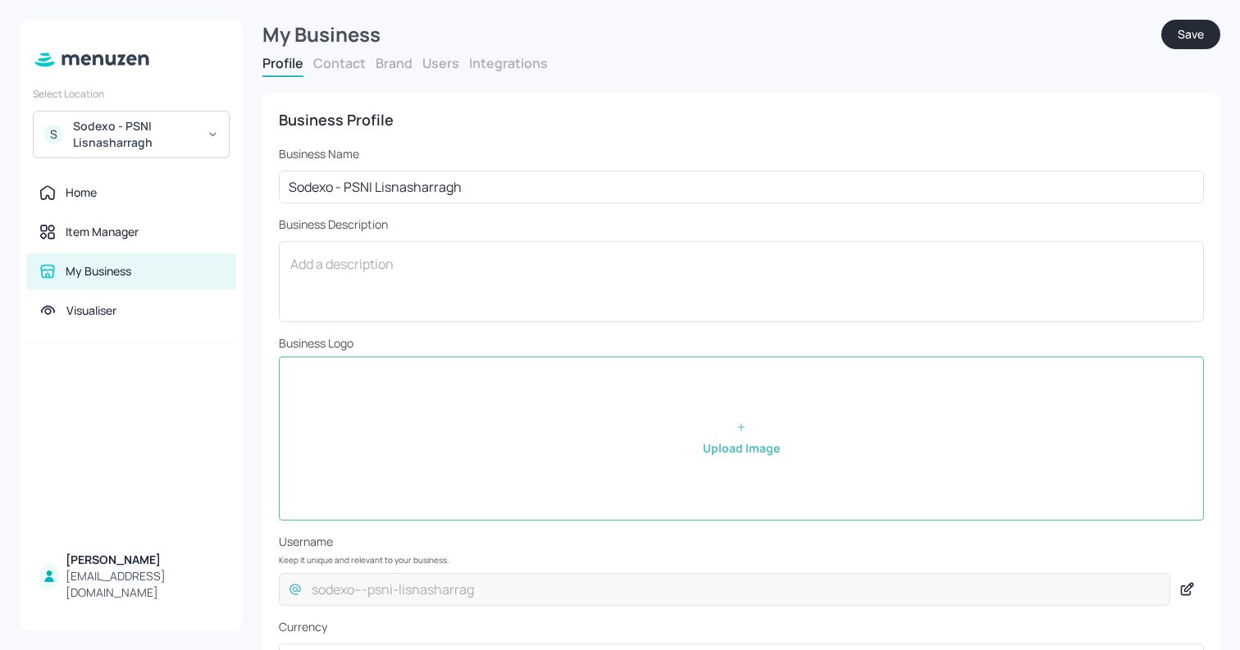
click at [394, 61] on button "Brand" at bounding box center [393, 63] width 37 height 18
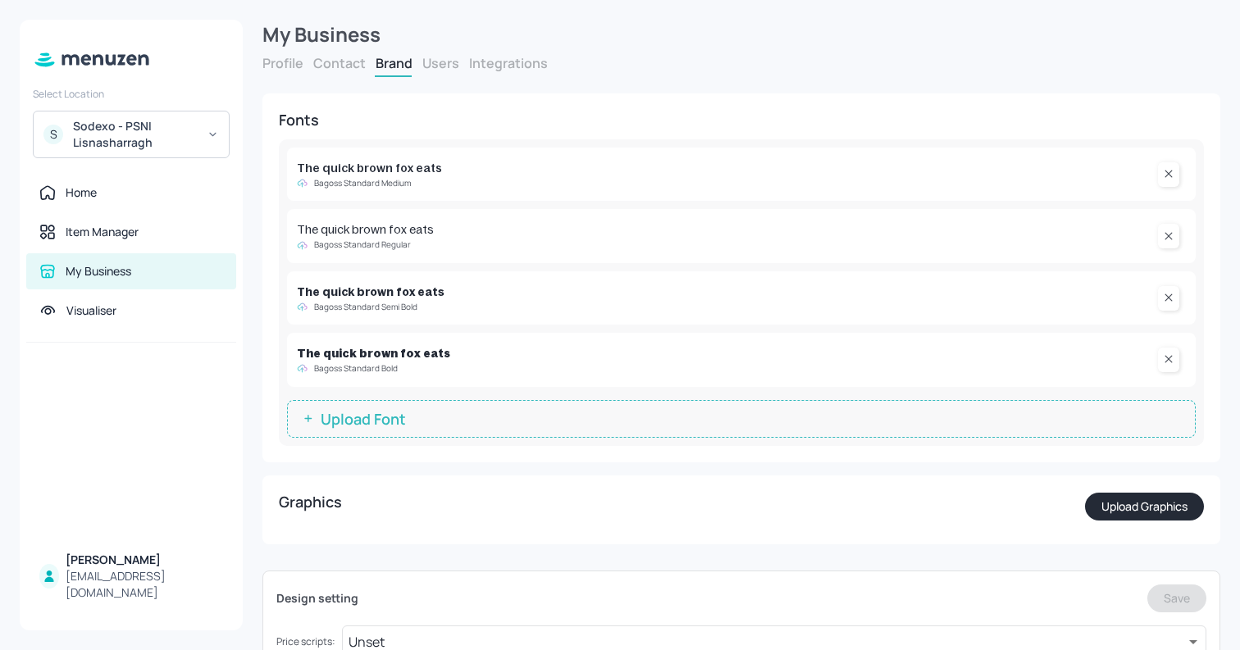
click at [1126, 516] on button "Upload Graphics" at bounding box center [1144, 507] width 119 height 28
click at [1122, 516] on button "Upload Graphics" at bounding box center [1144, 507] width 119 height 28
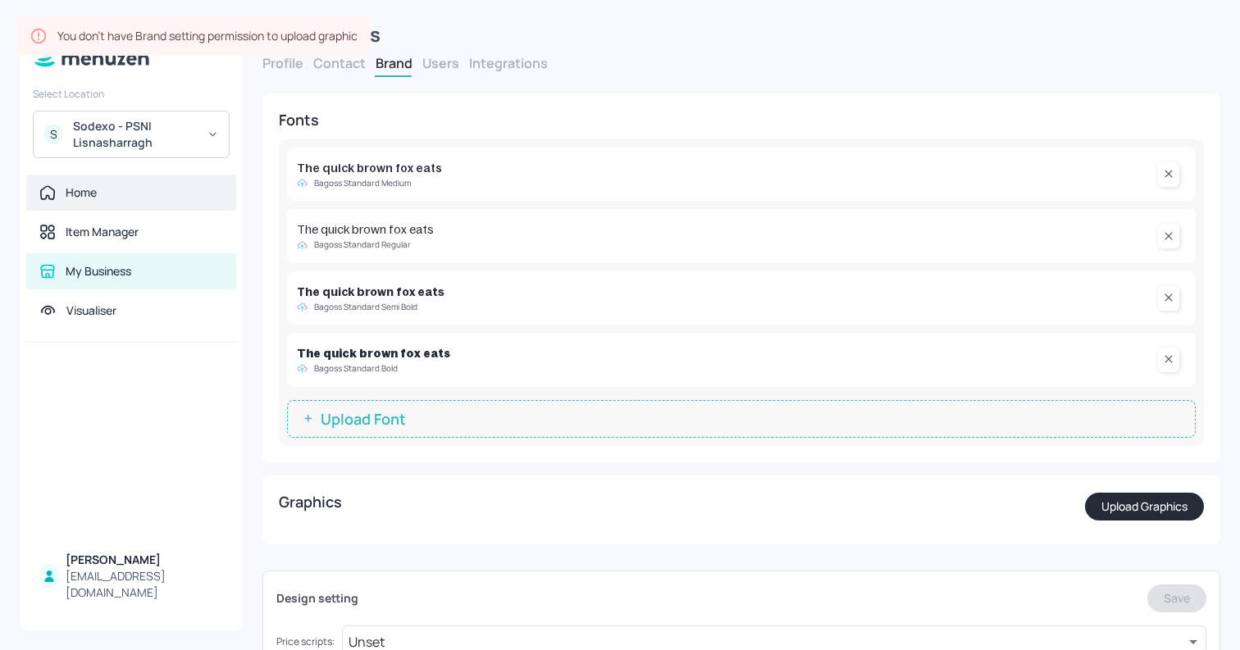
click at [108, 184] on div "Home" at bounding box center [131, 192] width 184 height 16
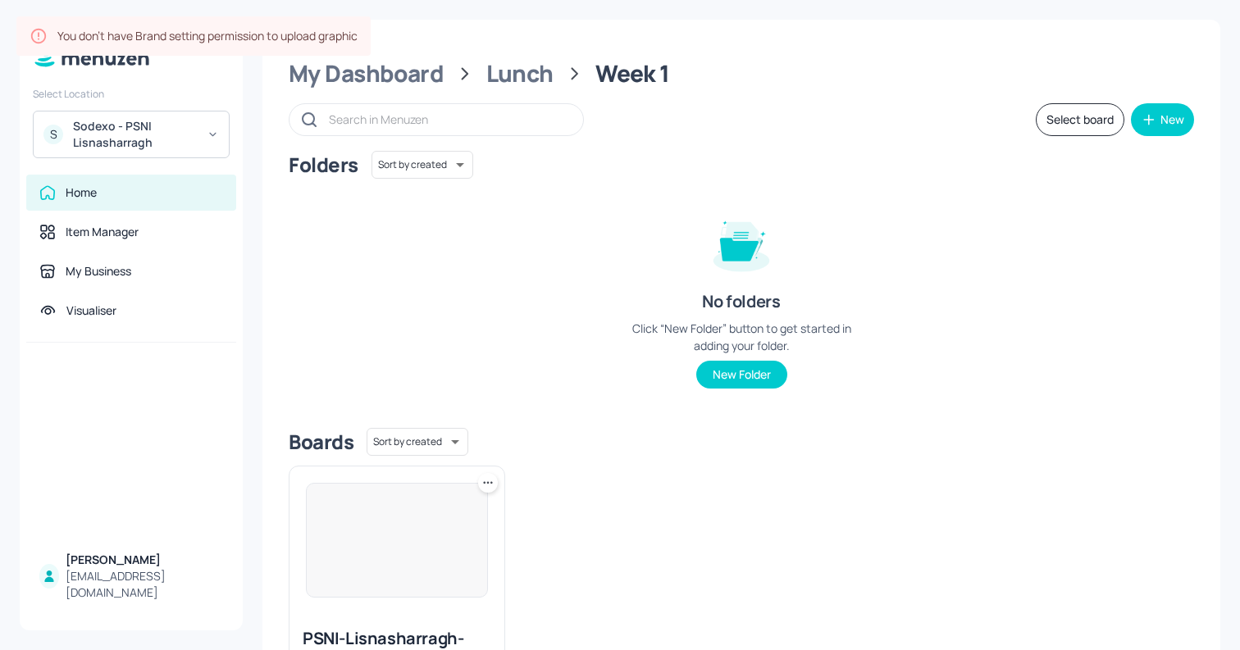
click at [362, 529] on img at bounding box center [397, 540] width 180 height 113
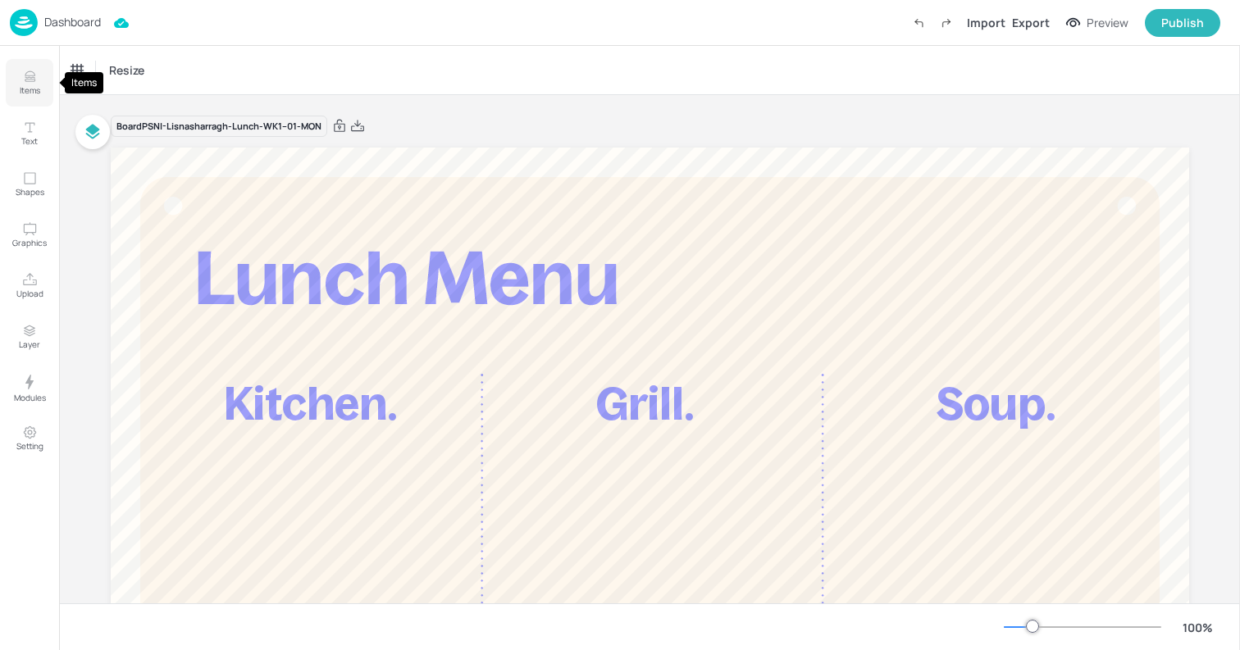
click at [25, 90] on p "Items" at bounding box center [30, 89] width 20 height 11
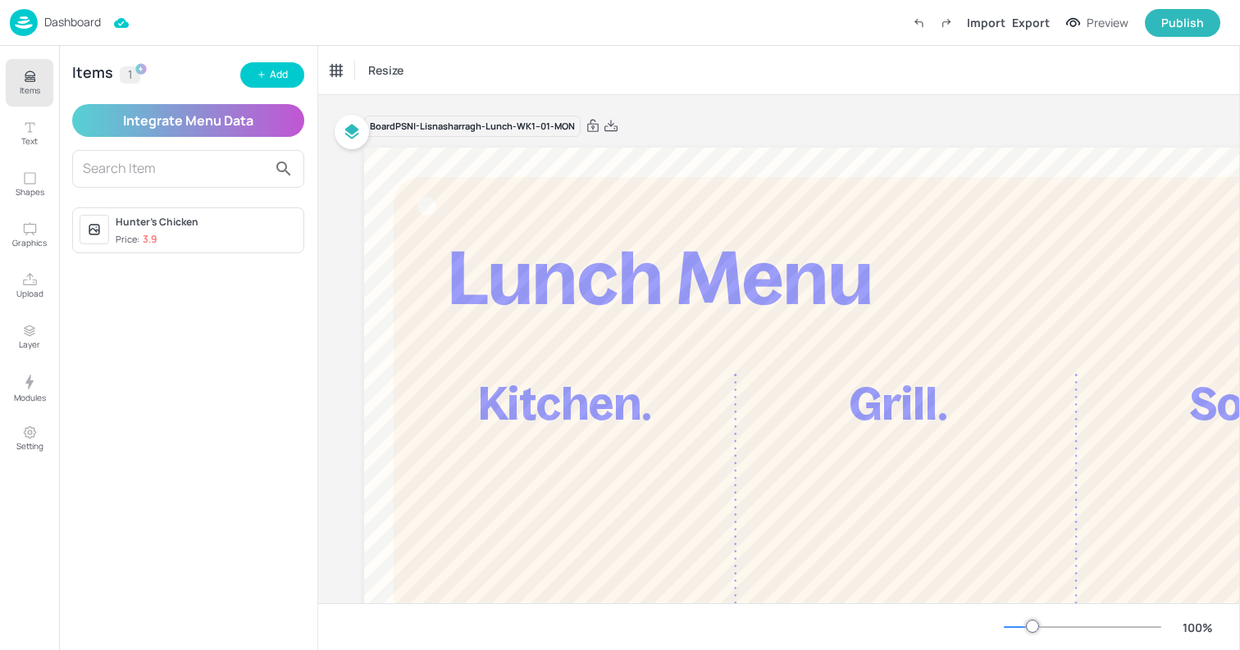
click at [125, 250] on div "Hunter’s Chicken Price: 3.9" at bounding box center [188, 230] width 232 height 47
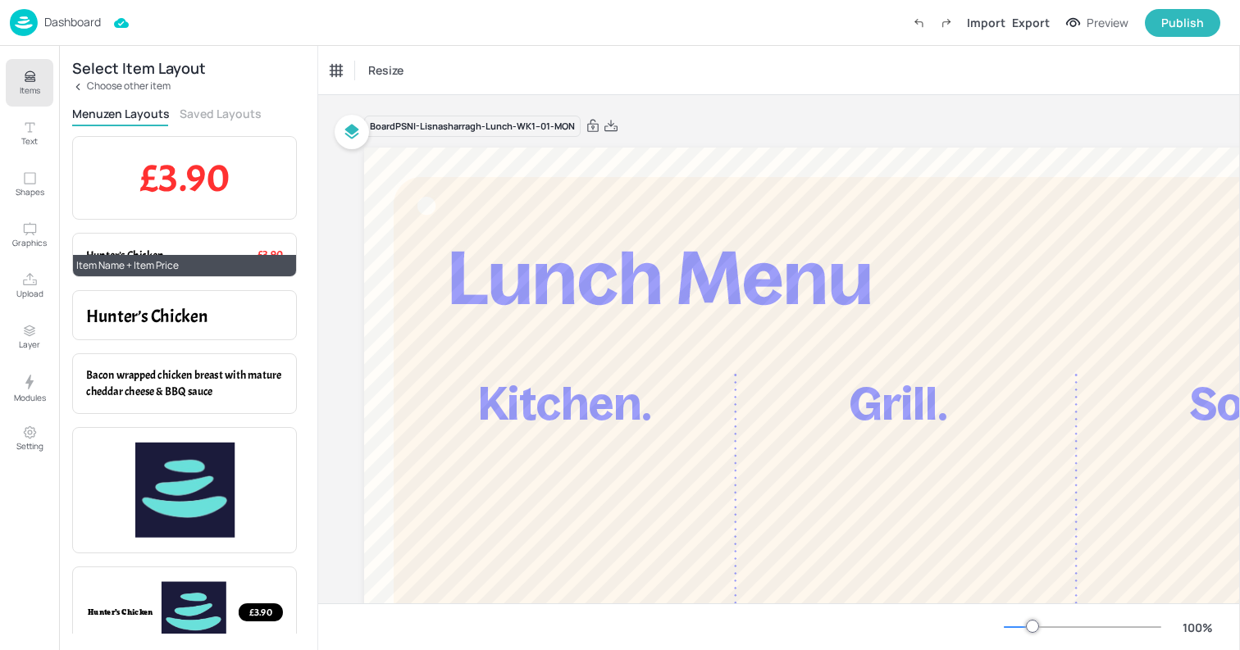
scroll to position [25, 0]
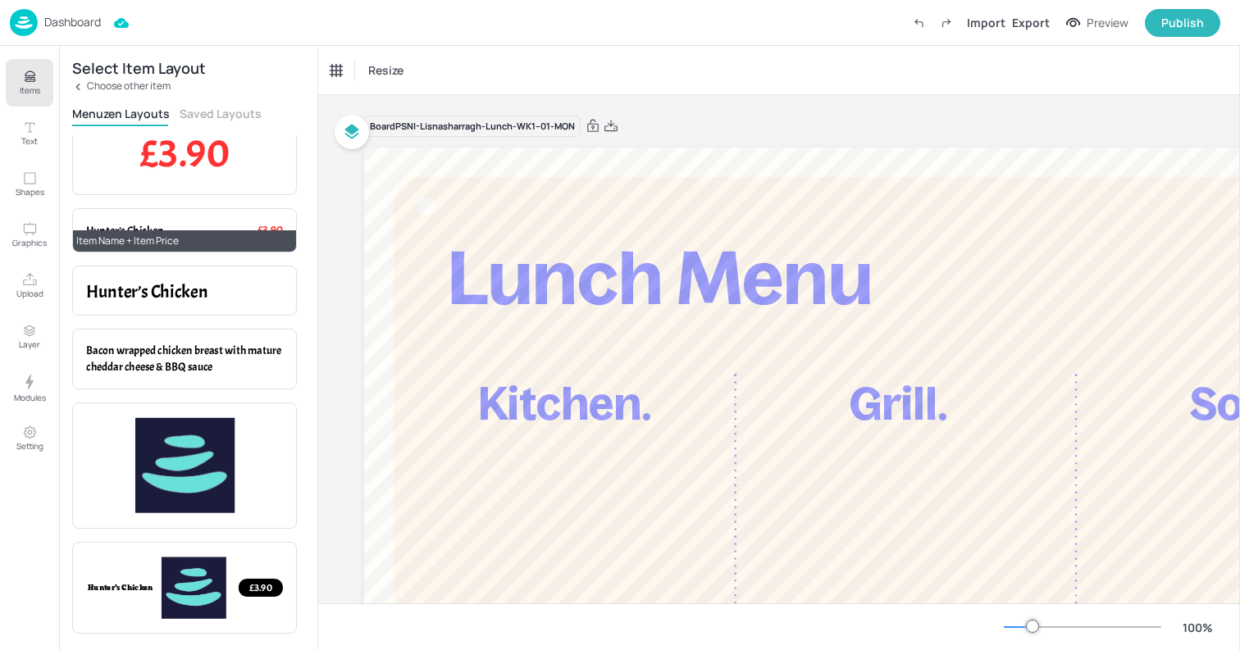
click at [214, 230] on div "Item Name + Item Price" at bounding box center [184, 240] width 223 height 21
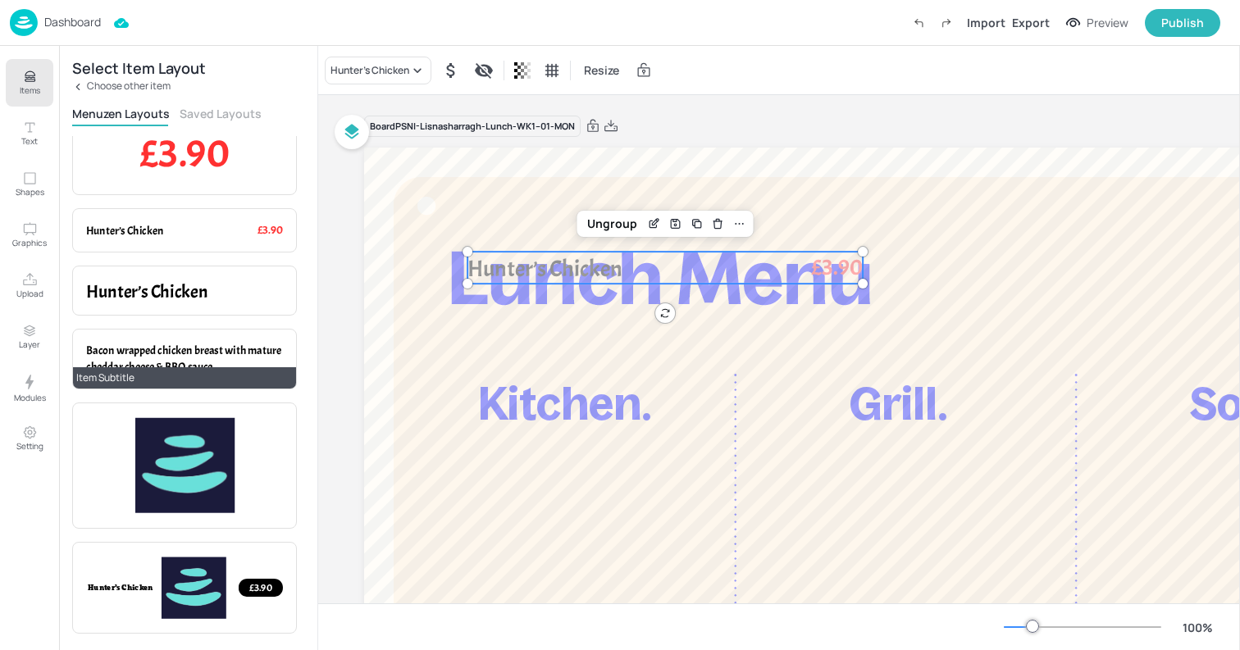
click at [143, 355] on span "Bacon wrapped chicken breast with mature cheddar cheese & BBQ sauce" at bounding box center [183, 358] width 195 height 31
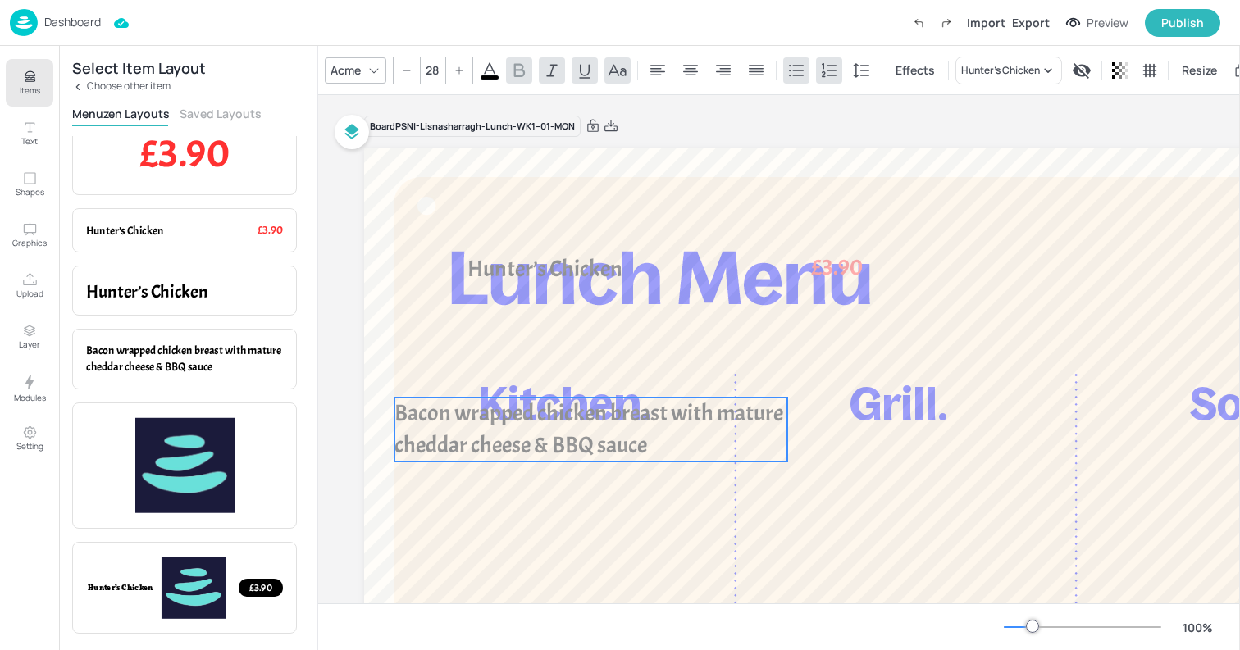
drag, startPoint x: 544, startPoint y: 212, endPoint x: 558, endPoint y: 464, distance: 252.9
click at [558, 460] on span "Bacon wrapped chicken breast with mature cheddar cheese & BBQ sauce" at bounding box center [588, 428] width 389 height 61
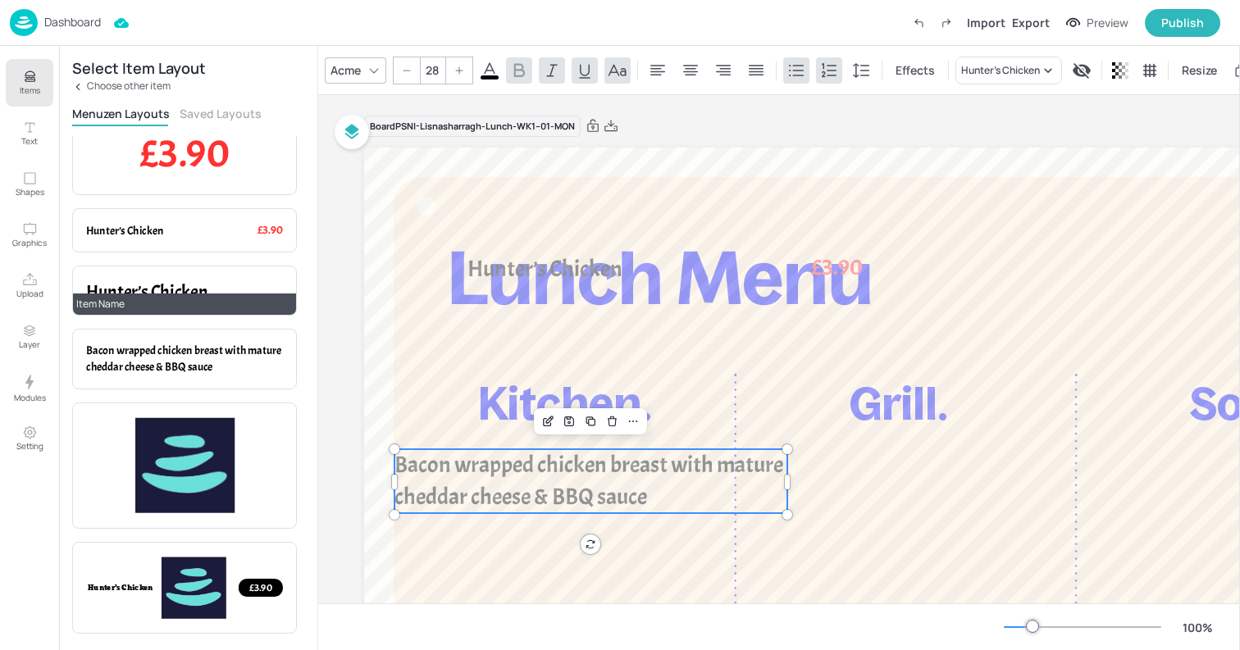
click at [146, 289] on span "Hunter’s Chicken" at bounding box center [146, 291] width 121 height 23
type input "--"
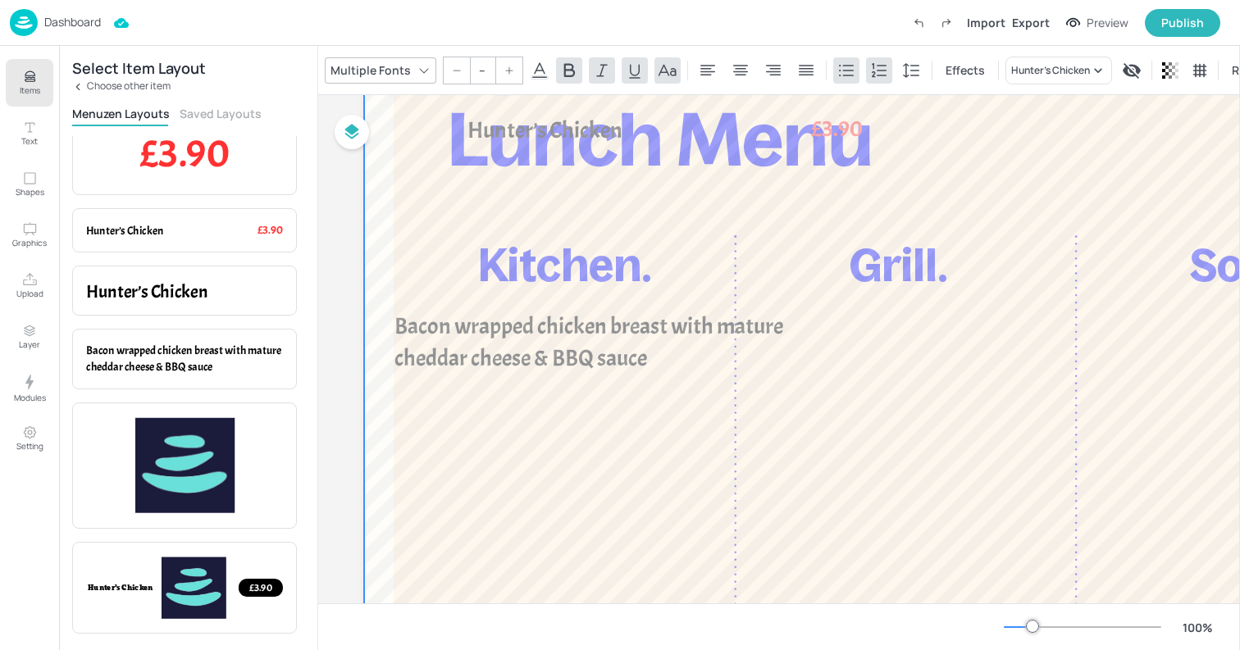
scroll to position [107, 0]
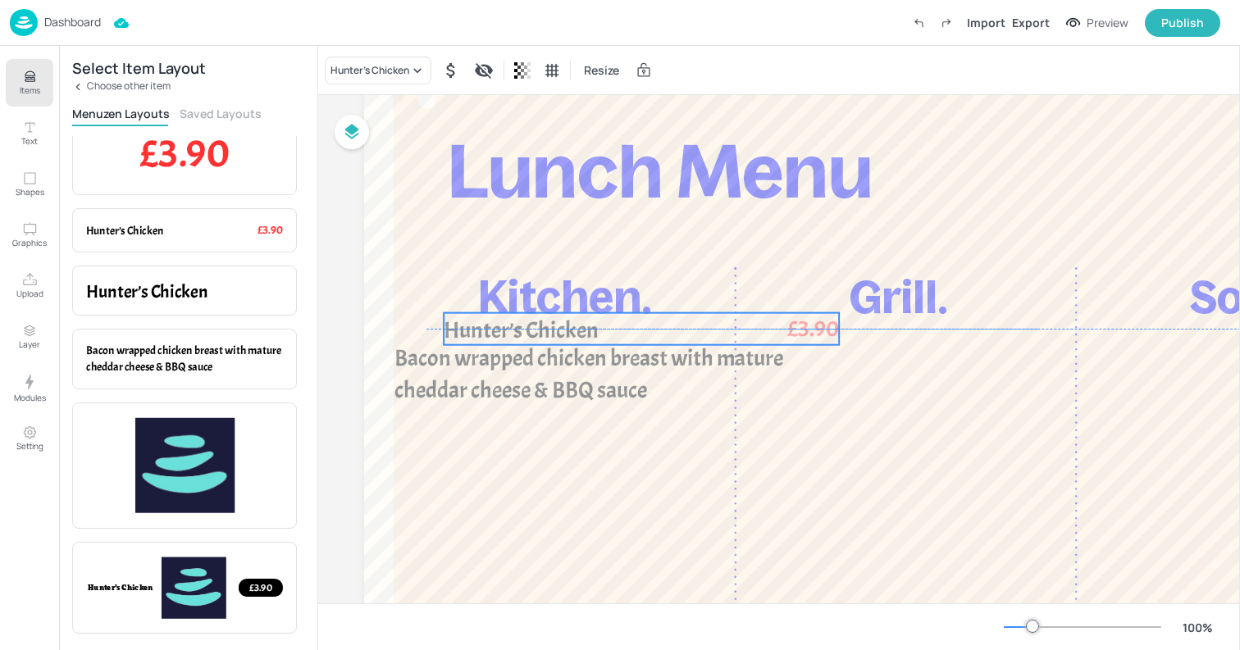
drag, startPoint x: 504, startPoint y: 160, endPoint x: 480, endPoint y: 330, distance: 171.4
click at [480, 330] on span "Hunter’s Chicken" at bounding box center [521, 331] width 155 height 30
click at [581, 293] on div "Ungroup" at bounding box center [588, 285] width 63 height 21
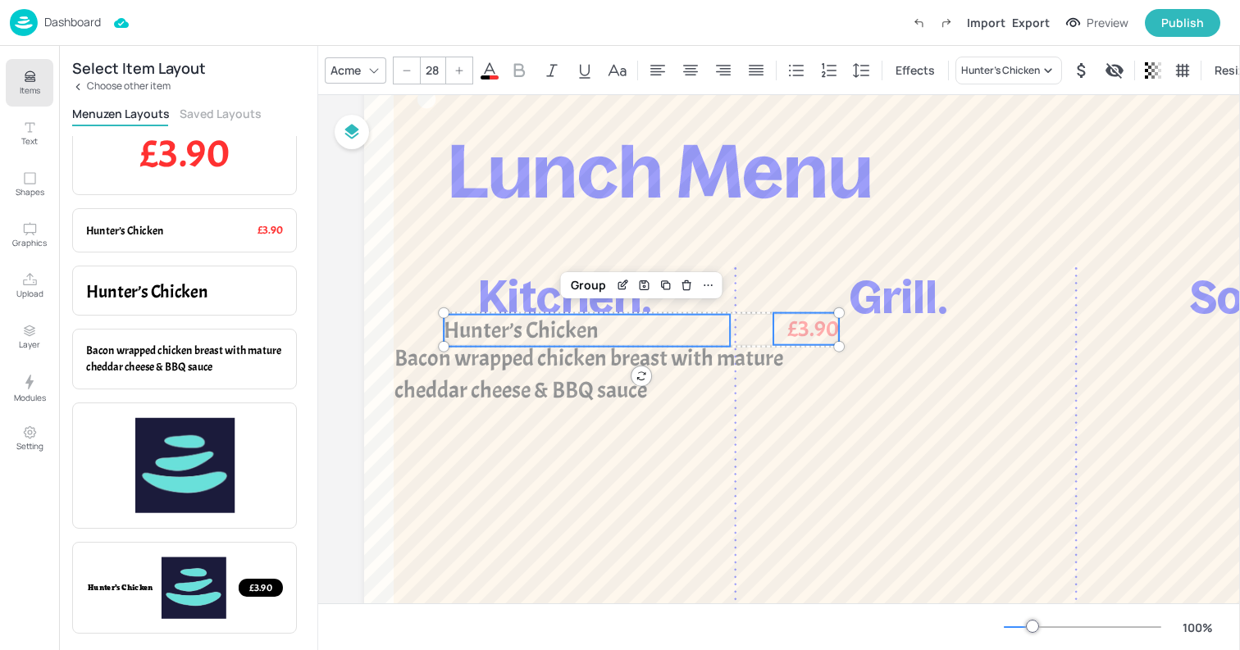
click at [537, 337] on span "Hunter’s Chicken" at bounding box center [521, 331] width 155 height 30
click at [816, 321] on span "£3.90" at bounding box center [813, 329] width 52 height 32
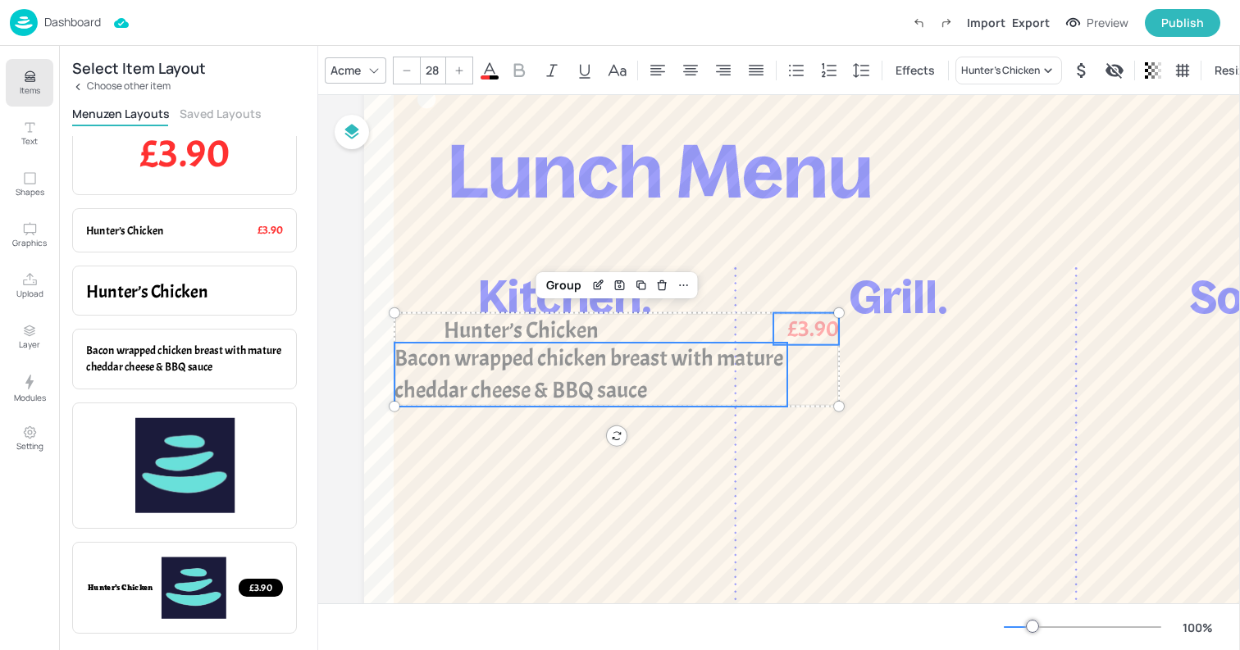
click at [552, 378] on span "Bacon wrapped chicken breast with mature cheddar cheese & BBQ sauce" at bounding box center [588, 373] width 389 height 61
click at [343, 59] on div "Acme" at bounding box center [345, 70] width 37 height 24
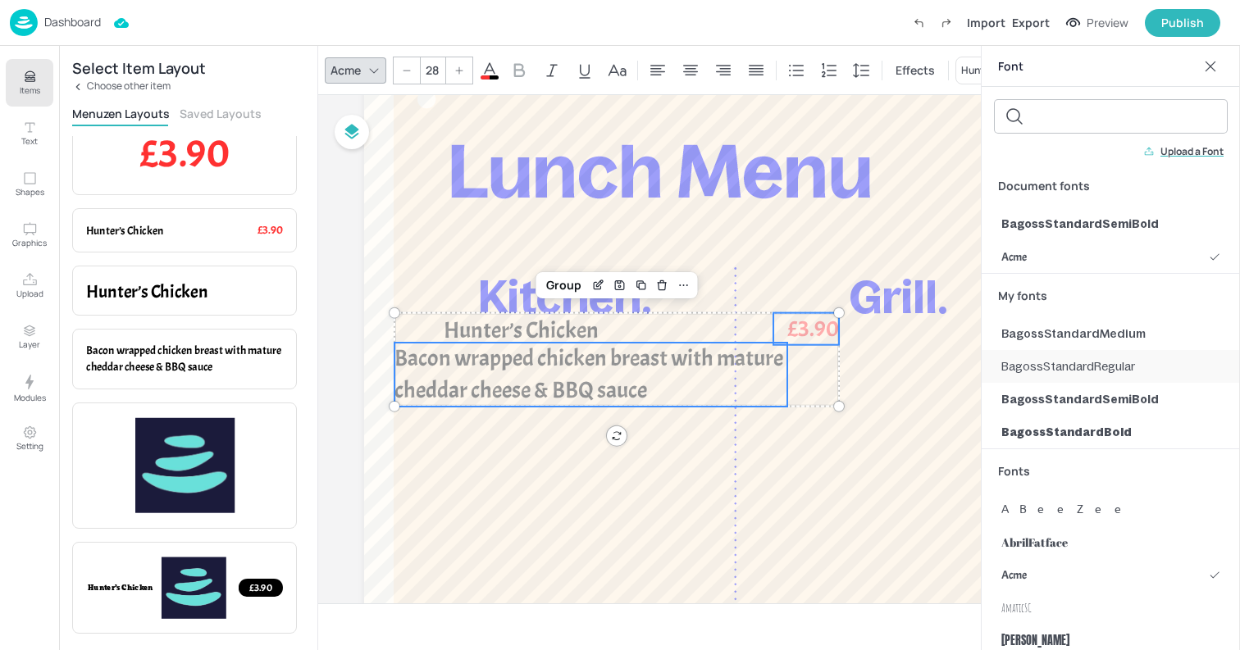
click at [1043, 371] on span "BagossStandardRegular" at bounding box center [1068, 366] width 134 height 17
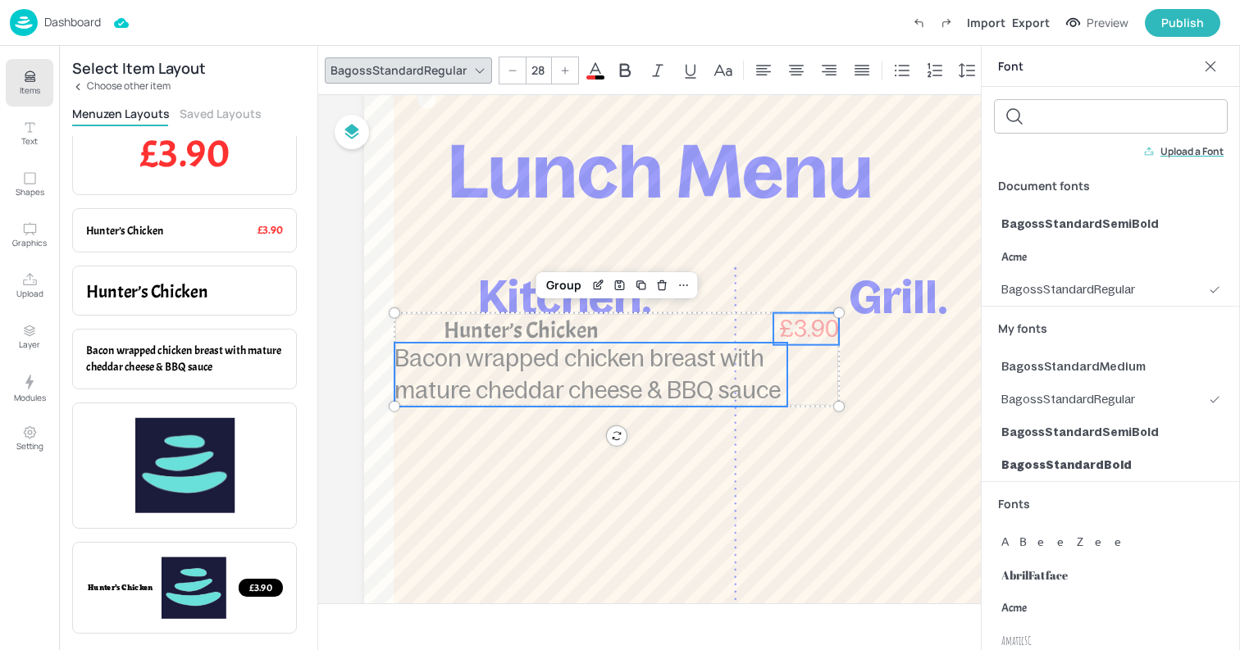
click at [533, 66] on input "28" at bounding box center [537, 70] width 23 height 26
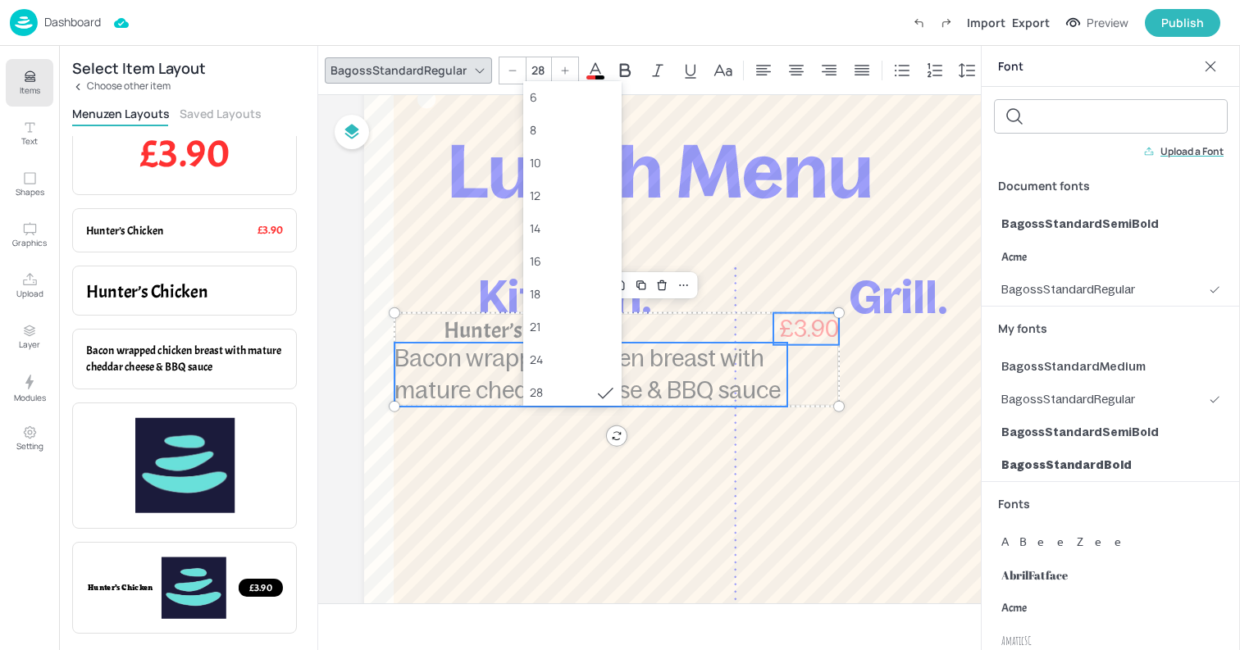
click at [533, 66] on input "28" at bounding box center [537, 70] width 23 height 26
type input "30"
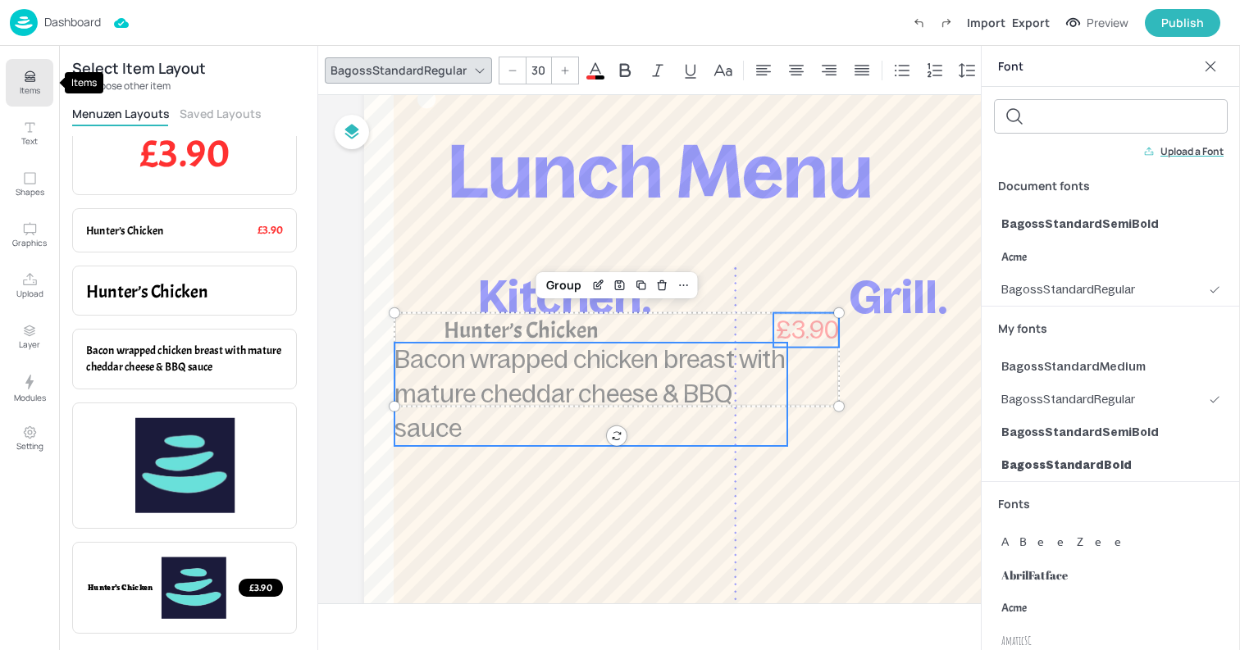
click at [37, 79] on button "Items" at bounding box center [30, 83] width 48 height 48
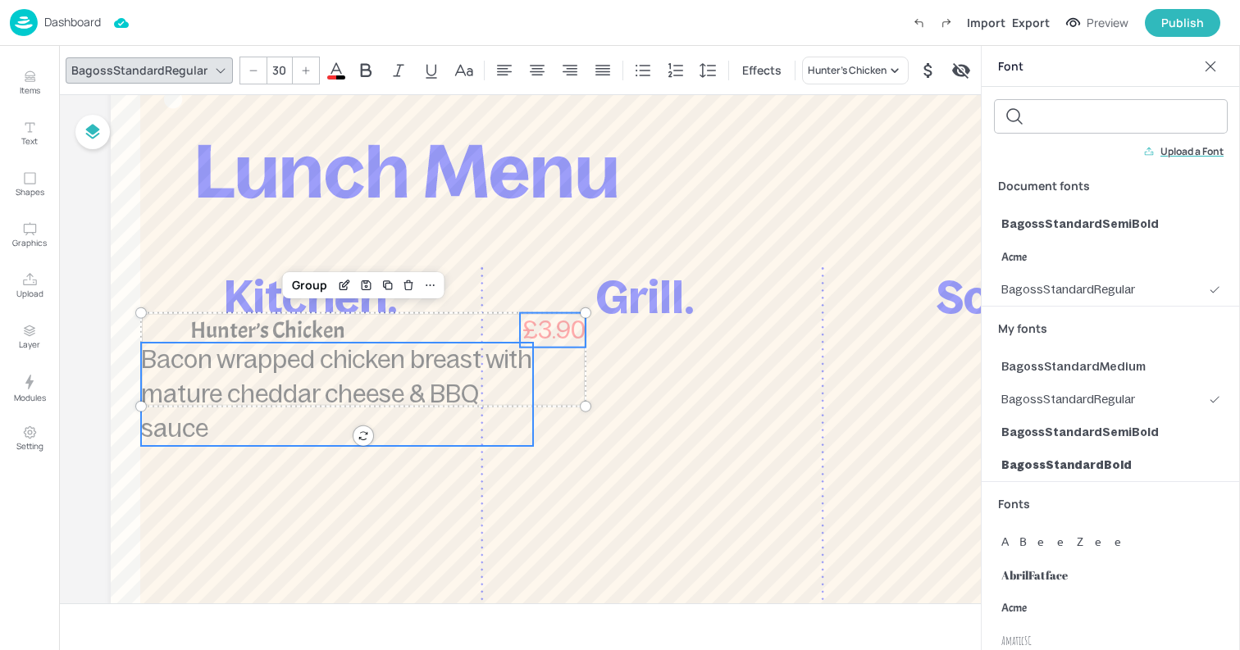
click at [334, 75] on span at bounding box center [336, 77] width 18 height 4
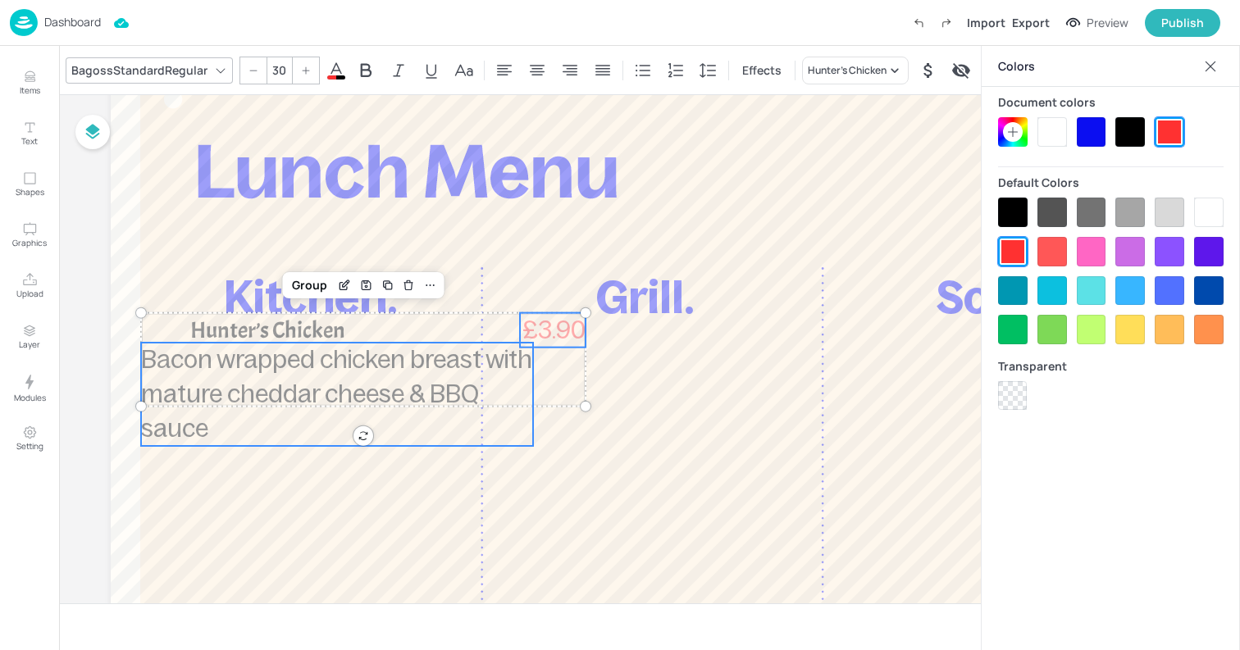
click at [1127, 137] on div at bounding box center [1130, 132] width 30 height 30
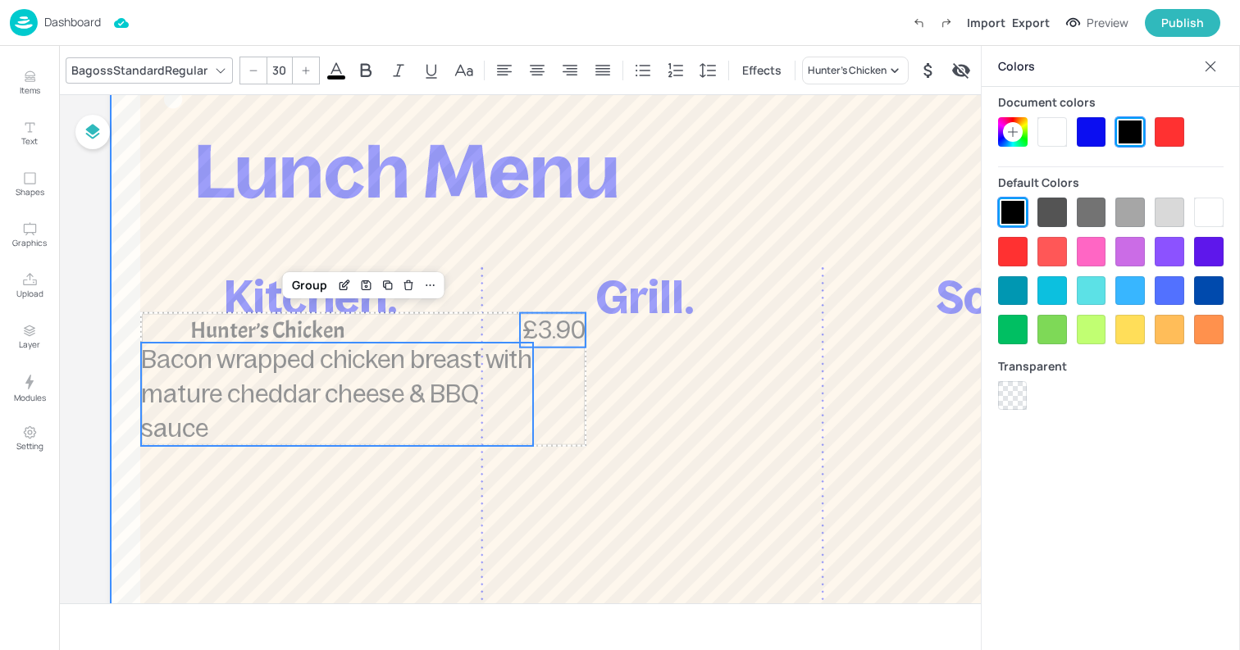
click at [671, 397] on div at bounding box center [650, 483] width 1078 height 885
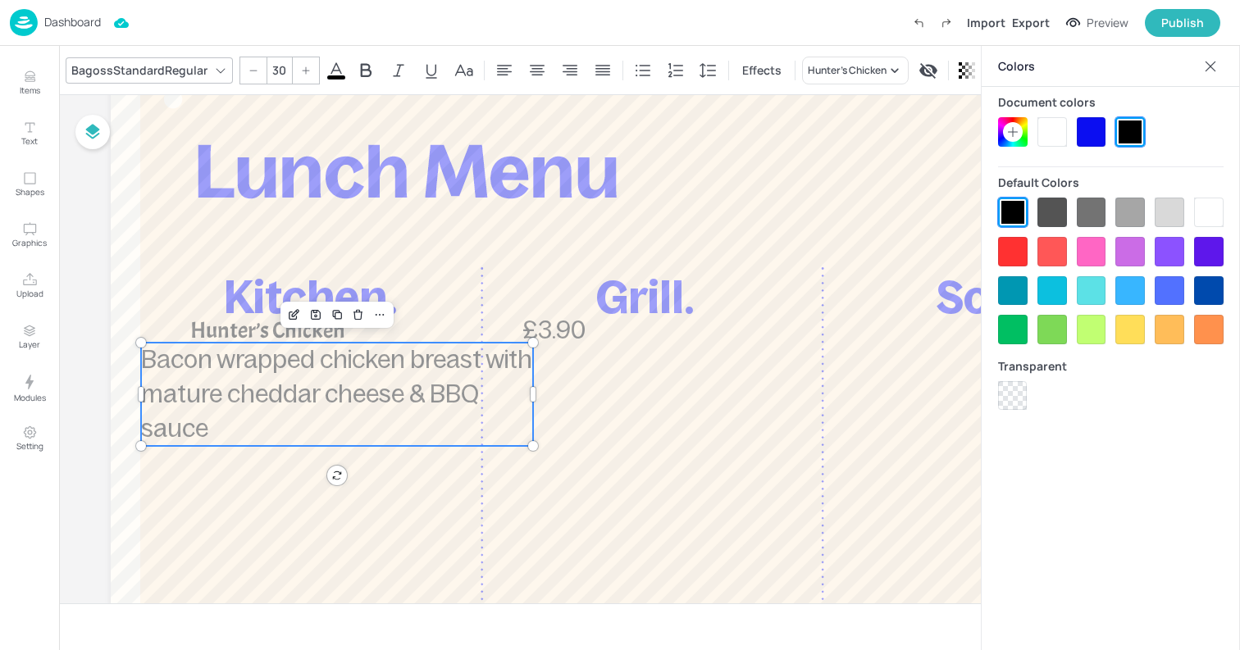
click at [402, 357] on span "Bacon wrapped chicken breast with mature cheddar cheese & BBQ sauce" at bounding box center [336, 394] width 391 height 96
click at [530, 71] on icon at bounding box center [537, 70] width 15 height 11
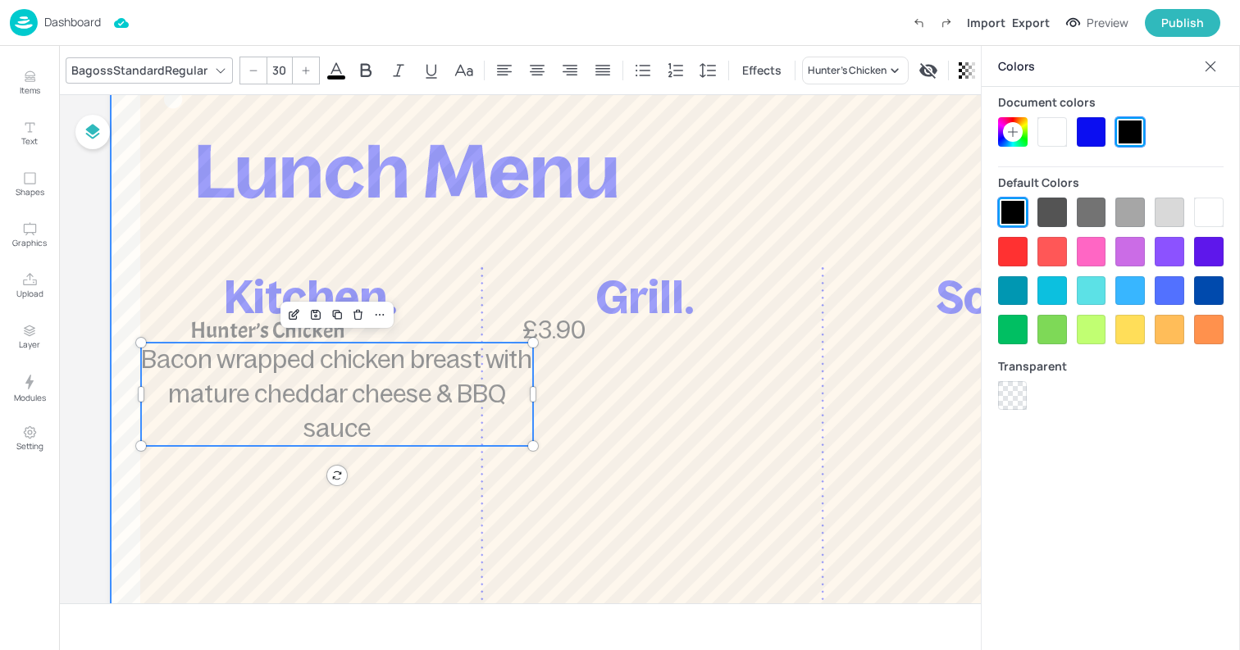
click at [557, 351] on div at bounding box center [650, 483] width 1078 height 885
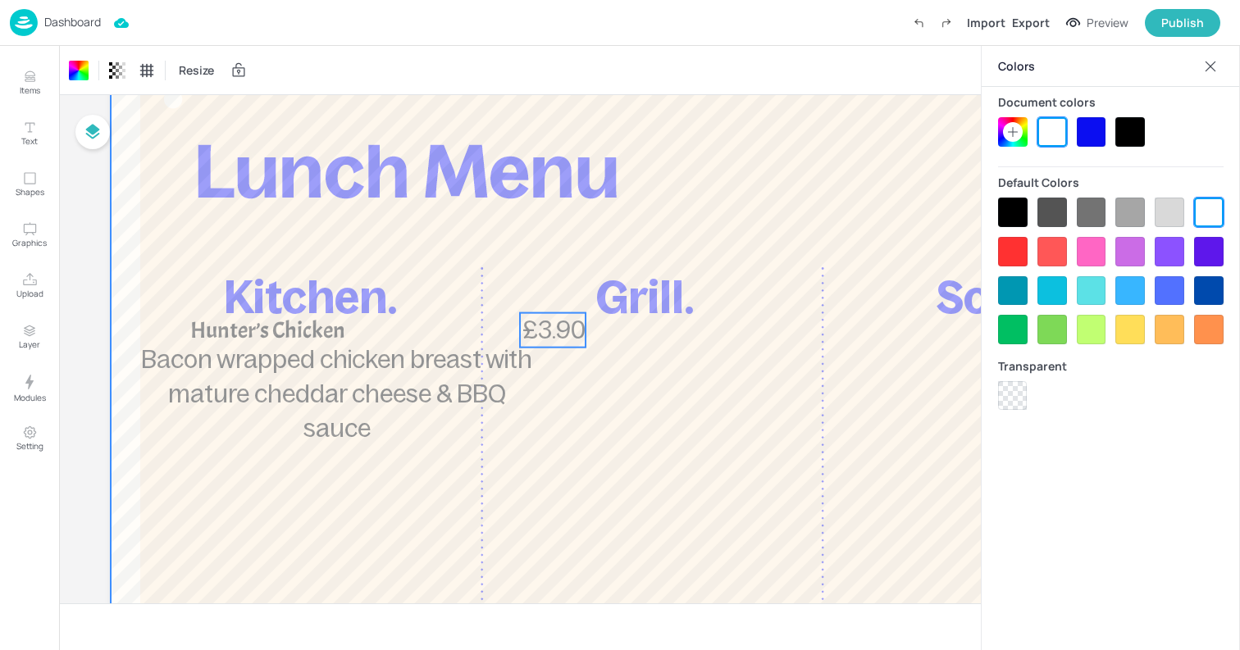
click at [553, 332] on span "£3.90" at bounding box center [553, 330] width 63 height 34
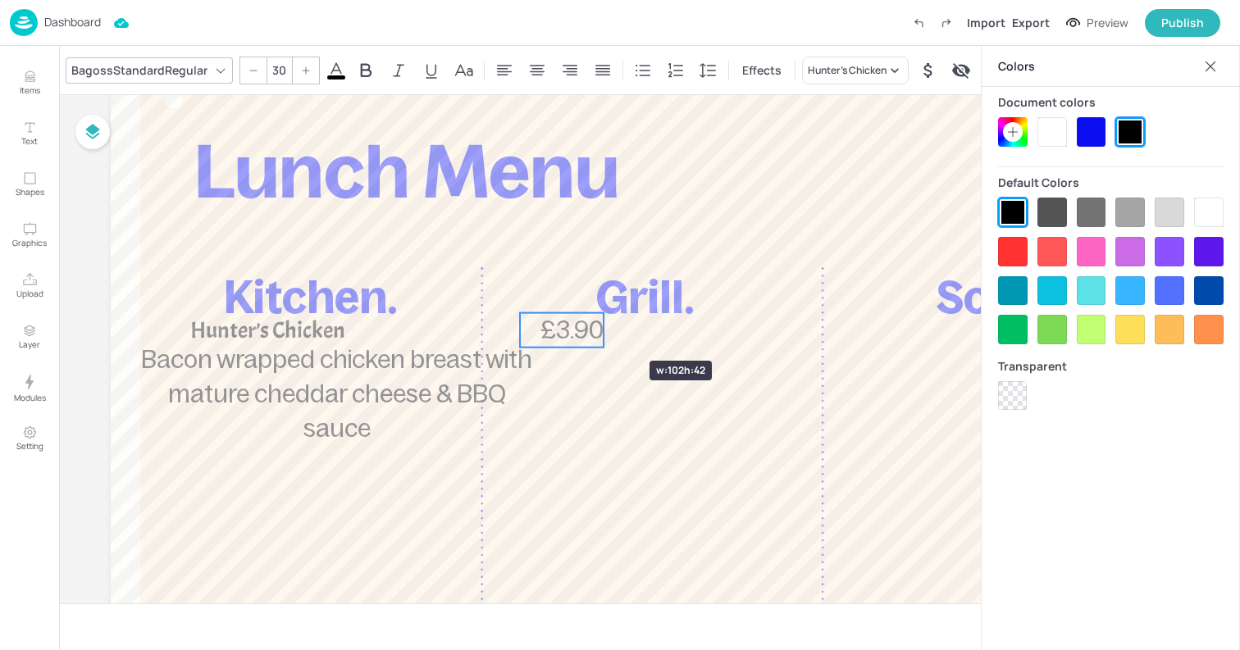
drag, startPoint x: 582, startPoint y: 331, endPoint x: 600, endPoint y: 331, distance: 18.0
click at [600, 331] on div at bounding box center [603, 330] width 13 height 34
click at [527, 73] on icon at bounding box center [537, 71] width 20 height 20
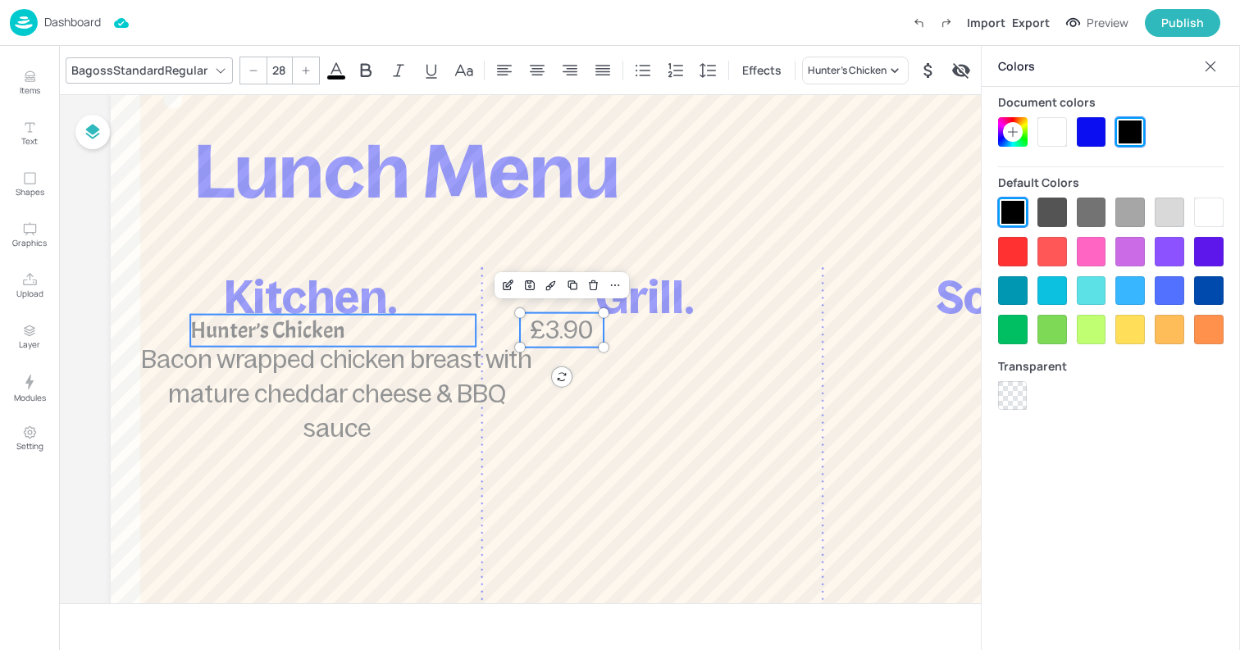
click at [279, 329] on span "Hunter’s Chicken" at bounding box center [267, 331] width 155 height 30
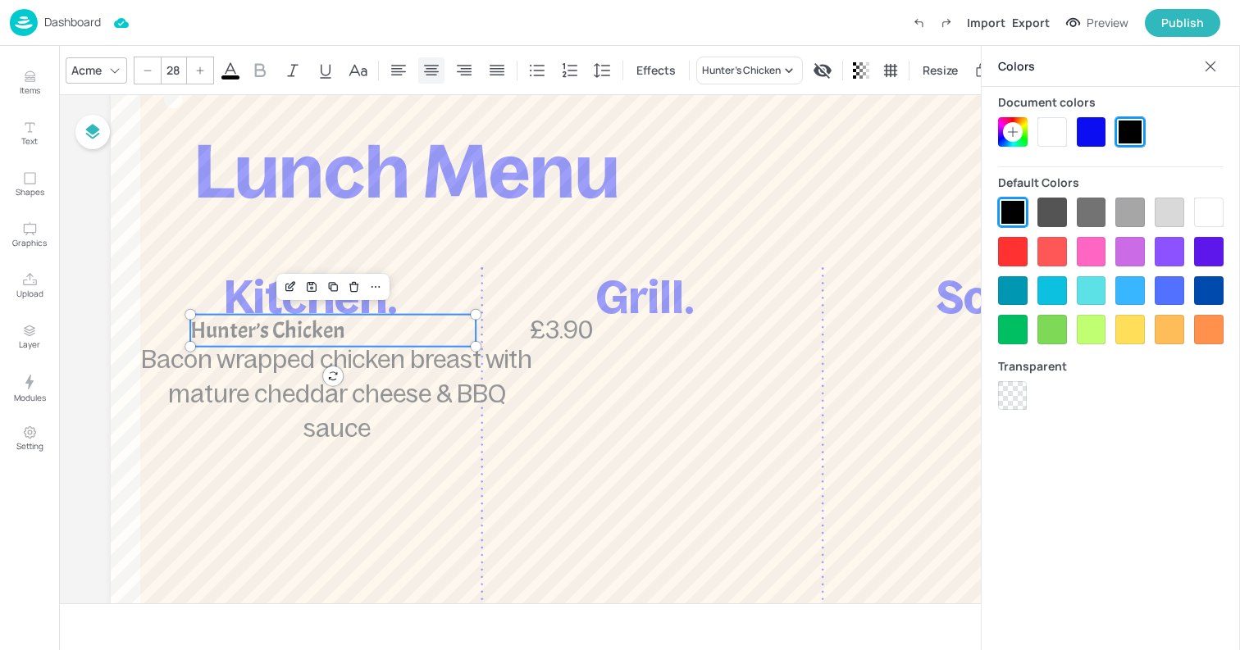
click at [426, 72] on icon at bounding box center [431, 71] width 20 height 20
click at [177, 75] on input "28" at bounding box center [172, 70] width 23 height 26
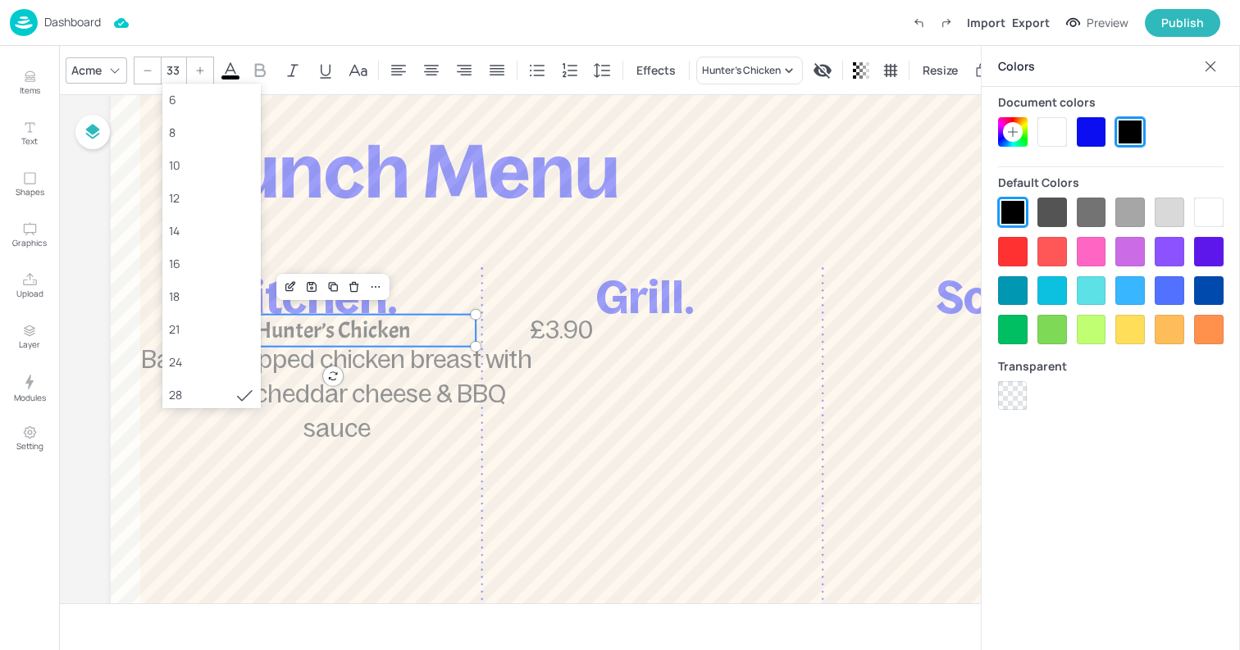
type input "33"
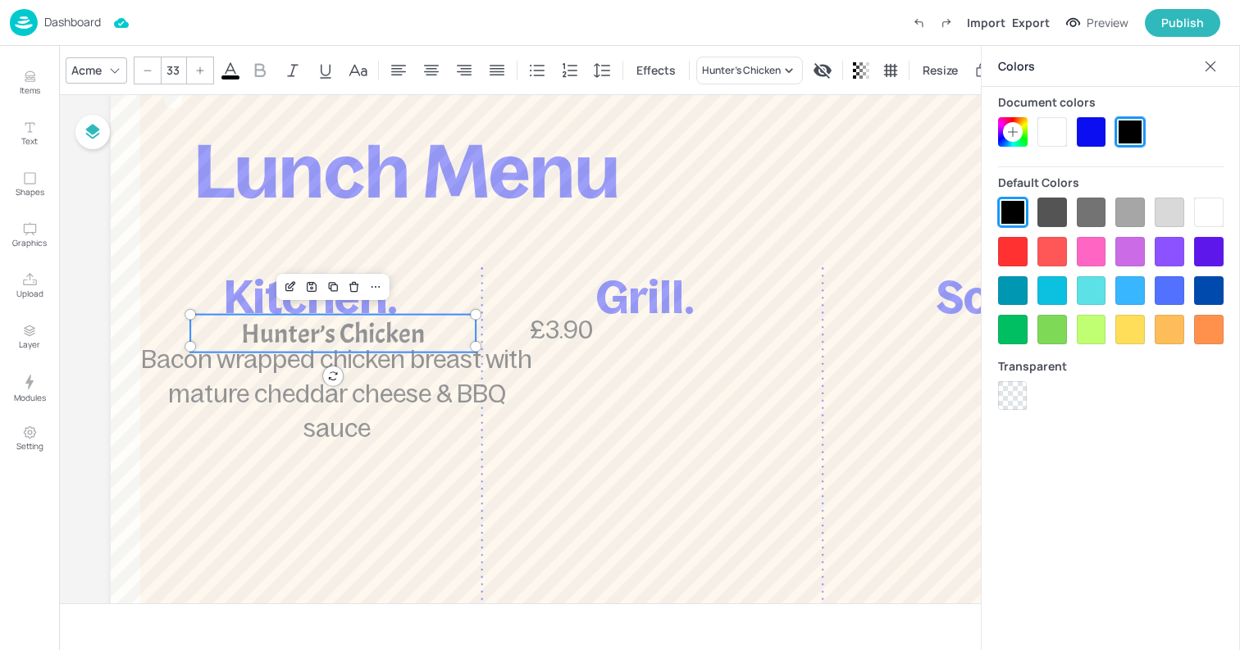
click at [1211, 66] on icon at bounding box center [1210, 66] width 11 height 11
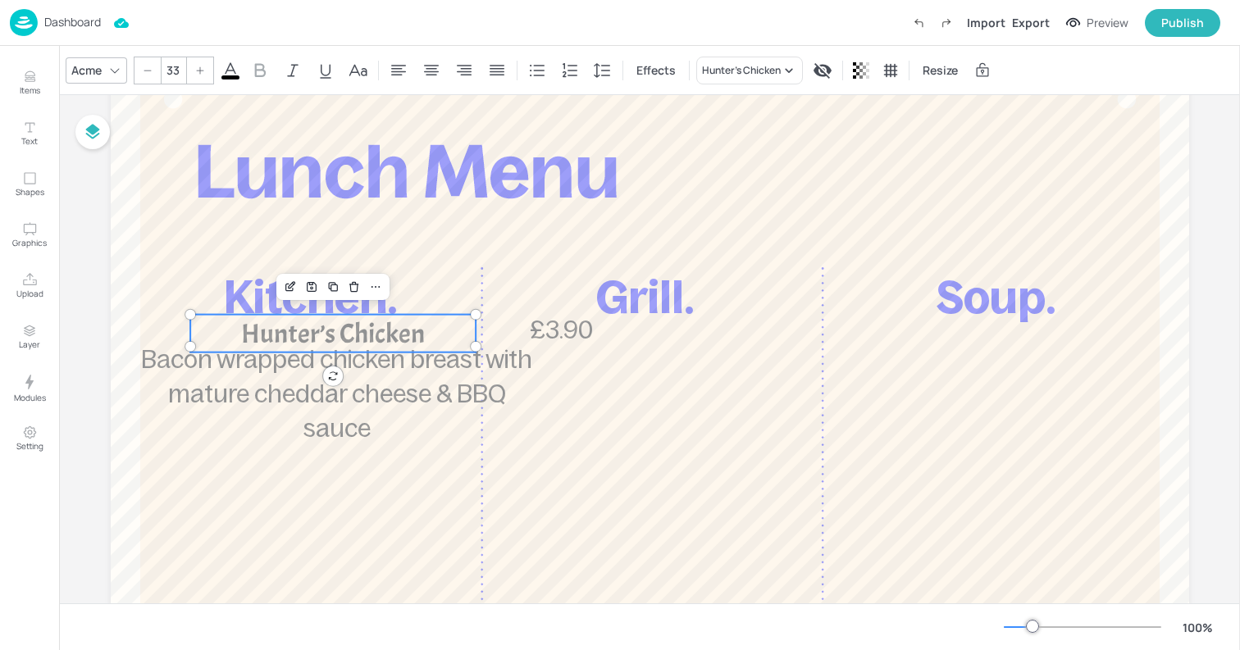
click at [102, 64] on div "Acme" at bounding box center [86, 70] width 37 height 24
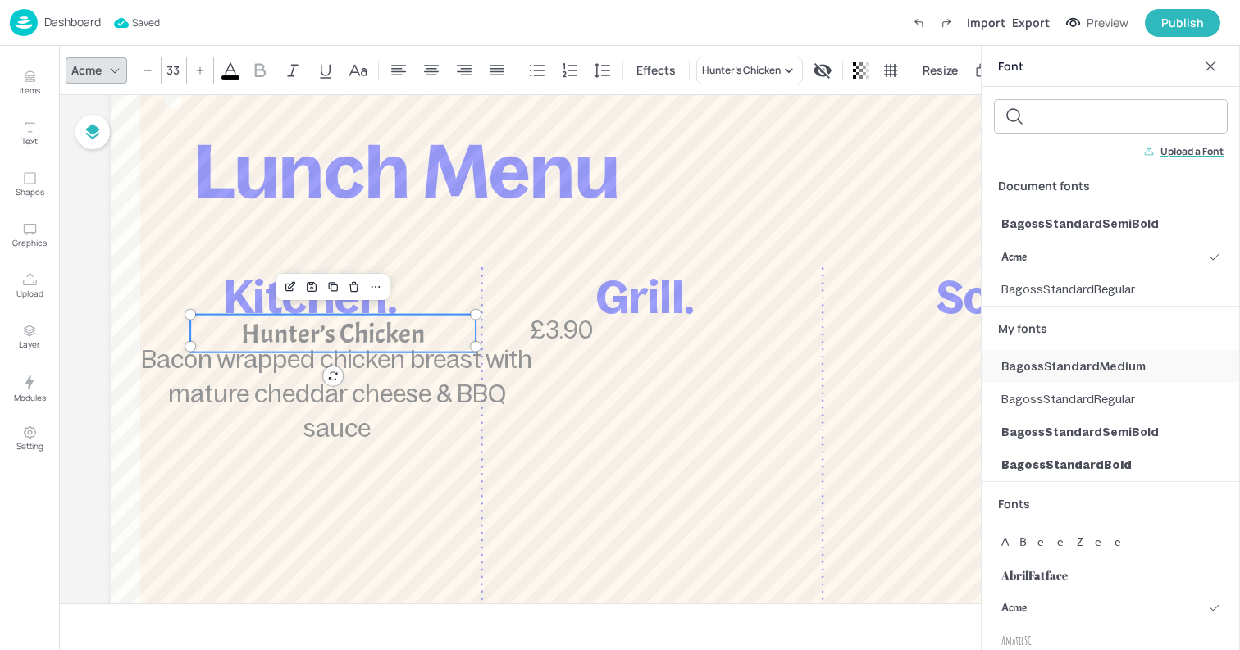
click at [1067, 355] on div "BagossStandardMedium" at bounding box center [1110, 366] width 258 height 33
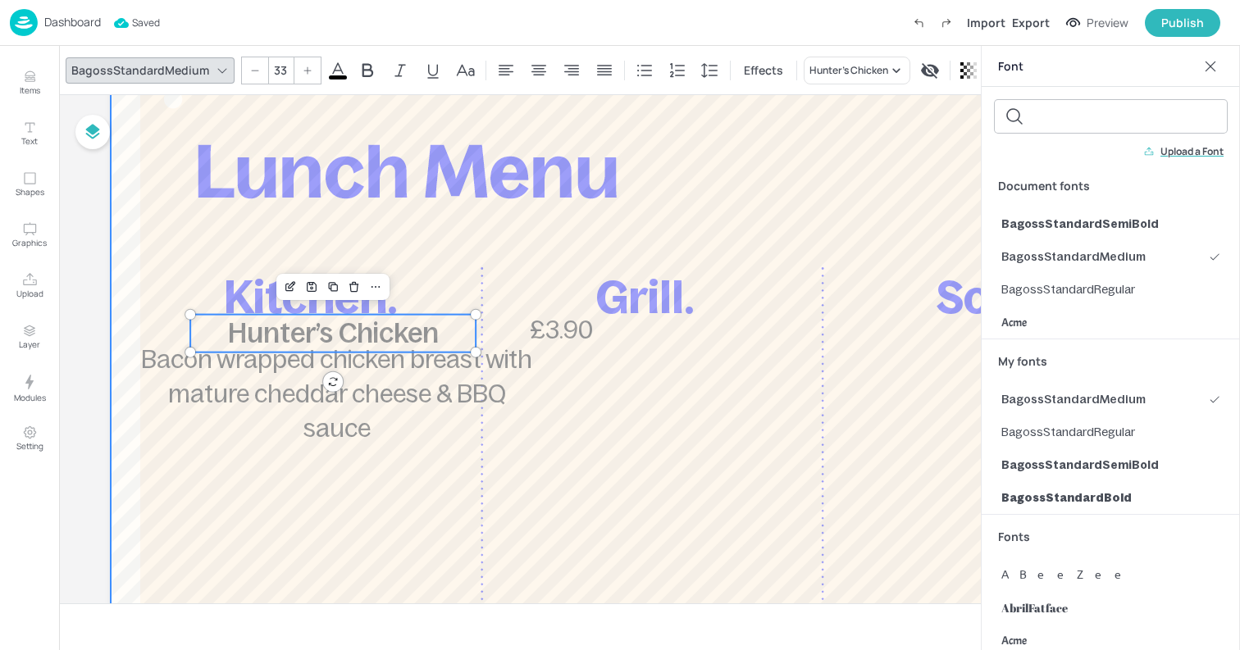
click at [612, 175] on div at bounding box center [650, 483] width 1078 height 885
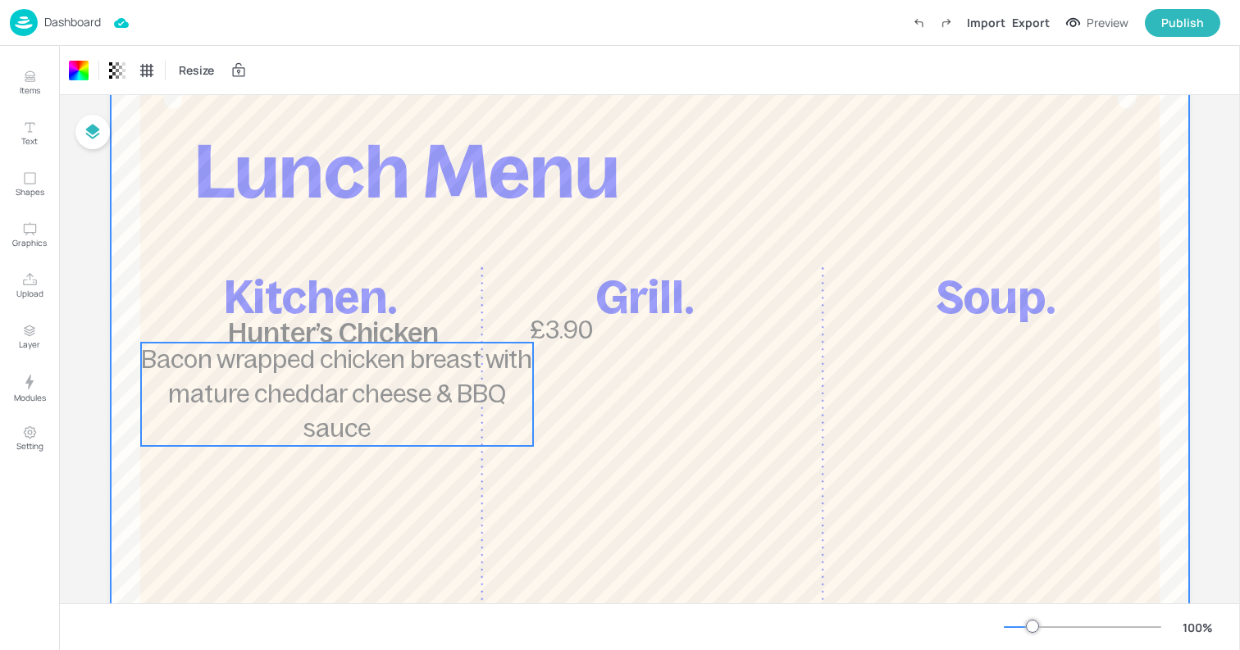
click at [293, 364] on span "Bacon wrapped chicken breast with mature cheddar cheese & BBQ sauce" at bounding box center [336, 394] width 391 height 96
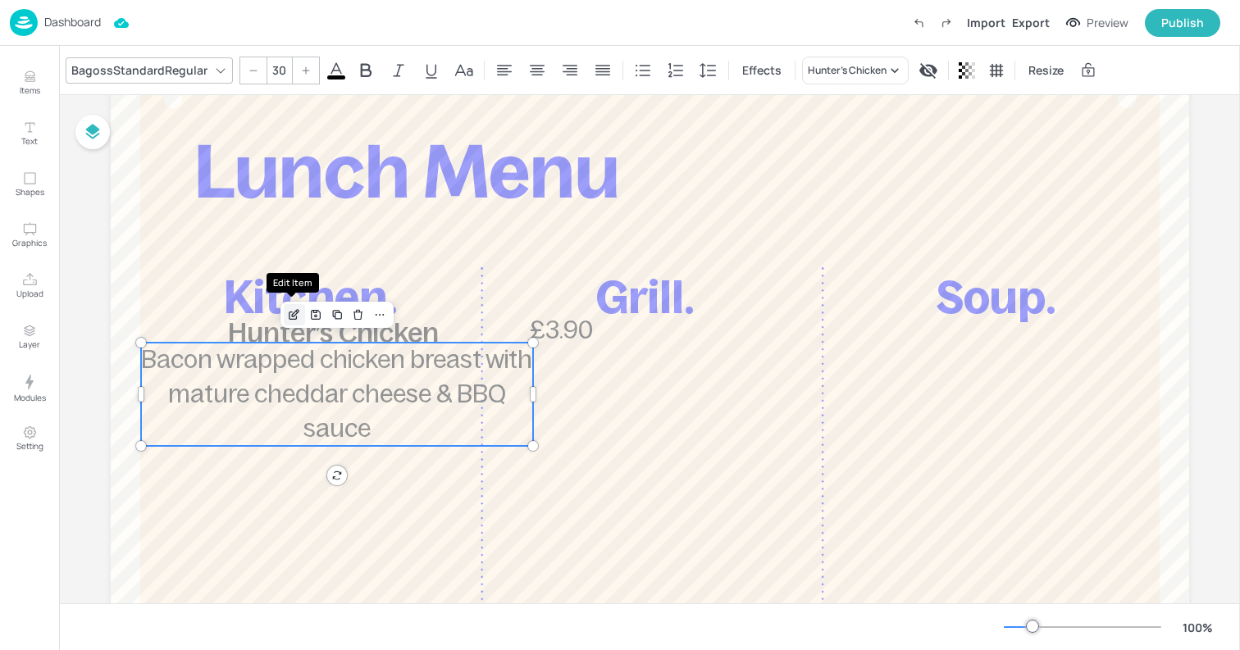
click at [295, 314] on icon "Edit Item" at bounding box center [294, 314] width 14 height 13
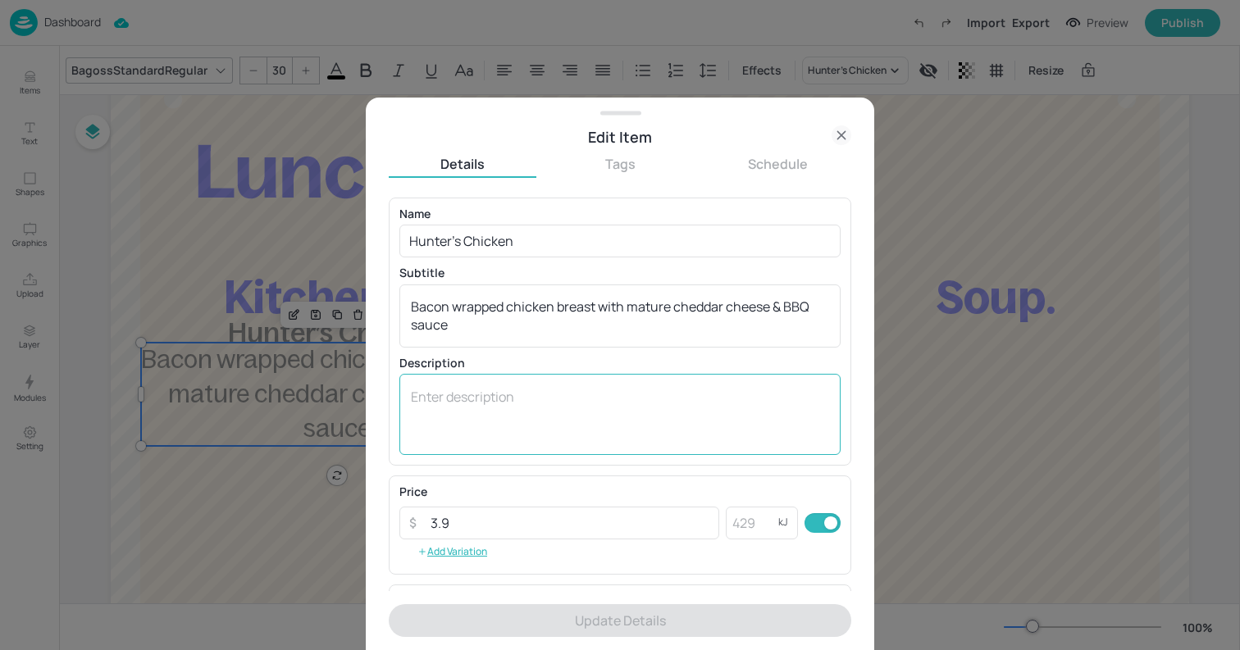
scroll to position [232, 0]
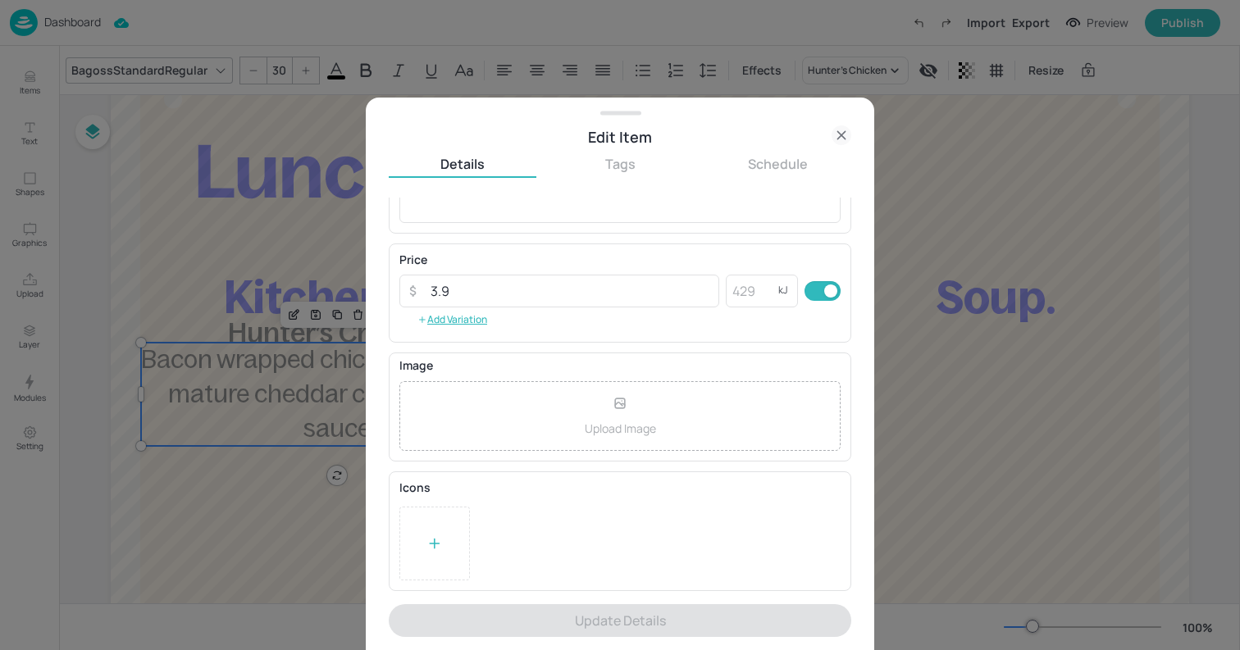
click at [444, 540] on div at bounding box center [434, 544] width 71 height 74
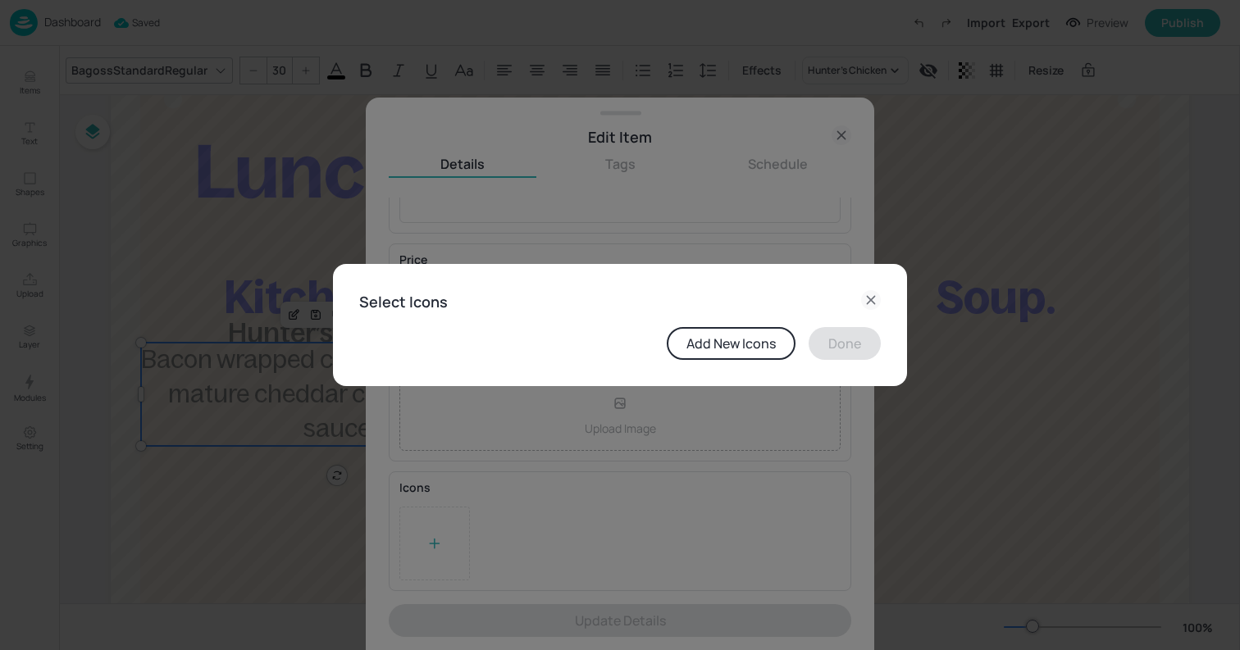
click at [699, 340] on button "Add New Icons" at bounding box center [730, 343] width 129 height 33
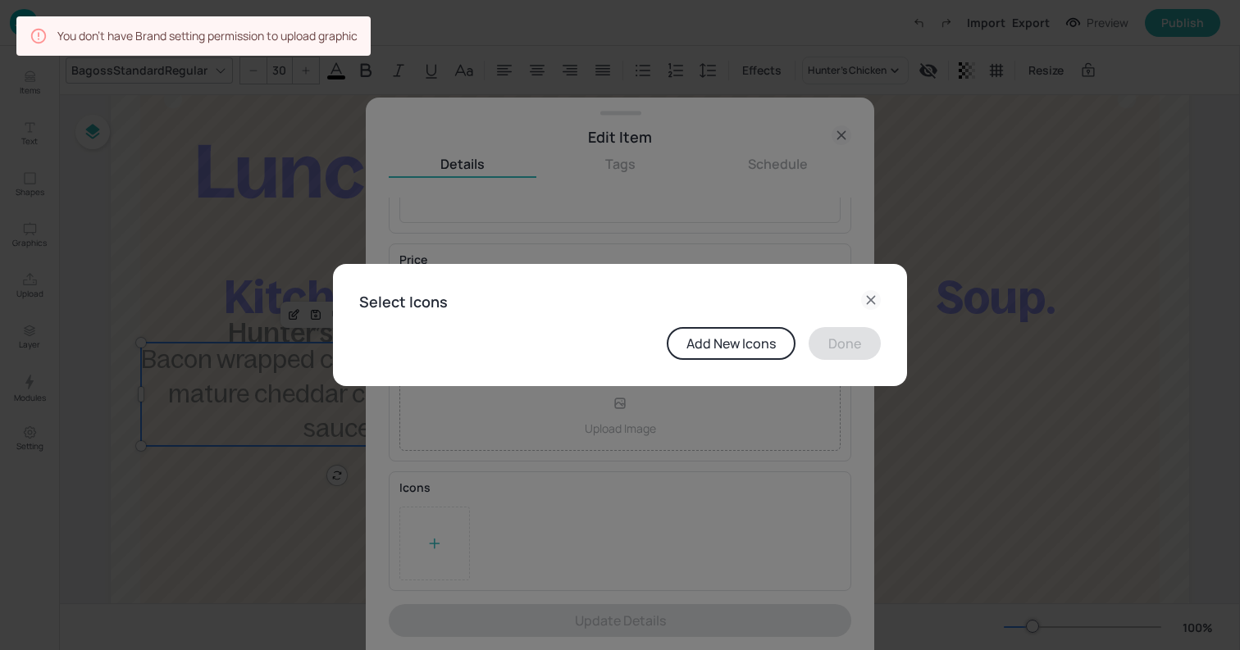
click at [871, 297] on icon at bounding box center [871, 300] width 20 height 20
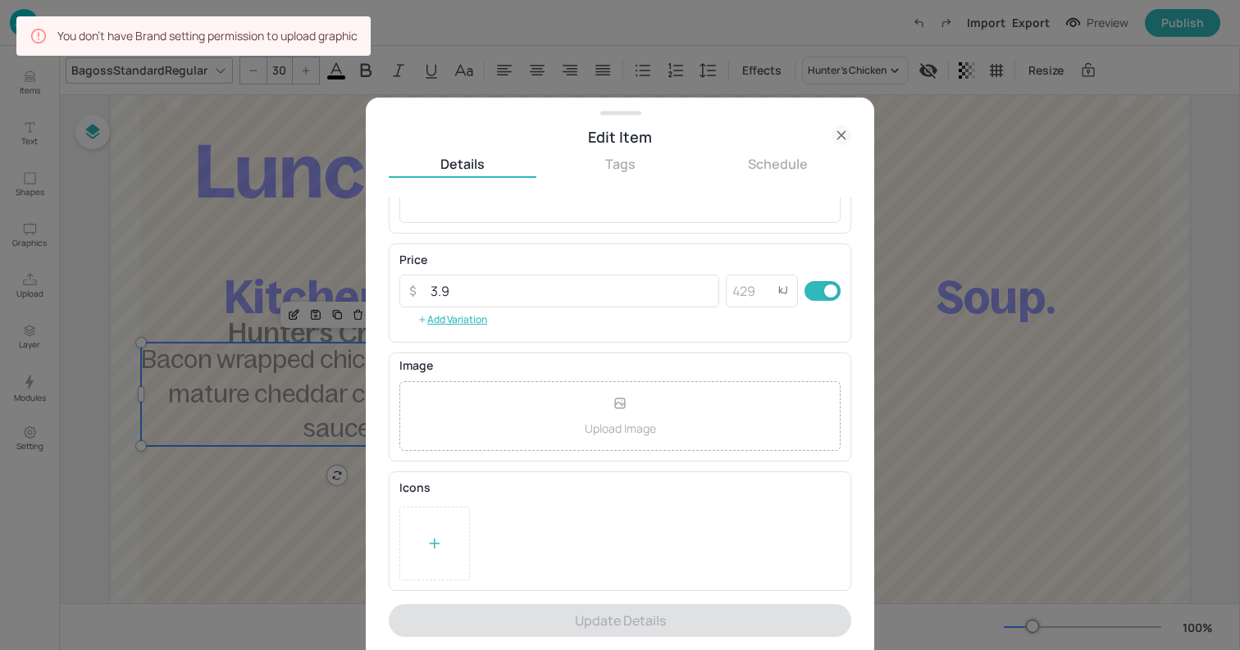
click at [838, 139] on icon at bounding box center [841, 135] width 20 height 20
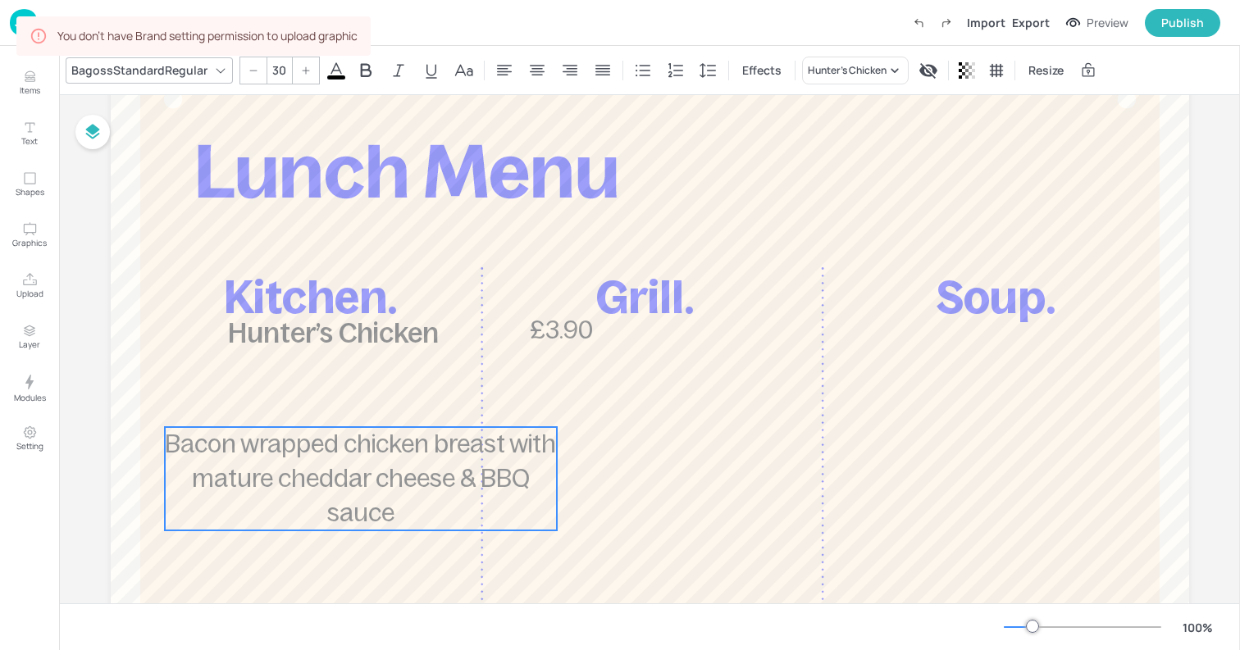
drag, startPoint x: 359, startPoint y: 380, endPoint x: 384, endPoint y: 468, distance: 92.1
click at [384, 468] on p "Bacon wrapped chicken breast with mature cheddar cheese & BBQ sauce" at bounding box center [361, 478] width 393 height 103
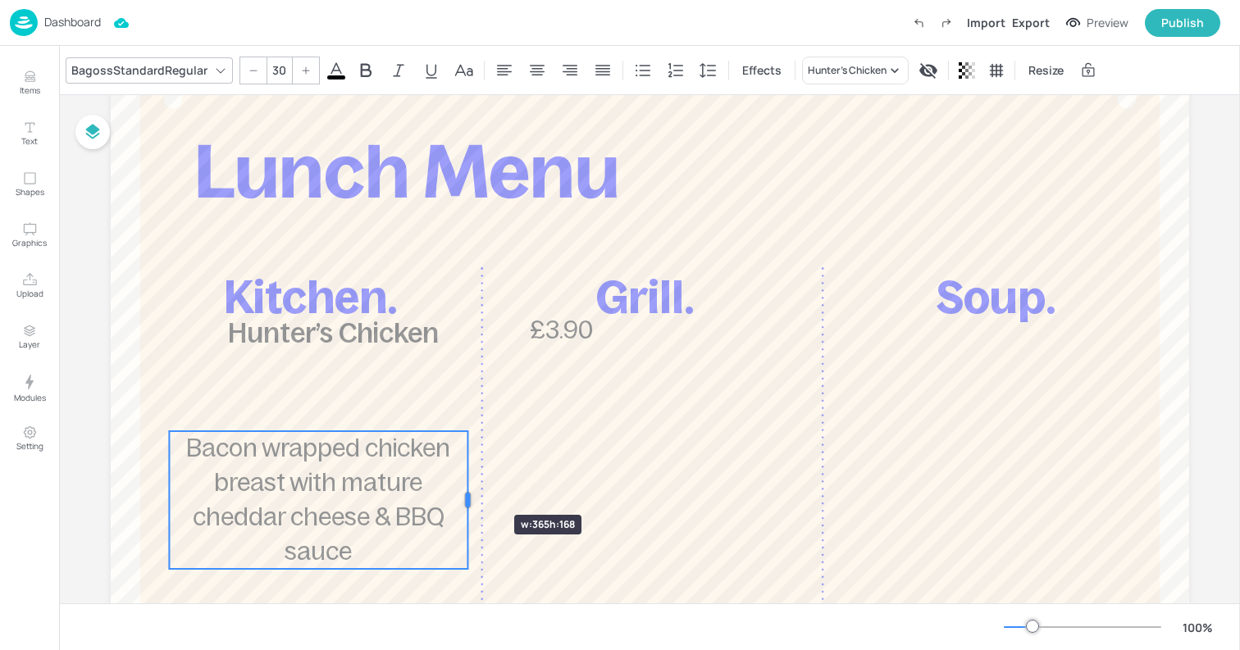
drag, startPoint x: 558, startPoint y: 485, endPoint x: 457, endPoint y: 484, distance: 101.7
click at [462, 484] on div at bounding box center [468, 500] width 13 height 138
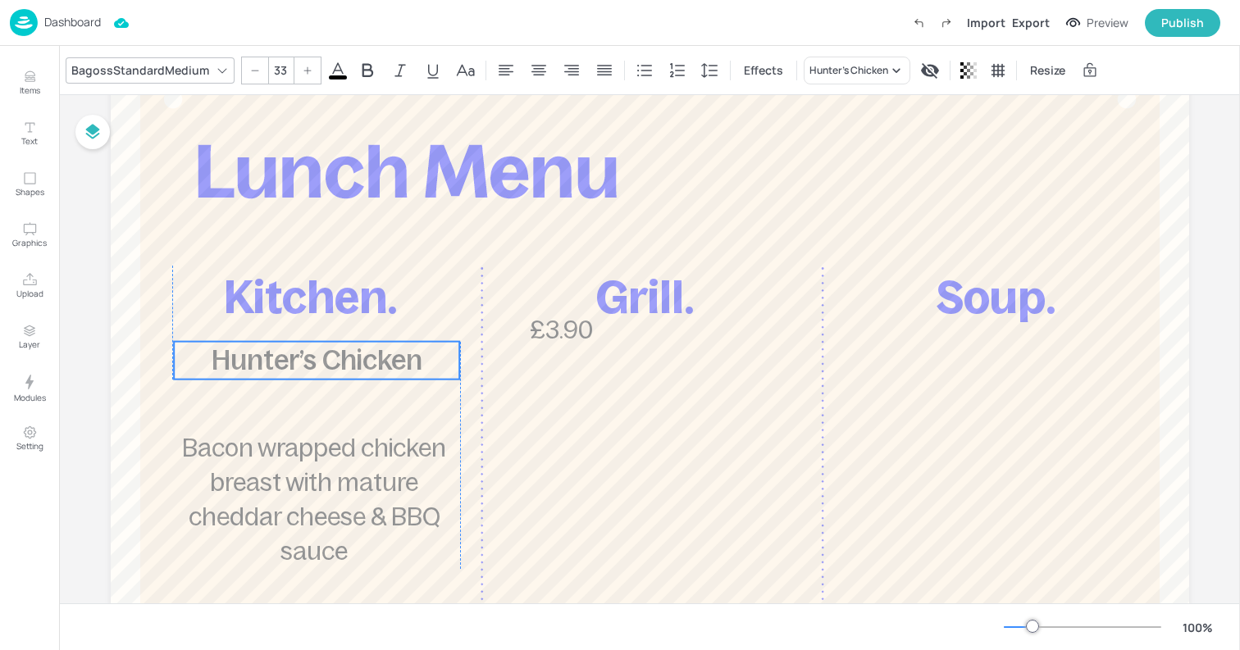
drag, startPoint x: 289, startPoint y: 333, endPoint x: 271, endPoint y: 360, distance: 32.1
click at [271, 360] on span "Hunter’s Chicken" at bounding box center [317, 360] width 211 height 30
drag, startPoint x: 173, startPoint y: 358, endPoint x: 157, endPoint y: 358, distance: 15.6
click at [157, 358] on div at bounding box center [161, 361] width 13 height 38
click at [462, 362] on div at bounding box center [463, 361] width 13 height 38
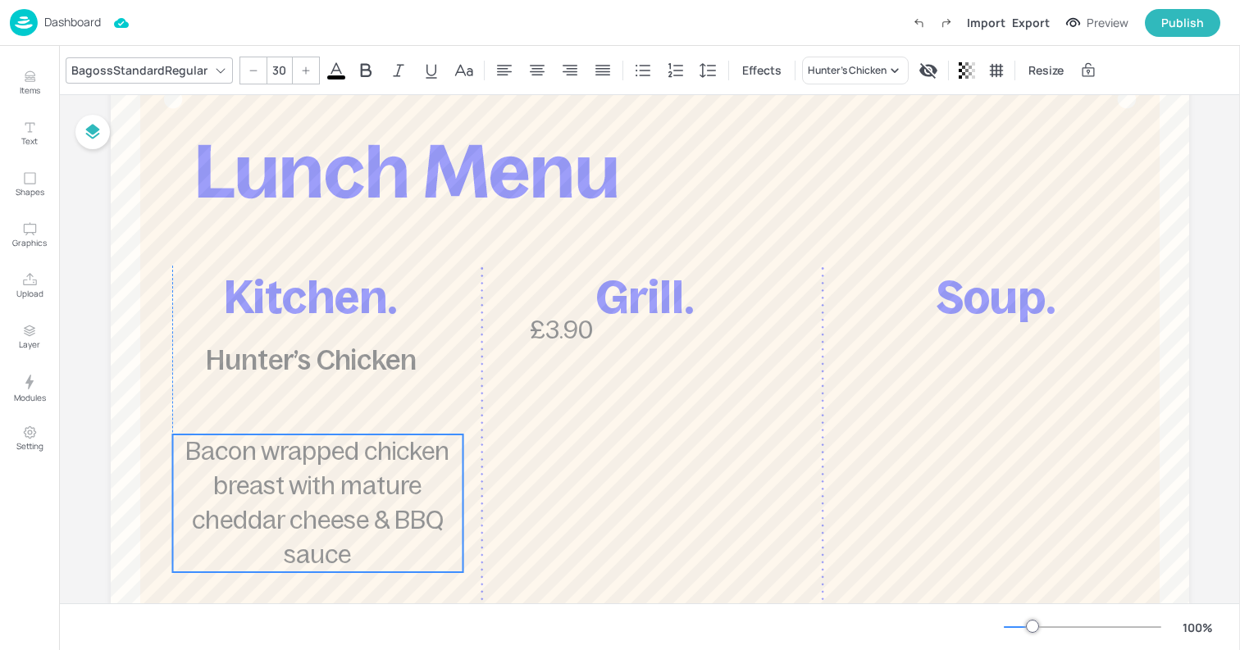
drag, startPoint x: 316, startPoint y: 489, endPoint x: 317, endPoint y: 501, distance: 11.5
click at [317, 501] on span "Bacon wrapped chicken breast with mature cheddar cheese & BBQ sauce" at bounding box center [317, 503] width 264 height 130
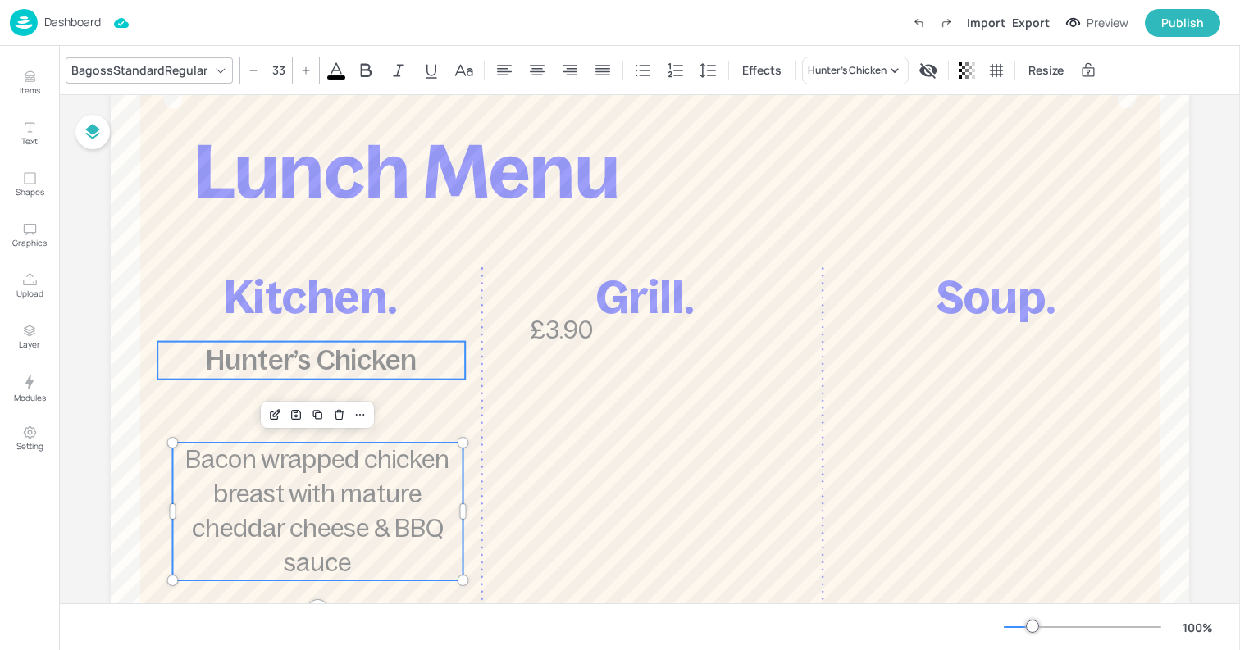
click at [239, 371] on span "Hunter’s Chicken" at bounding box center [311, 360] width 211 height 30
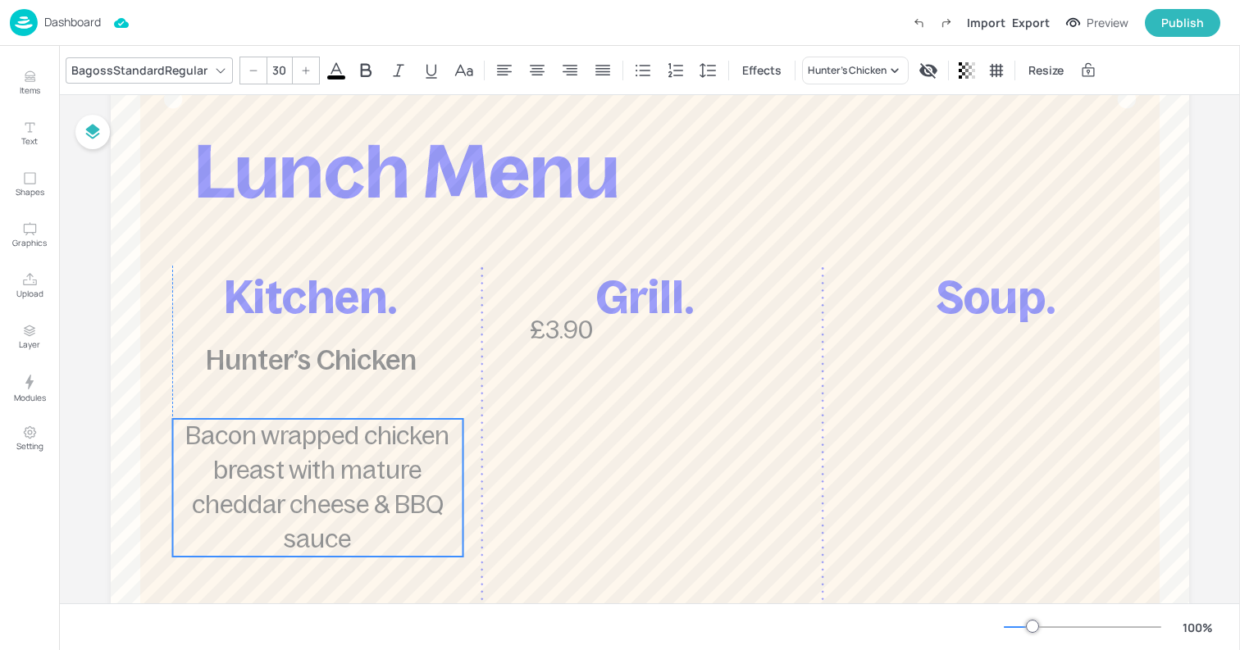
drag, startPoint x: 248, startPoint y: 480, endPoint x: 245, endPoint y: 455, distance: 24.8
click at [245, 455] on span "Bacon wrapped chicken breast with mature cheddar cheese & BBQ sauce" at bounding box center [317, 487] width 264 height 130
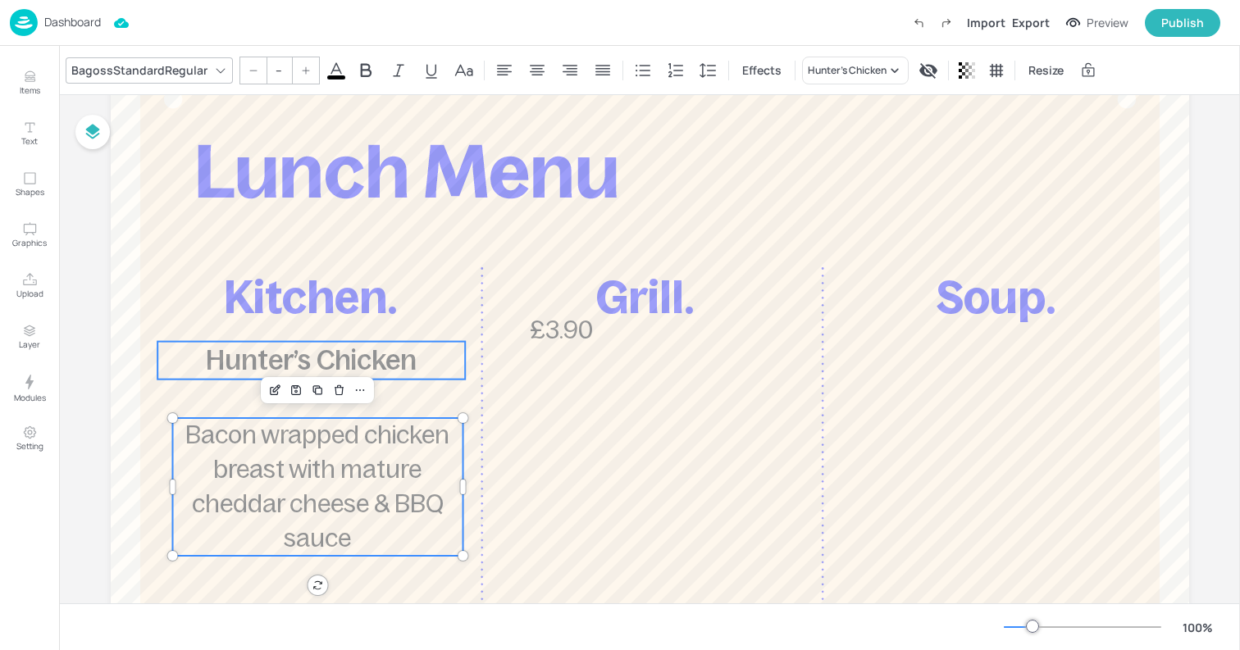
click at [196, 359] on p "Hunter’s Chicken" at bounding box center [311, 361] width 308 height 38
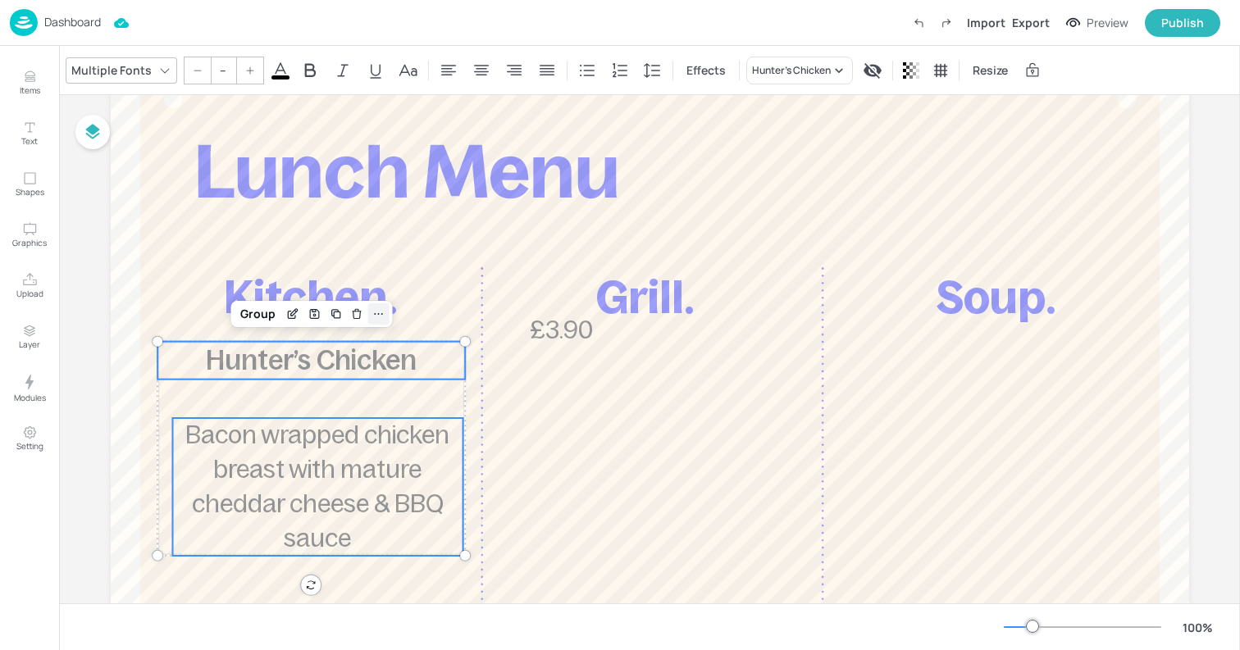
click at [380, 317] on icon at bounding box center [377, 313] width 13 height 13
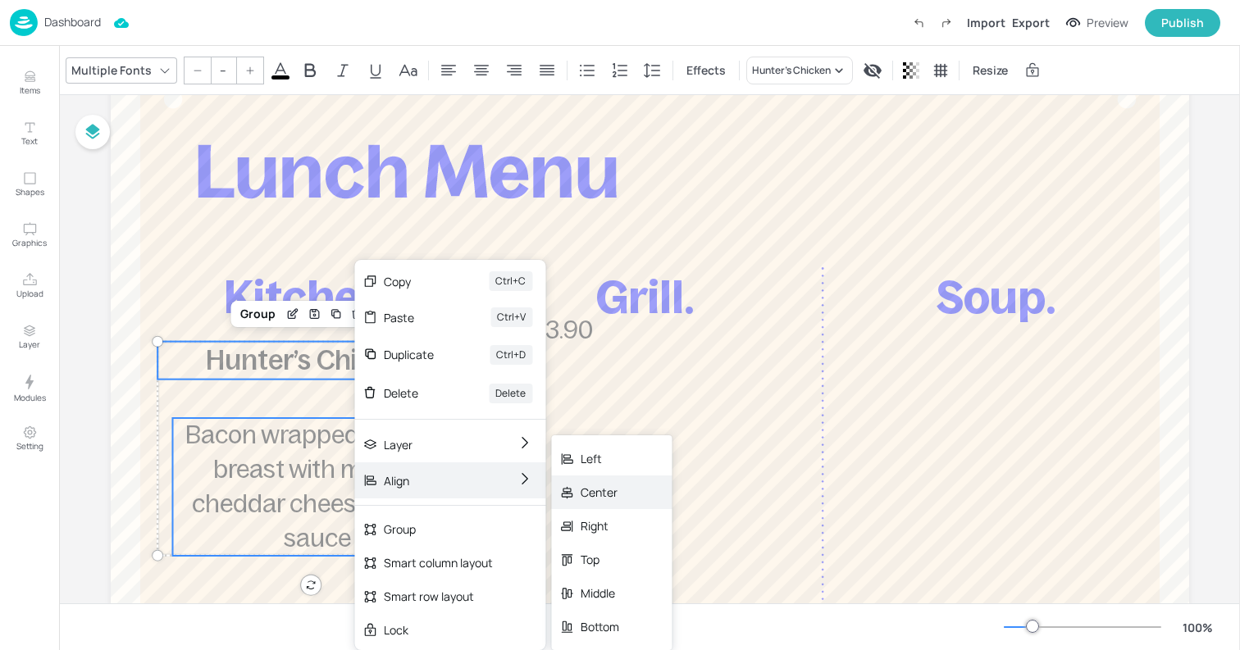
click at [593, 499] on div "Center" at bounding box center [599, 492] width 39 height 17
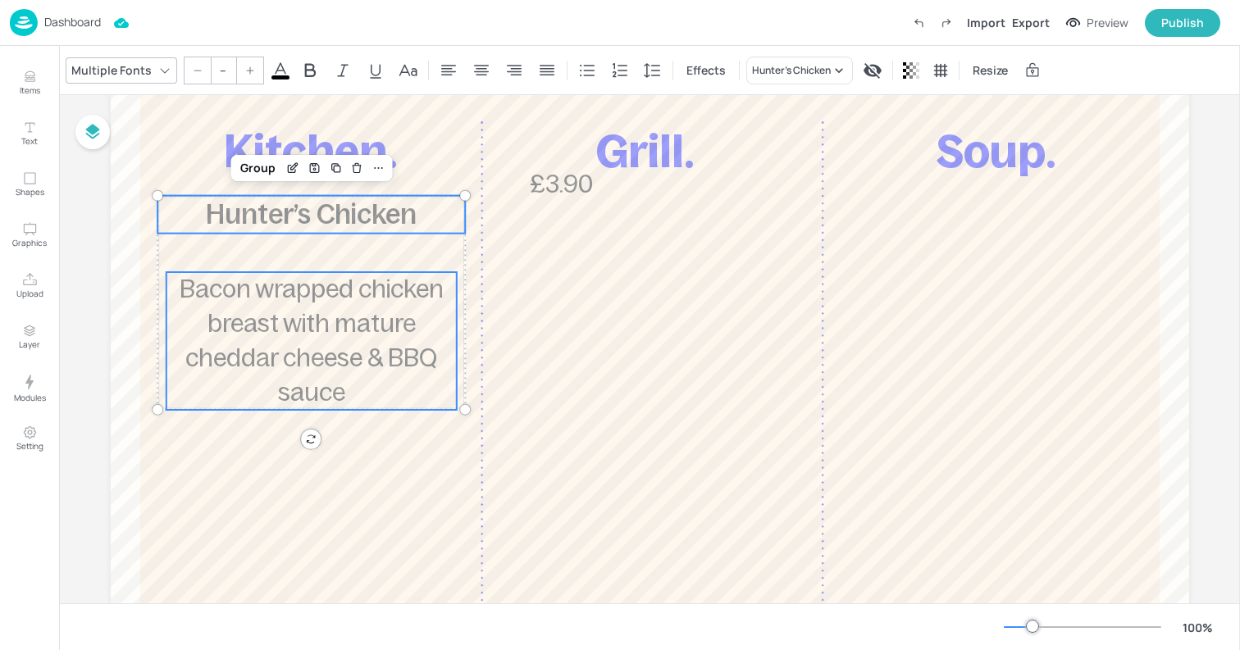
scroll to position [265, 0]
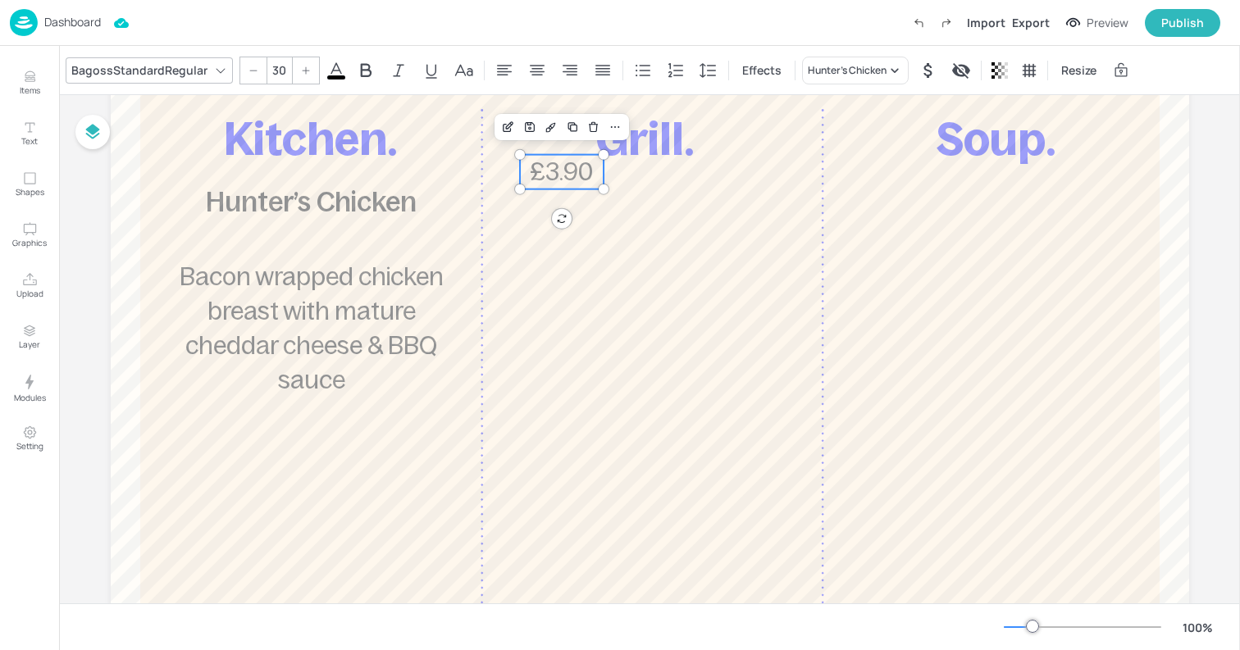
click at [545, 177] on span "£3.90" at bounding box center [561, 171] width 63 height 27
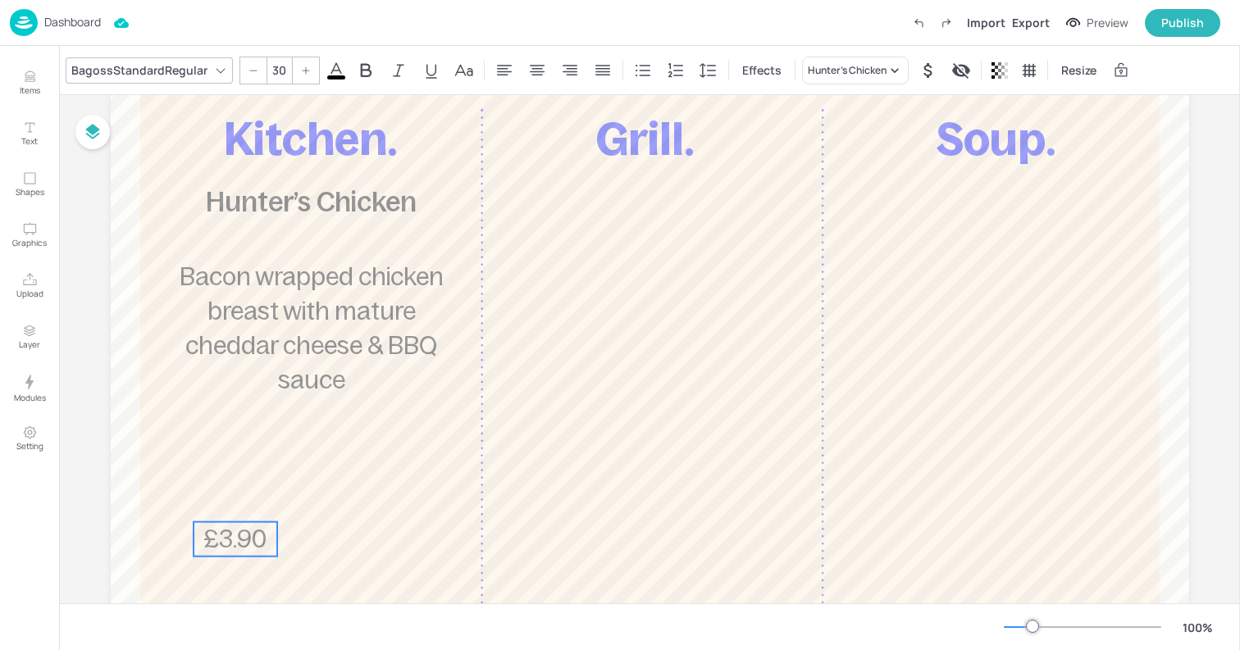
drag, startPoint x: 549, startPoint y: 171, endPoint x: 225, endPoint y: 555, distance: 502.6
click at [225, 553] on span "£3.90" at bounding box center [234, 538] width 63 height 27
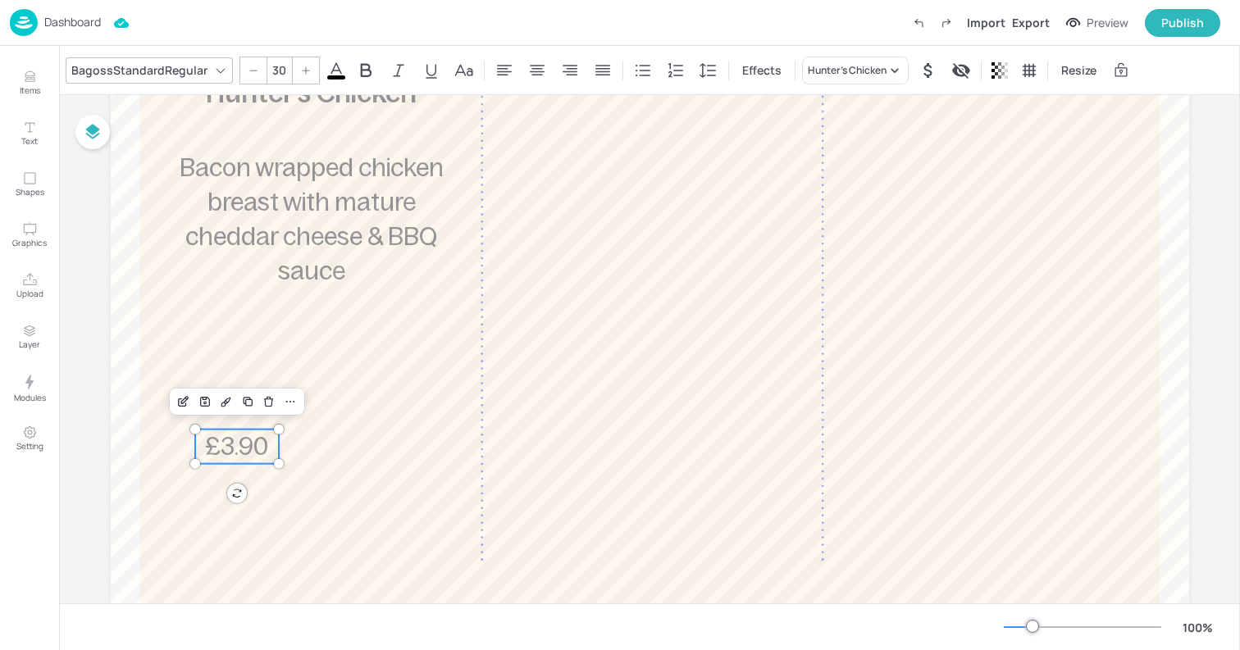
scroll to position [408, 0]
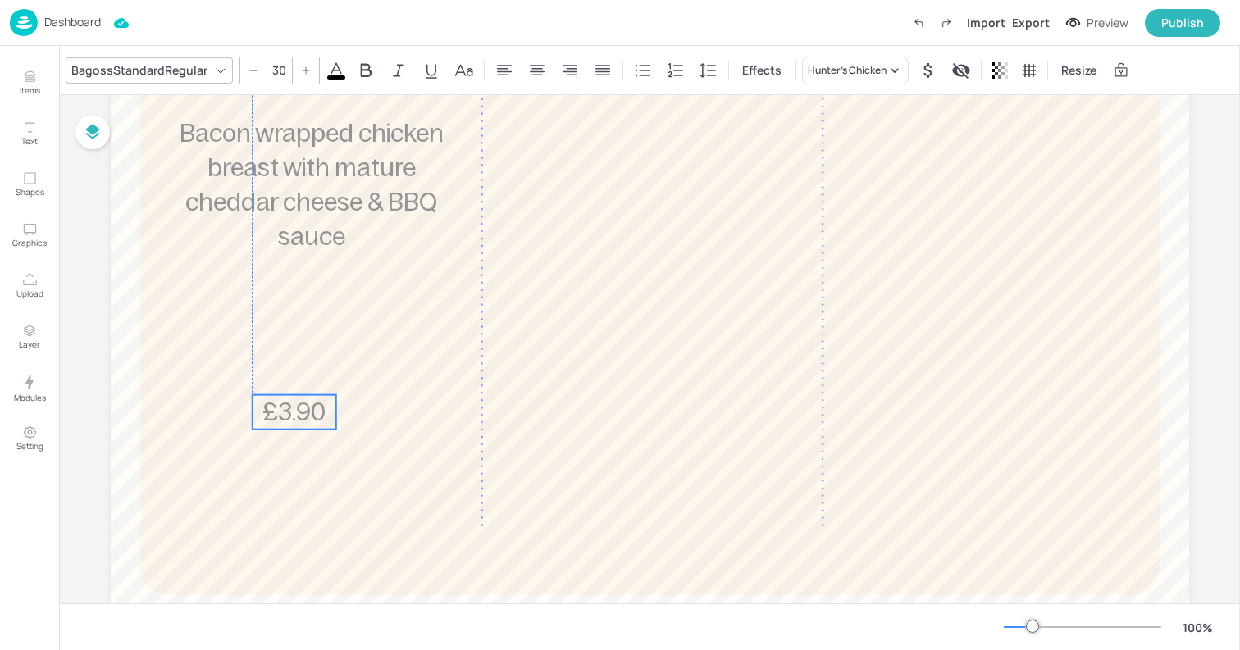
drag, startPoint x: 243, startPoint y: 420, endPoint x: 316, endPoint y: 420, distance: 72.1
click at [316, 420] on span "£3.90" at bounding box center [293, 411] width 63 height 27
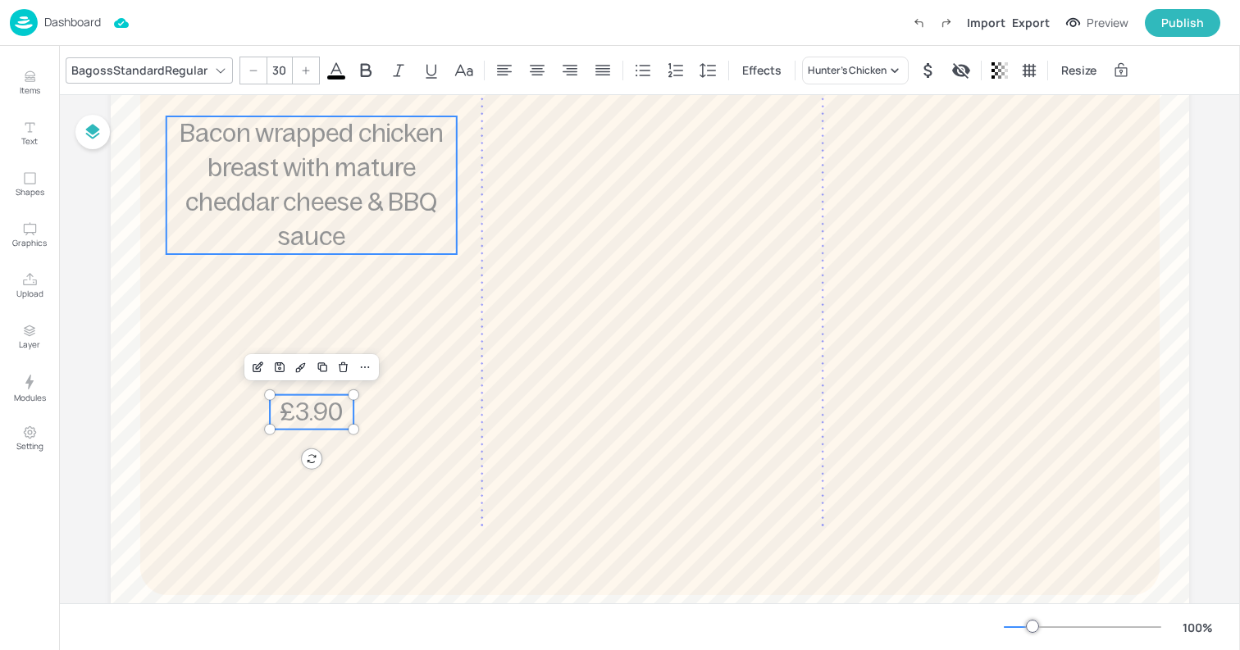
click at [347, 200] on span "Bacon wrapped chicken breast with mature cheddar cheese & BBQ sauce" at bounding box center [312, 185] width 264 height 130
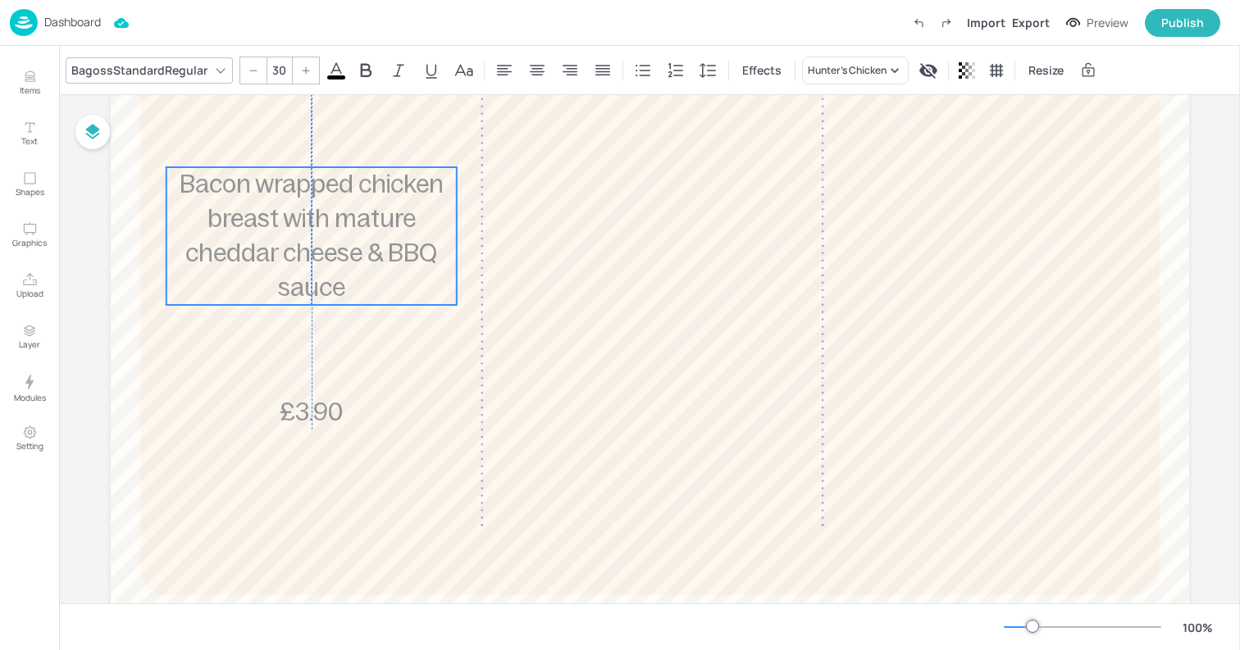
drag, startPoint x: 324, startPoint y: 187, endPoint x: 323, endPoint y: 238, distance: 50.8
click at [323, 238] on p "Bacon wrapped chicken breast with mature cheddar cheese & BBQ sauce" at bounding box center [311, 236] width 291 height 138
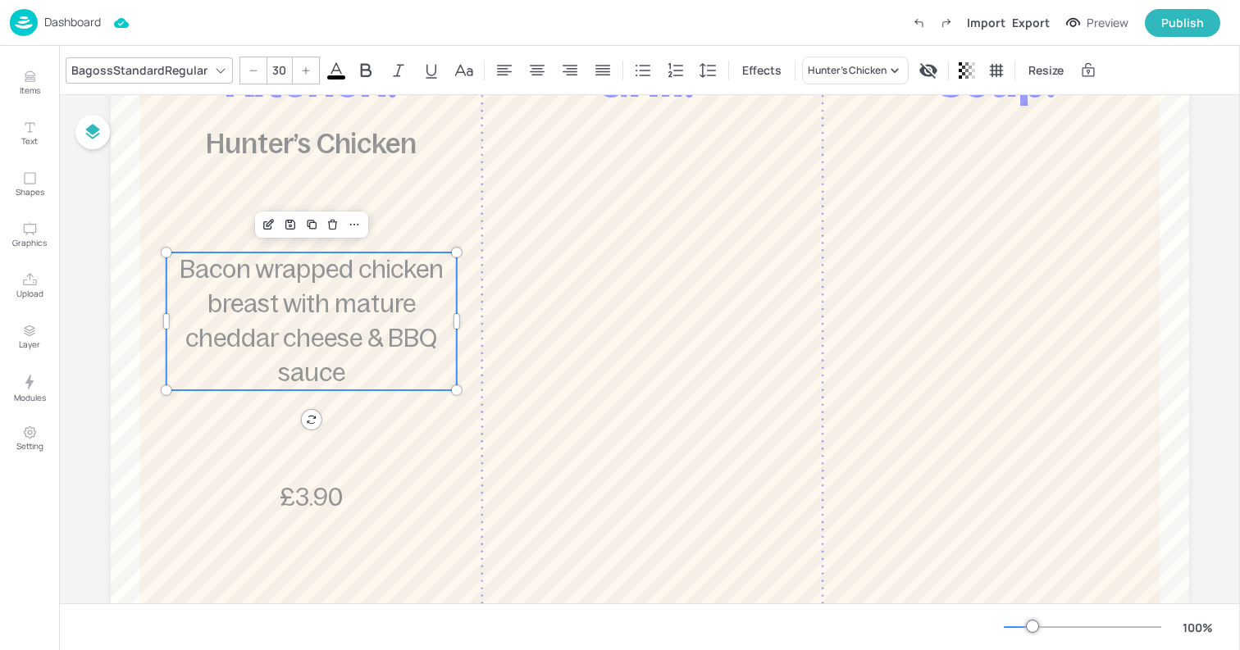
scroll to position [319, 0]
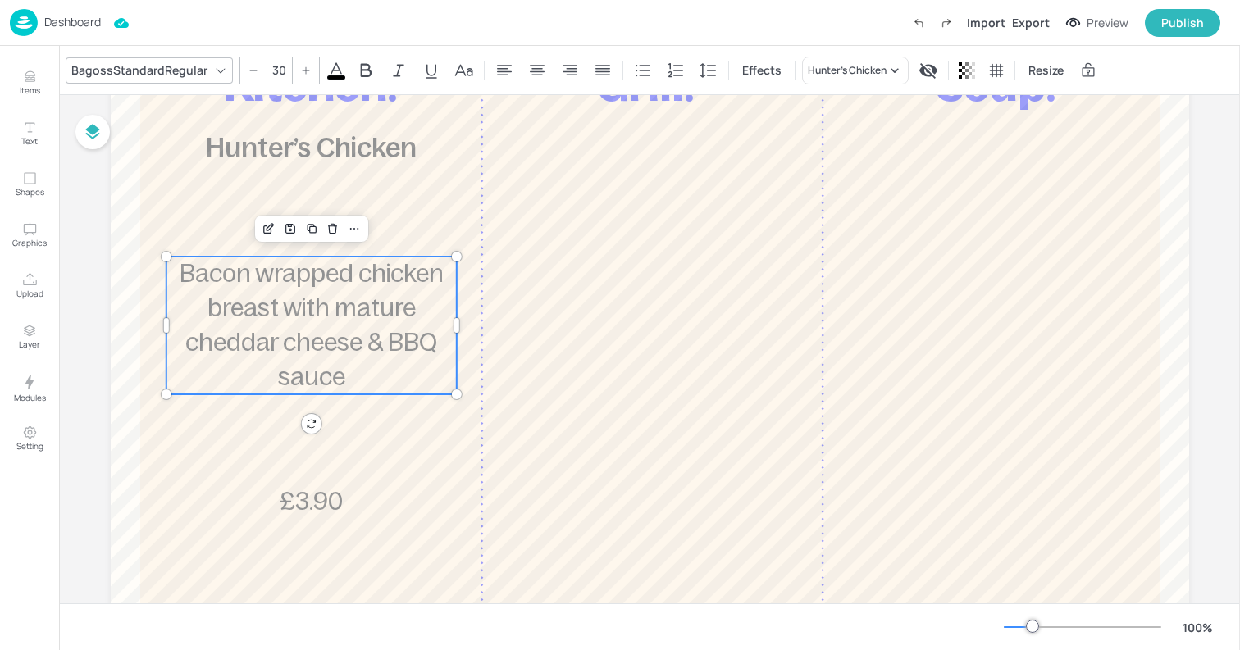
click at [303, 78] on div at bounding box center [306, 70] width 26 height 26
type input "32"
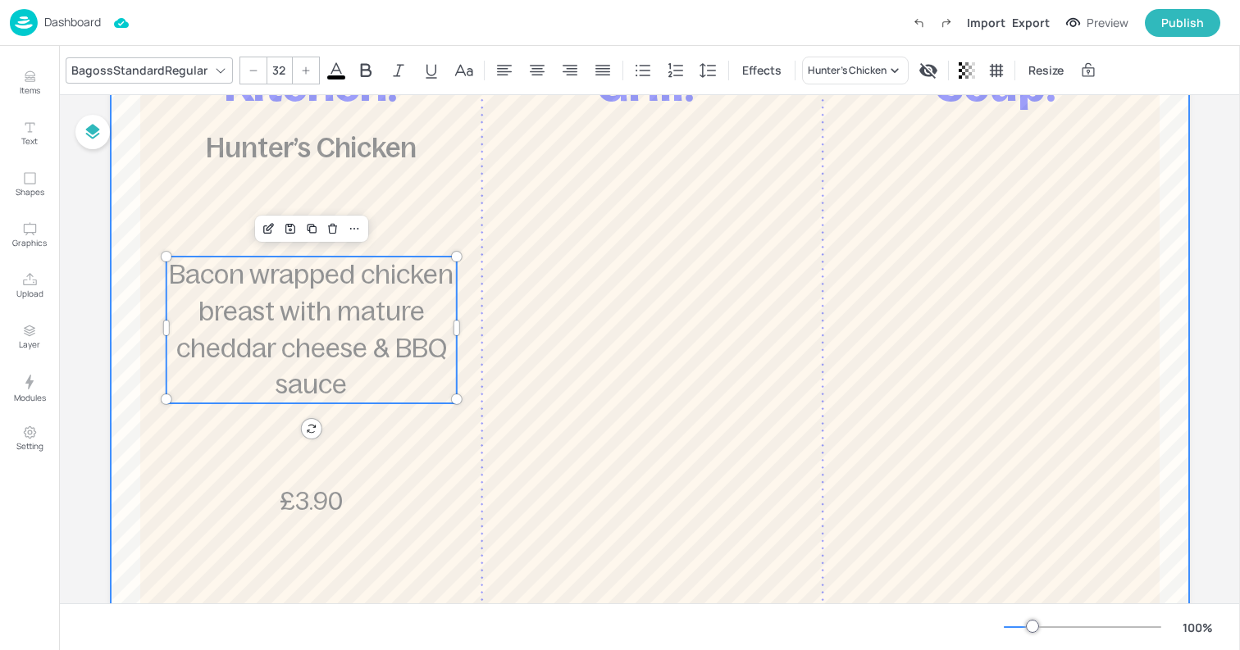
click at [335, 168] on div at bounding box center [650, 271] width 1078 height 885
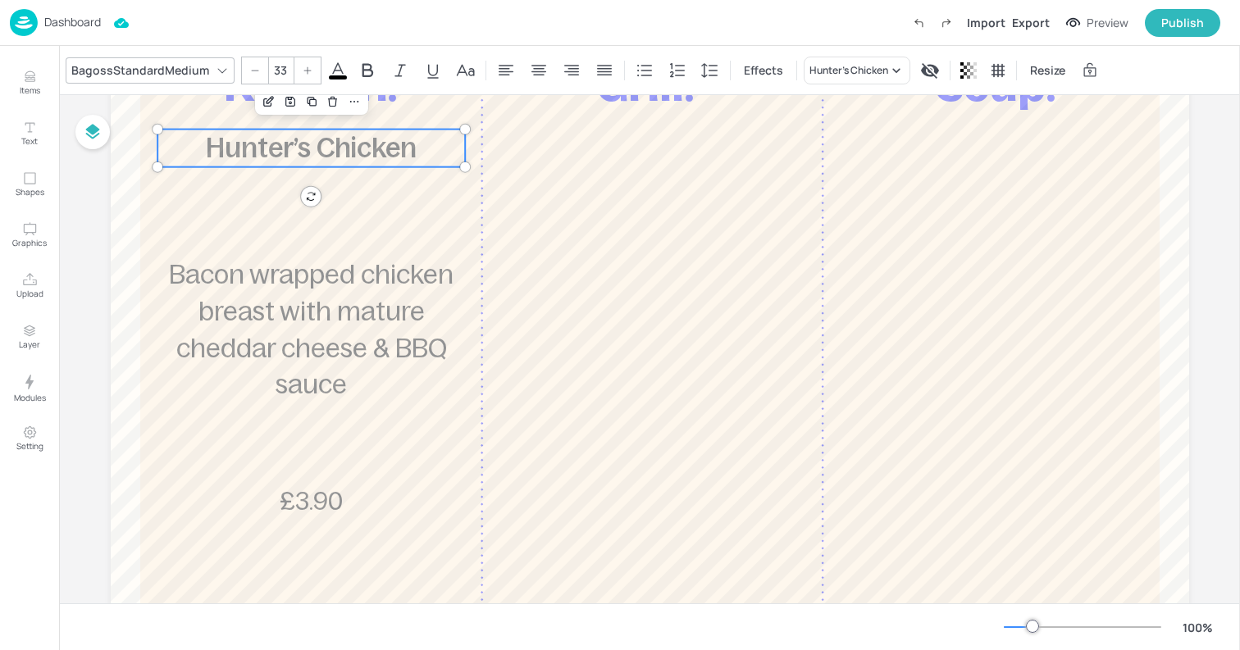
click at [316, 150] on span "Hunter’s Chicken" at bounding box center [311, 148] width 211 height 30
click at [307, 70] on icon at bounding box center [307, 71] width 10 height 10
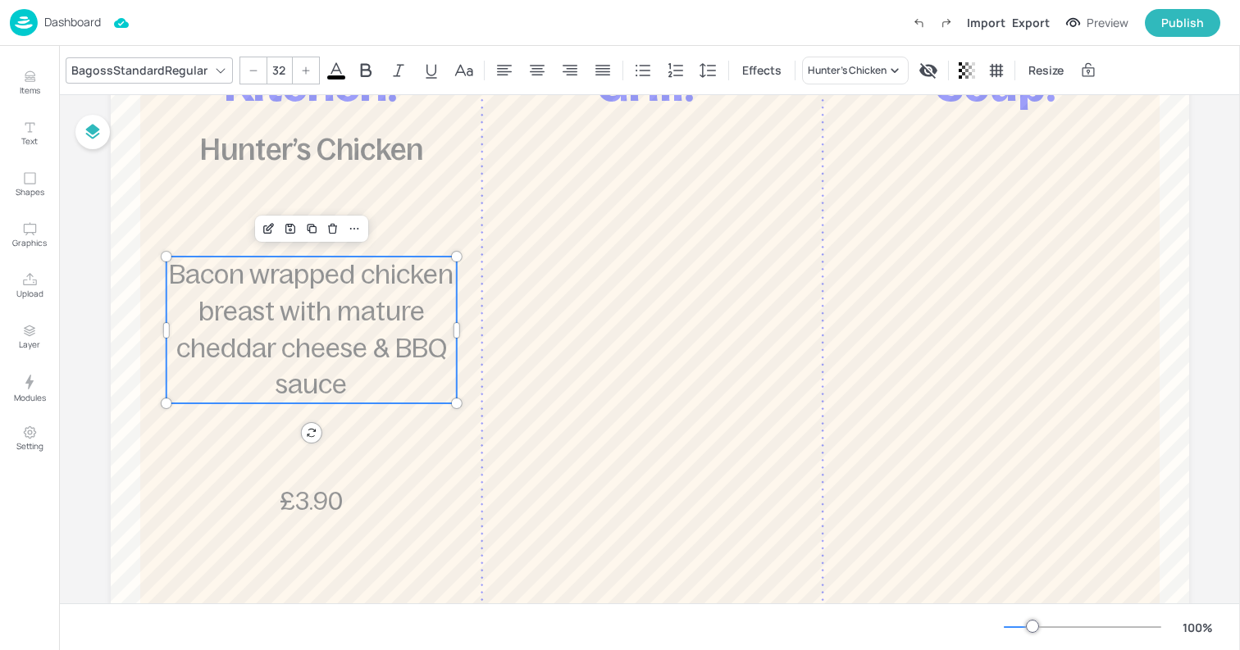
click at [289, 301] on span "Bacon wrapped chicken breast with mature cheddar cheese & BBQ sauce" at bounding box center [311, 329] width 284 height 139
click at [293, 505] on span "£3.90" at bounding box center [311, 501] width 63 height 27
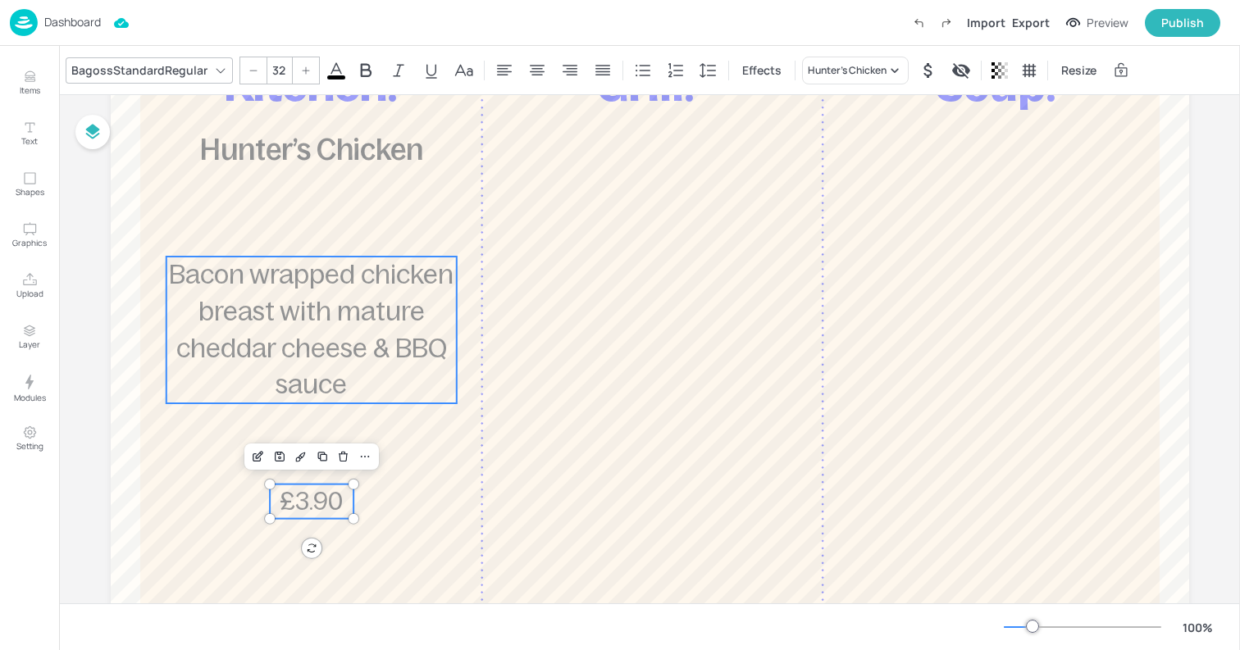
click at [289, 328] on p "Bacon wrapped chicken breast with mature cheddar cheese & BBQ sauce" at bounding box center [311, 330] width 291 height 147
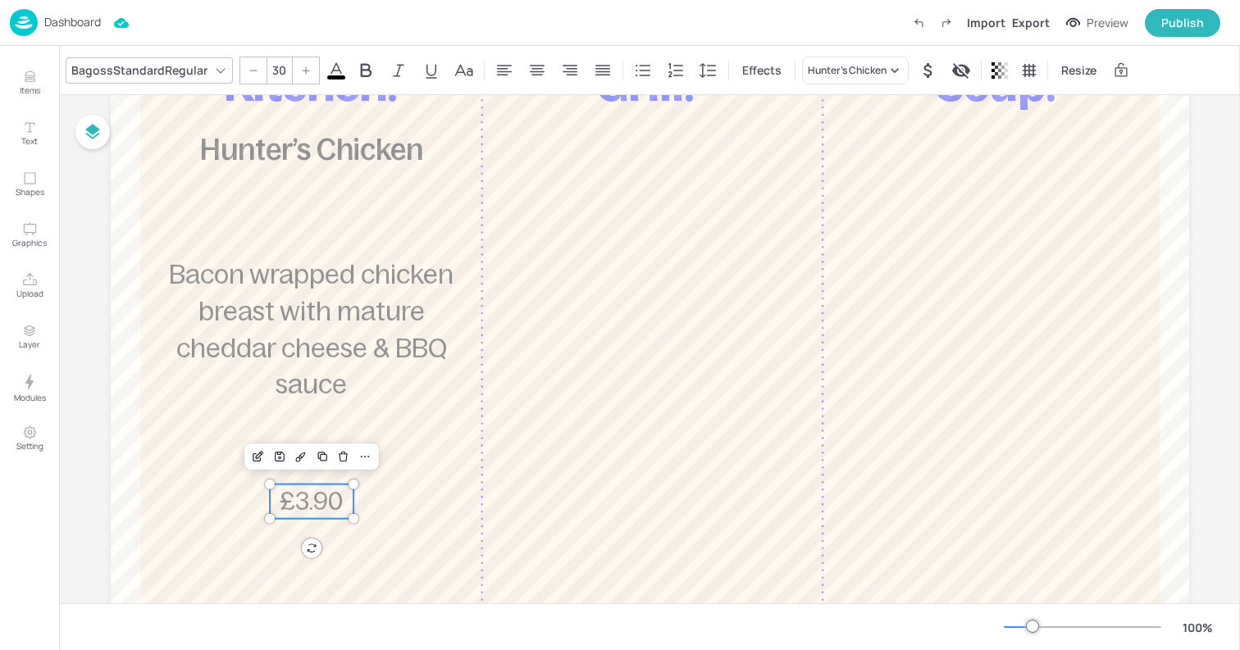
click at [283, 498] on span "£3.90" at bounding box center [311, 501] width 63 height 27
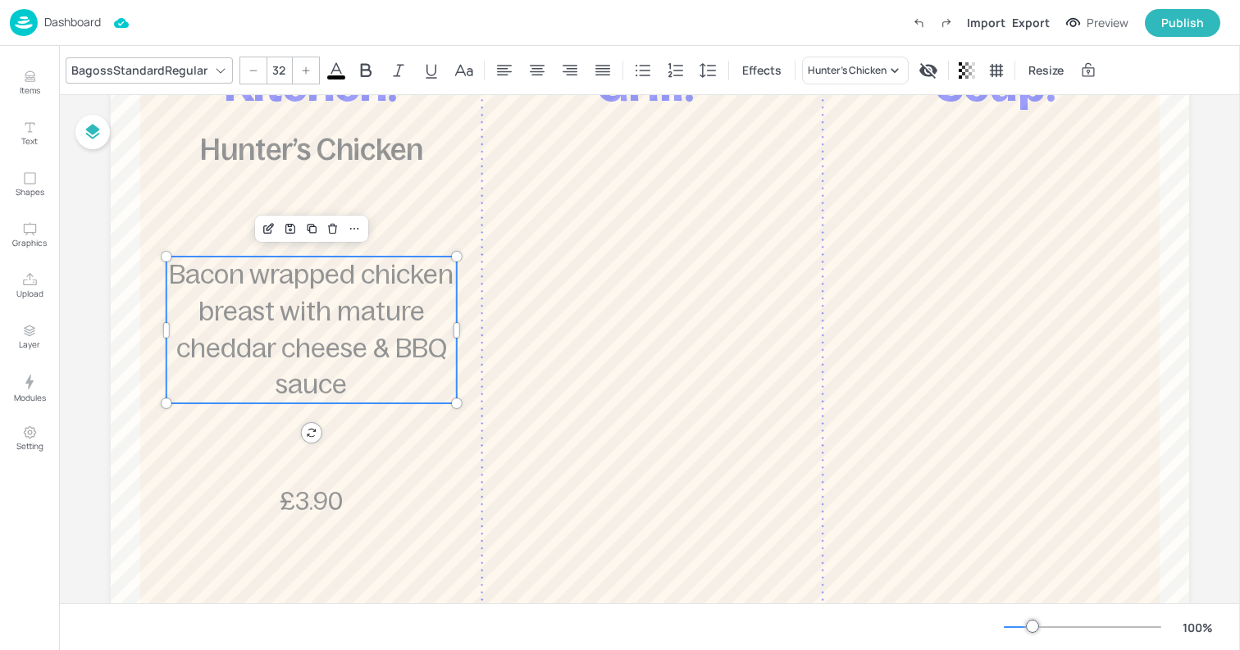
click at [281, 357] on span "Bacon wrapped chicken breast with mature cheddar cheese & BBQ sauce" at bounding box center [311, 329] width 284 height 139
click at [297, 75] on div at bounding box center [306, 70] width 26 height 26
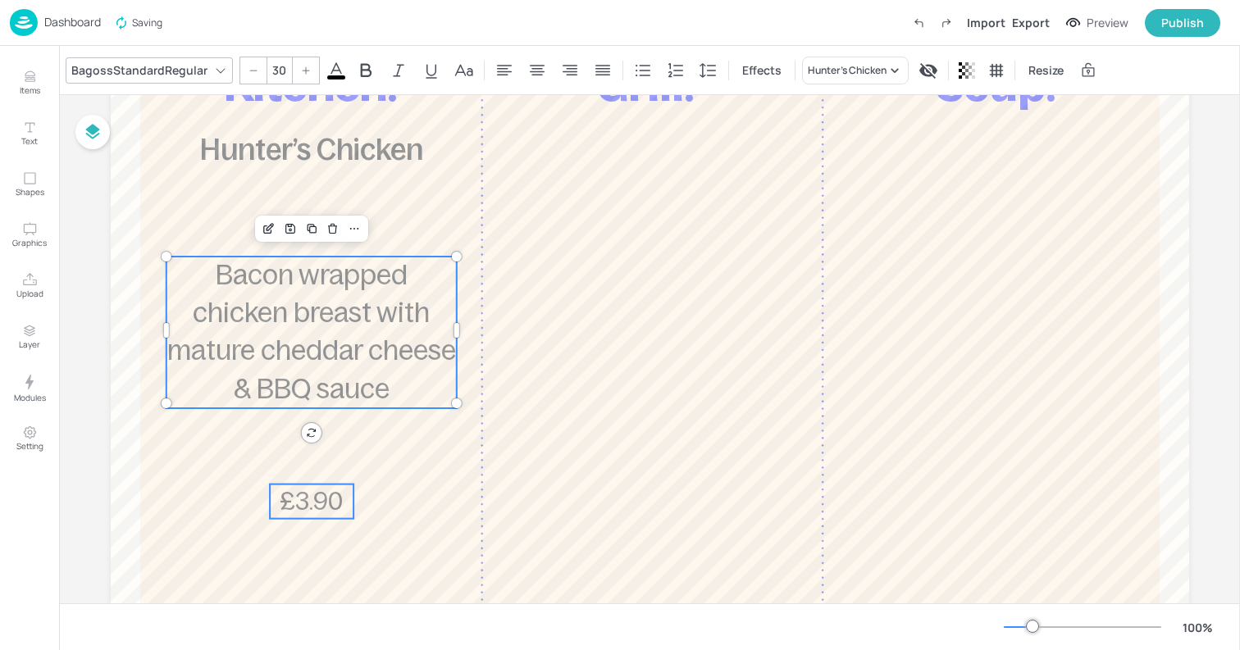
click at [284, 504] on span "£3.90" at bounding box center [311, 501] width 63 height 27
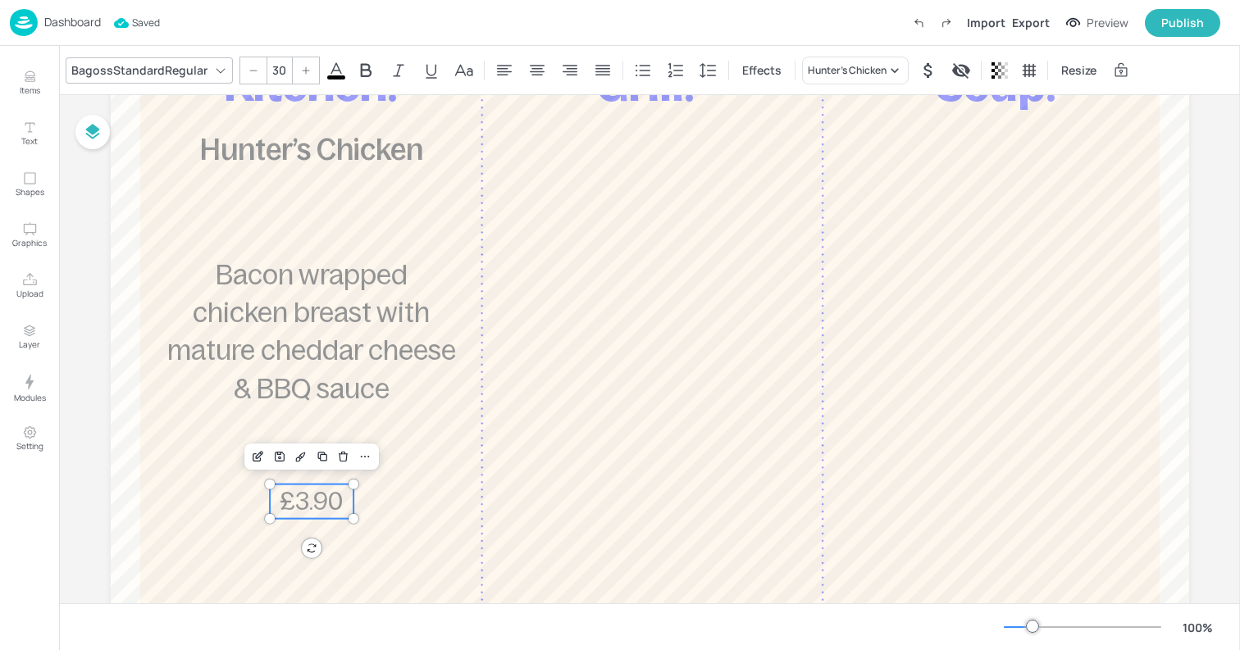
click at [301, 69] on icon at bounding box center [306, 71] width 10 height 10
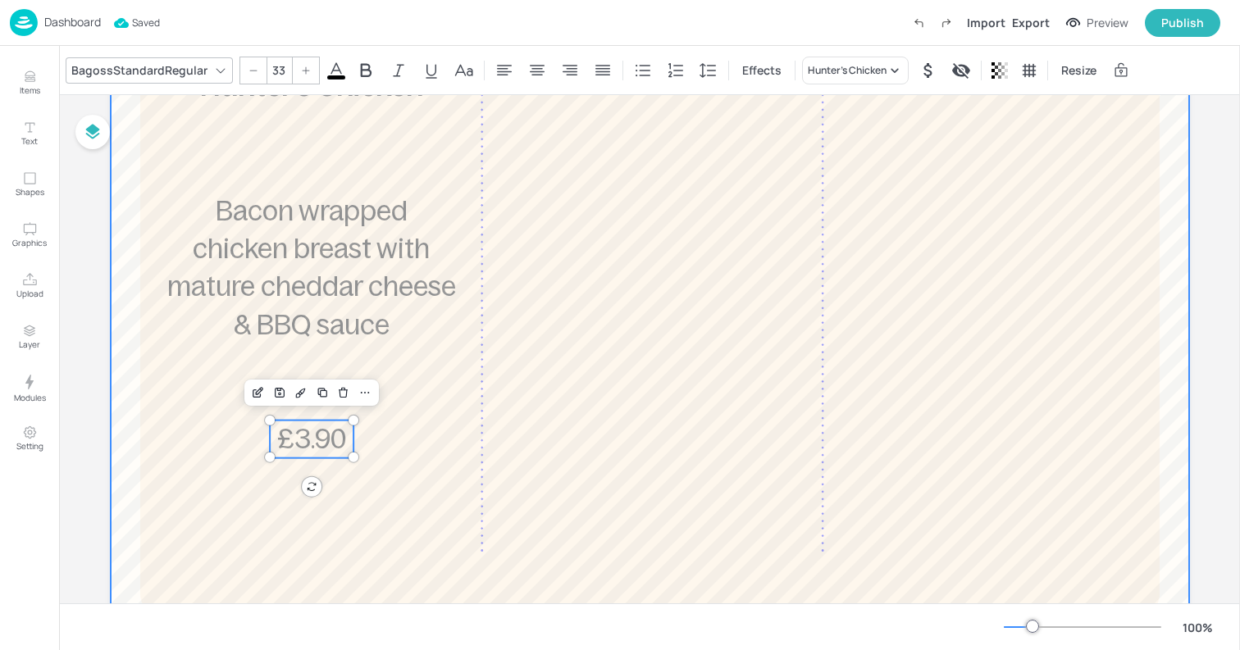
scroll to position [398, 0]
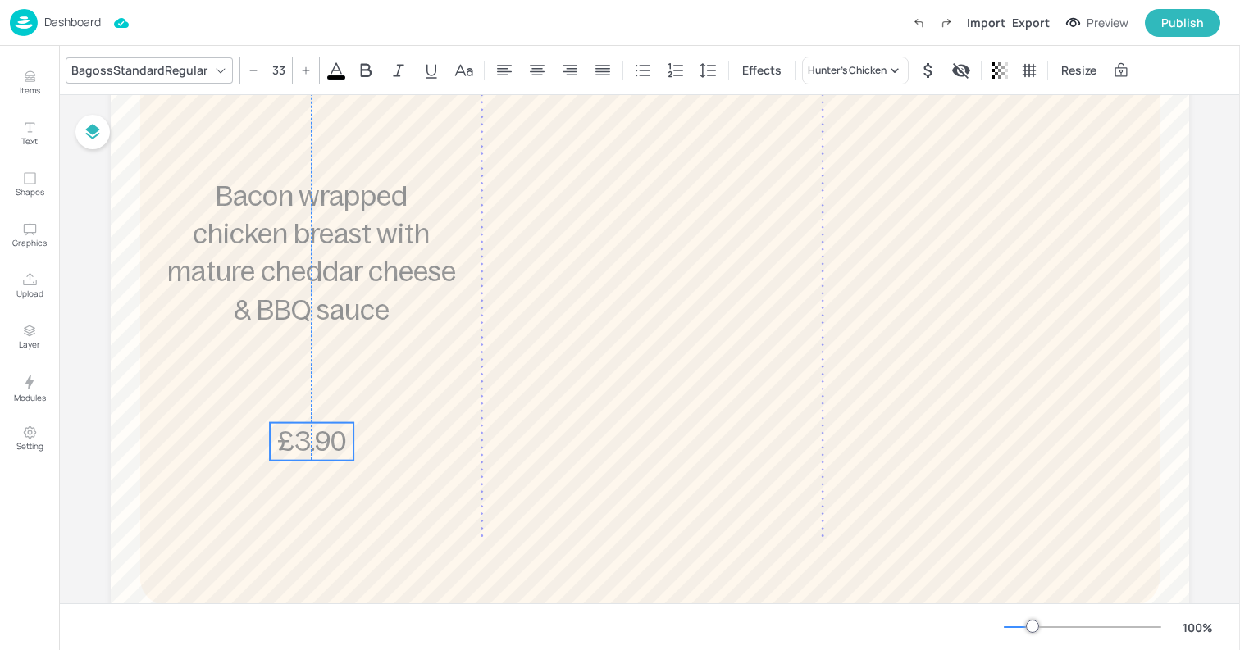
drag, startPoint x: 297, startPoint y: 430, endPoint x: 295, endPoint y: 448, distance: 18.9
click at [295, 448] on span "£3.90" at bounding box center [311, 441] width 69 height 30
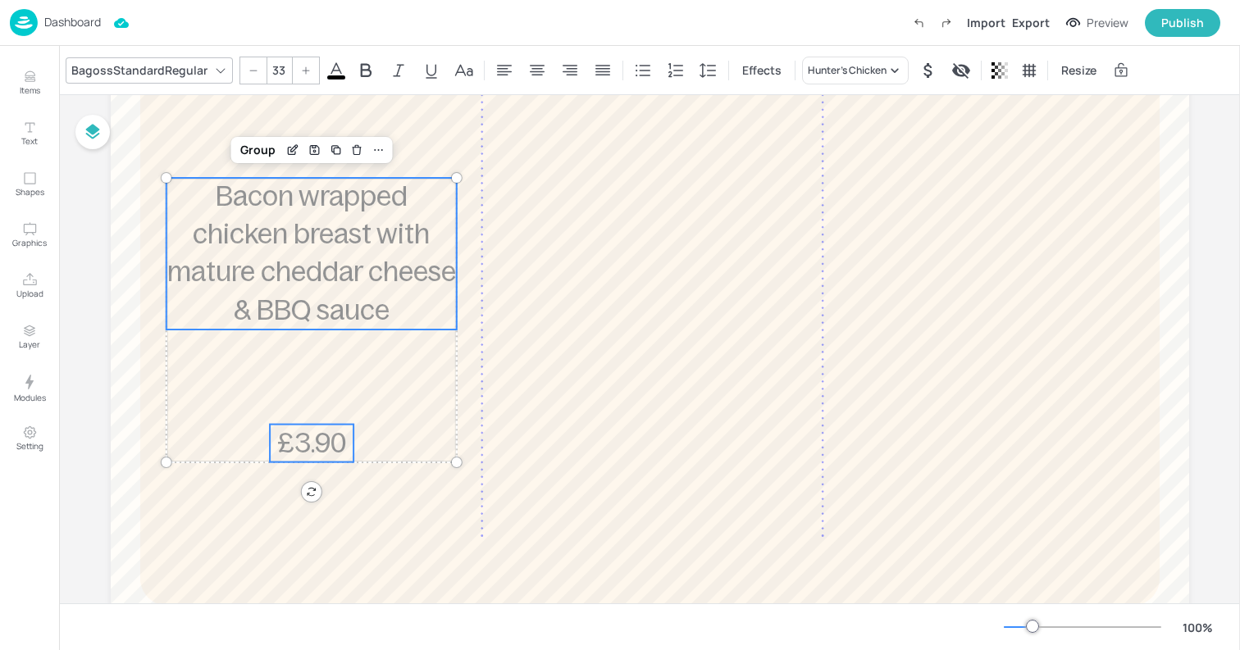
click at [248, 272] on span "Bacon wrapped chicken breast with mature cheddar cheese & BBQ sauce" at bounding box center [311, 253] width 289 height 144
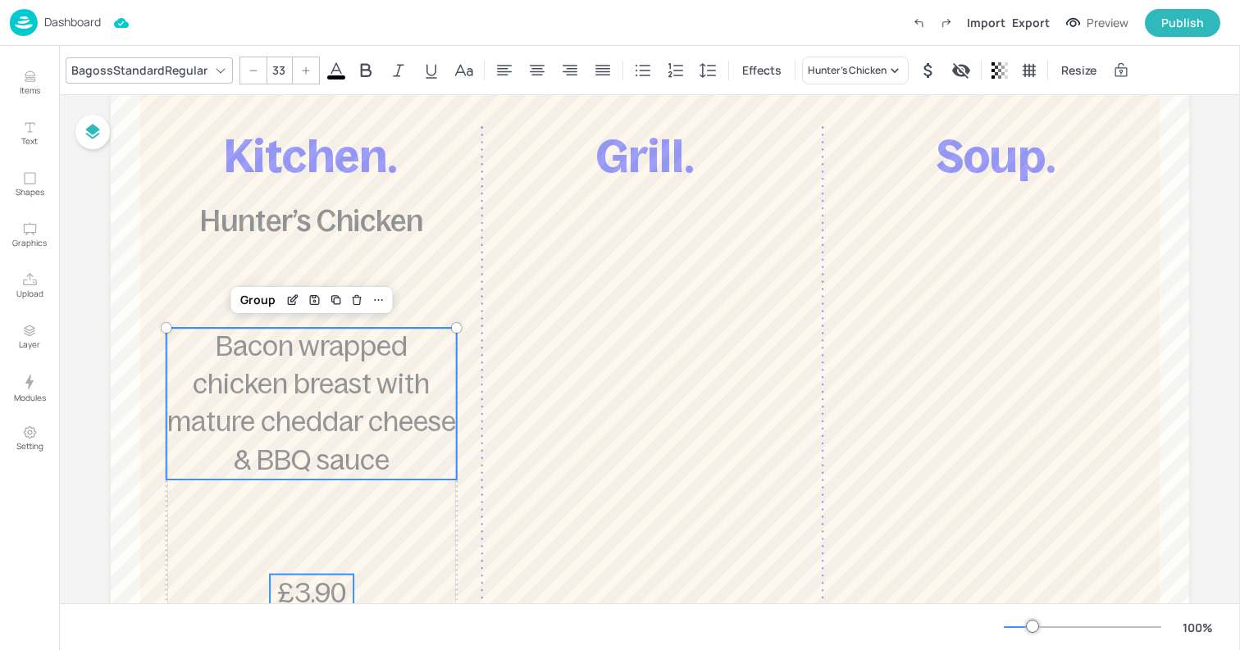
scroll to position [202, 0]
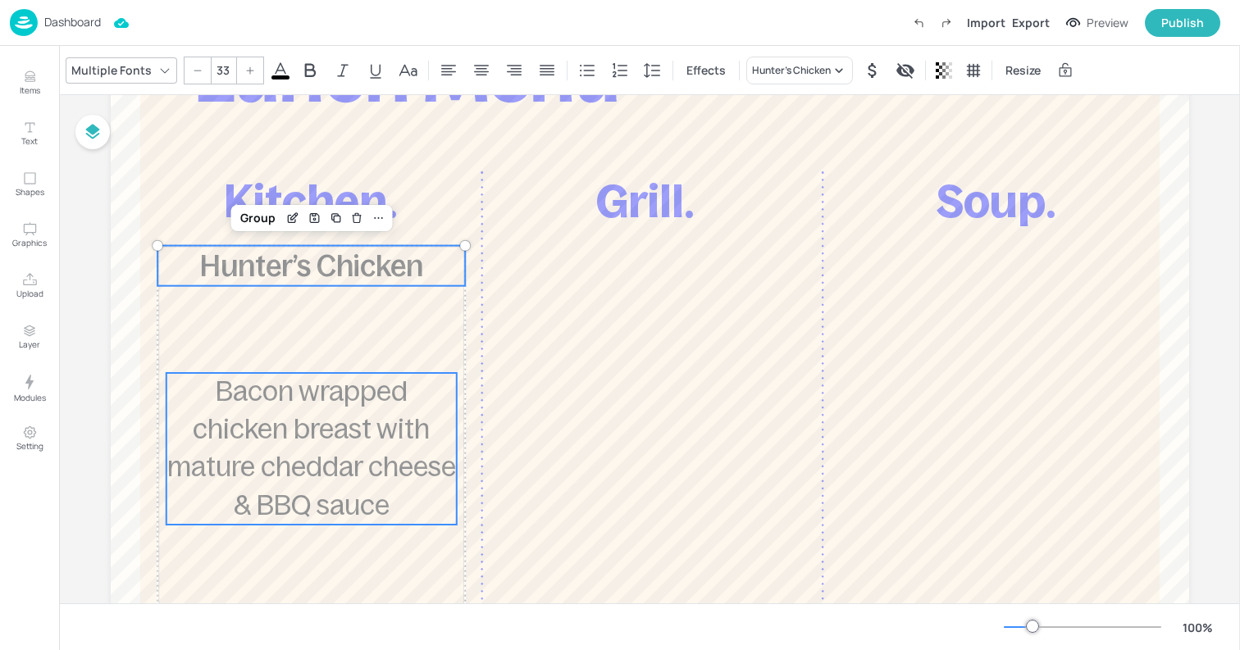
type input "--"
click at [246, 276] on span "Hunter’s Chicken" at bounding box center [311, 266] width 223 height 32
click at [371, 220] on icon at bounding box center [377, 218] width 13 height 13
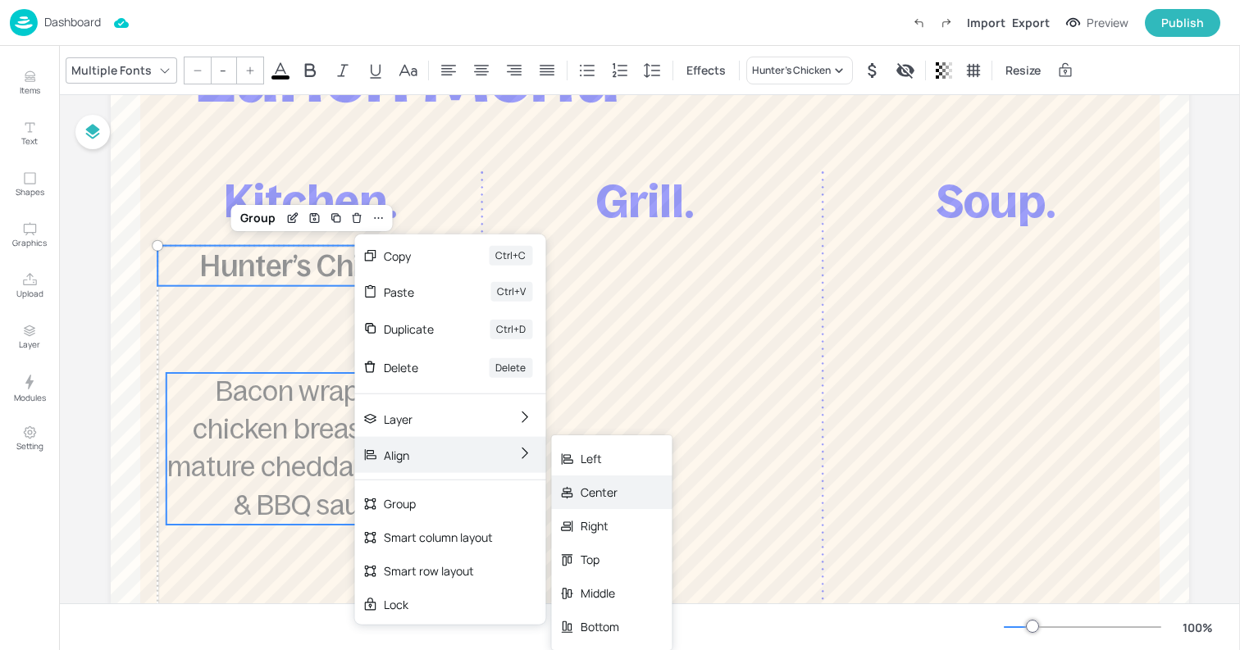
click at [612, 503] on div "Center" at bounding box center [611, 492] width 121 height 34
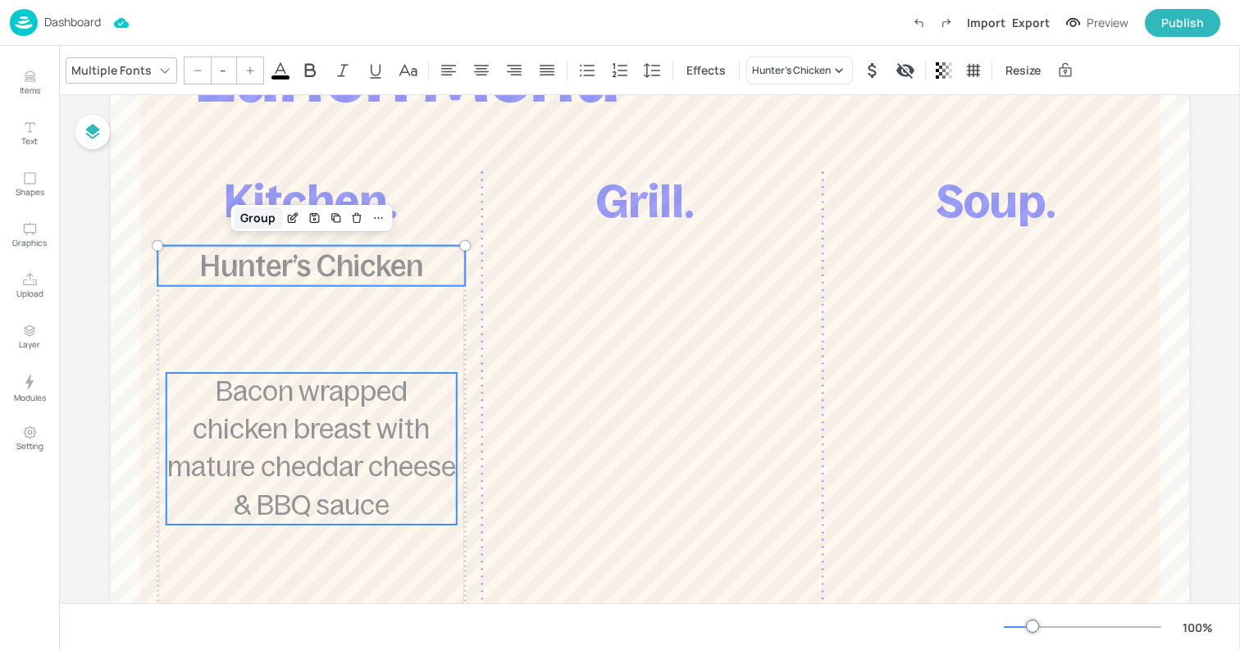
click at [248, 216] on div "Group" at bounding box center [258, 217] width 48 height 21
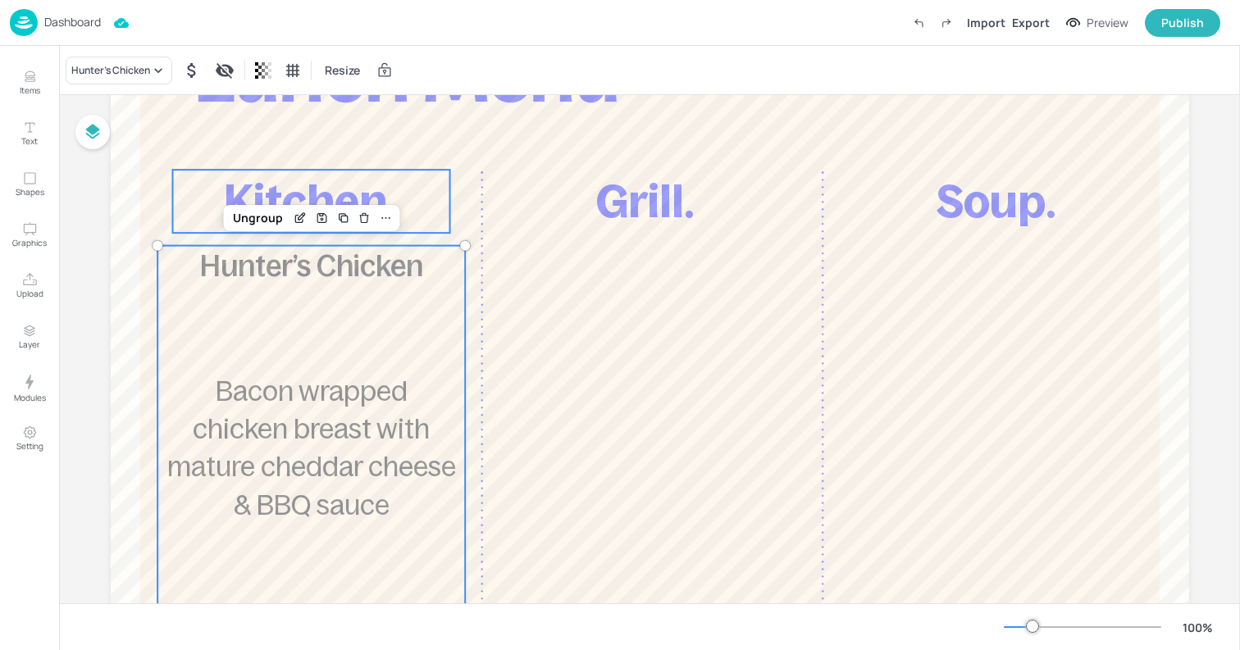
click at [219, 190] on p "Kitchen." at bounding box center [310, 201] width 277 height 63
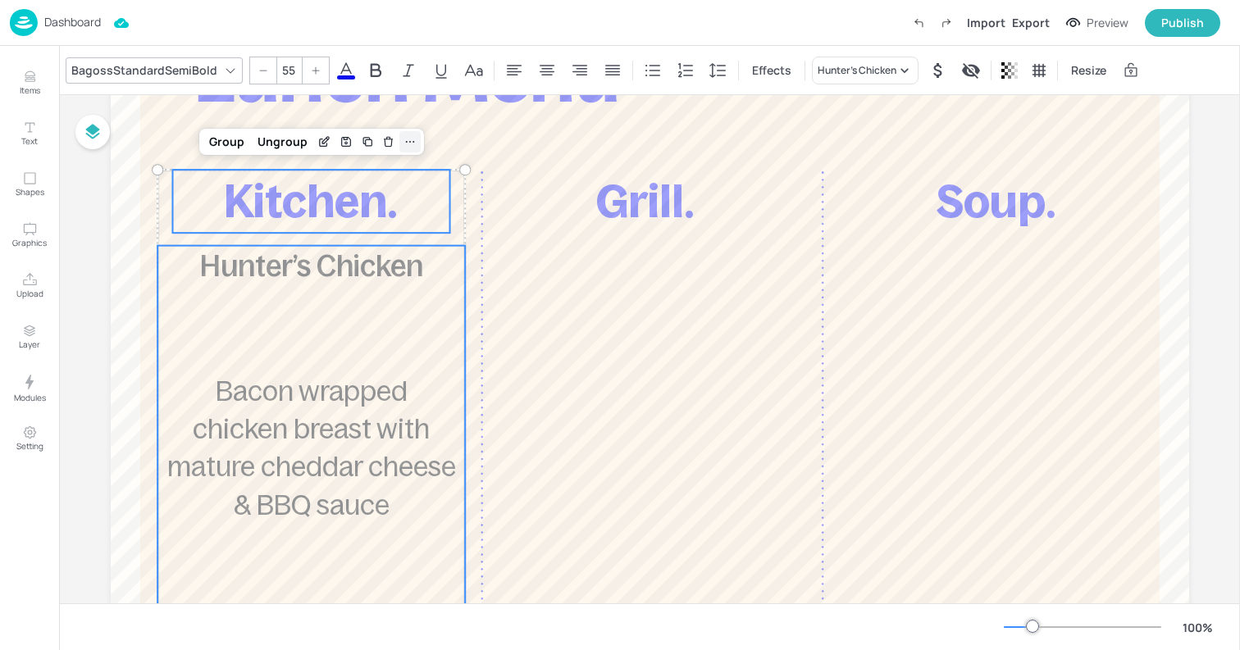
click at [404, 149] on div at bounding box center [409, 141] width 21 height 21
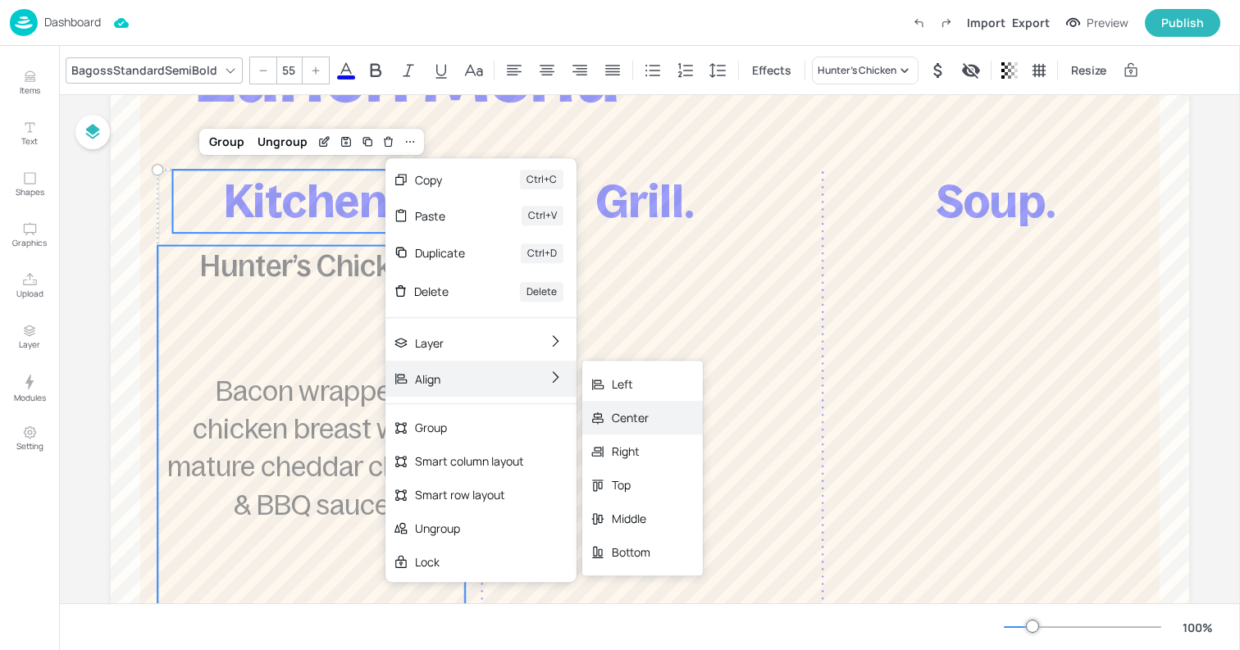
click at [615, 418] on div "Center" at bounding box center [631, 417] width 39 height 17
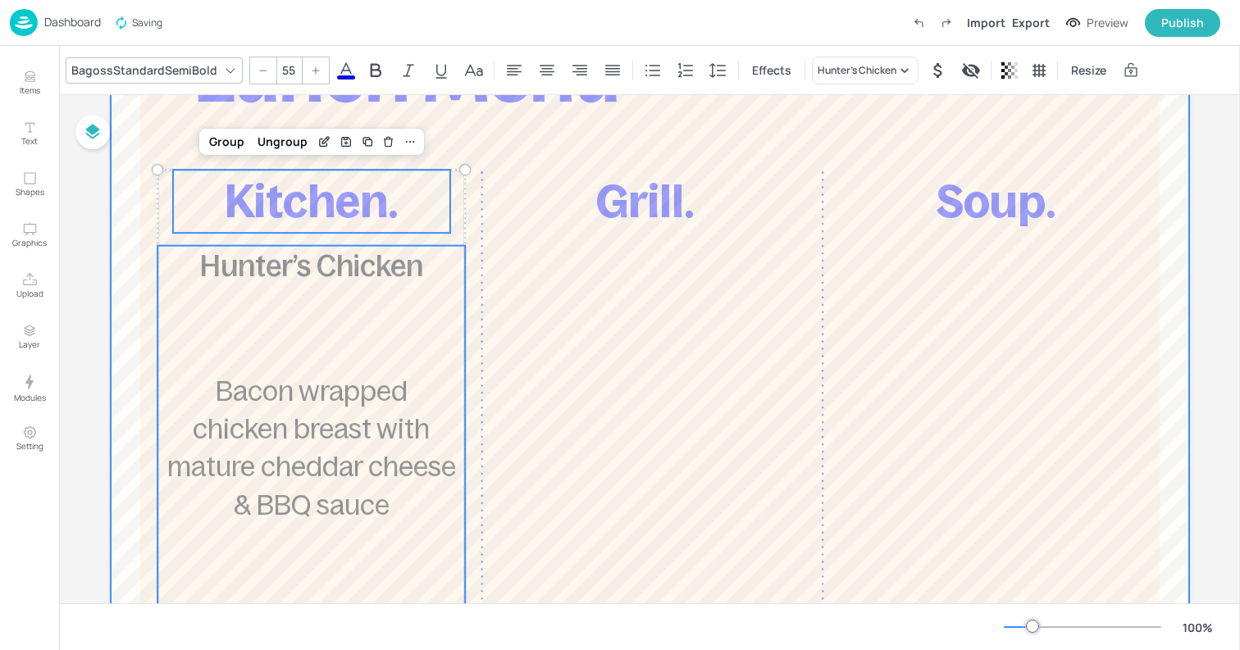
click at [562, 398] on div at bounding box center [650, 387] width 1078 height 885
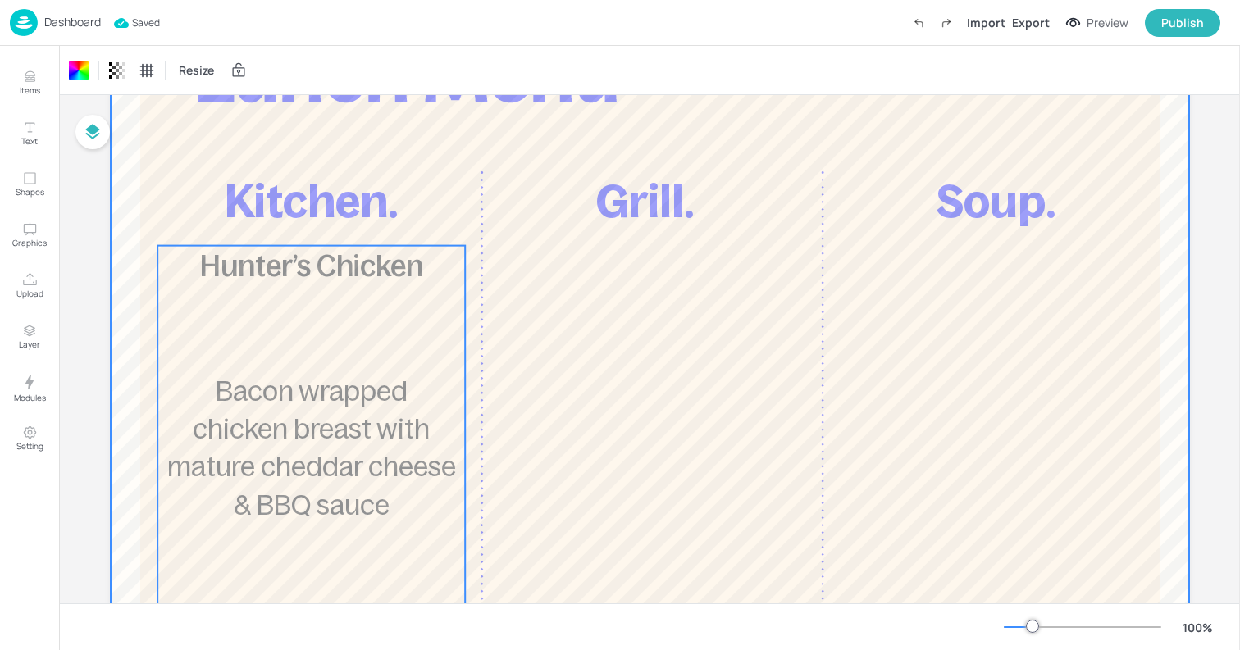
click at [396, 389] on span "Bacon wrapped chicken breast with mature cheddar cheese & BBQ sauce" at bounding box center [311, 448] width 289 height 144
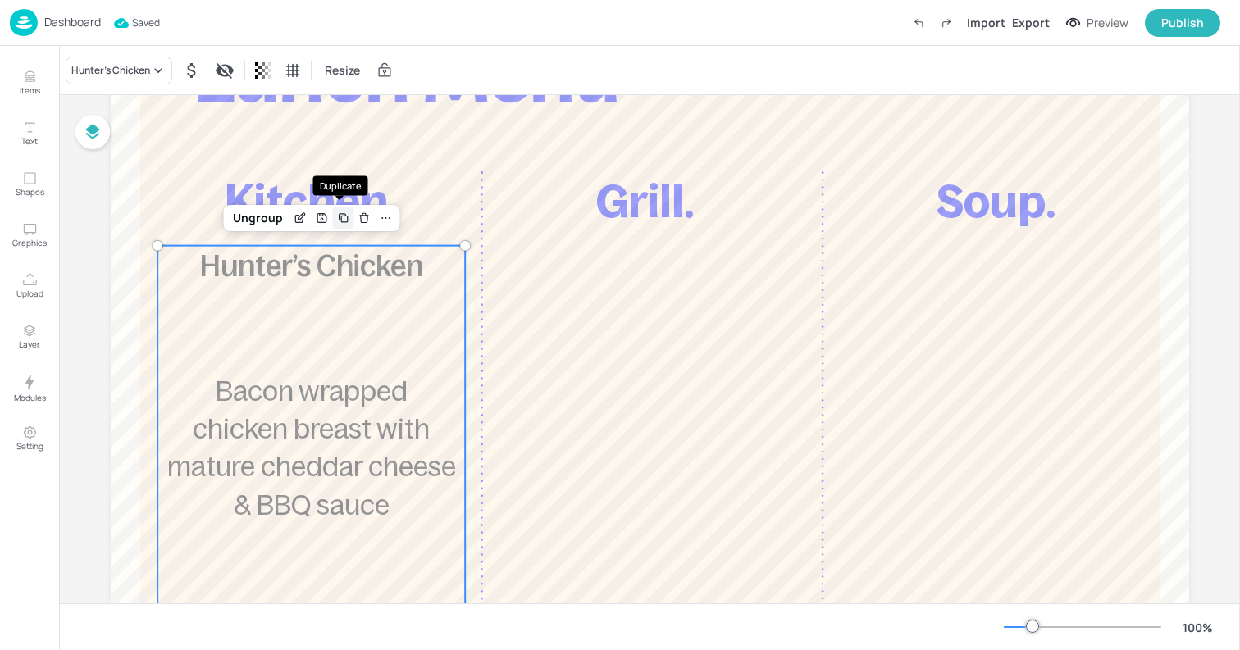
click at [343, 218] on icon "Duplicate" at bounding box center [344, 219] width 7 height 7
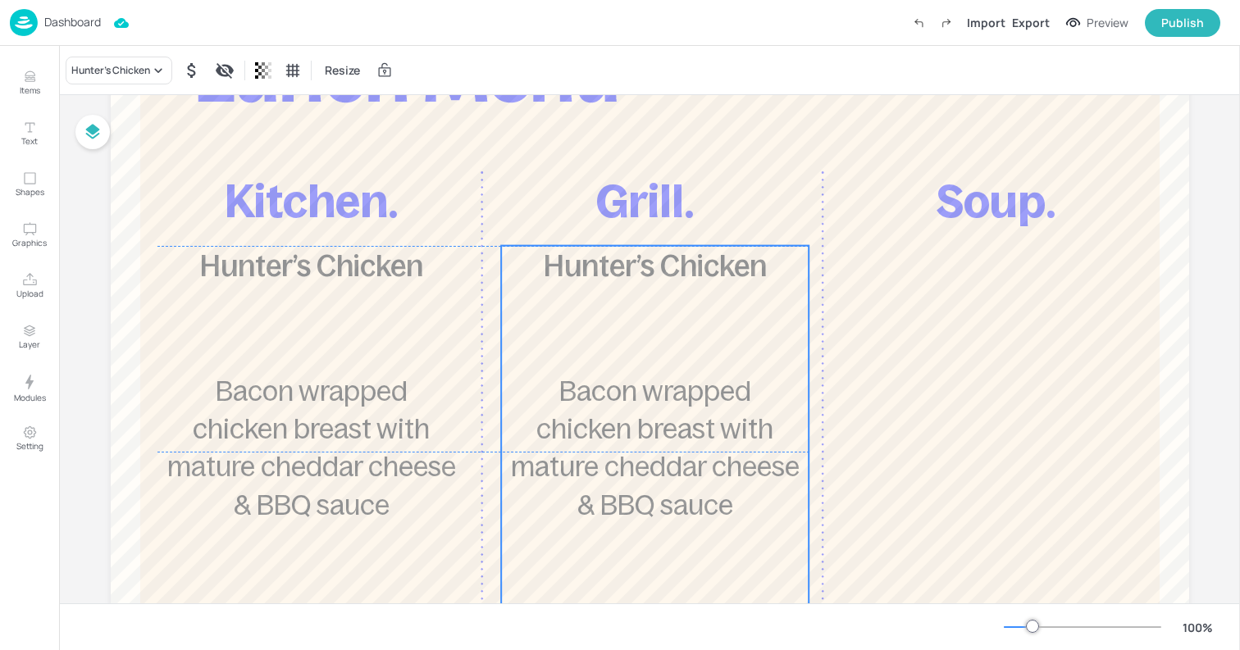
drag, startPoint x: 346, startPoint y: 334, endPoint x: 681, endPoint y: 327, distance: 335.4
click at [681, 327] on div "Hunter’s Chicken £3.90 Bacon wrapped chicken breast with mature cheddar cheese …" at bounding box center [655, 452] width 308 height 412
click at [676, 395] on span "Bacon wrapped chicken breast with mature cheddar cheese & BBQ sauce" at bounding box center [655, 448] width 289 height 144
click at [680, 221] on icon "Duplicate" at bounding box center [686, 218] width 13 height 13
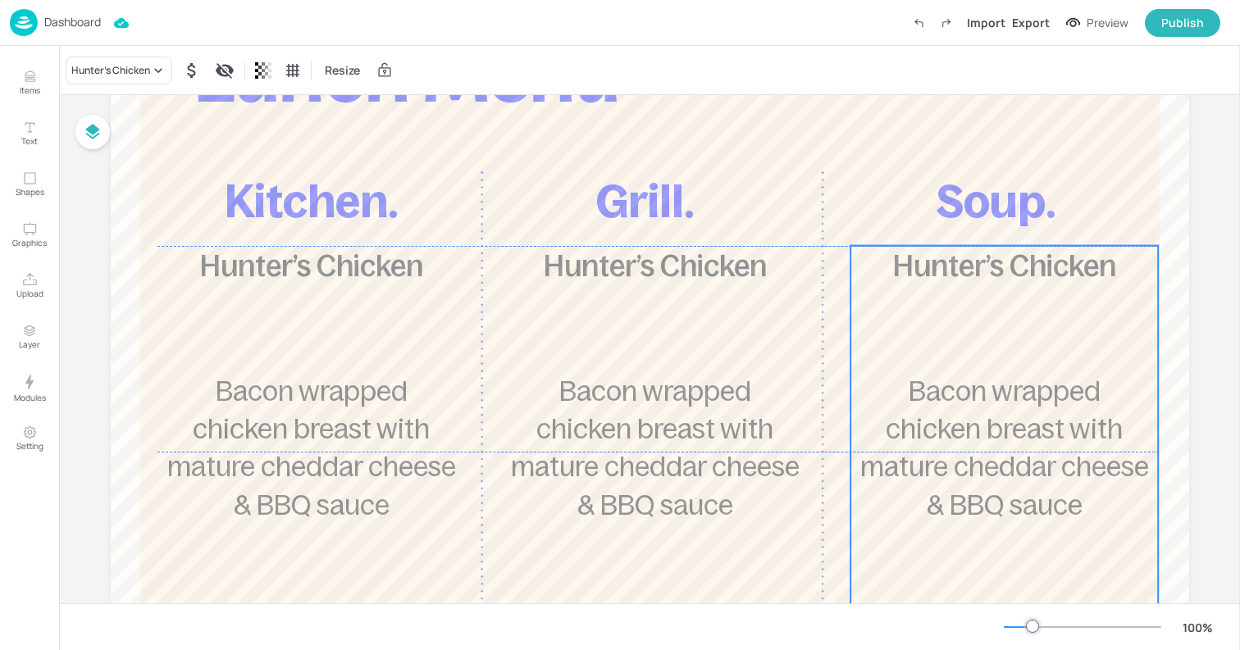
drag, startPoint x: 677, startPoint y: 242, endPoint x: 1008, endPoint y: 397, distance: 364.9
click at [1008, 397] on span "Bacon wrapped chicken breast with mature cheddar cheese & BBQ sauce" at bounding box center [1004, 448] width 289 height 144
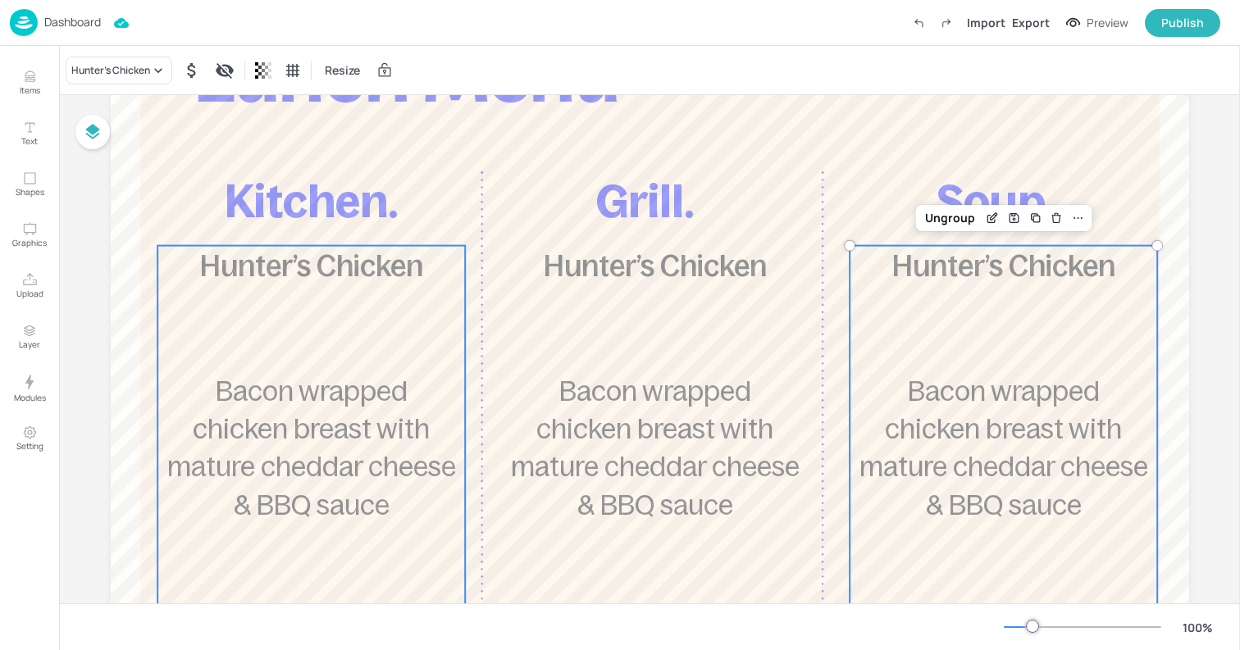
click at [316, 353] on div "Hunter’s Chicken £3.90 Bacon wrapped chicken breast with mature cheddar cheese …" at bounding box center [311, 452] width 308 height 412
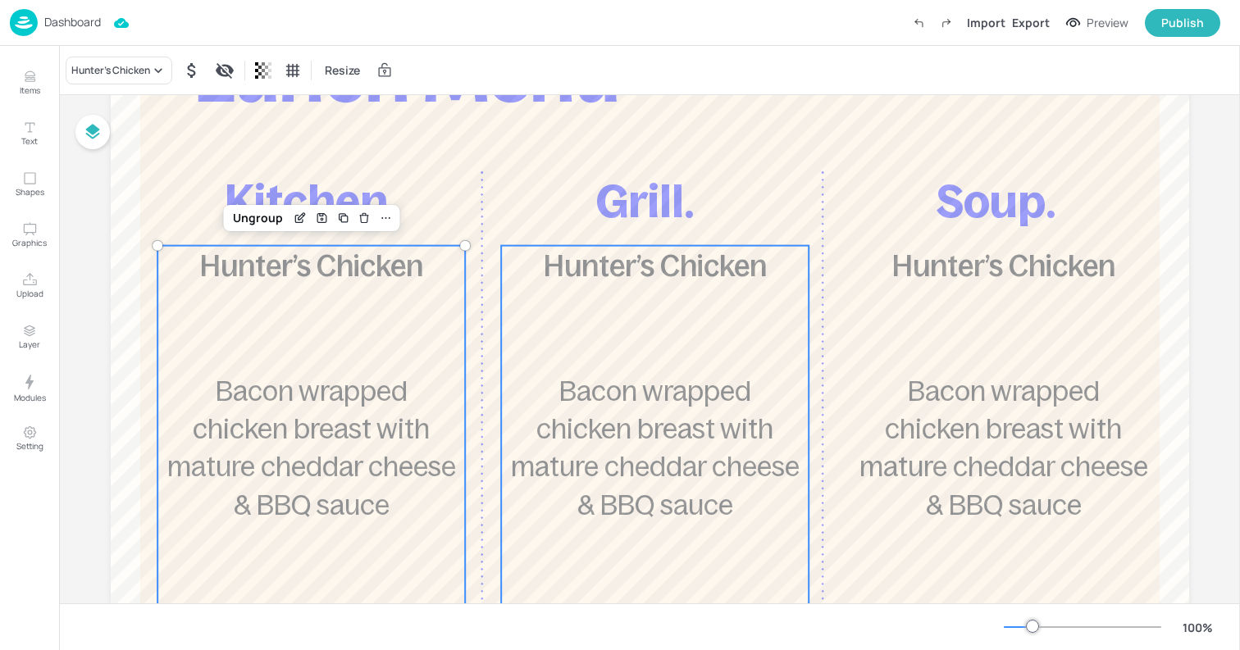
click at [634, 376] on span "Bacon wrapped chicken breast with mature cheddar cheese & BBQ sauce" at bounding box center [655, 448] width 289 height 144
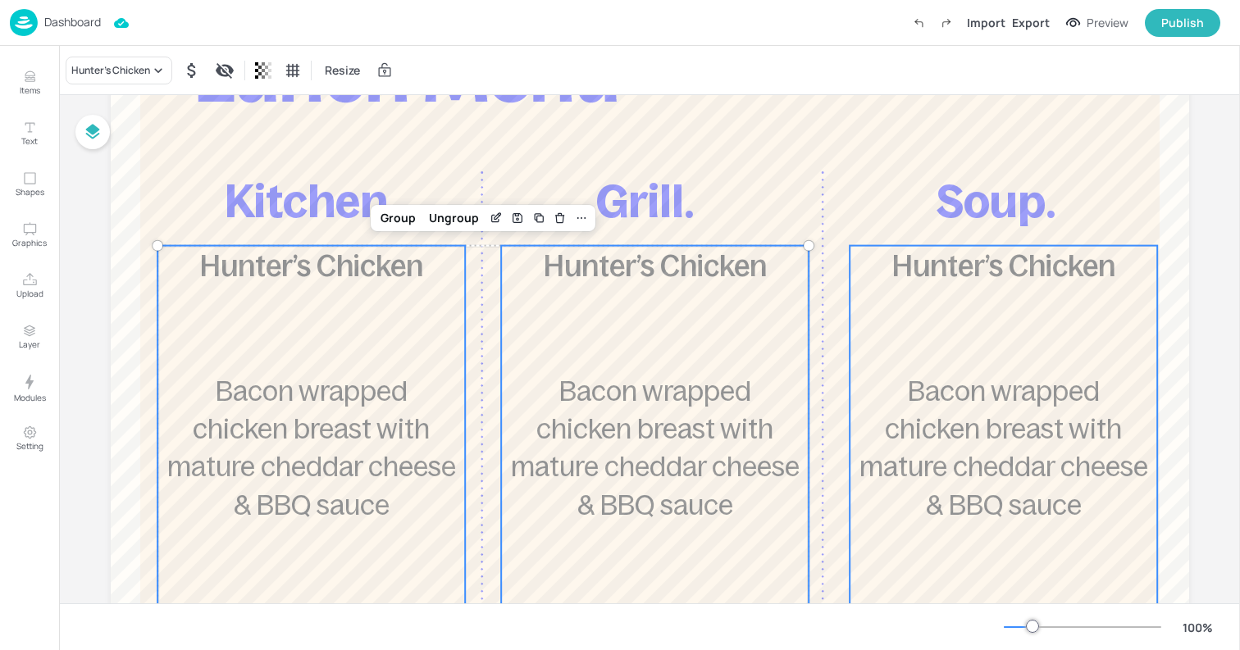
click at [1010, 383] on span "Bacon wrapped chicken breast with mature cheddar cheese & BBQ sauce" at bounding box center [1003, 448] width 289 height 144
click at [749, 221] on icon at bounding box center [755, 218] width 13 height 13
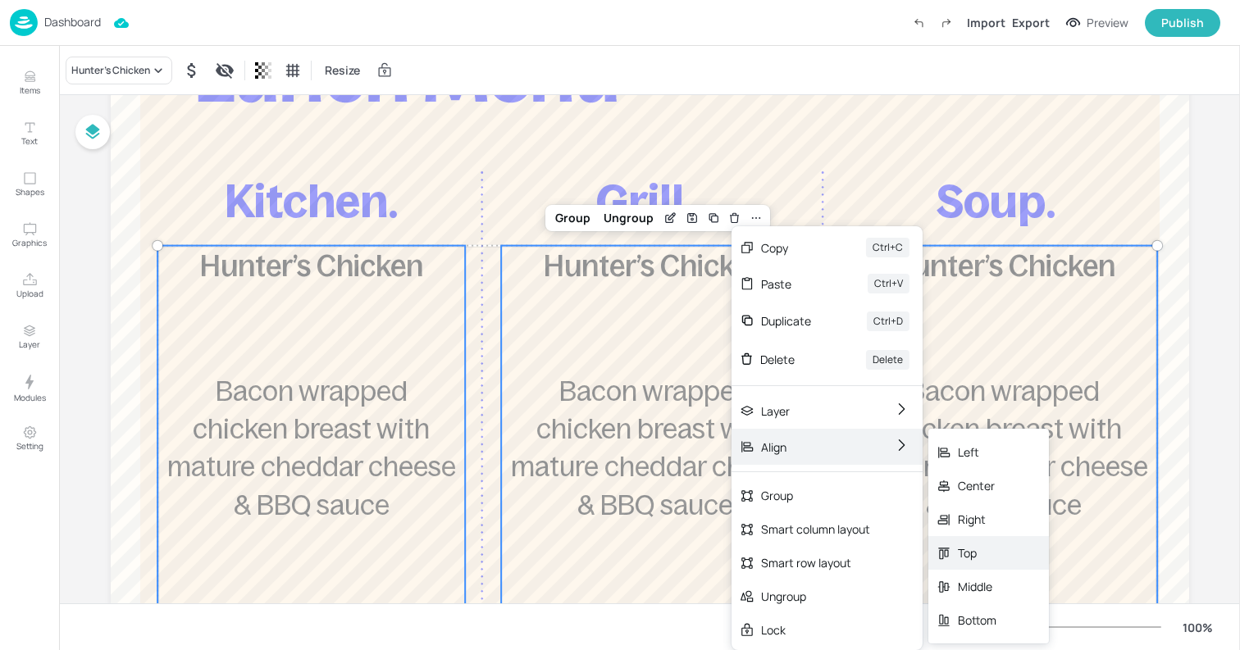
click at [992, 563] on div "Top" at bounding box center [988, 553] width 121 height 34
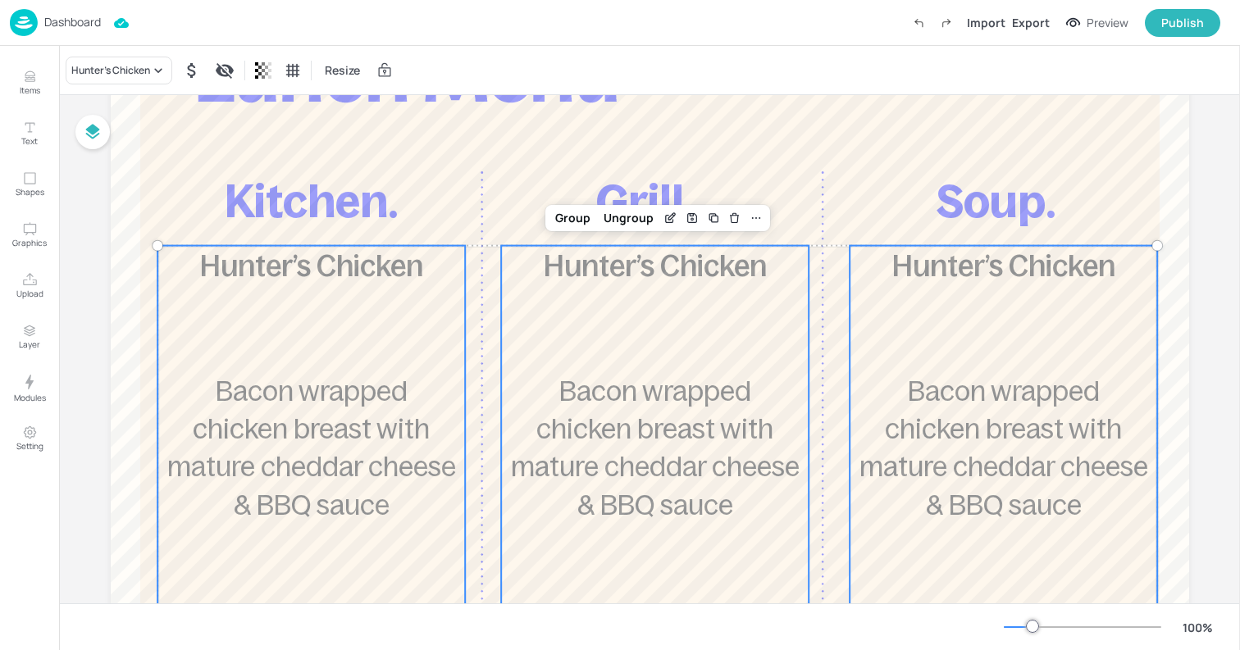
click at [951, 371] on div "Hunter’s Chicken £3.90 Bacon wrapped chicken breast with mature cheddar cheese …" at bounding box center [1003, 452] width 308 height 412
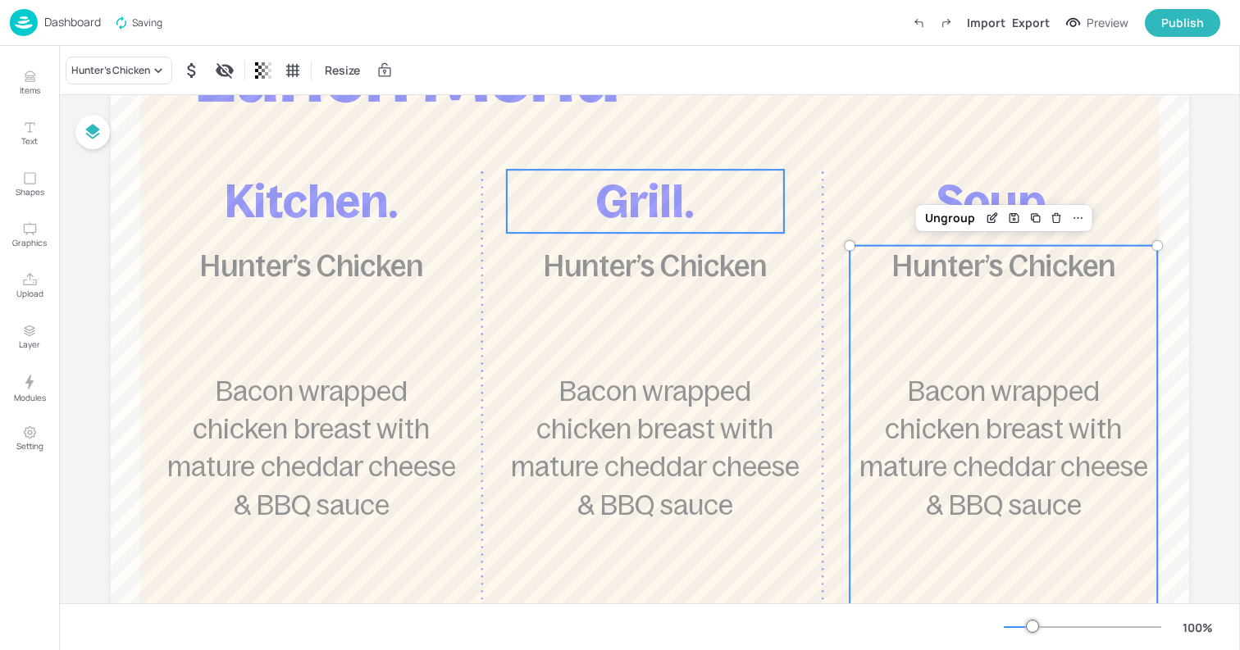
click at [598, 189] on span "Grill." at bounding box center [645, 201] width 98 height 50
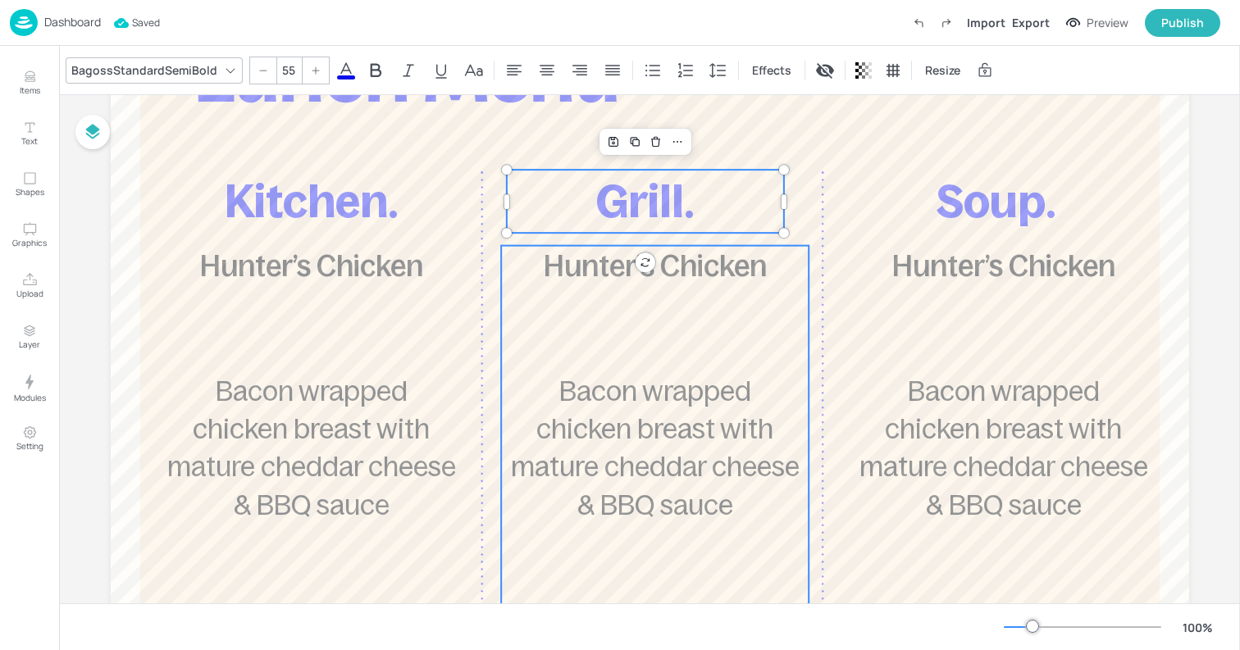
click at [596, 326] on div "Hunter’s Chicken £3.90 Bacon wrapped chicken breast with mature cheddar cheese …" at bounding box center [655, 452] width 308 height 412
click at [736, 143] on icon at bounding box center [742, 141] width 13 height 13
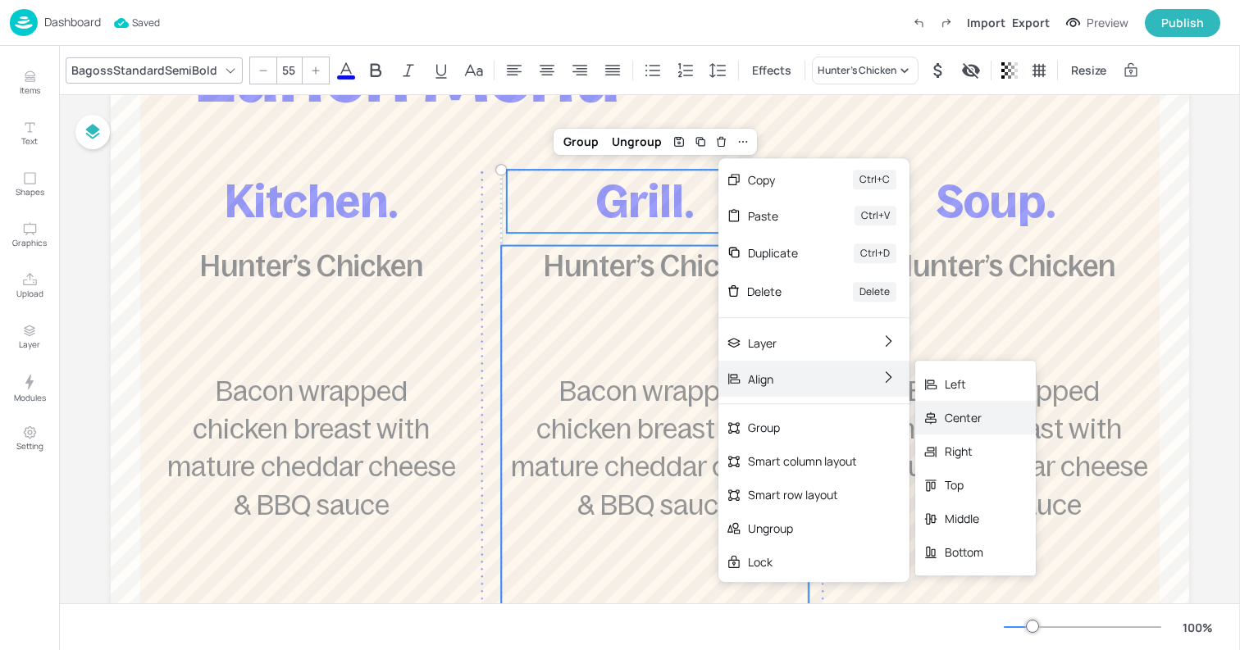
click at [972, 421] on div "Center" at bounding box center [963, 417] width 39 height 17
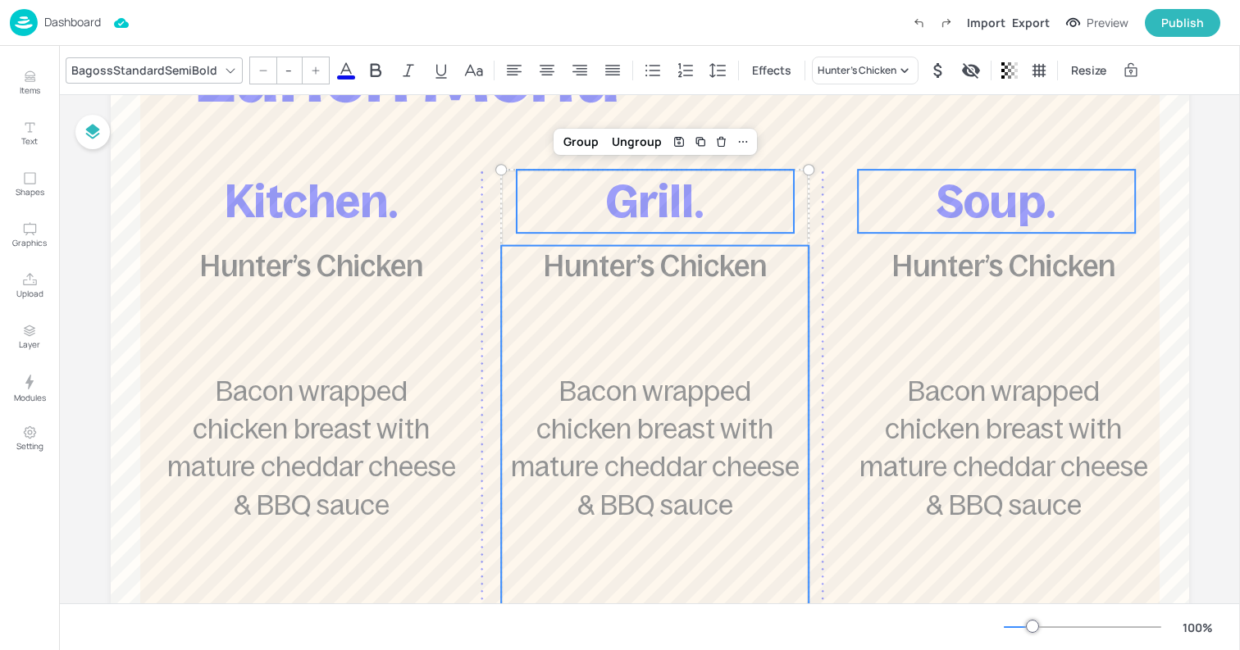
type input "55"
click at [965, 209] on span "Soup." at bounding box center [996, 201] width 120 height 50
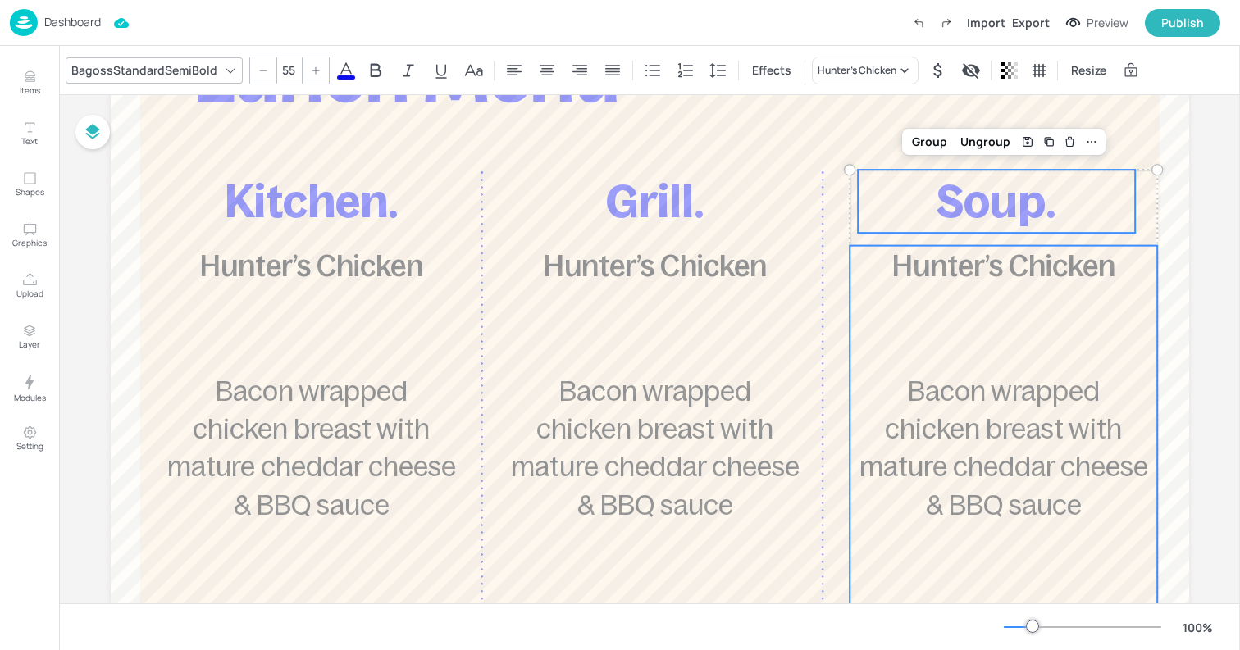
click at [965, 396] on span "Bacon wrapped chicken breast with mature cheddar cheese & BBQ sauce" at bounding box center [1003, 448] width 289 height 144
click at [1085, 148] on icon at bounding box center [1091, 141] width 13 height 13
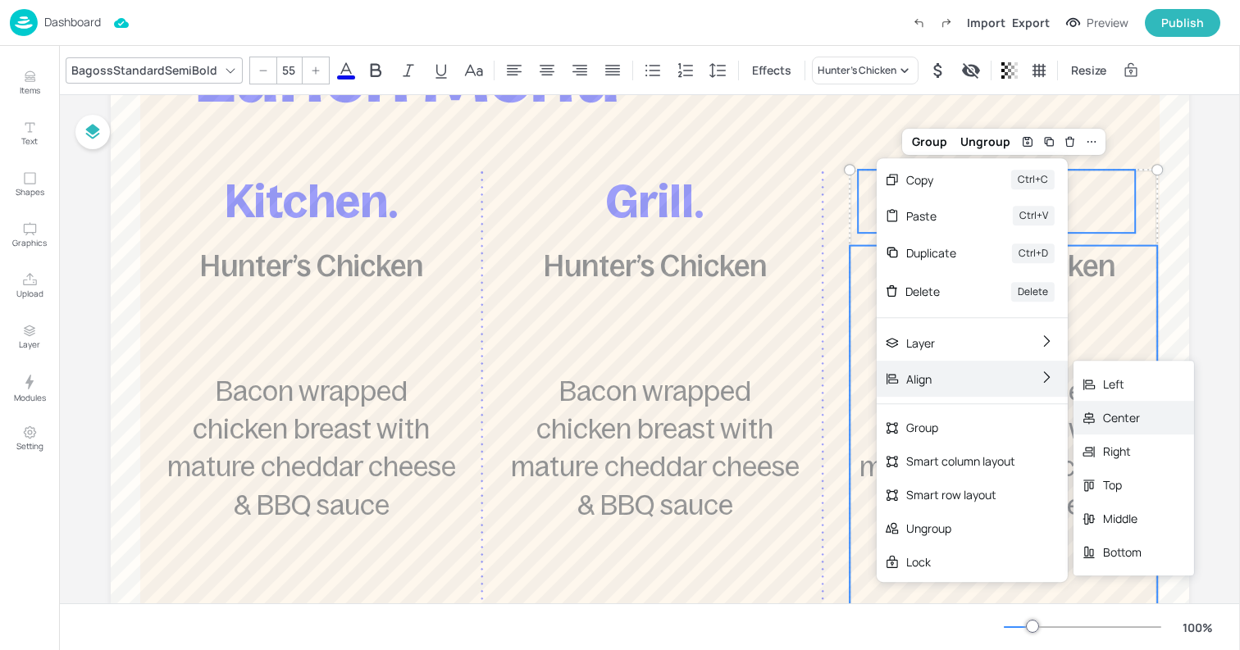
click at [1089, 419] on icon at bounding box center [1088, 418] width 15 height 15
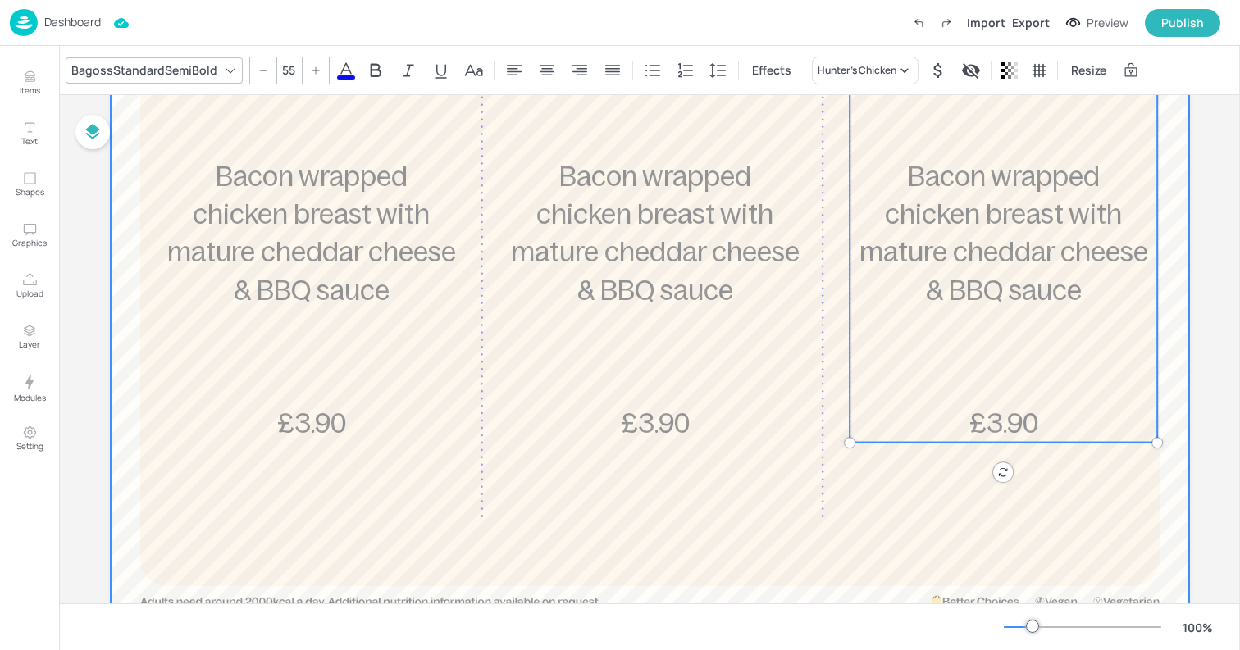
scroll to position [412, 0]
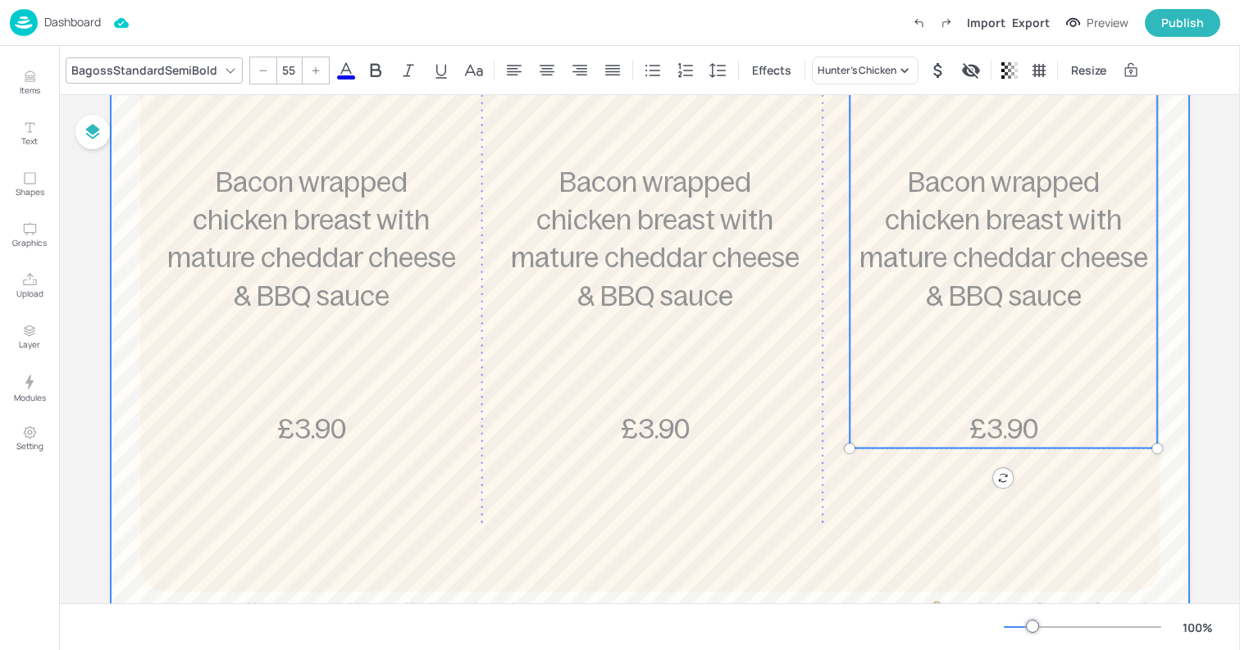
click at [712, 545] on div at bounding box center [650, 178] width 1078 height 885
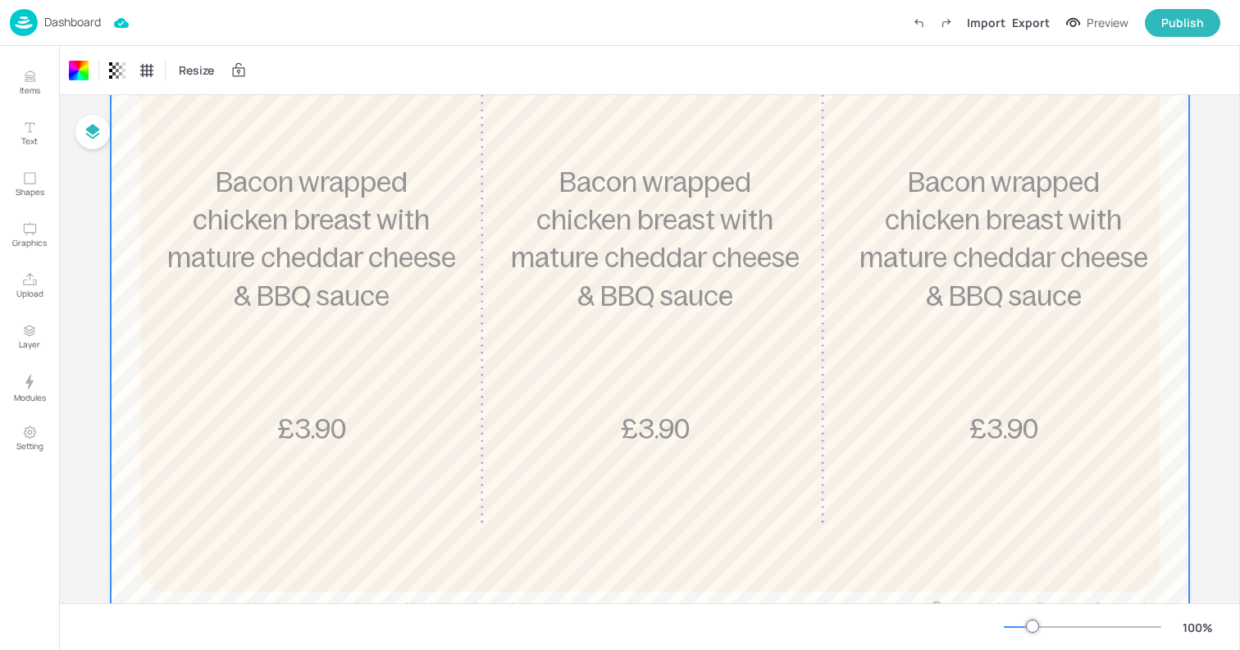
scroll to position [0, 0]
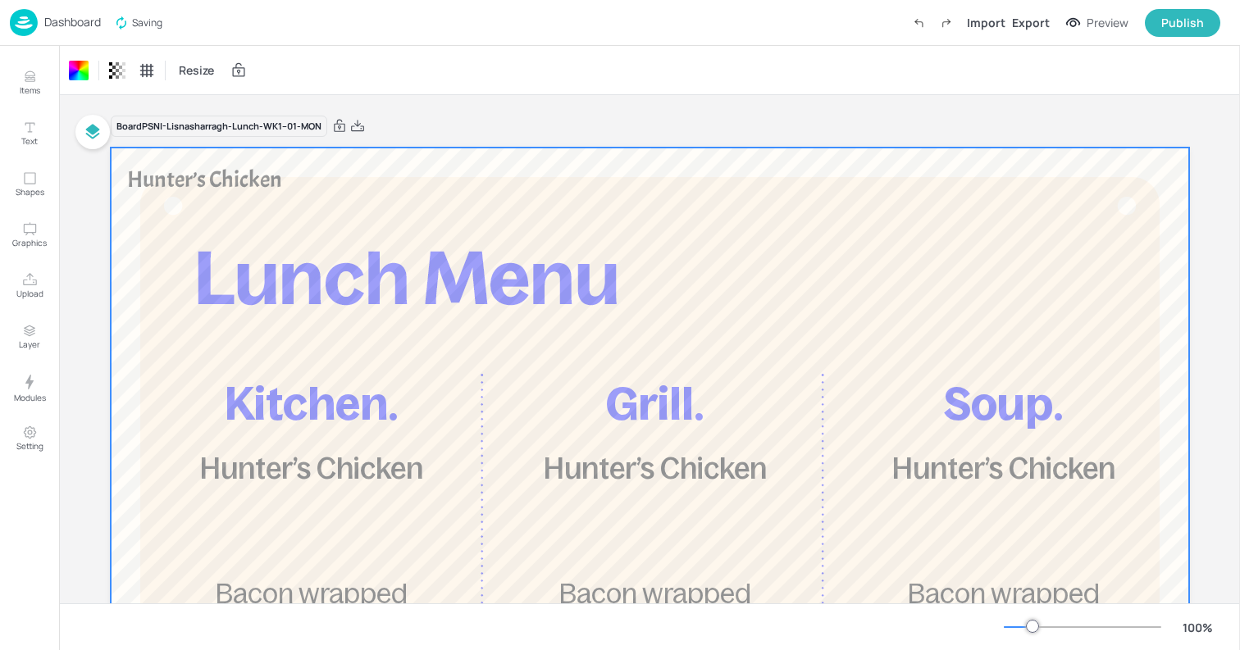
click at [623, 99] on div "Board PSNI-Lisnasharragh-Lunch-WK1--01-MON Kitchen. Grill. Soup. Hunter’s Chick…" at bounding box center [650, 584] width 1078 height 979
click at [262, 169] on span "Hunter’s Chicken" at bounding box center [204, 180] width 155 height 30
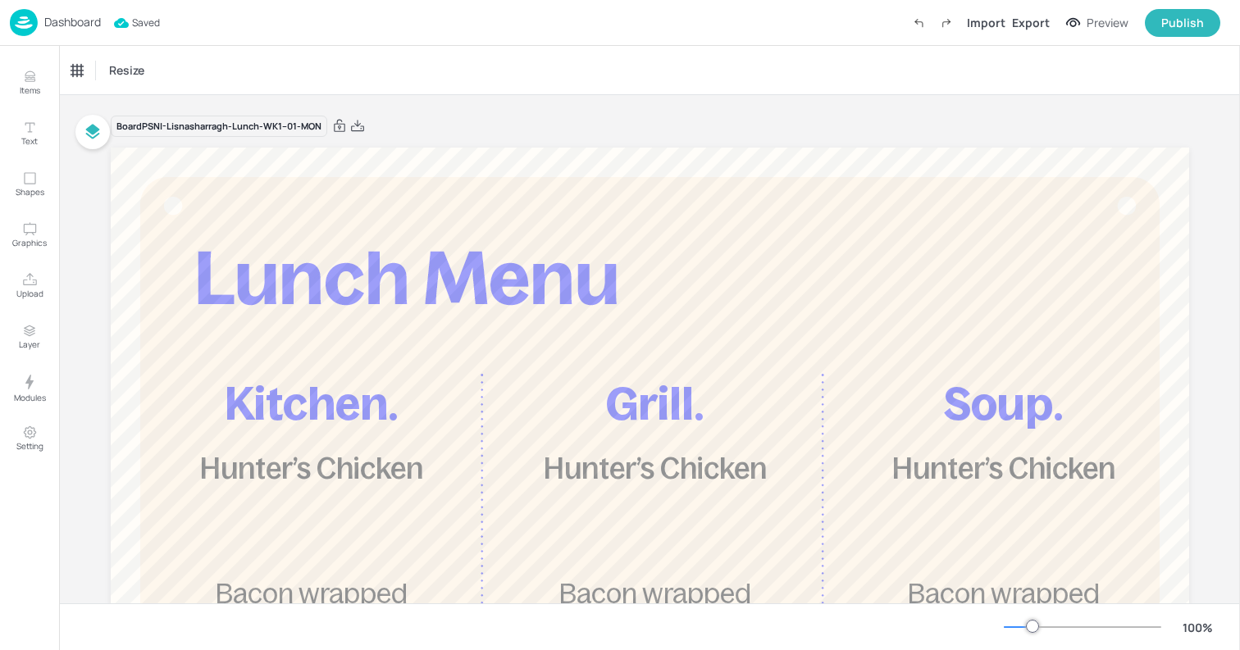
click at [482, 117] on div "Board PSNI-Lisnasharragh-Lunch-WK1--01-MON" at bounding box center [650, 126] width 1078 height 23
click at [15, 19] on img at bounding box center [24, 22] width 28 height 27
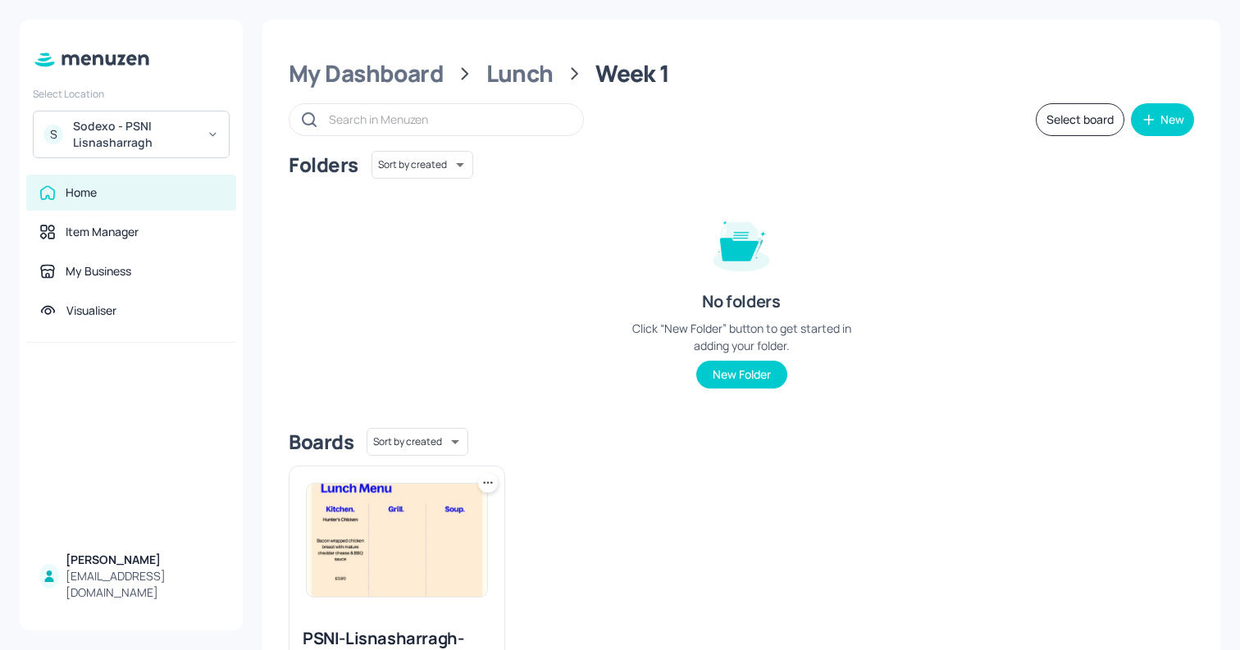
click at [118, 125] on div "Sodexo - PSNI Lisnasharragh" at bounding box center [135, 134] width 124 height 33
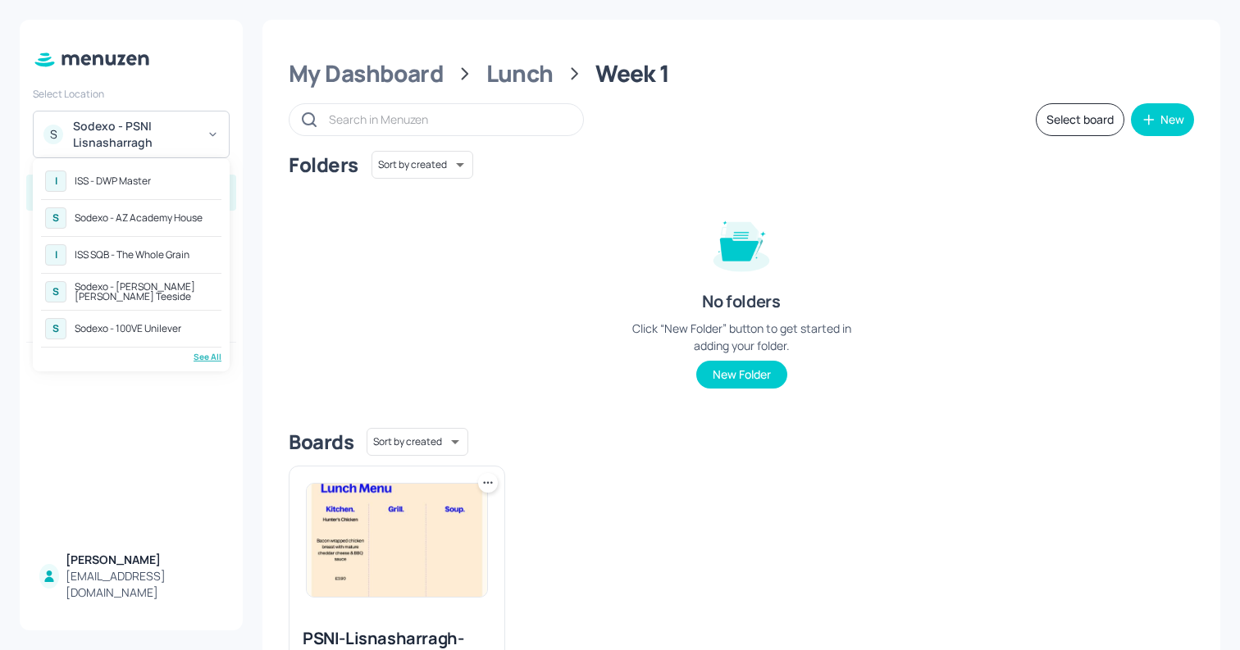
click at [204, 359] on div "See All" at bounding box center [131, 357] width 180 height 12
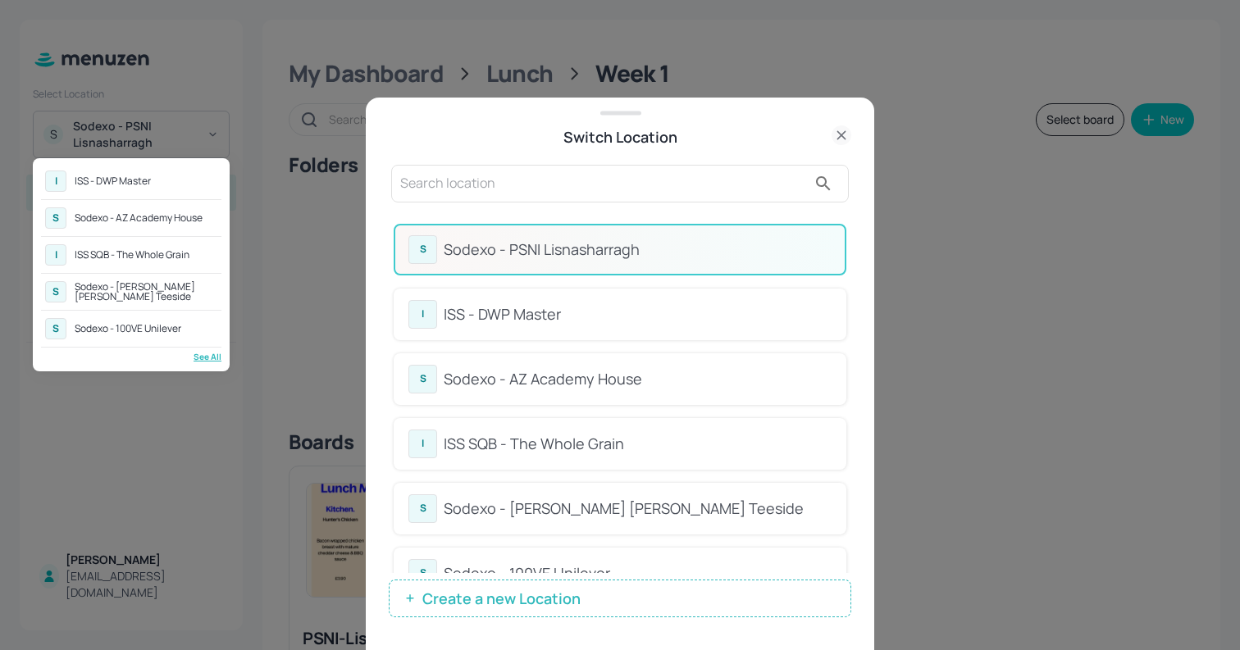
click at [455, 199] on div at bounding box center [620, 325] width 1240 height 650
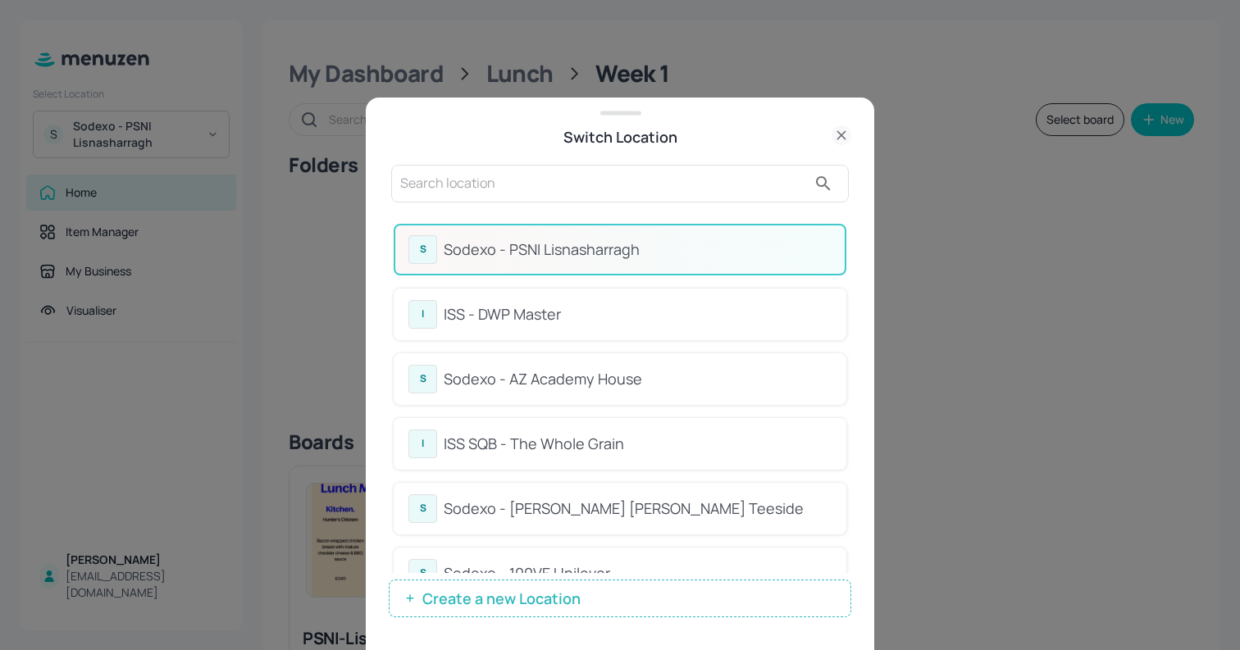
click at [457, 189] on input "text" at bounding box center [603, 184] width 407 height 26
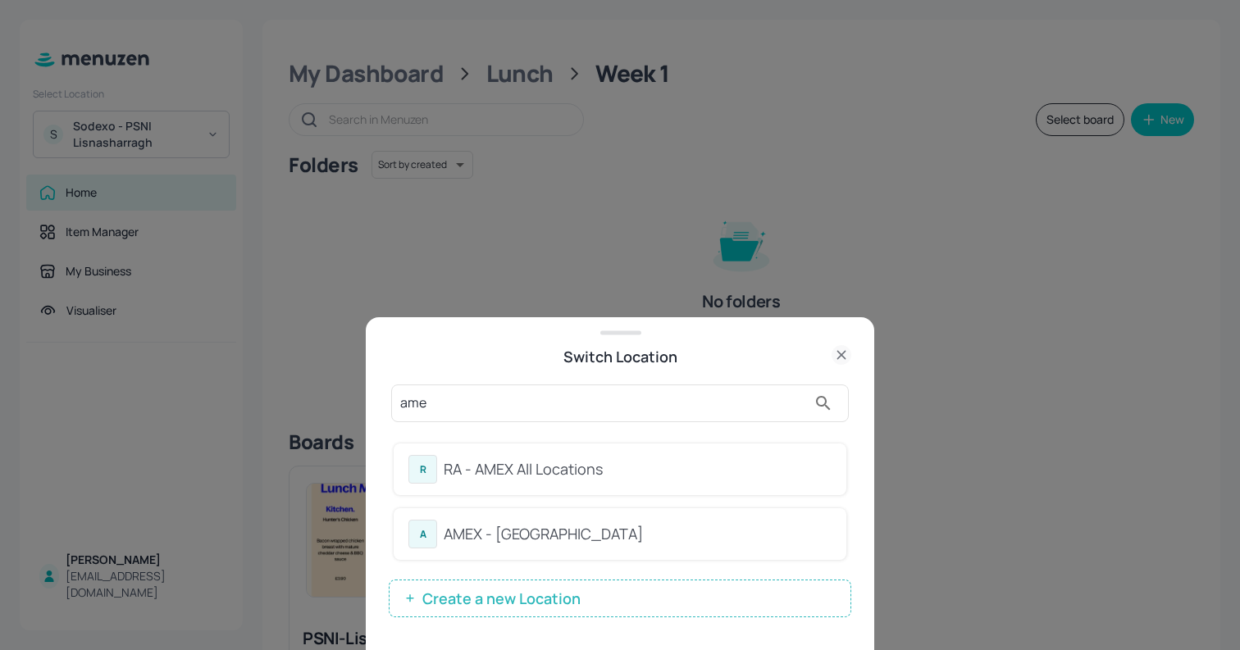
type input "ame"
click at [520, 467] on div "RA - AMEX All Locations" at bounding box center [638, 469] width 388 height 22
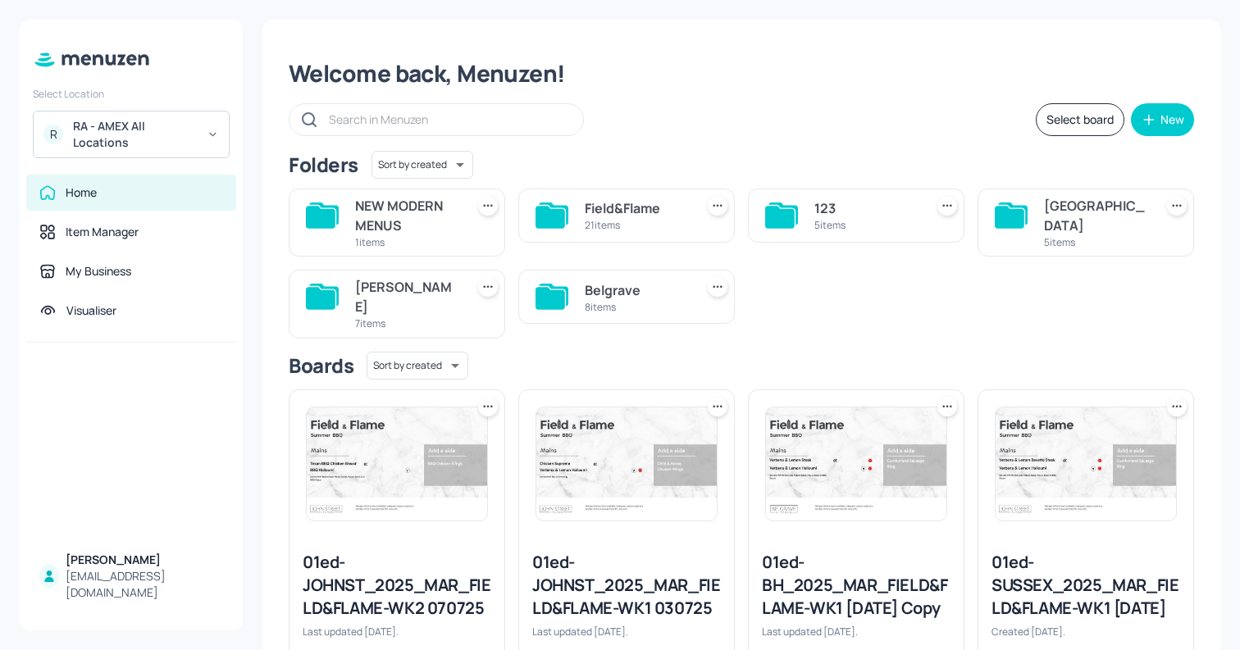
click at [384, 298] on div "John St" at bounding box center [406, 296] width 103 height 39
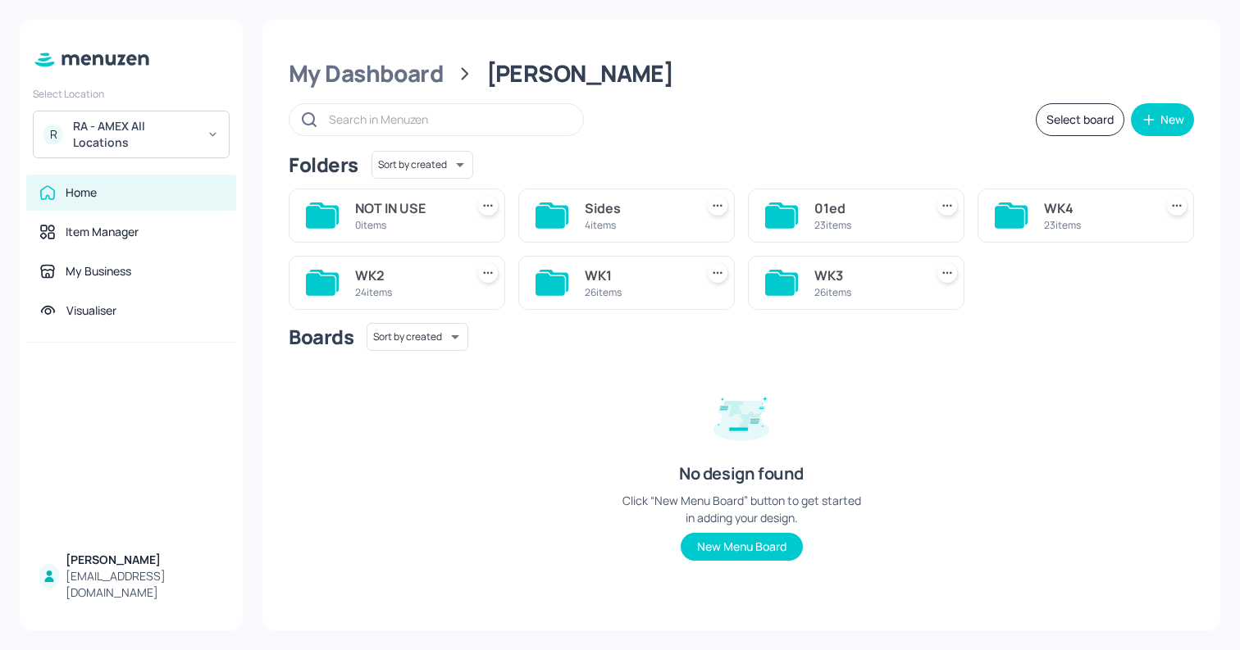
click at [594, 279] on div "WK1" at bounding box center [636, 276] width 103 height 20
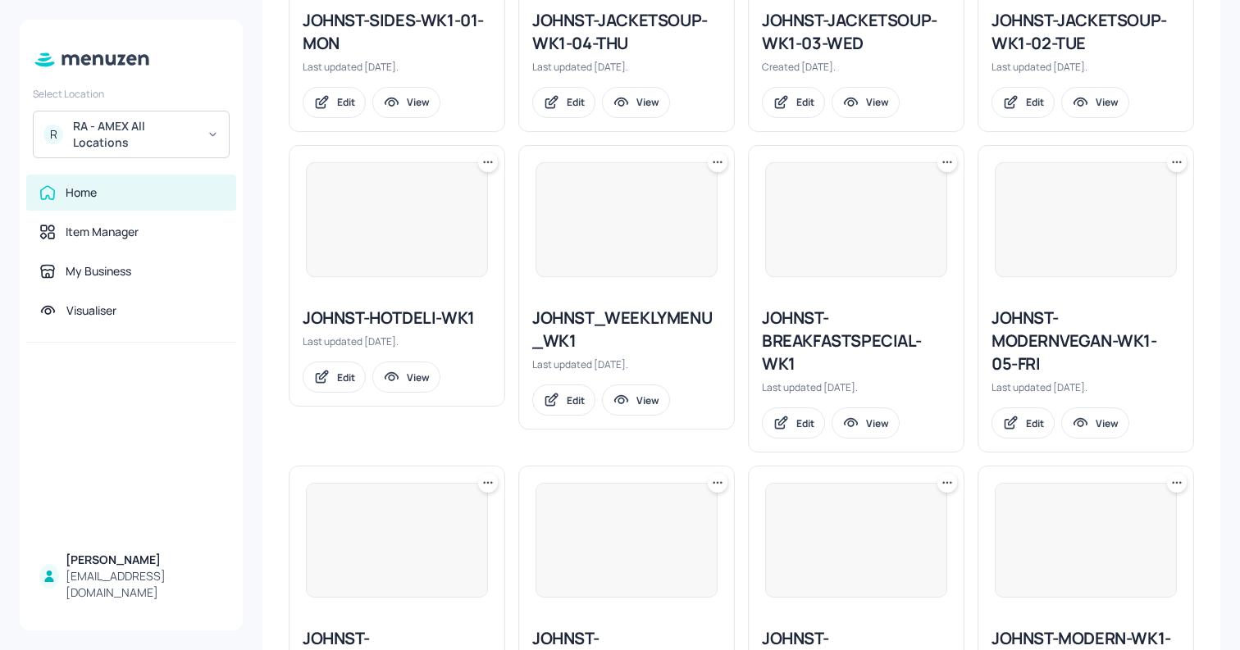
scroll to position [1567, 0]
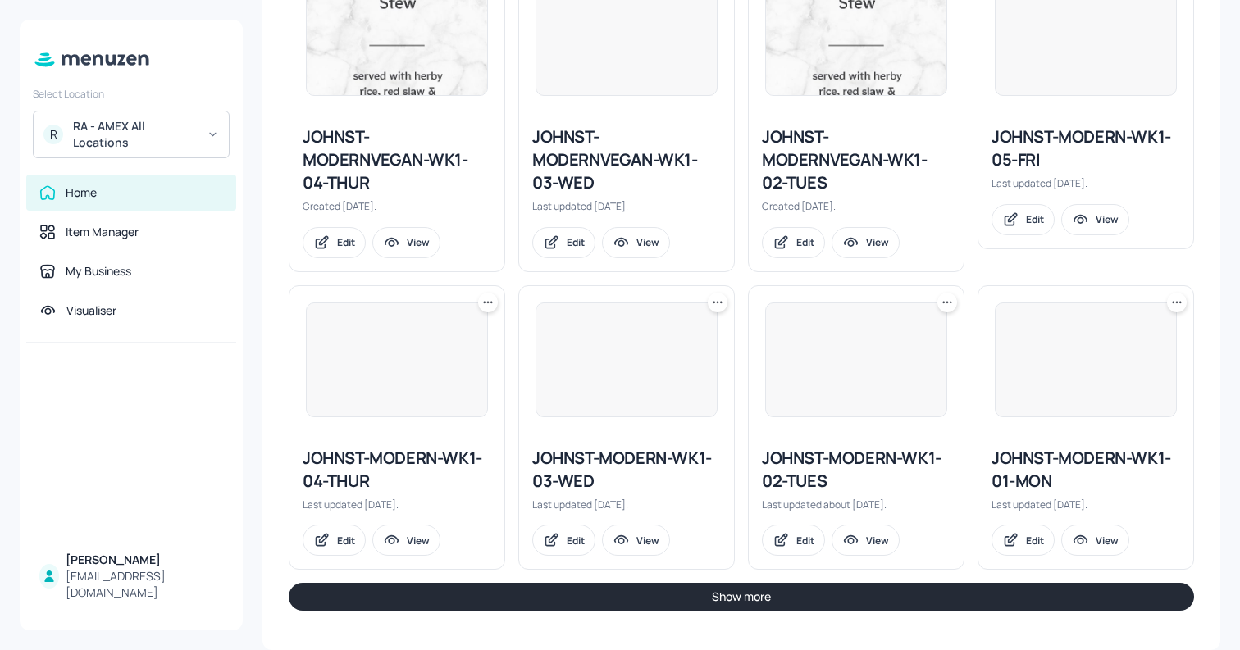
click at [566, 591] on button "Show more" at bounding box center [741, 597] width 905 height 28
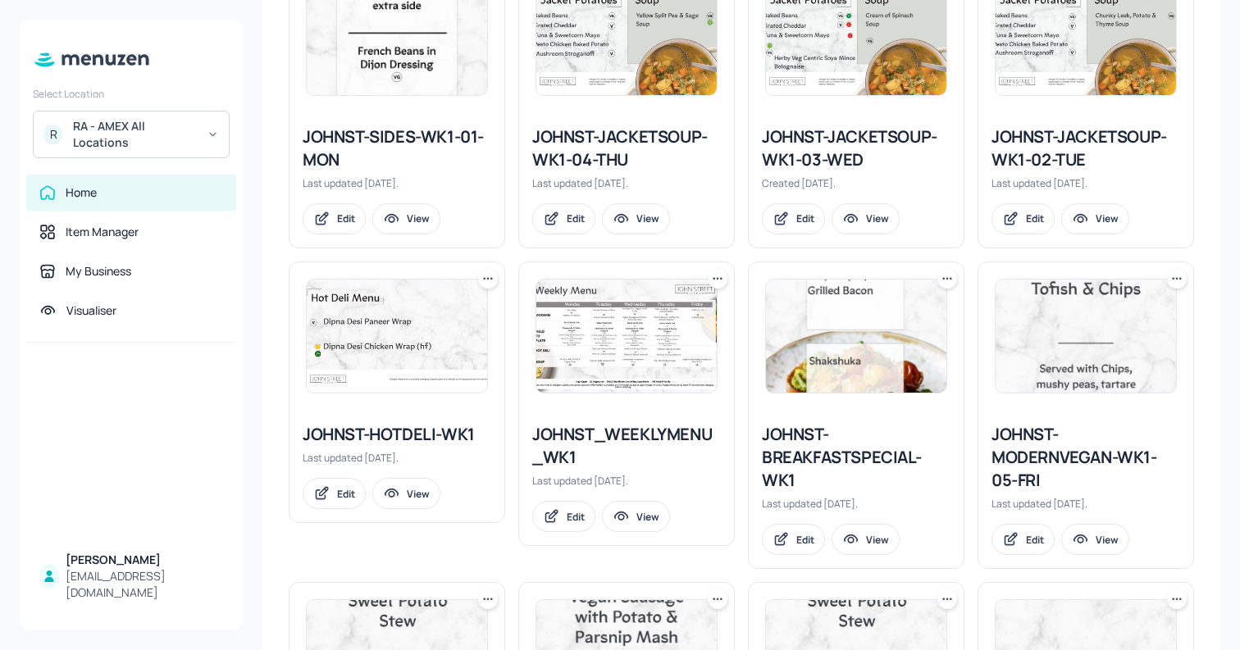
scroll to position [927, 0]
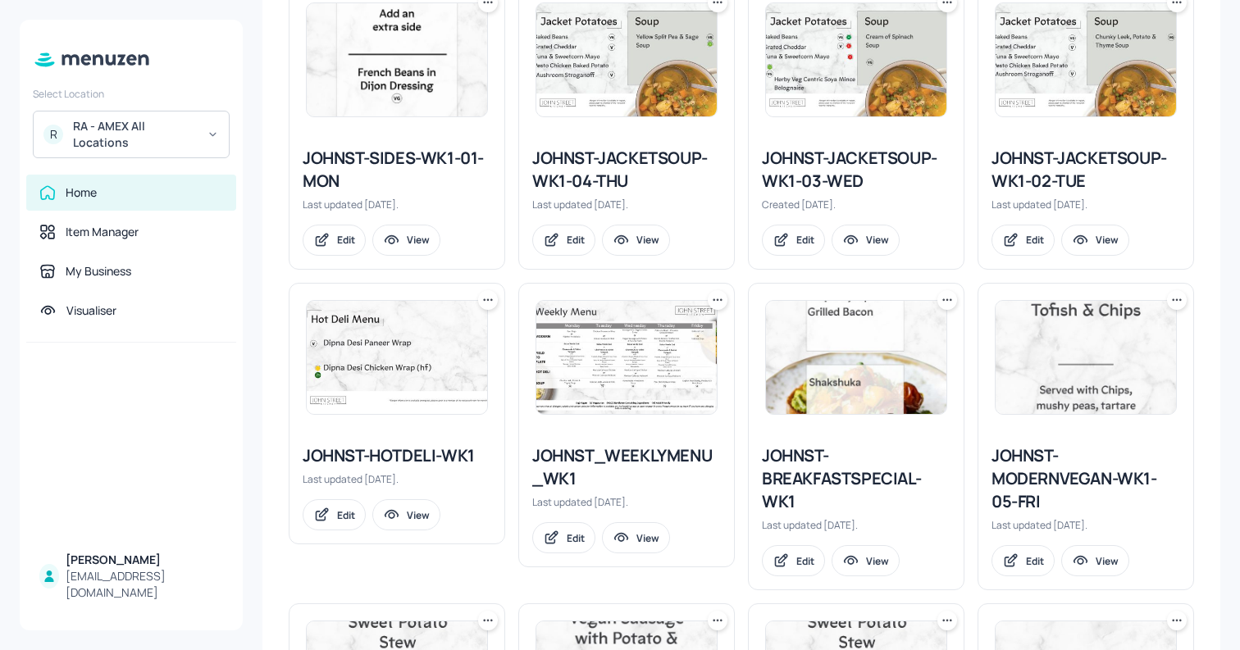
click at [627, 400] on img at bounding box center [626, 357] width 180 height 113
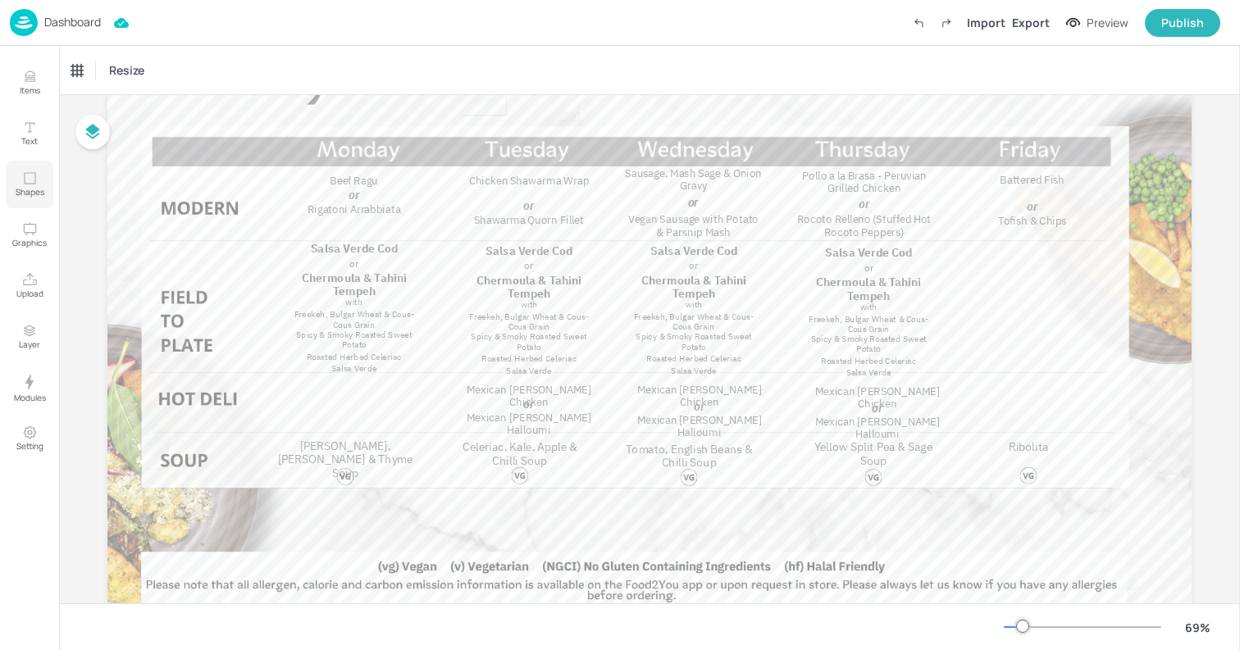
scroll to position [190, 0]
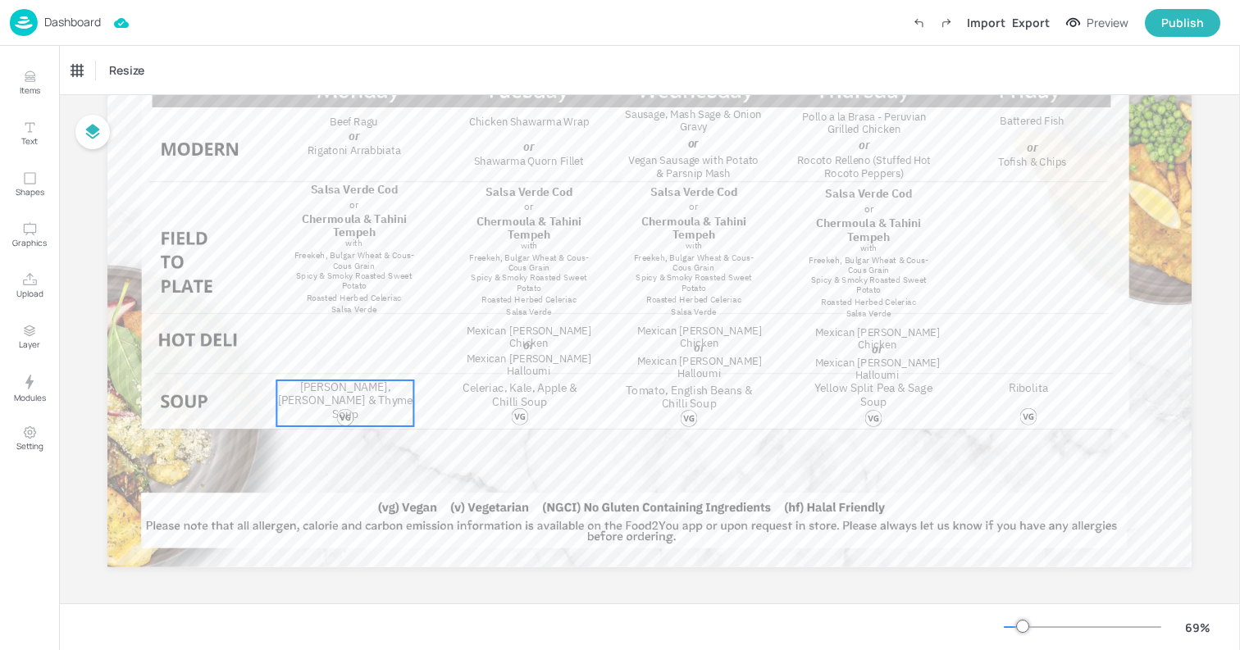
click at [341, 390] on span "Chunky Leek, Potato & Thyme Soup" at bounding box center [345, 401] width 135 height 42
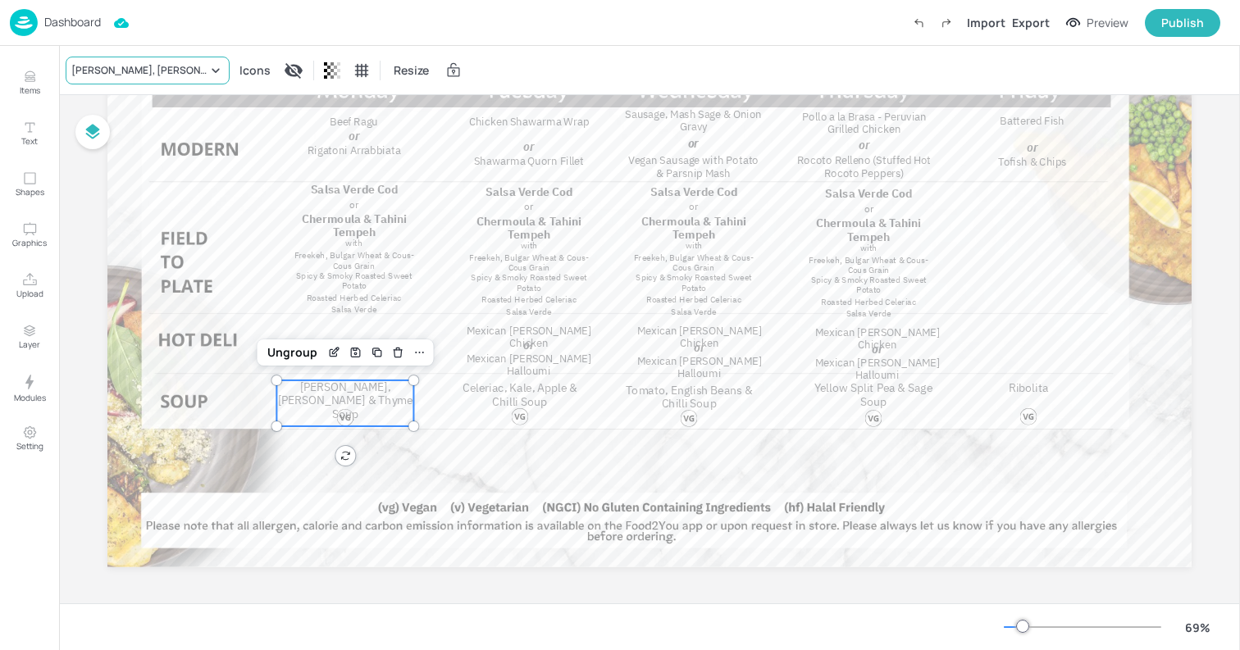
click at [155, 63] on div "Chunky Leek, Potato & Thyme Soup" at bounding box center [139, 70] width 136 height 15
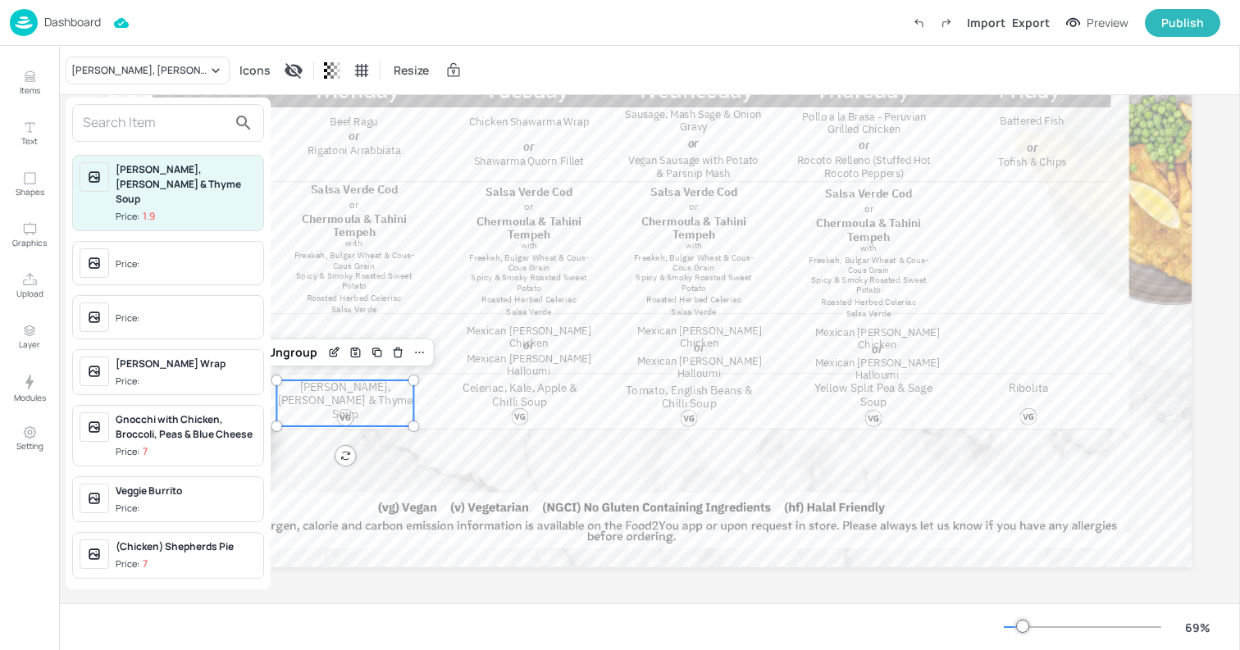
click at [121, 124] on input "text" at bounding box center [155, 123] width 144 height 26
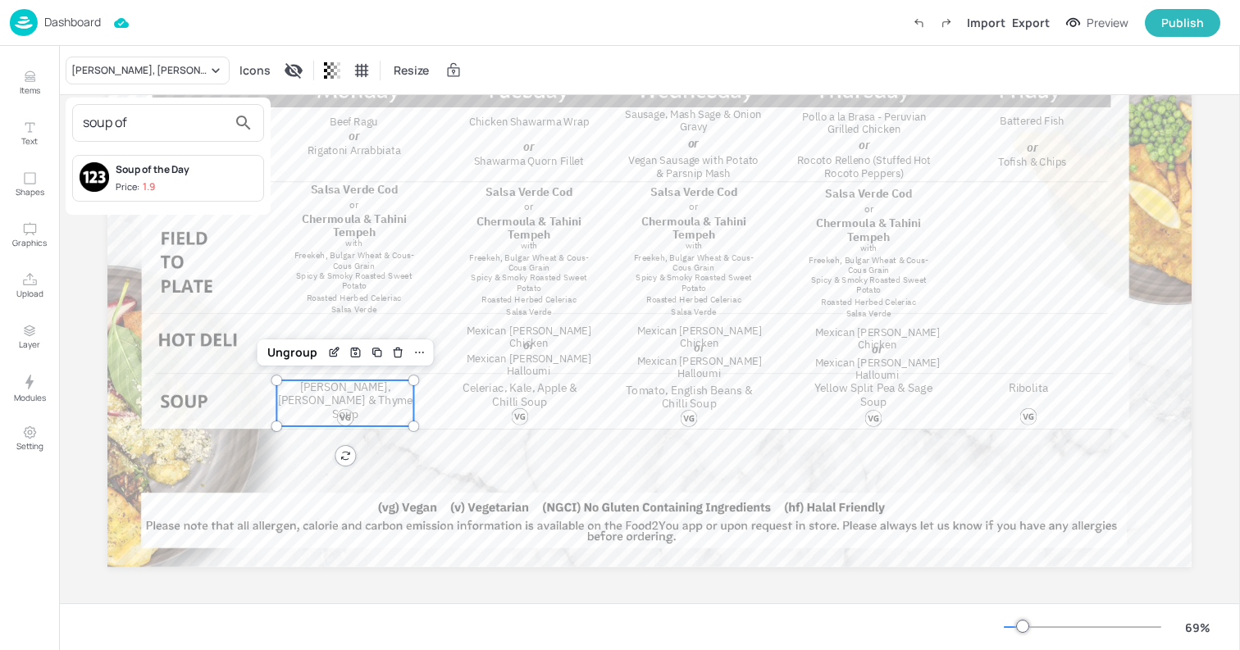
type input "soup of"
click at [42, 85] on div at bounding box center [620, 325] width 1240 height 650
click at [29, 84] on icon "Items" at bounding box center [30, 77] width 16 height 16
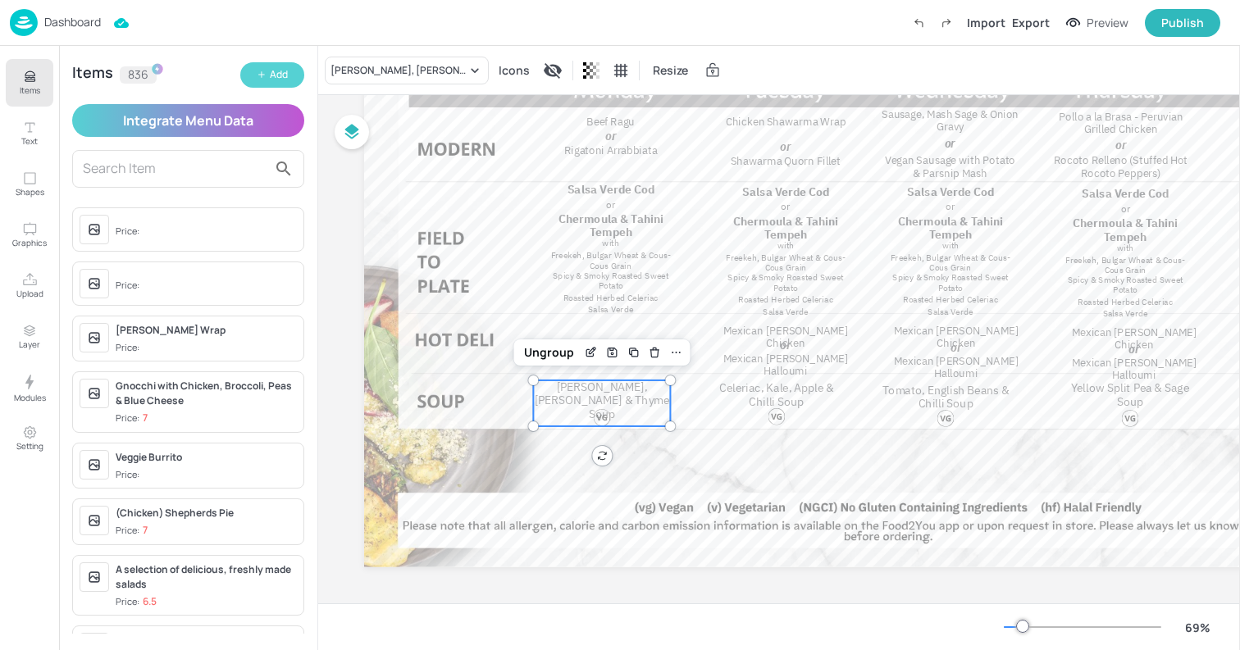
click at [297, 80] on button "Add" at bounding box center [272, 74] width 64 height 25
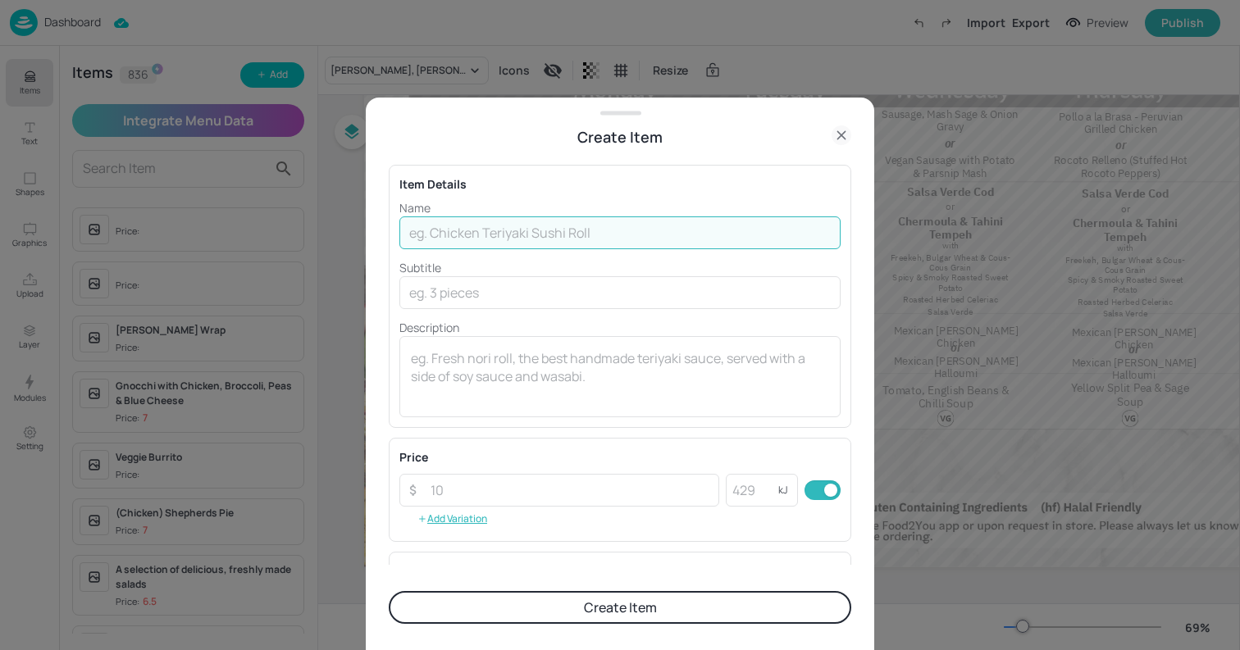
click at [554, 246] on input "text" at bounding box center [619, 232] width 441 height 33
type input "Soup of the Day"
click at [491, 494] on input "number" at bounding box center [570, 490] width 298 height 33
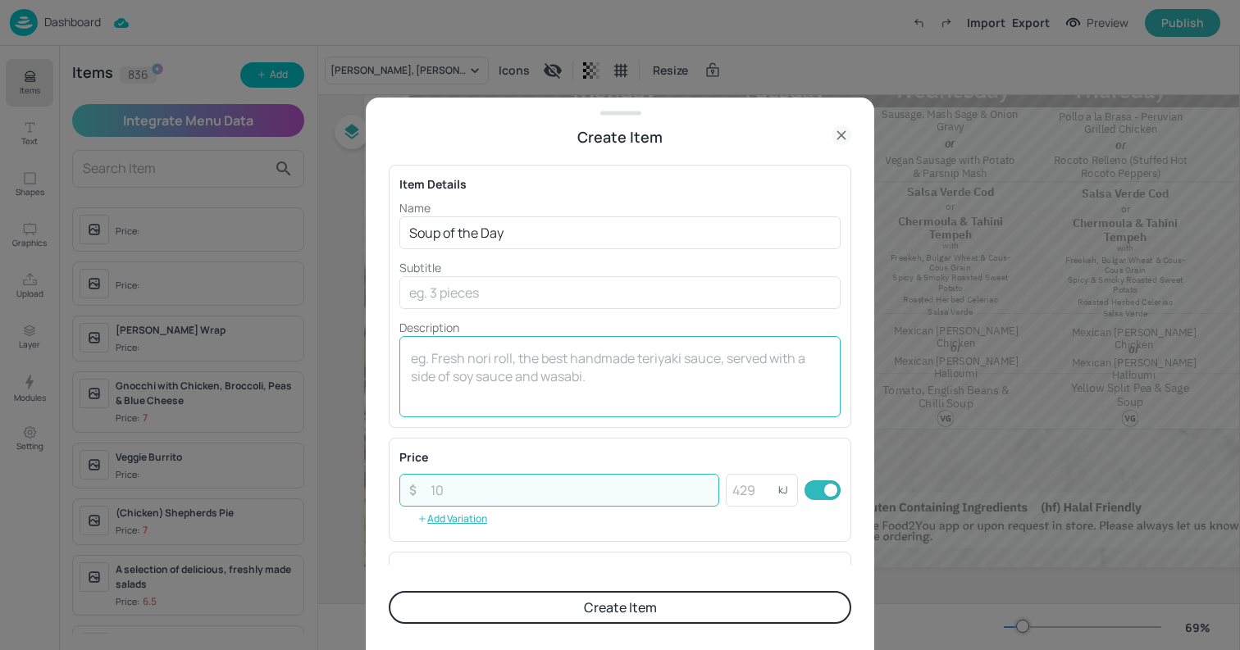
scroll to position [234, 0]
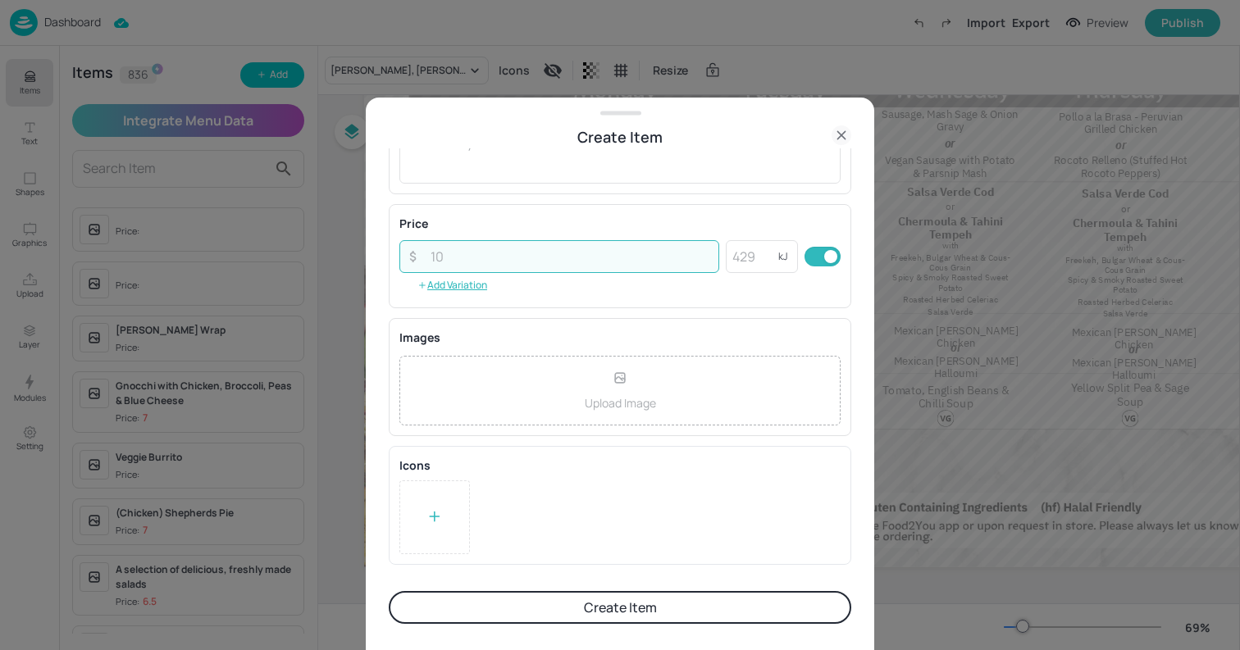
click at [425, 535] on div at bounding box center [434, 517] width 71 height 74
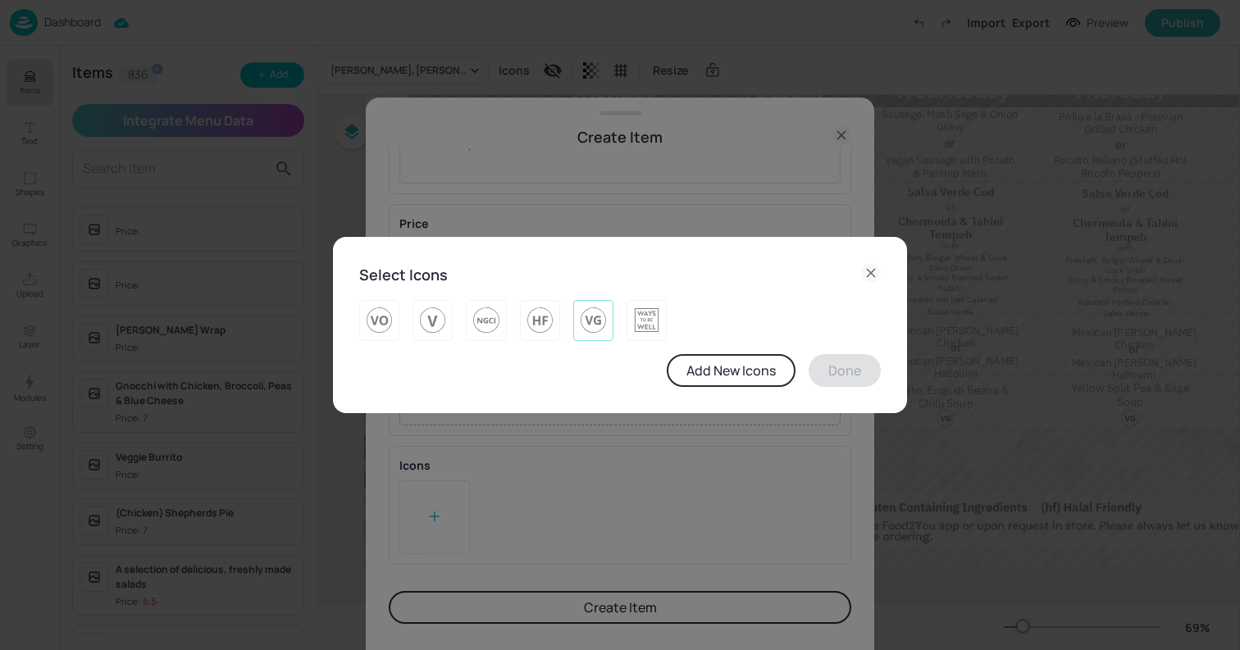
click at [589, 324] on img at bounding box center [592, 320] width 25 height 26
click at [857, 371] on button "Done" at bounding box center [844, 370] width 72 height 33
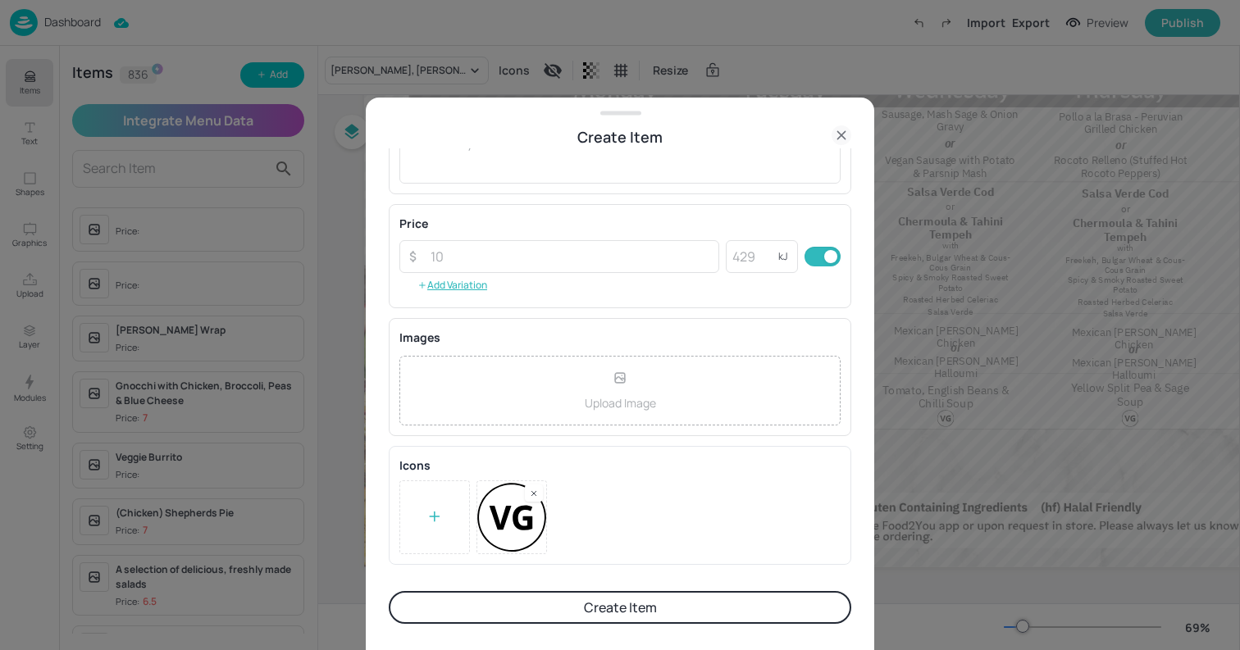
click at [557, 614] on button "Create Item" at bounding box center [620, 607] width 462 height 33
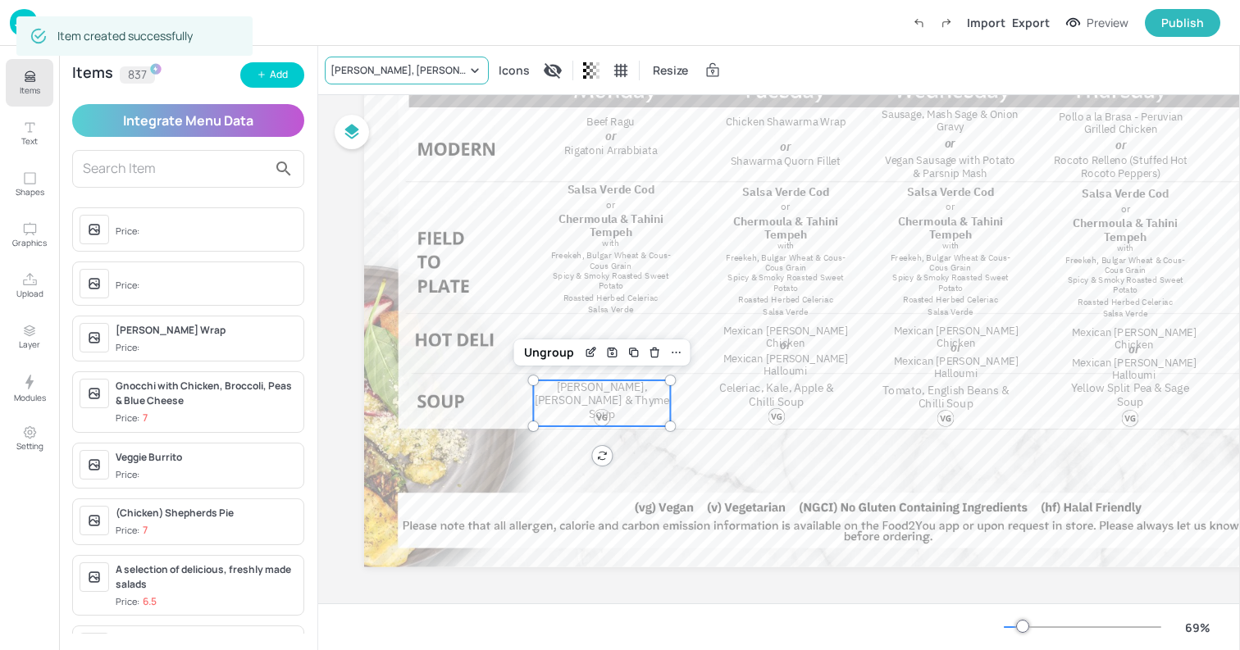
click at [379, 82] on div "Chunky Leek, Potato & Thyme Soup" at bounding box center [407, 71] width 164 height 28
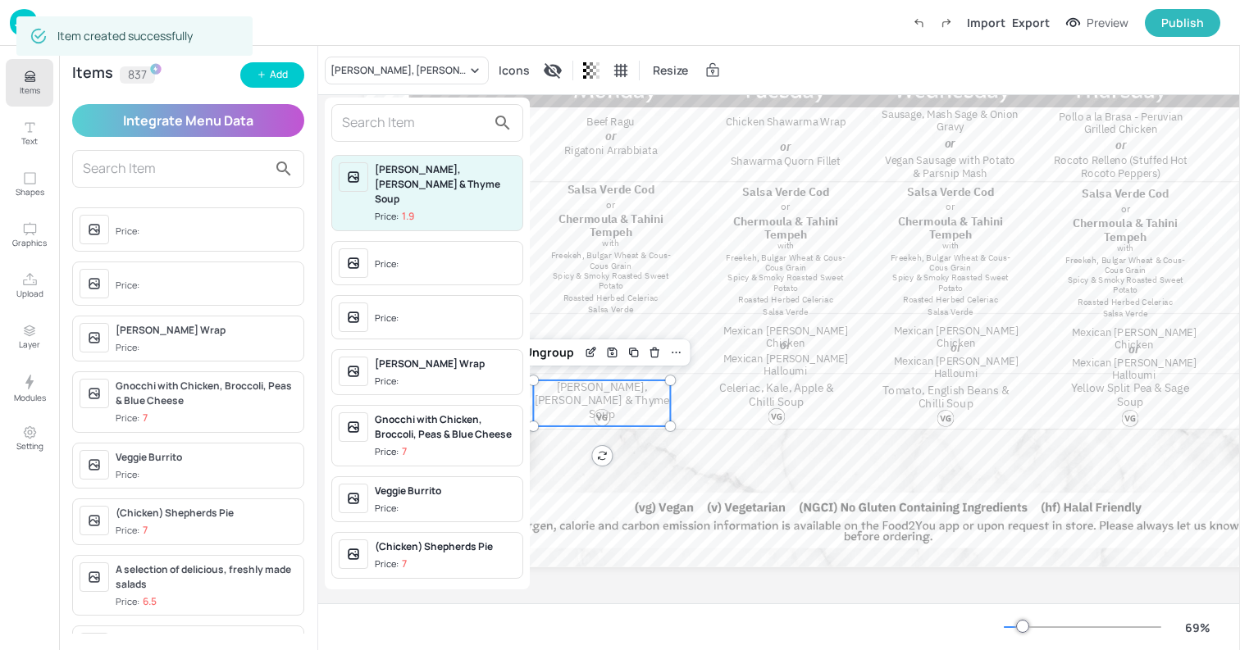
click at [352, 128] on input "text" at bounding box center [414, 123] width 144 height 26
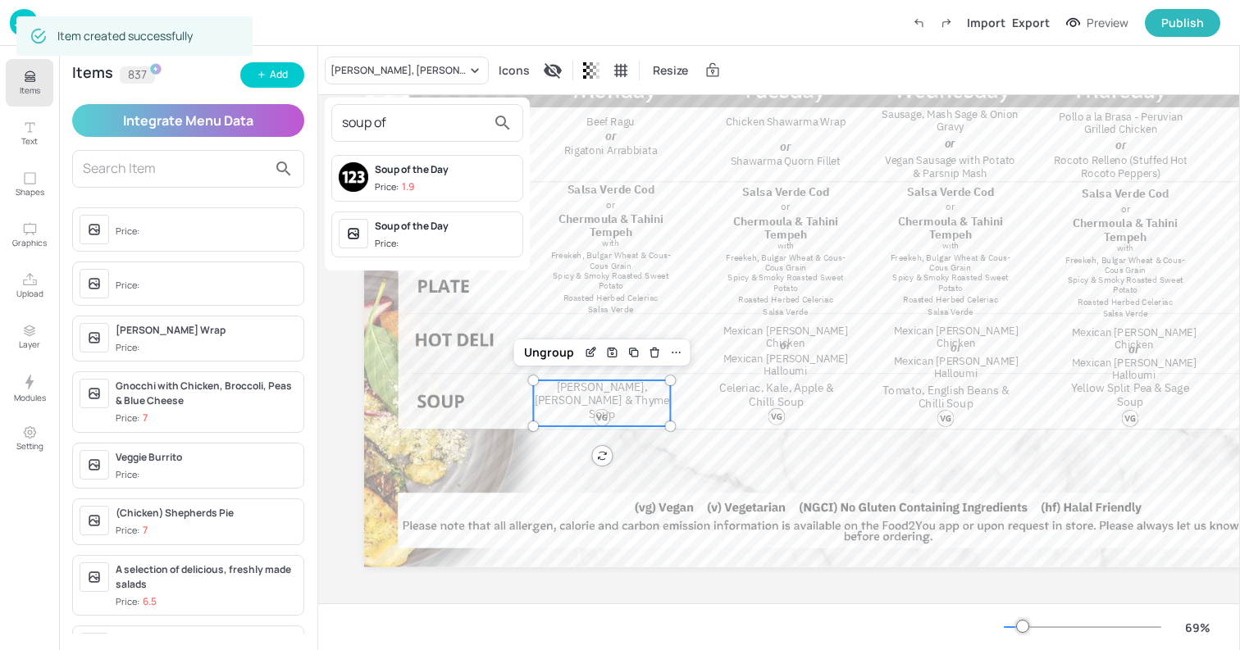
type input "soup of"
click at [403, 215] on div "Soup of the Day Price:" at bounding box center [427, 235] width 192 height 47
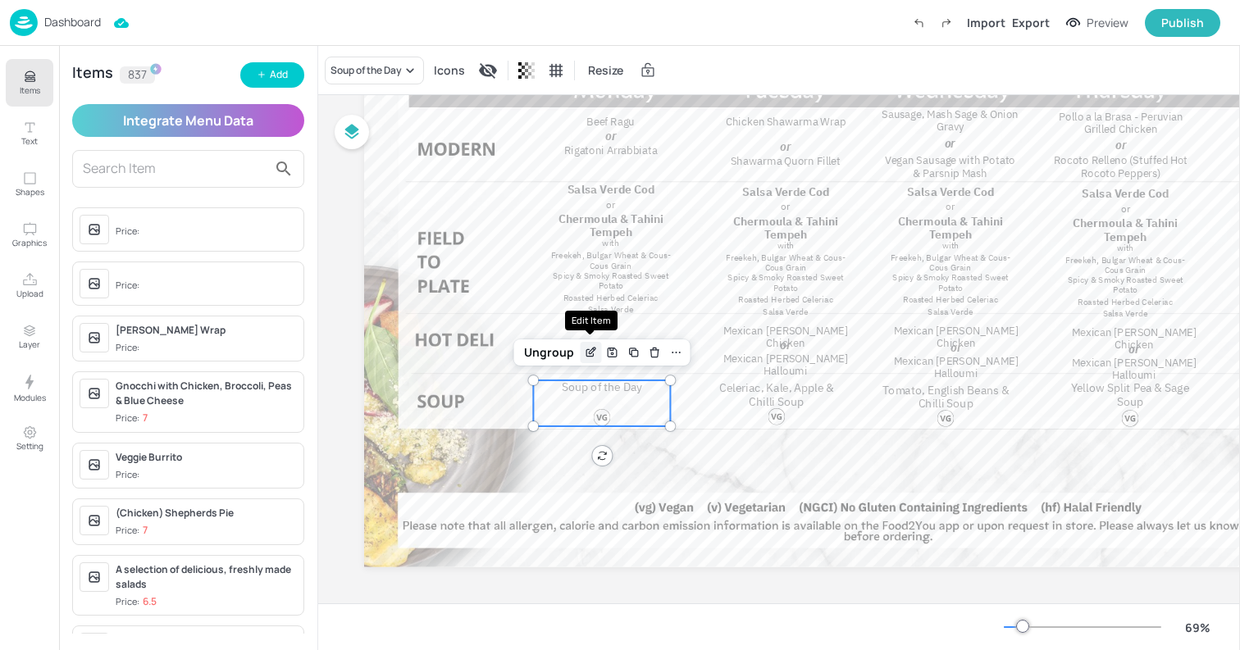
click at [589, 349] on icon "Edit Item" at bounding box center [591, 352] width 14 height 13
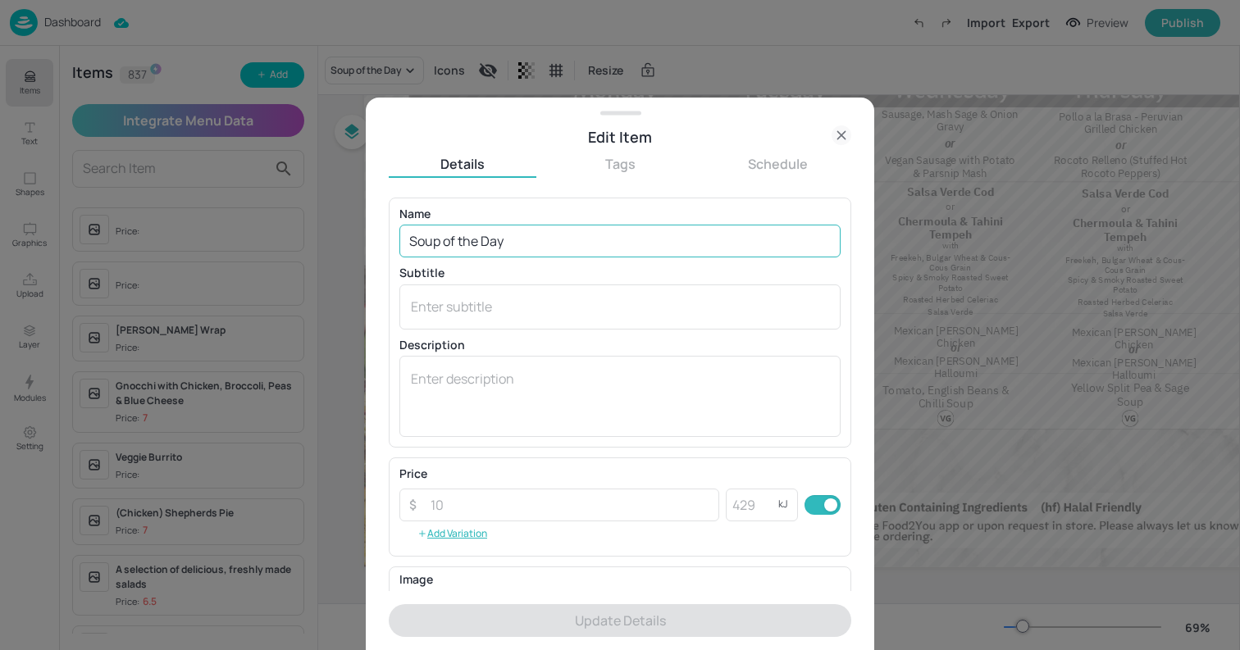
click at [521, 249] on input "Soup of the Day" at bounding box center [619, 241] width 441 height 33
click at [835, 138] on icon at bounding box center [841, 135] width 20 height 20
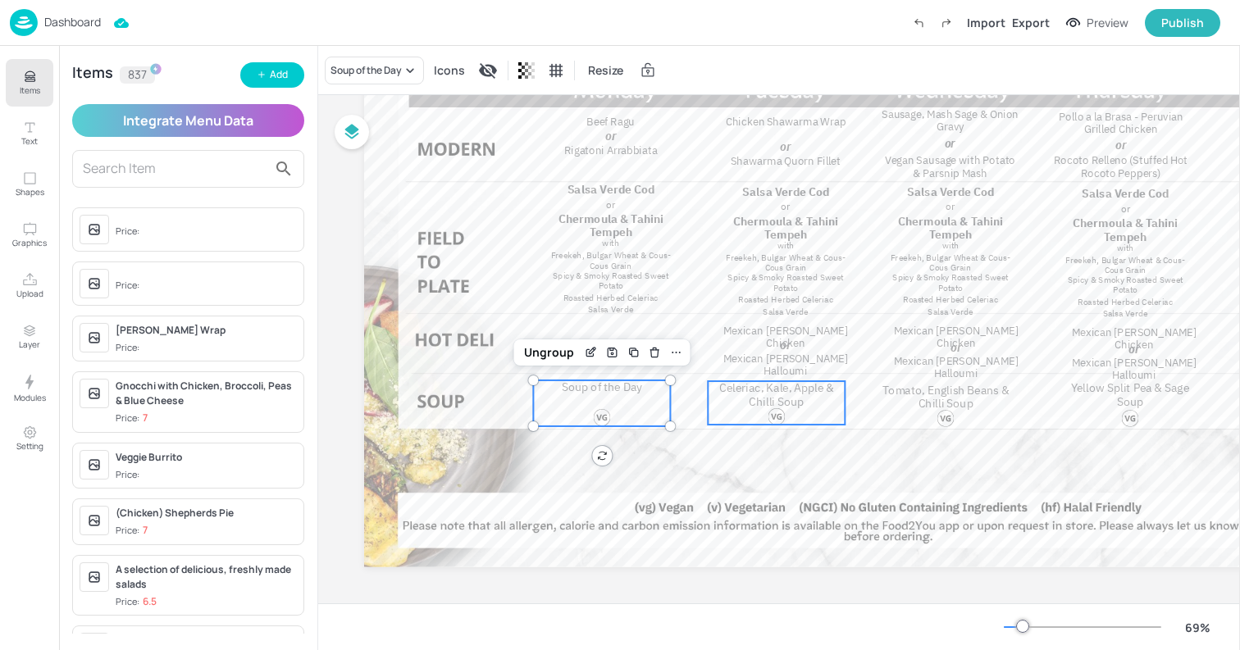
click at [777, 391] on span "Celeriac, Kale, Apple & Chilli Soup" at bounding box center [776, 394] width 115 height 28
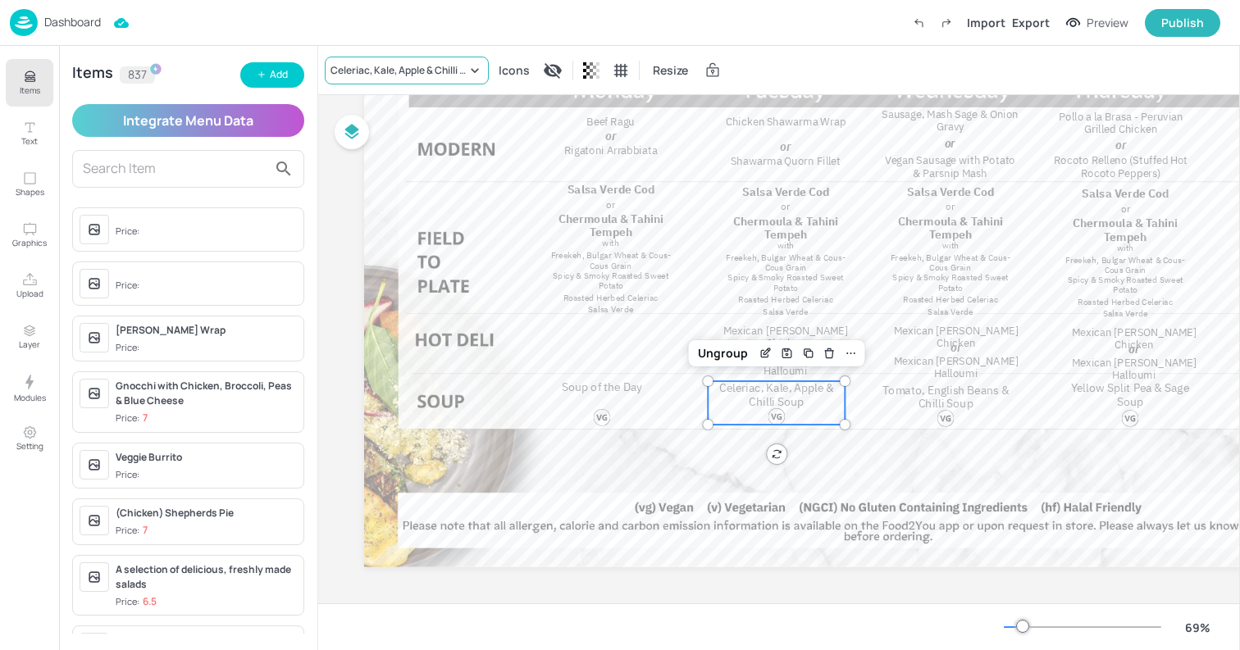
click at [416, 71] on div "Celeriac, Kale, Apple & Chilli Soup" at bounding box center [398, 70] width 136 height 15
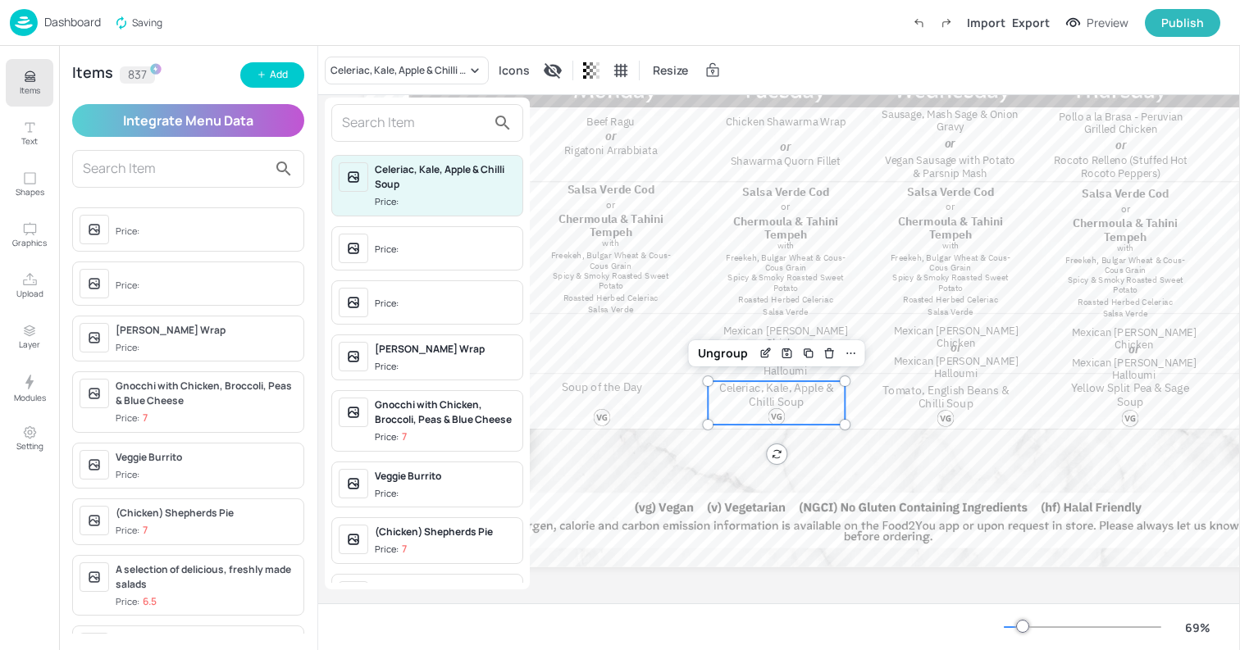
click at [390, 122] on input "text" at bounding box center [414, 123] width 144 height 26
paste input "Soup of the Day"
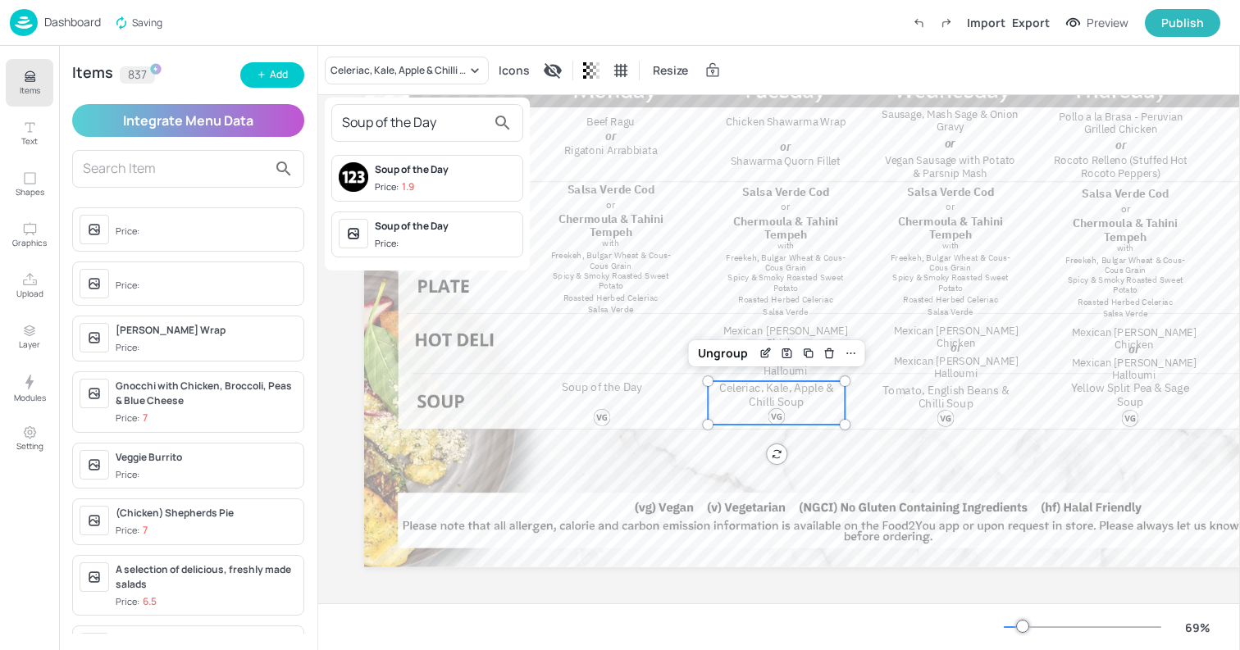
type input "Soup of the Day"
click at [423, 226] on div "Soup of the Day" at bounding box center [445, 226] width 141 height 15
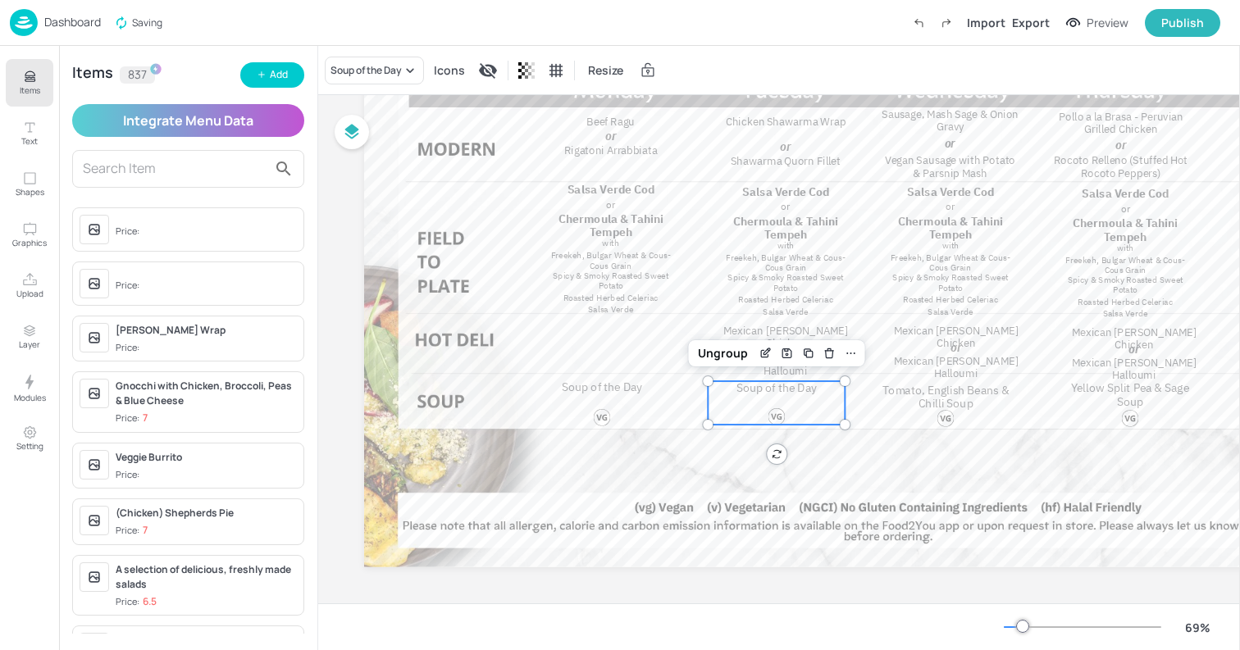
click at [941, 425] on div at bounding box center [945, 418] width 17 height 17
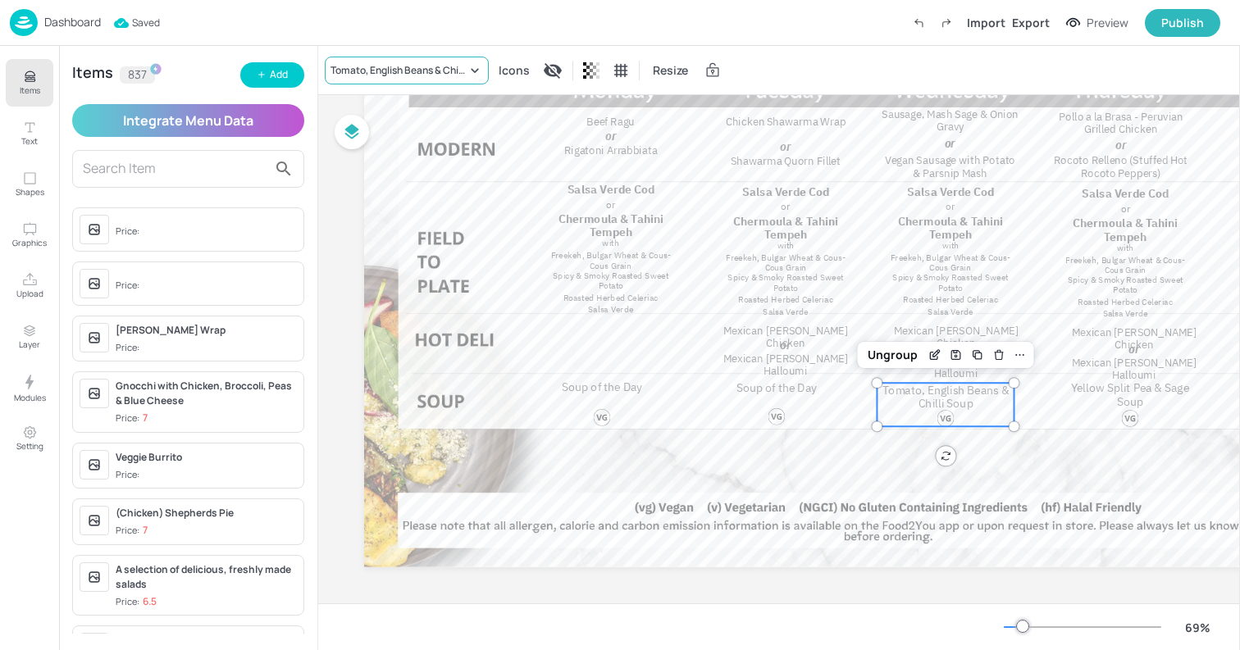
click at [388, 72] on div "Tomato, English Beans & Chilli Soup" at bounding box center [398, 70] width 136 height 15
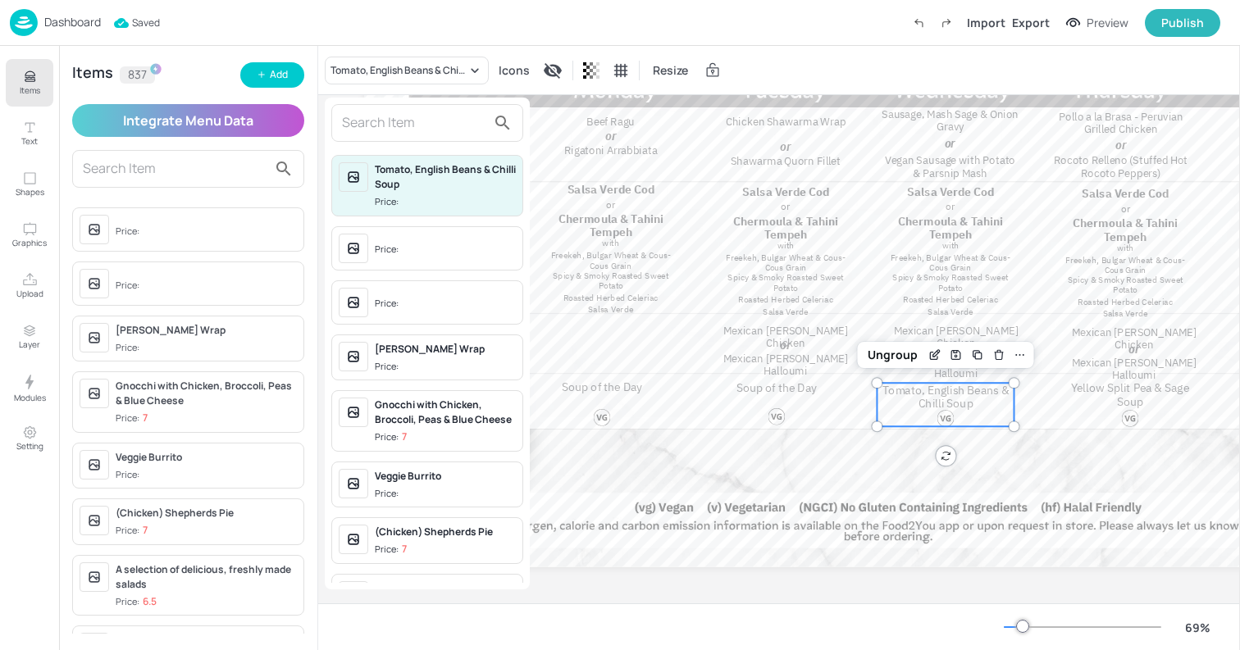
click at [389, 125] on input "text" at bounding box center [414, 123] width 144 height 26
paste input "Soup of the Day"
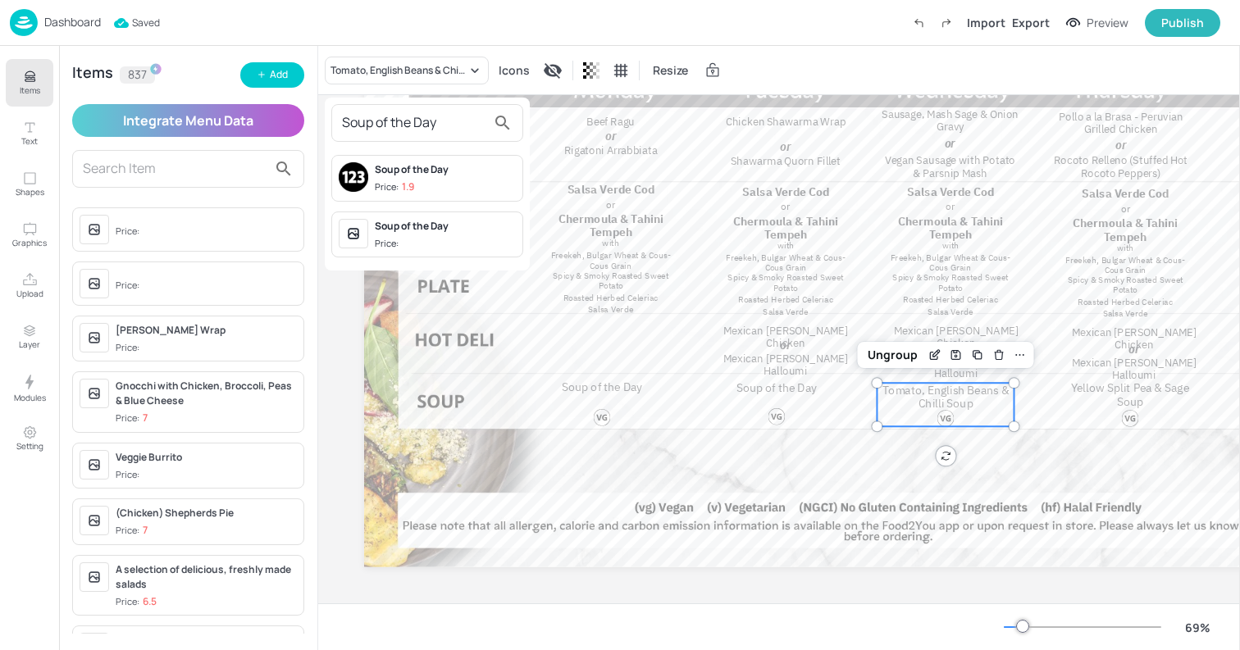
type input "Soup of the Day"
click at [398, 237] on div "Price:" at bounding box center [388, 244] width 27 height 14
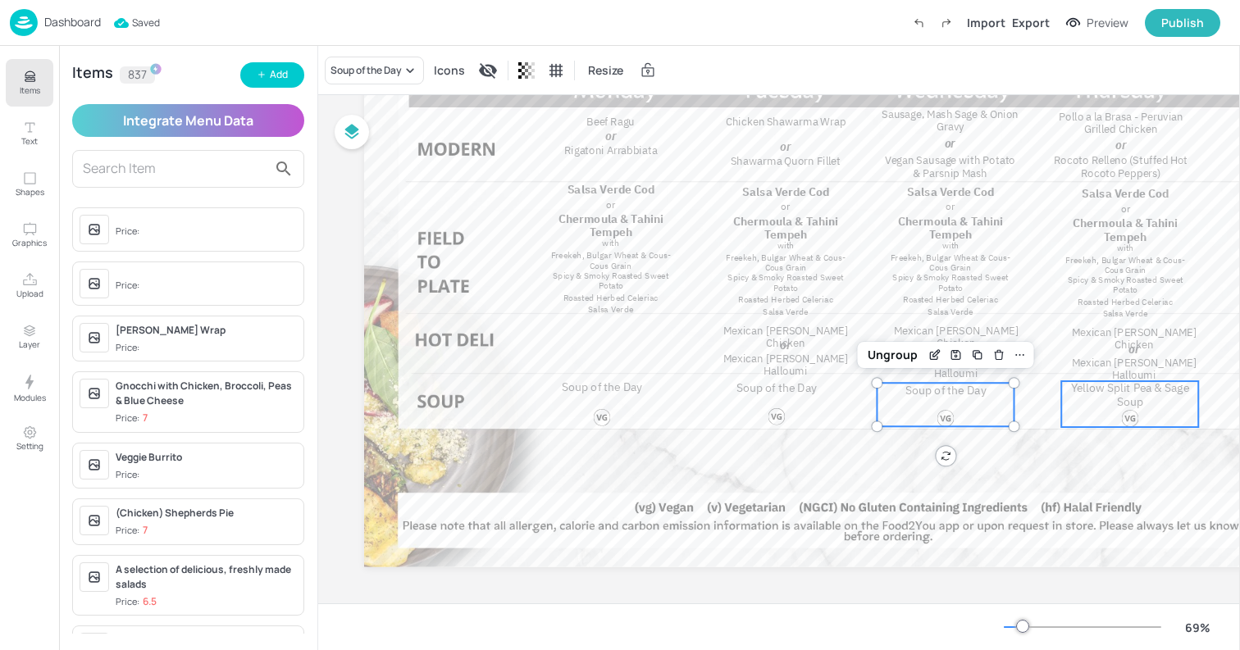
click at [1133, 426] on div at bounding box center [1130, 427] width 47 height 34
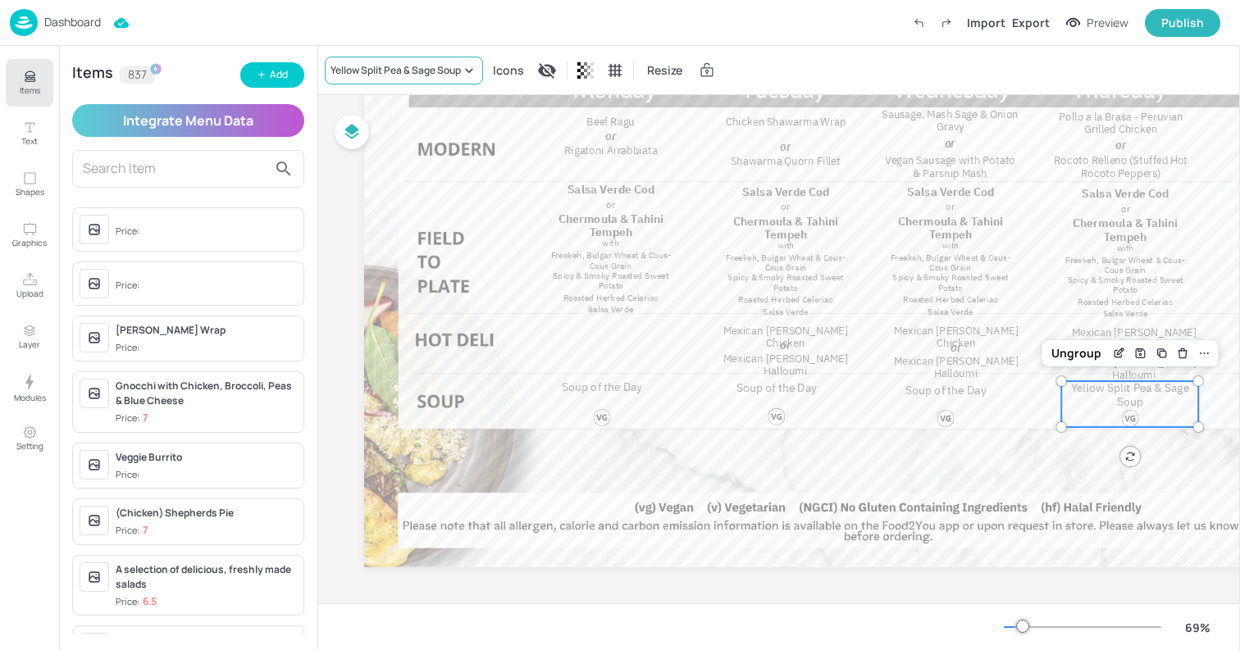
click at [413, 63] on div "Yellow Split Pea & Sage Soup" at bounding box center [395, 70] width 130 height 15
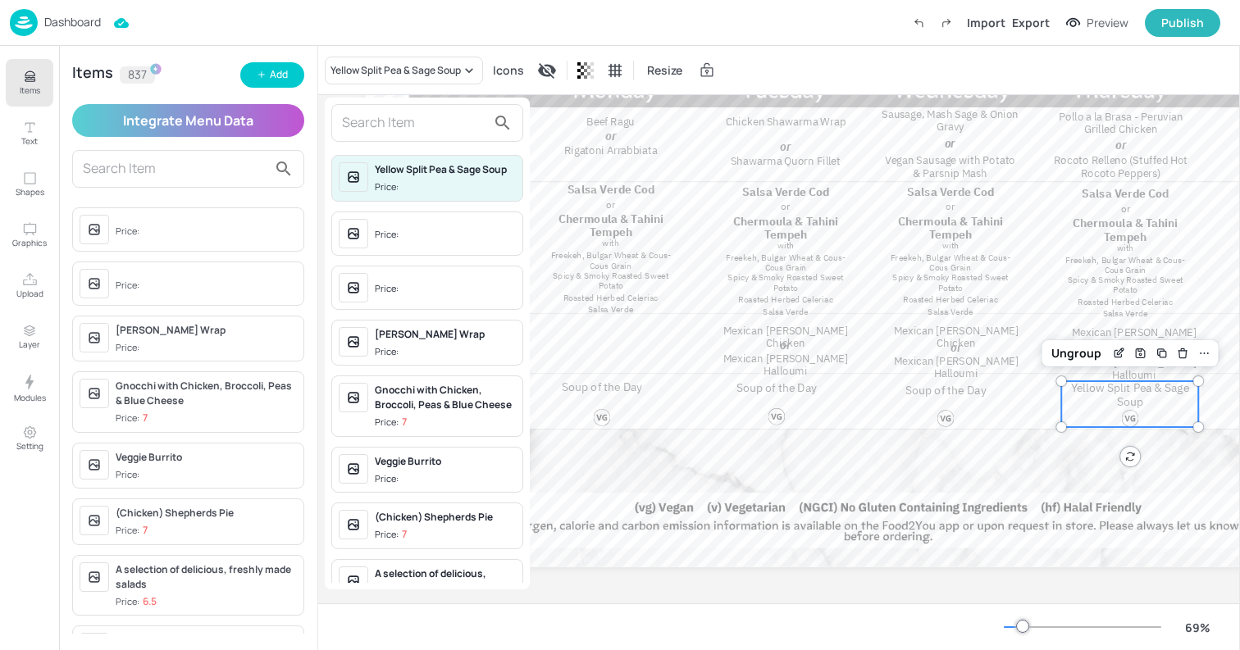
click at [389, 131] on input "text" at bounding box center [414, 123] width 144 height 26
paste input "Soup of the Day"
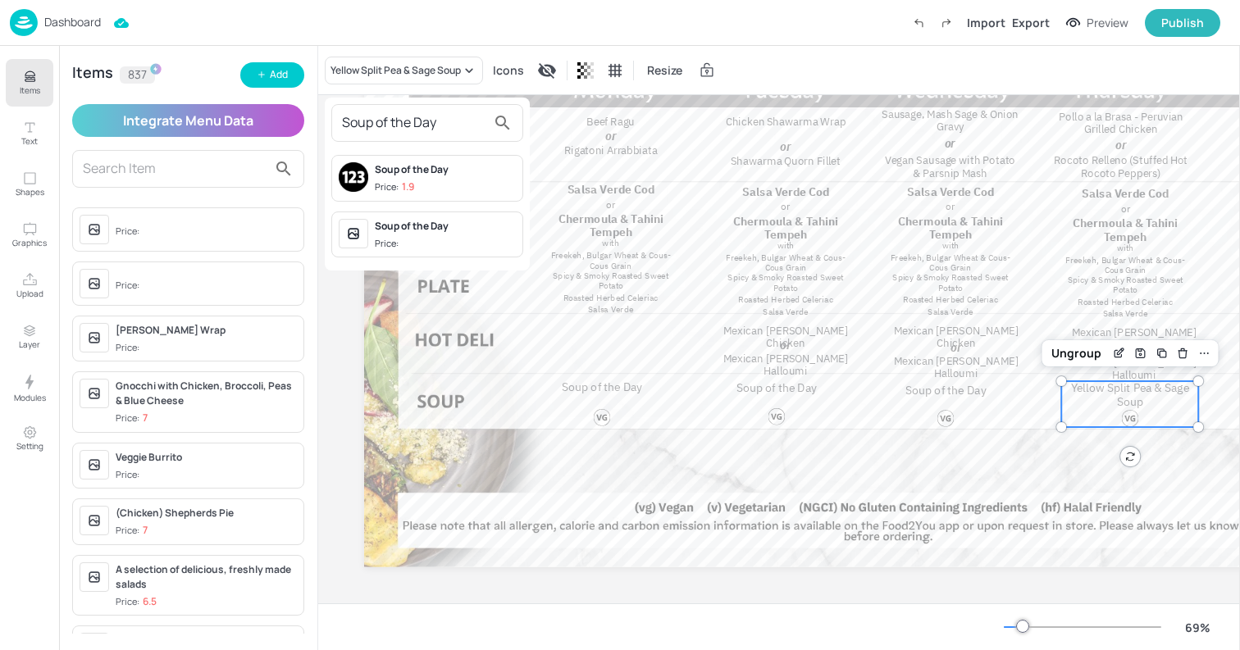
type input "Soup of the Day"
click at [386, 216] on div "Soup of the Day Price:" at bounding box center [427, 235] width 192 height 47
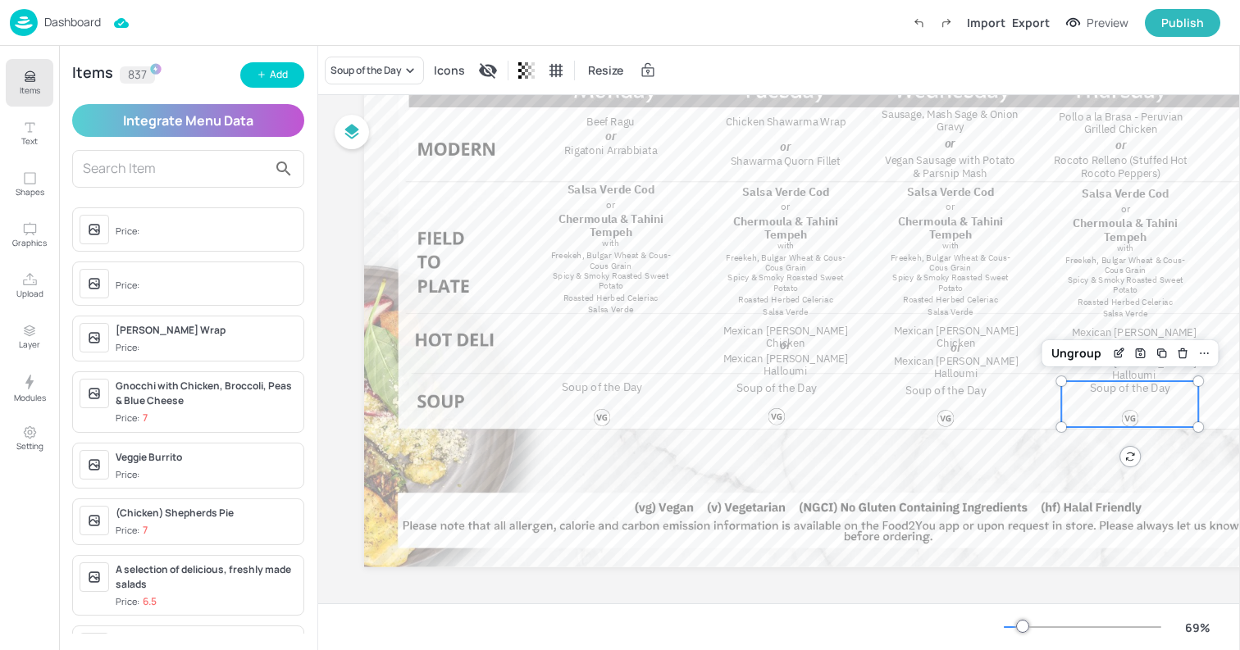
scroll to position [190, 259]
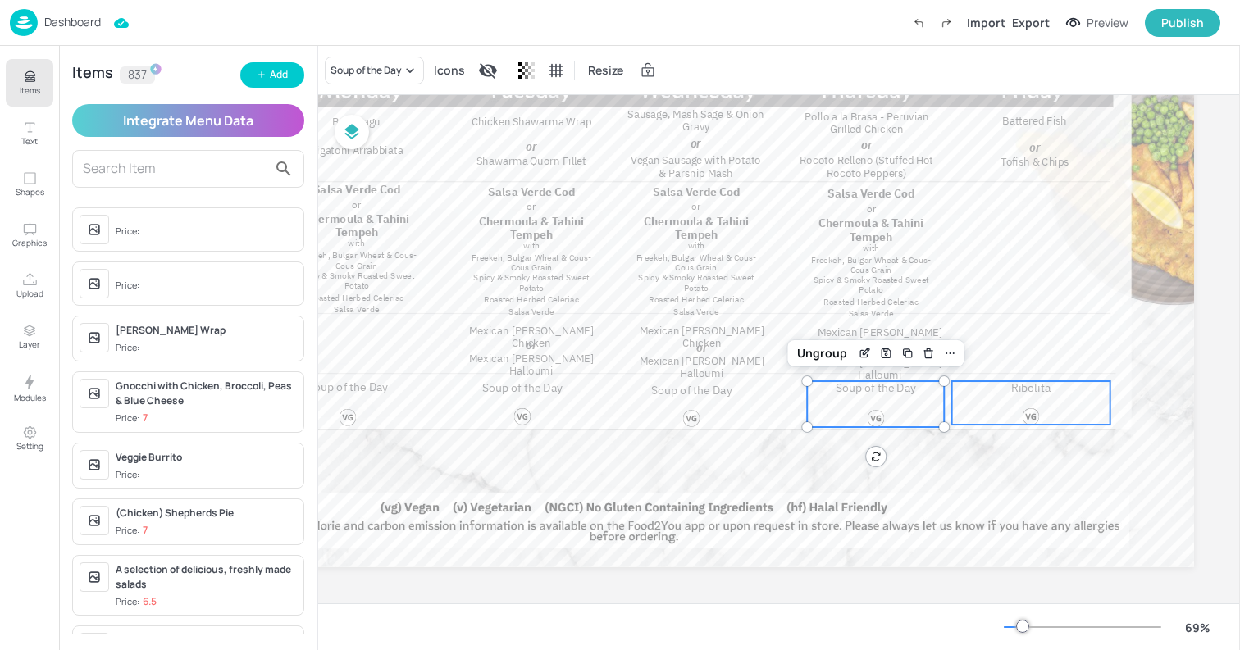
click at [1025, 405] on div "Ribolita" at bounding box center [1031, 402] width 158 height 43
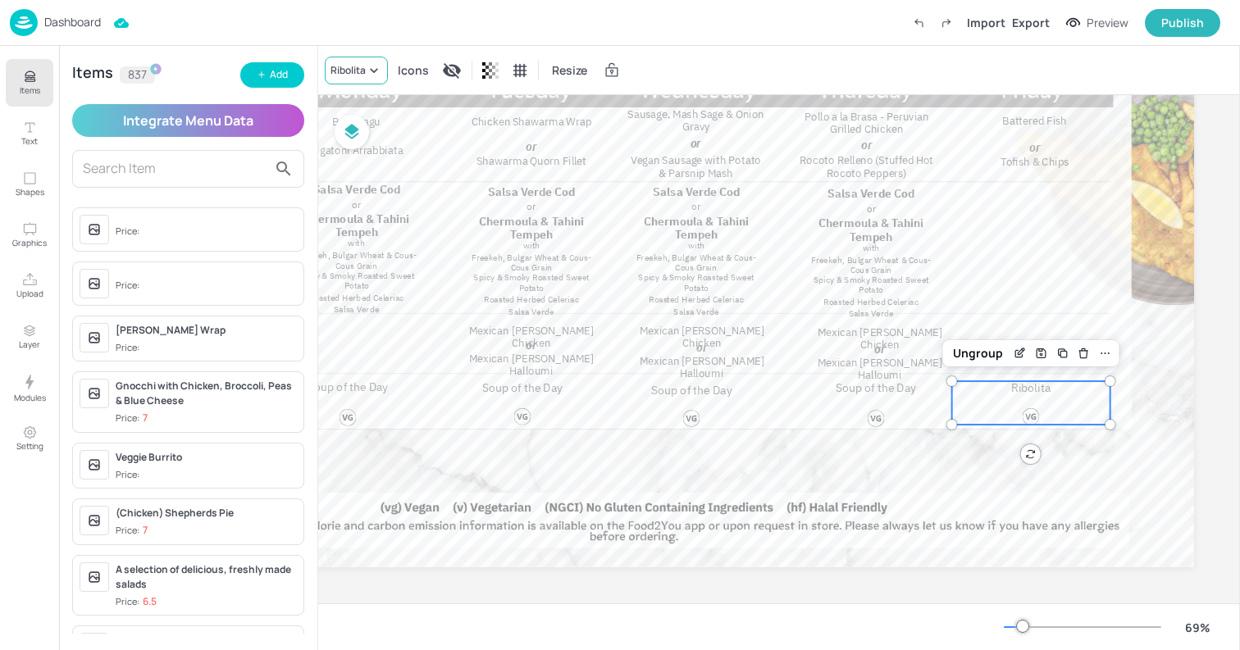
click at [357, 73] on div "Ribolita" at bounding box center [347, 70] width 35 height 15
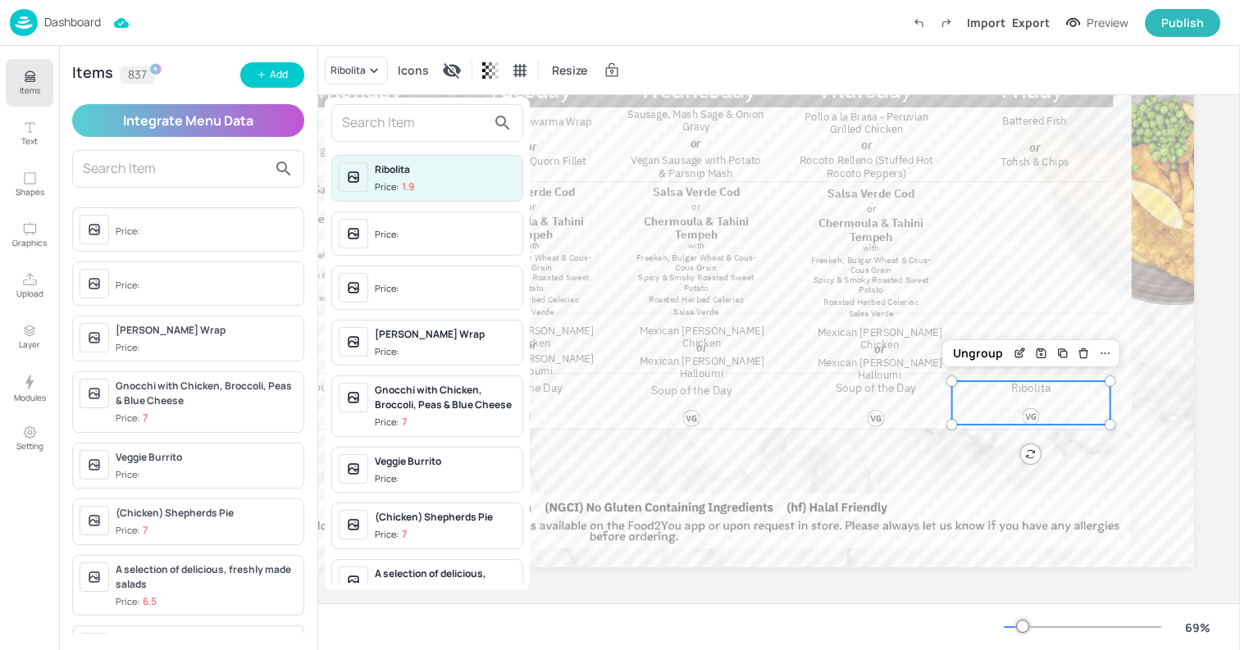
click at [387, 254] on div "Price:" at bounding box center [427, 234] width 192 height 44
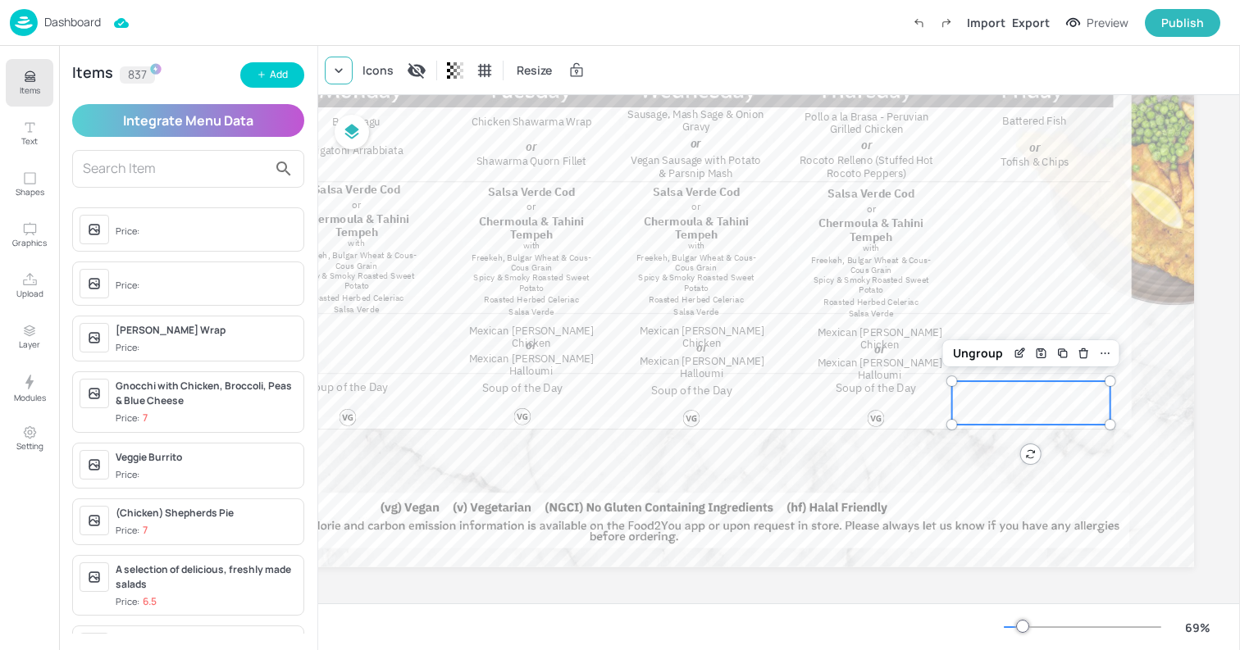
click at [334, 79] on div at bounding box center [339, 71] width 28 height 28
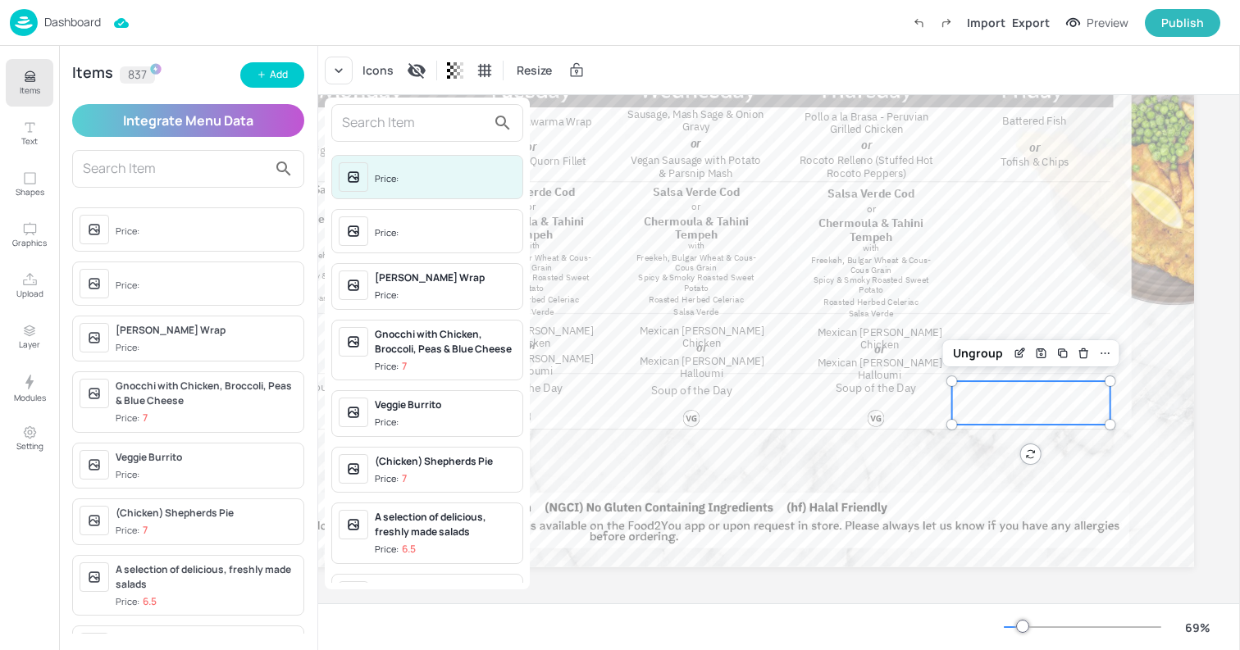
click at [378, 122] on input "text" at bounding box center [414, 123] width 144 height 26
paste input "Soup of the Day"
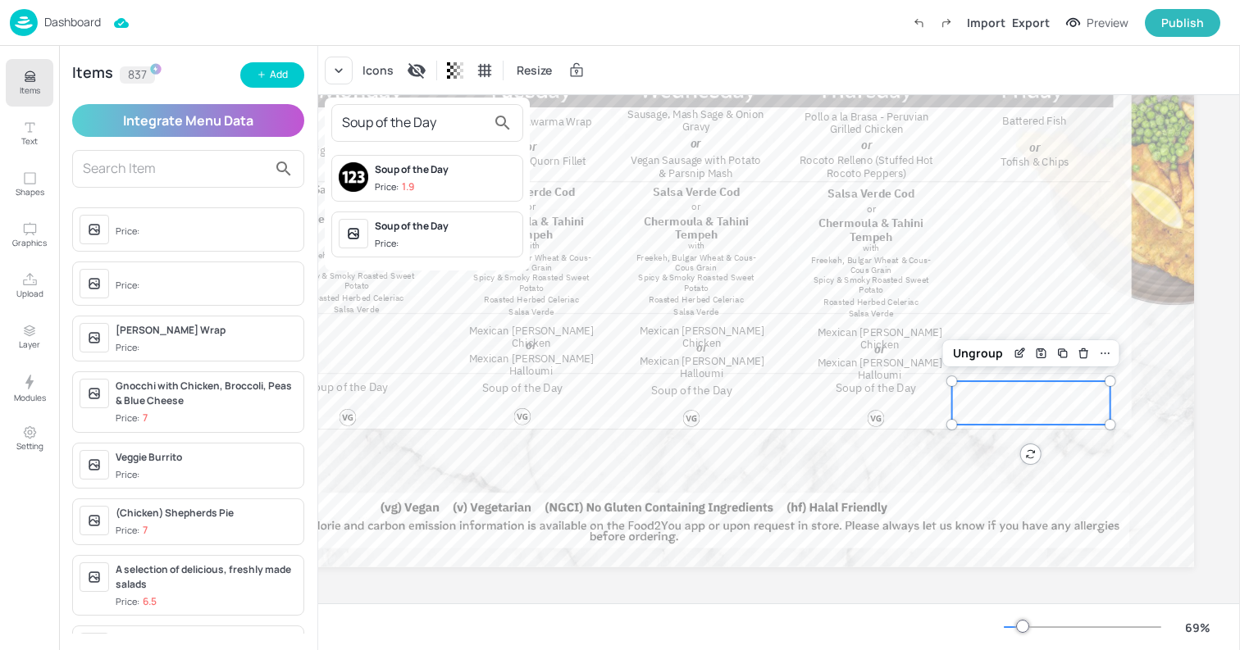
type input "Soup of the Day"
click at [393, 262] on div "Soup of the Day Price: 1.9 Soup of the Day Price:" at bounding box center [427, 206] width 205 height 116
click at [399, 223] on div "Soup of the Day" at bounding box center [445, 226] width 141 height 15
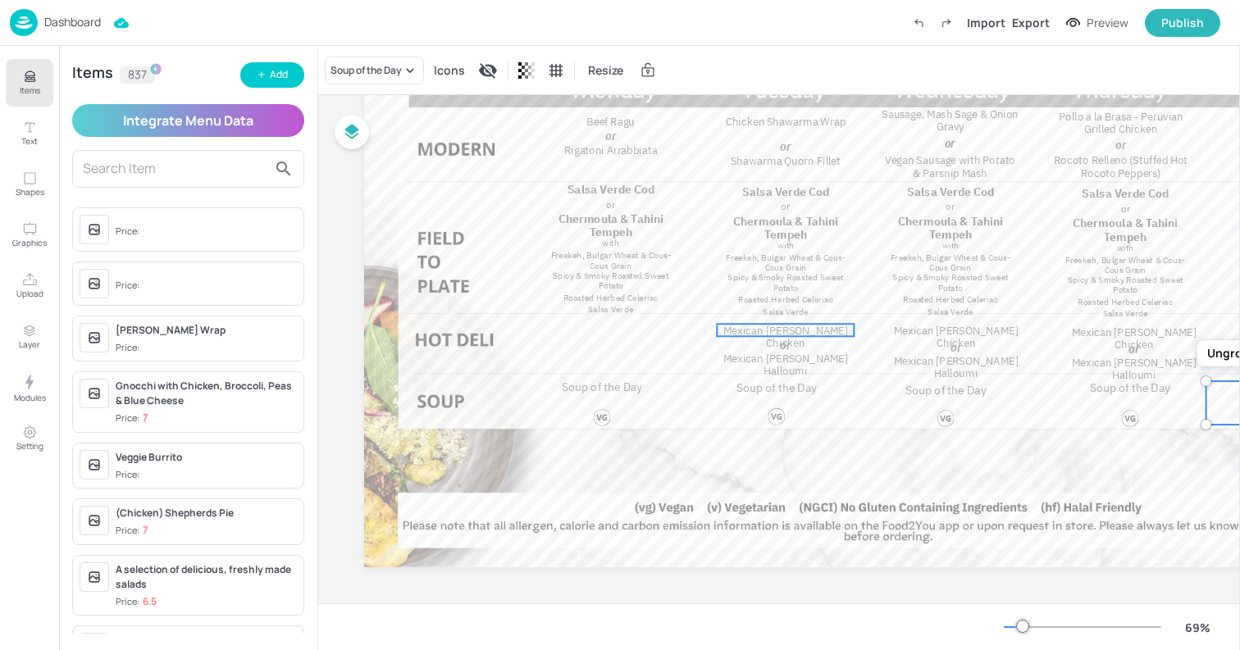
scroll to position [0, 0]
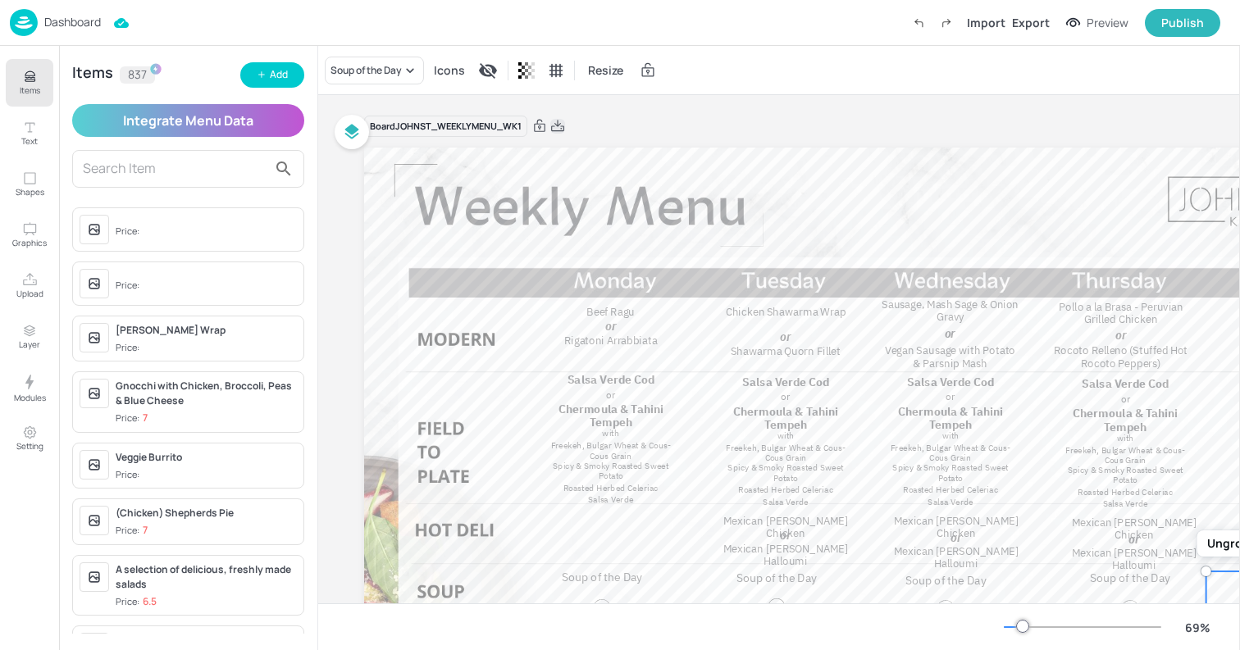
click at [562, 125] on icon at bounding box center [557, 126] width 15 height 16
click at [481, 52] on div "Resize" at bounding box center [778, 70] width 921 height 48
click at [34, 25] on img at bounding box center [24, 22] width 28 height 27
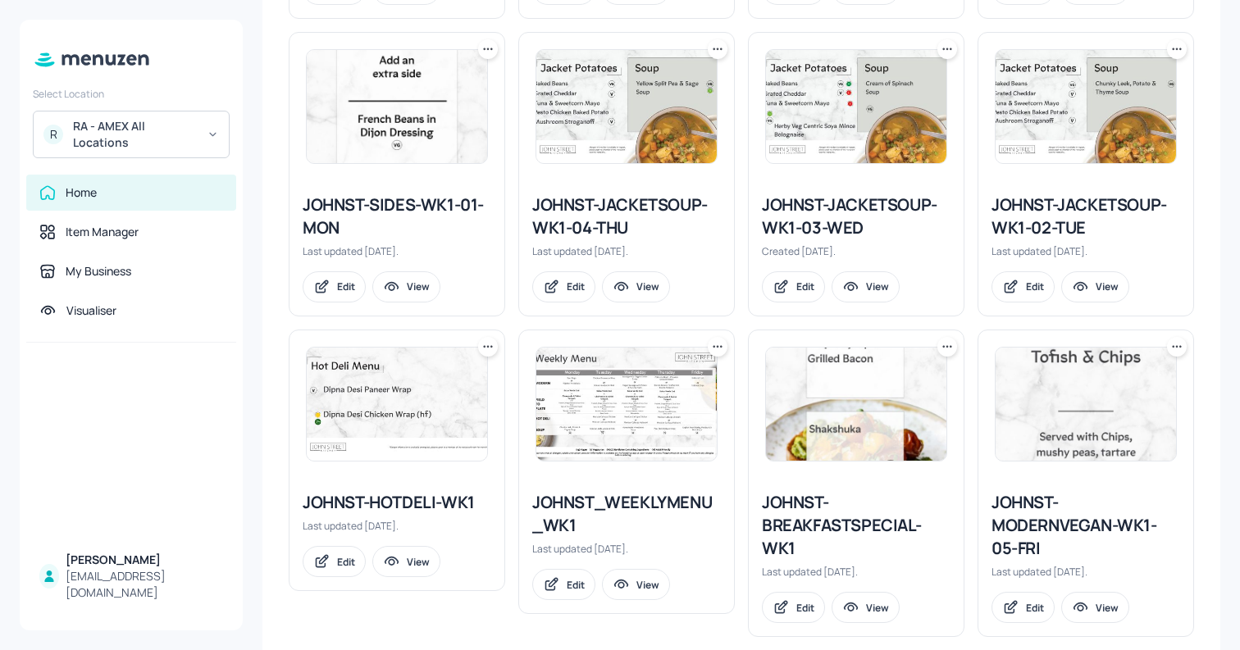
scroll to position [837, 0]
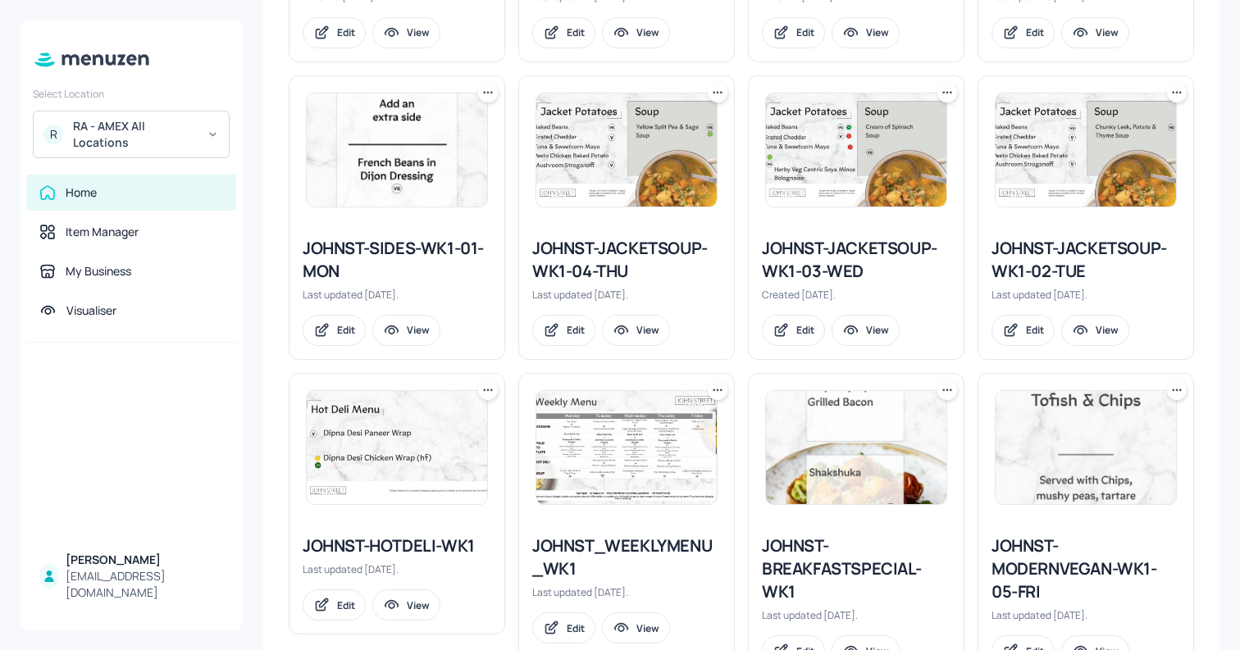
click at [1139, 165] on img at bounding box center [1085, 149] width 180 height 113
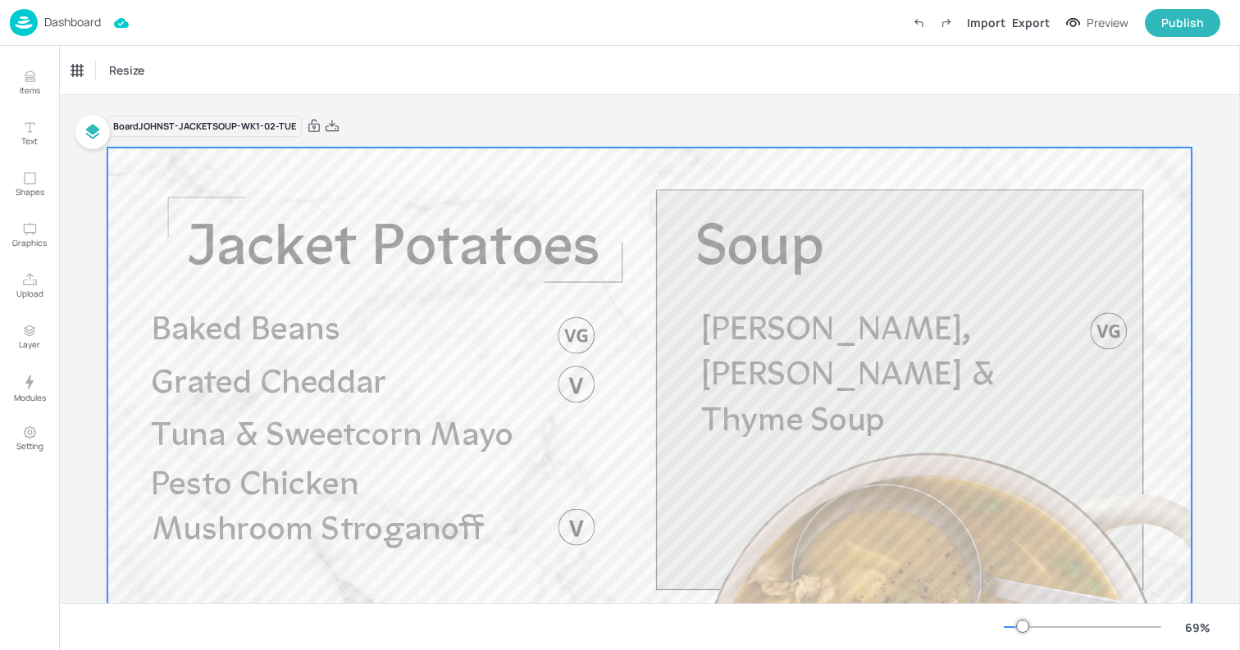
click at [903, 424] on div at bounding box center [649, 453] width 1084 height 610
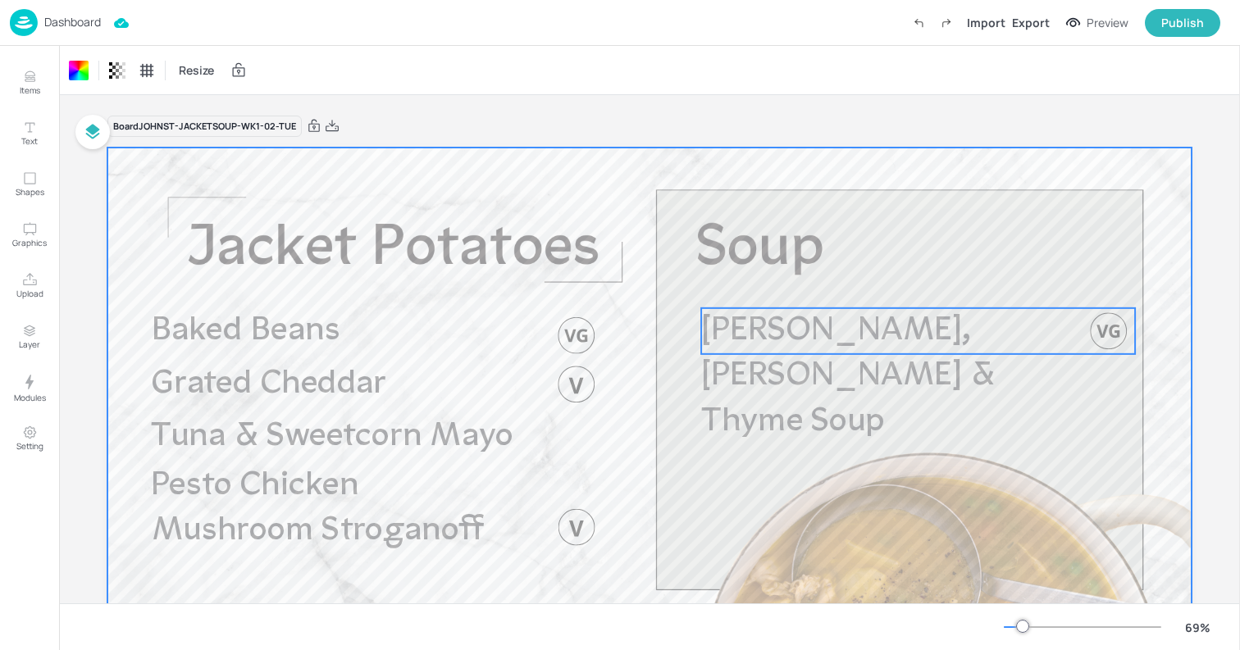
click at [839, 344] on span "Chunky Leek, Potato & Thyme Soup" at bounding box center [847, 376] width 293 height 125
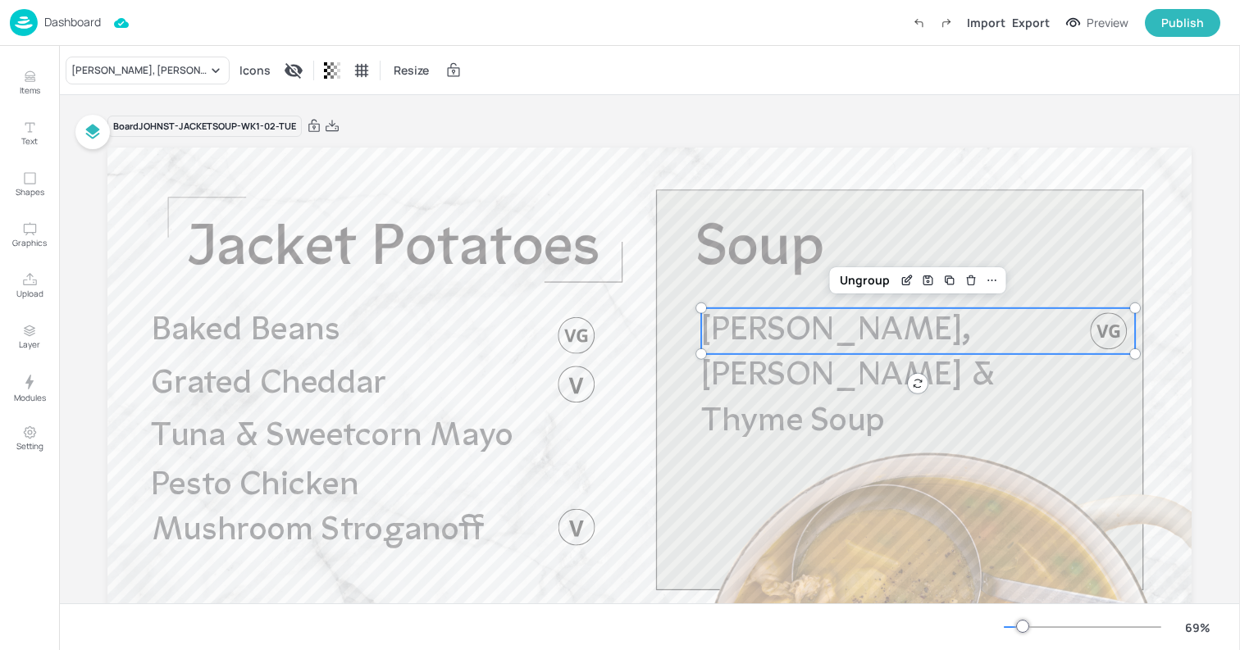
click at [132, 84] on div "Chunky Leek, Potato & Thyme Soup Icons Resize" at bounding box center [649, 70] width 1180 height 48
click at [123, 71] on div "Chunky Leek, Potato & Thyme Soup" at bounding box center [139, 70] width 136 height 15
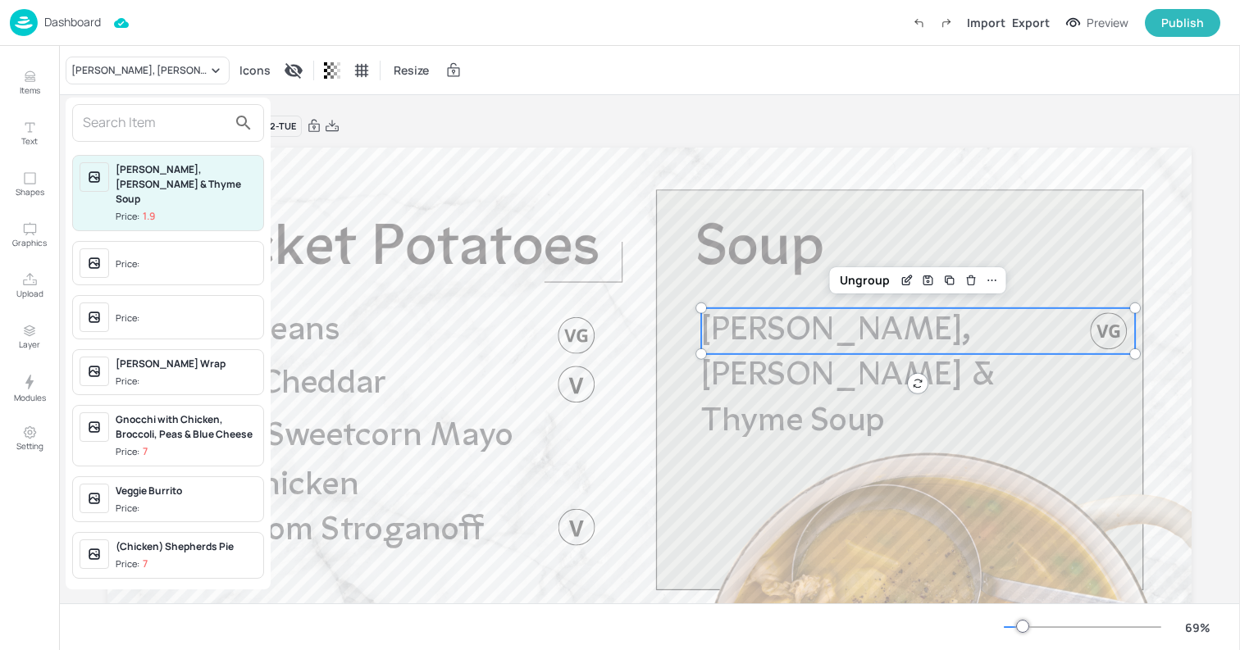
click at [118, 130] on input "text" at bounding box center [155, 123] width 144 height 26
paste input "Soup of the Day"
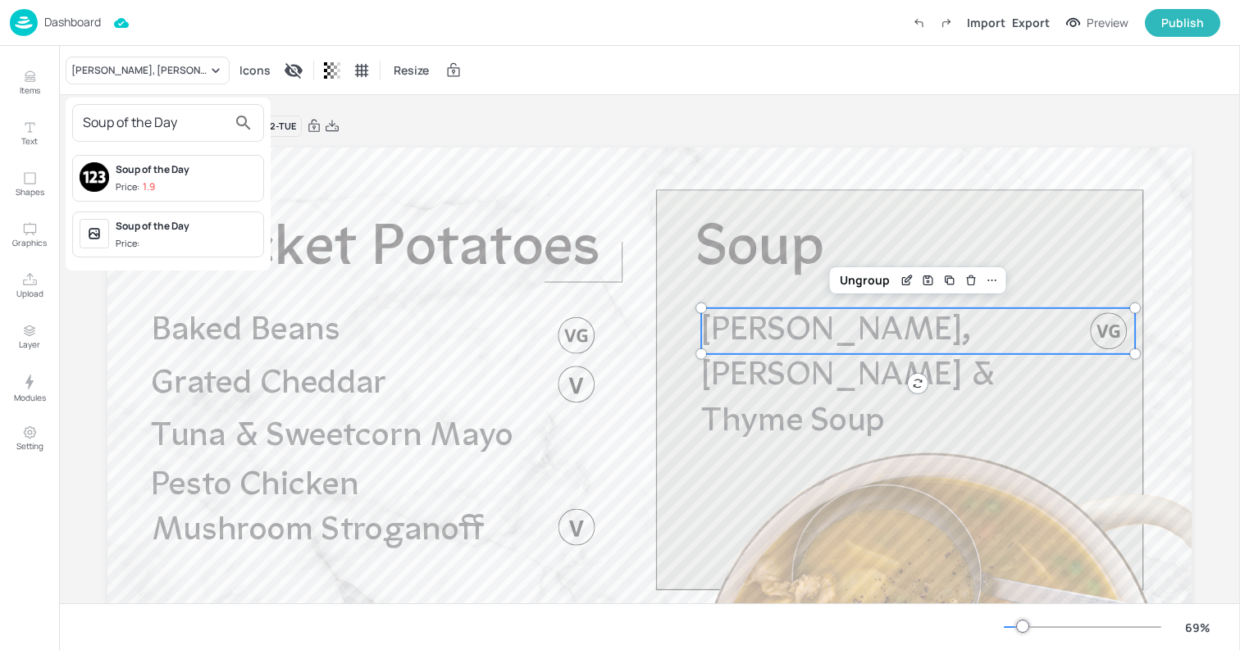
type input "Soup of the Day"
click at [142, 230] on div "Soup of the Day" at bounding box center [186, 226] width 141 height 15
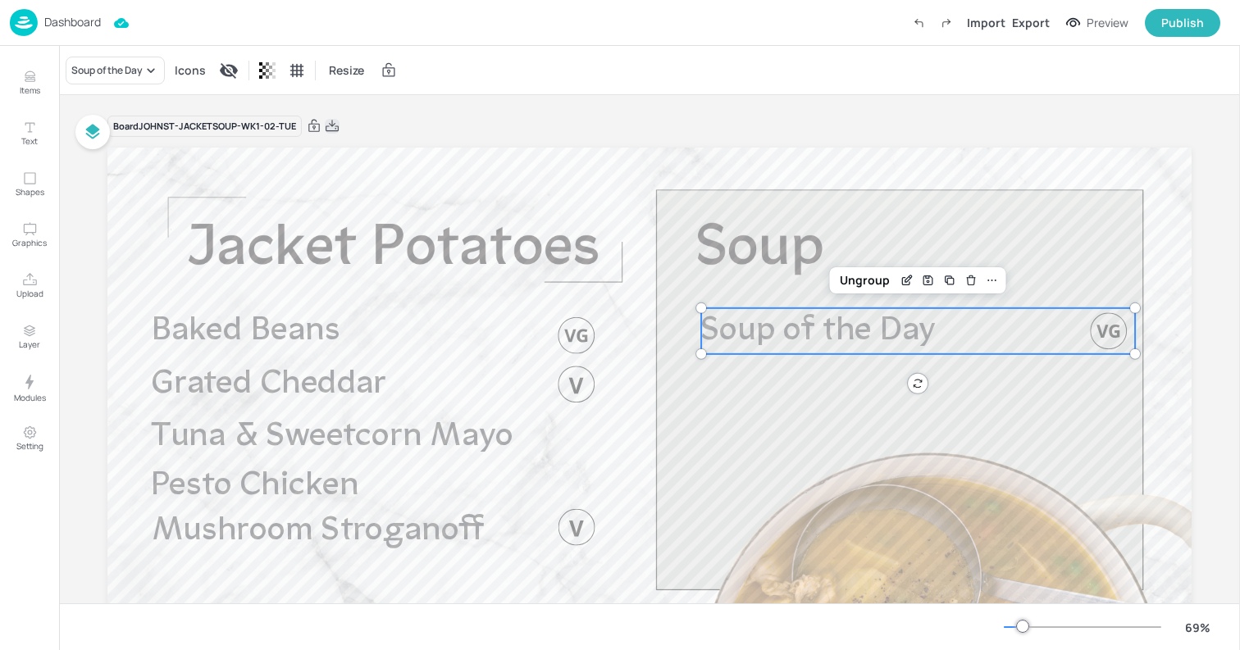
click at [334, 129] on icon at bounding box center [332, 126] width 15 height 16
